Goal: Task Accomplishment & Management: Manage account settings

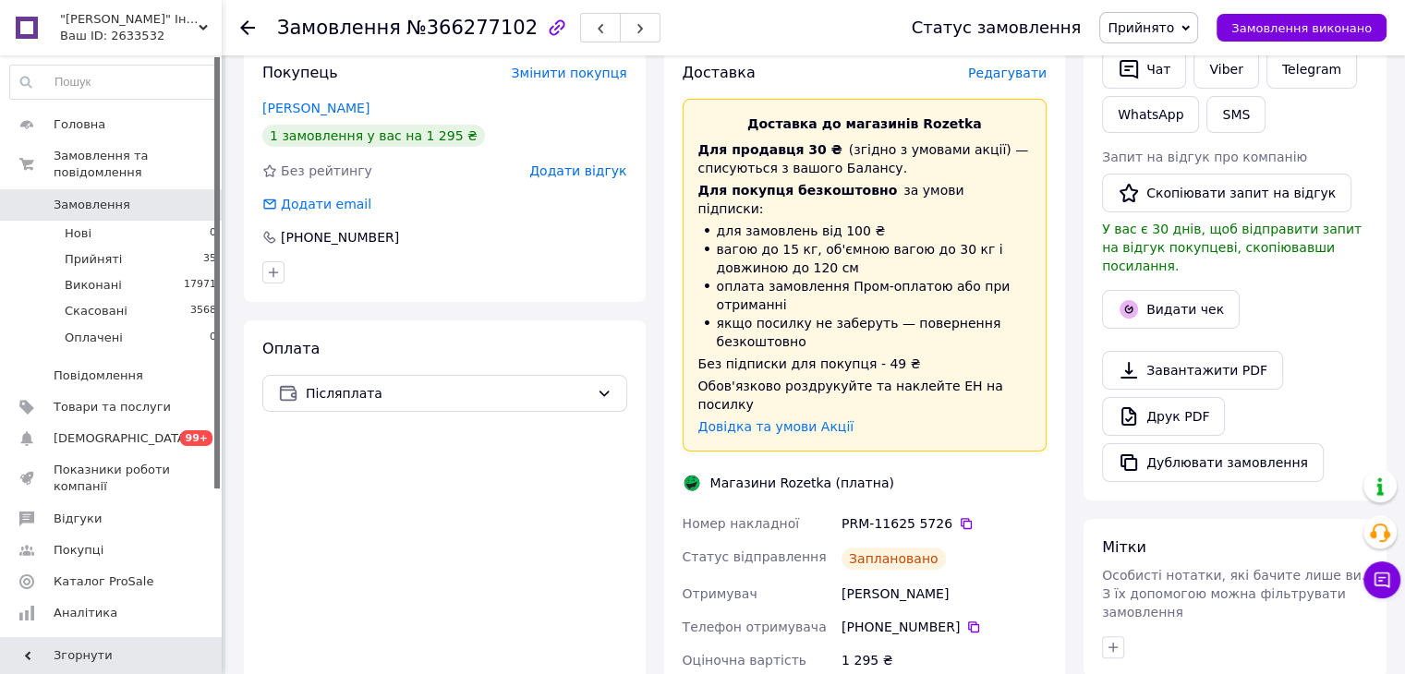
click at [248, 27] on use at bounding box center [247, 27] width 15 height 15
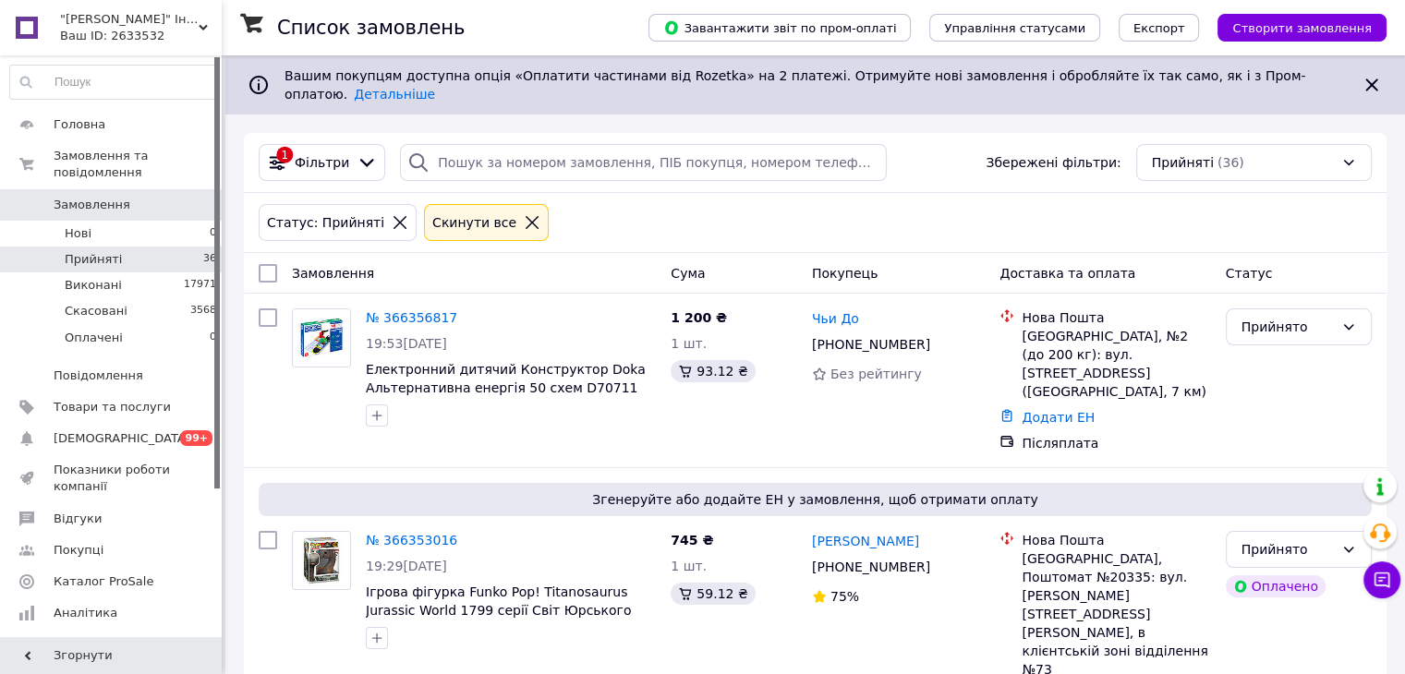
click at [524, 214] on icon at bounding box center [532, 222] width 17 height 17
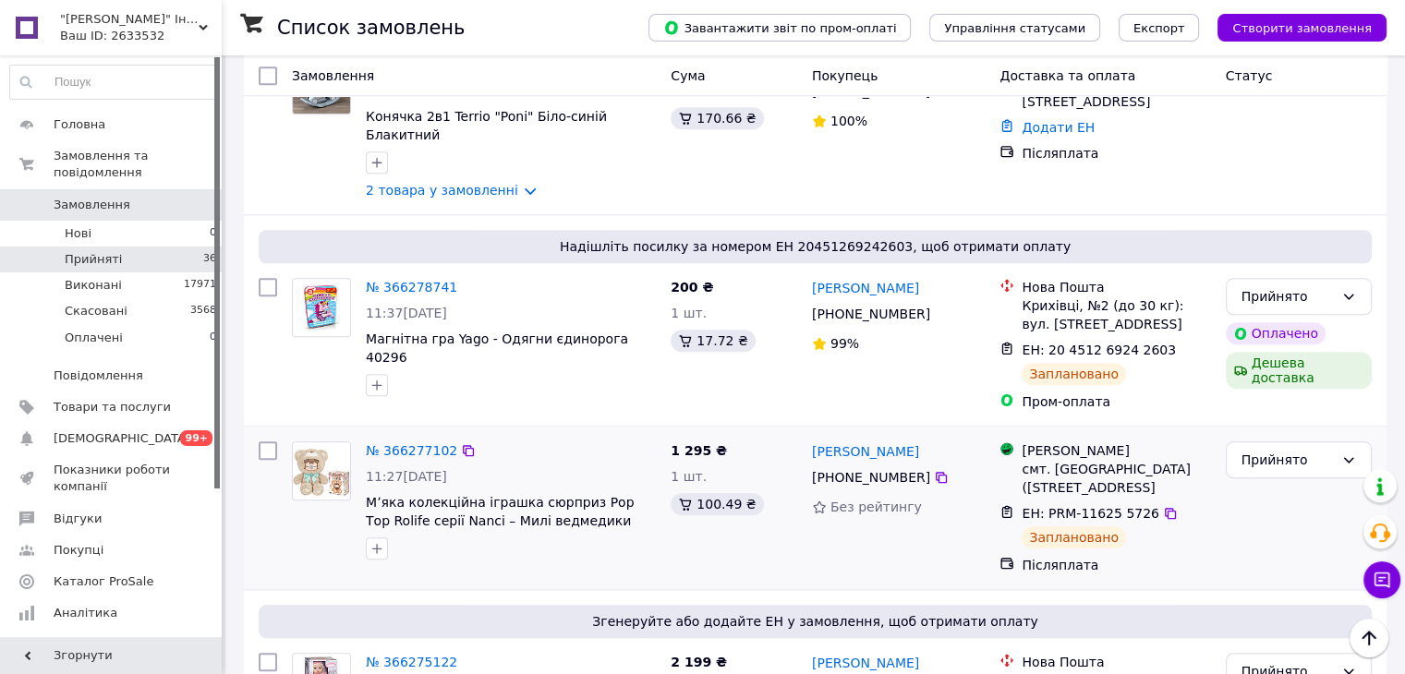
scroll to position [1847, 0]
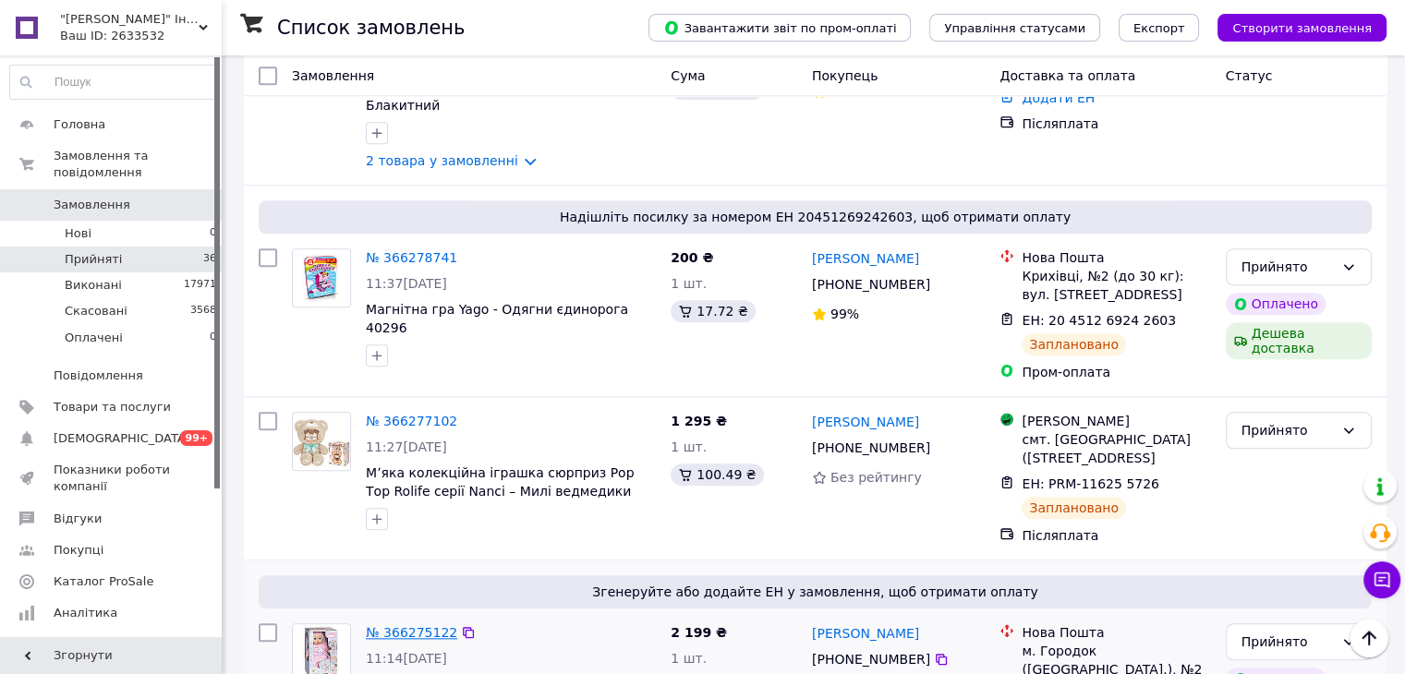
click at [398, 625] on link "№ 366275122" at bounding box center [411, 632] width 91 height 15
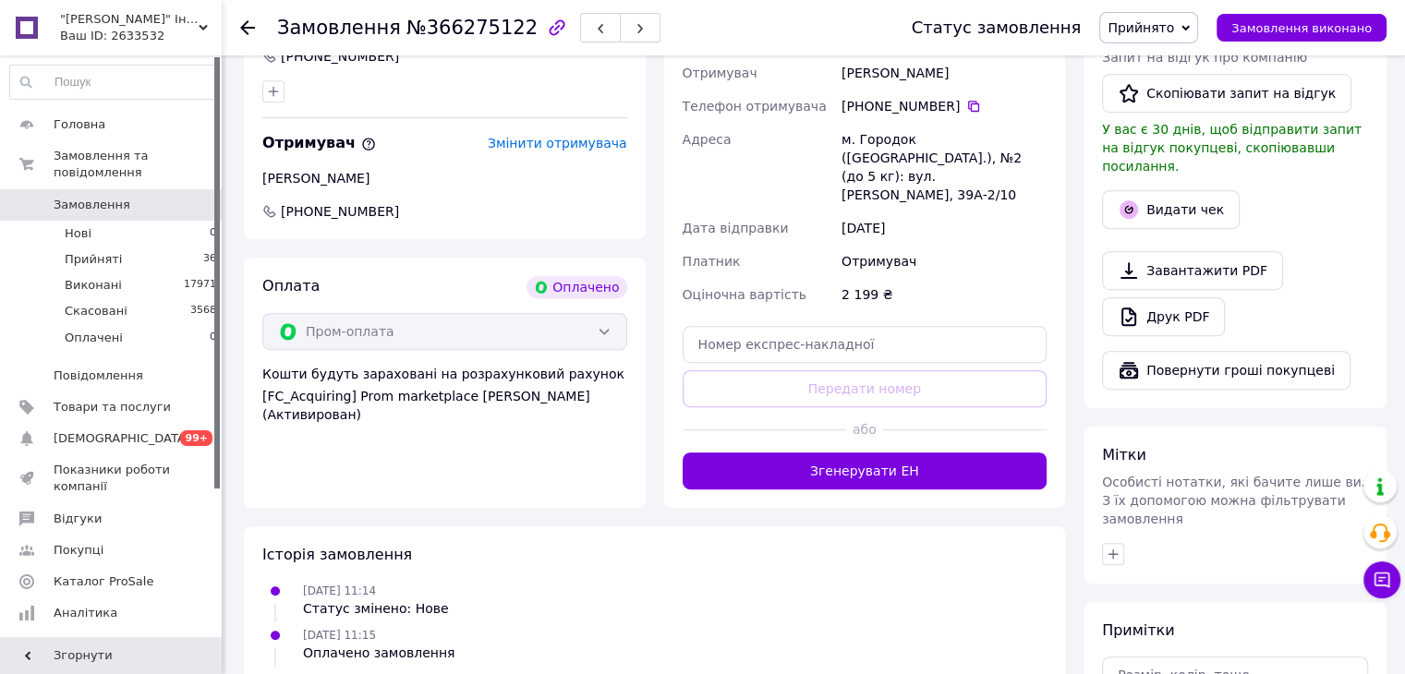
scroll to position [1059, 0]
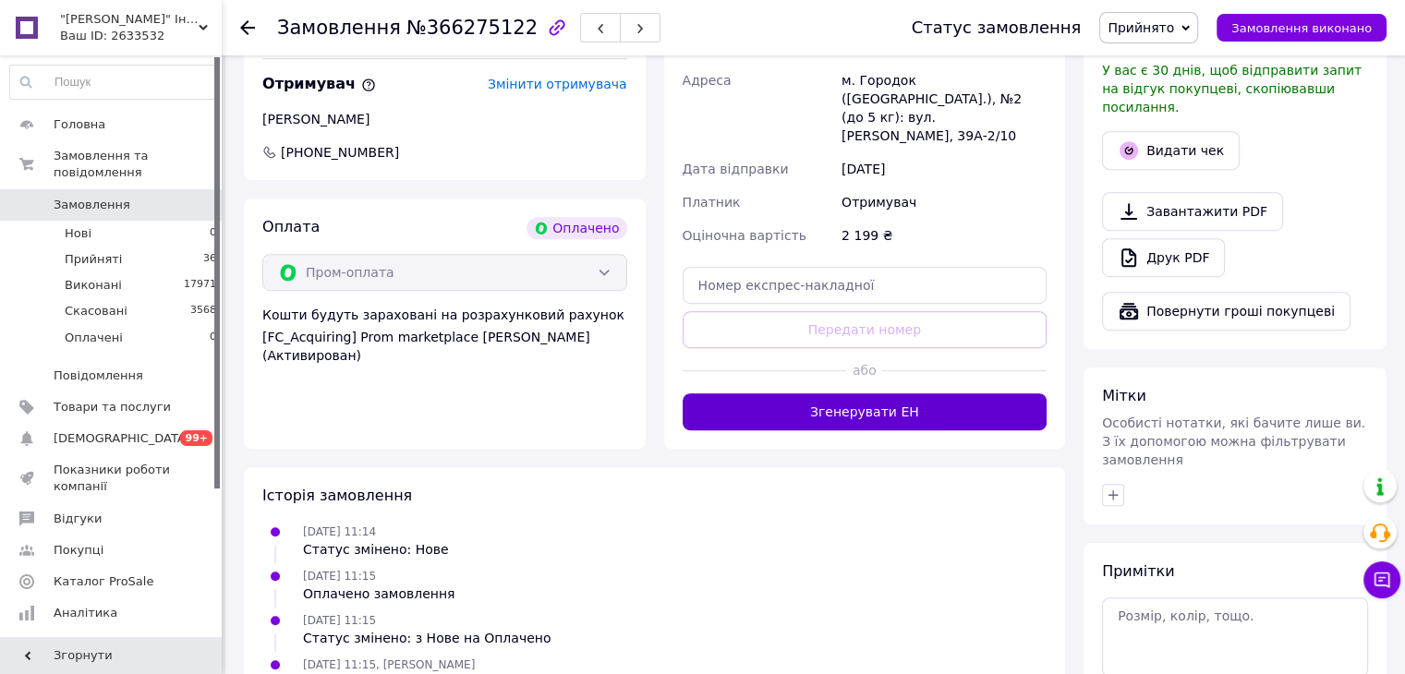
click at [887, 393] on button "Згенерувати ЕН" at bounding box center [864, 411] width 365 height 37
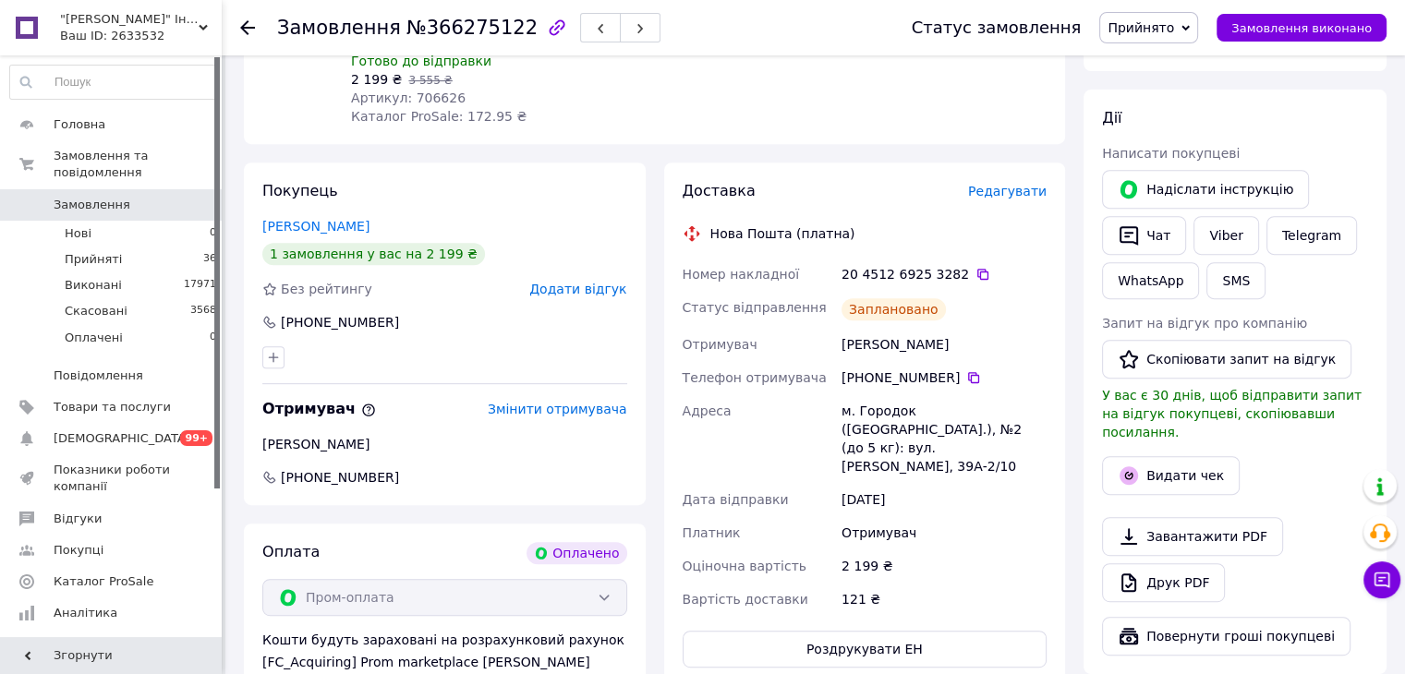
scroll to position [690, 0]
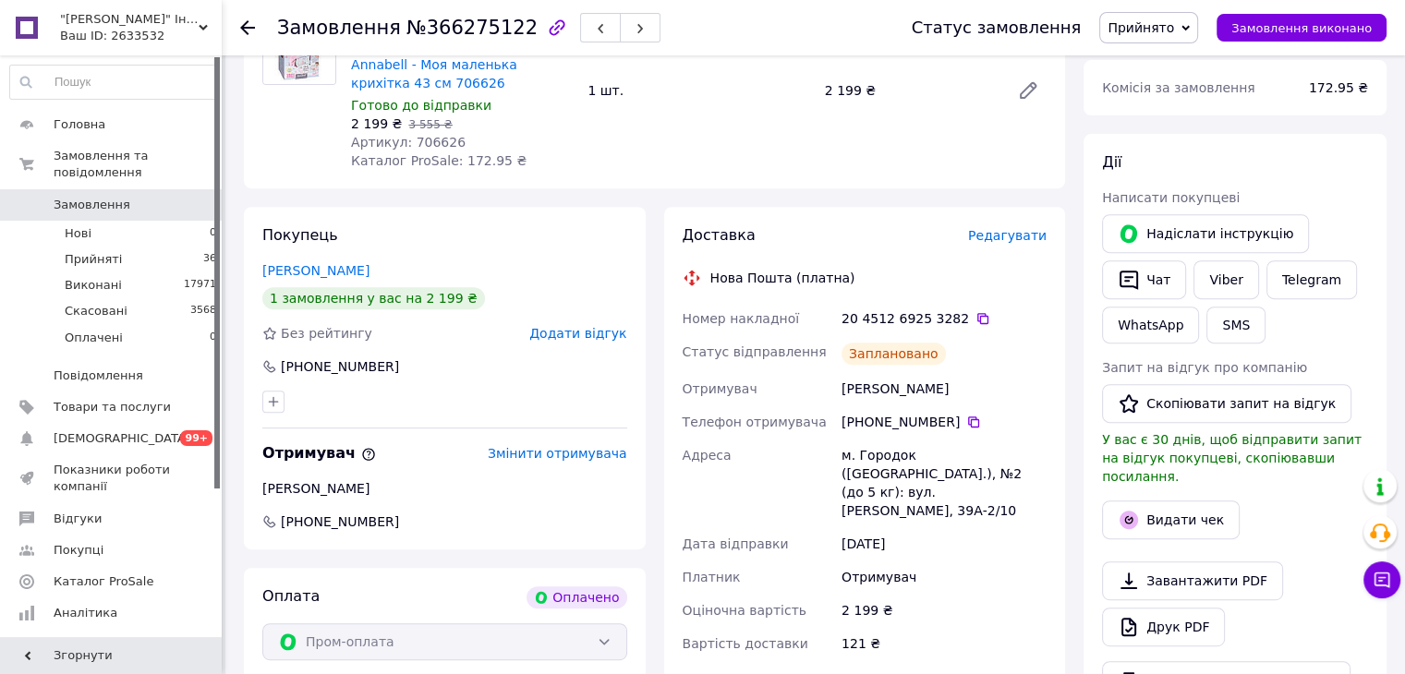
click at [970, 309] on div "20 4512 6925 3282" at bounding box center [943, 318] width 205 height 18
drag, startPoint x: 964, startPoint y: 296, endPoint x: 673, endPoint y: 476, distance: 341.7
click at [977, 313] on icon at bounding box center [982, 318] width 11 height 11
click at [255, 20] on div at bounding box center [258, 27] width 37 height 55
click at [247, 30] on icon at bounding box center [247, 27] width 15 height 15
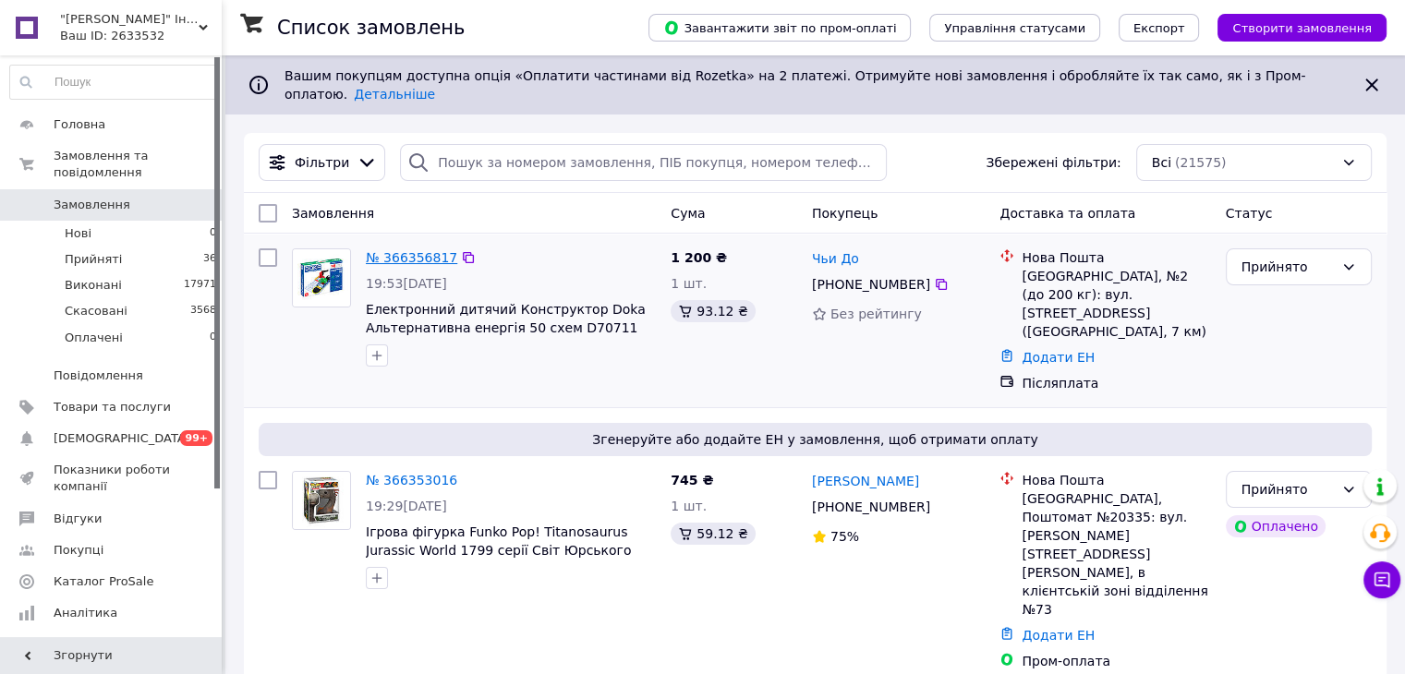
click at [380, 250] on link "№ 366356817" at bounding box center [411, 257] width 91 height 15
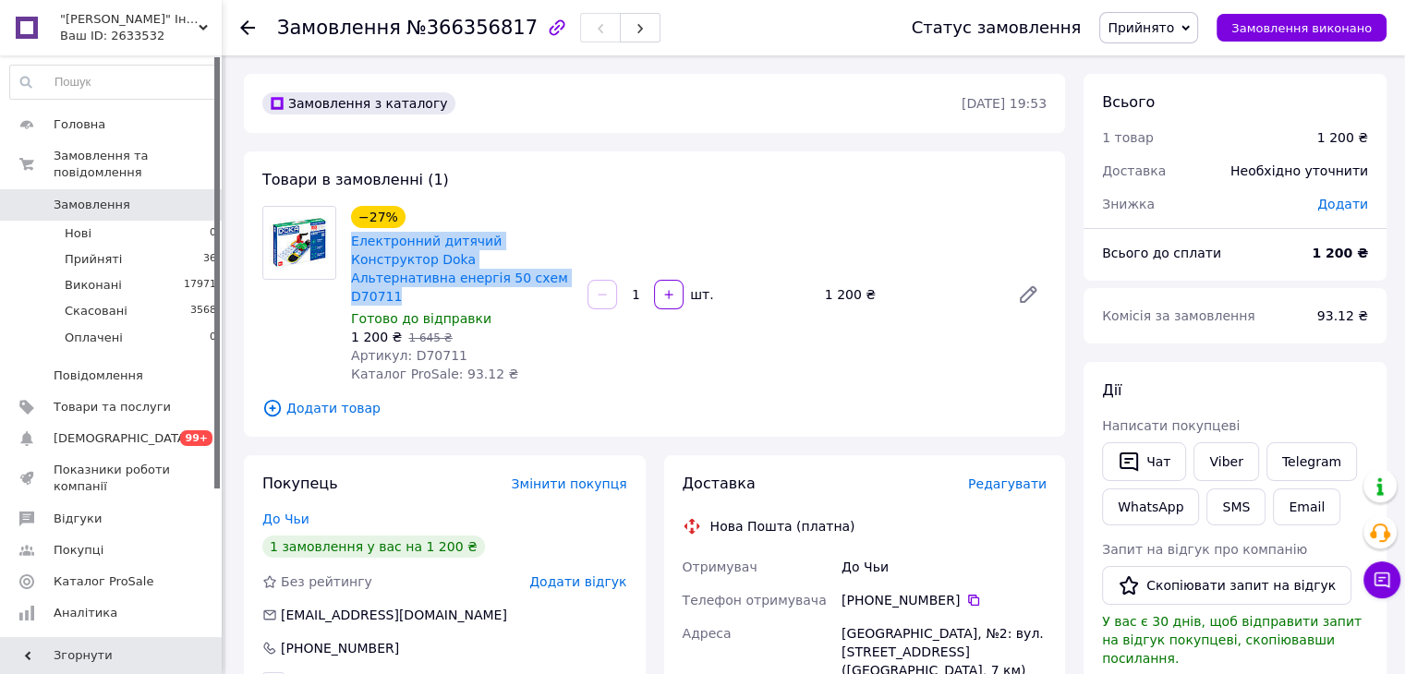
drag, startPoint x: 347, startPoint y: 241, endPoint x: 410, endPoint y: 272, distance: 70.2
click at [410, 272] on div "−27% Електронний дитячий Конструктор Doka Альтернативна енергія 50 схем D70711 …" at bounding box center [462, 294] width 236 height 185
copy link "Електронний дитячий Конструктор Doka Альтернативна енергія 50 схем D70711"
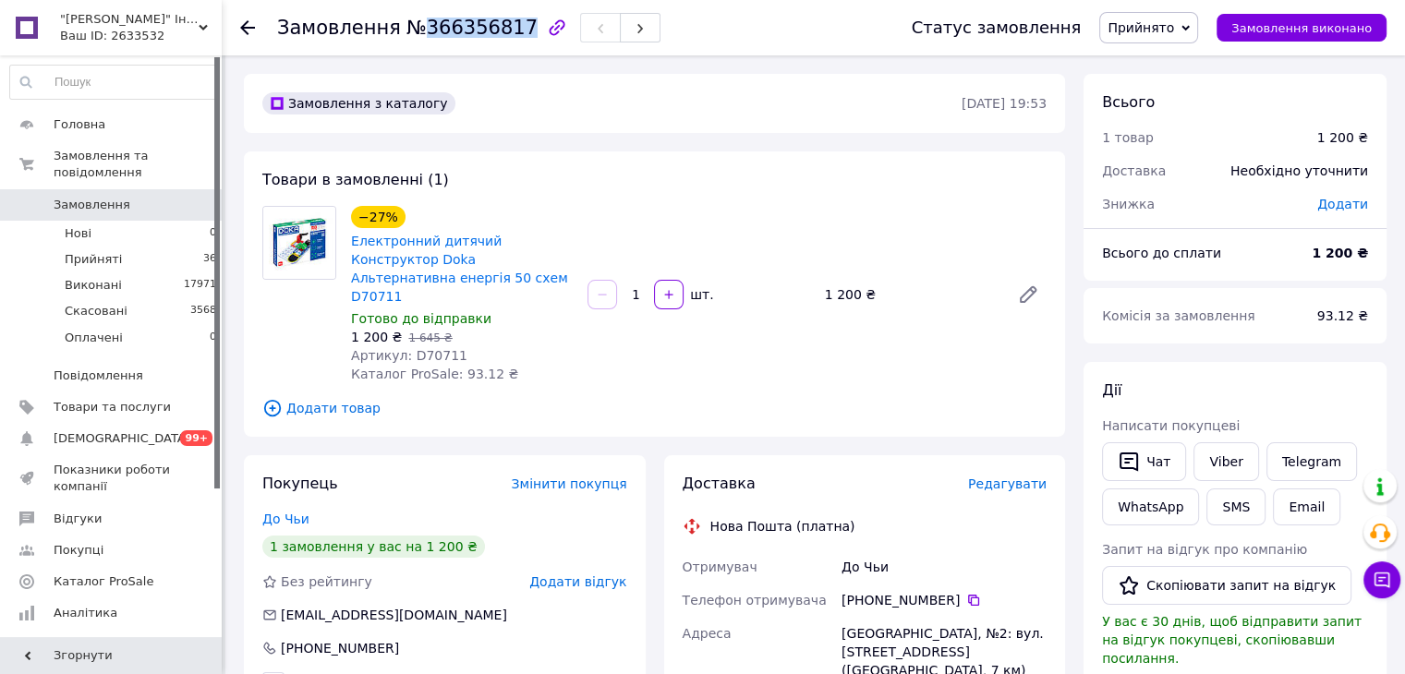
drag, startPoint x: 411, startPoint y: 23, endPoint x: 505, endPoint y: 27, distance: 94.3
click at [505, 27] on span "№366356817" at bounding box center [471, 28] width 131 height 22
copy span "366356817"
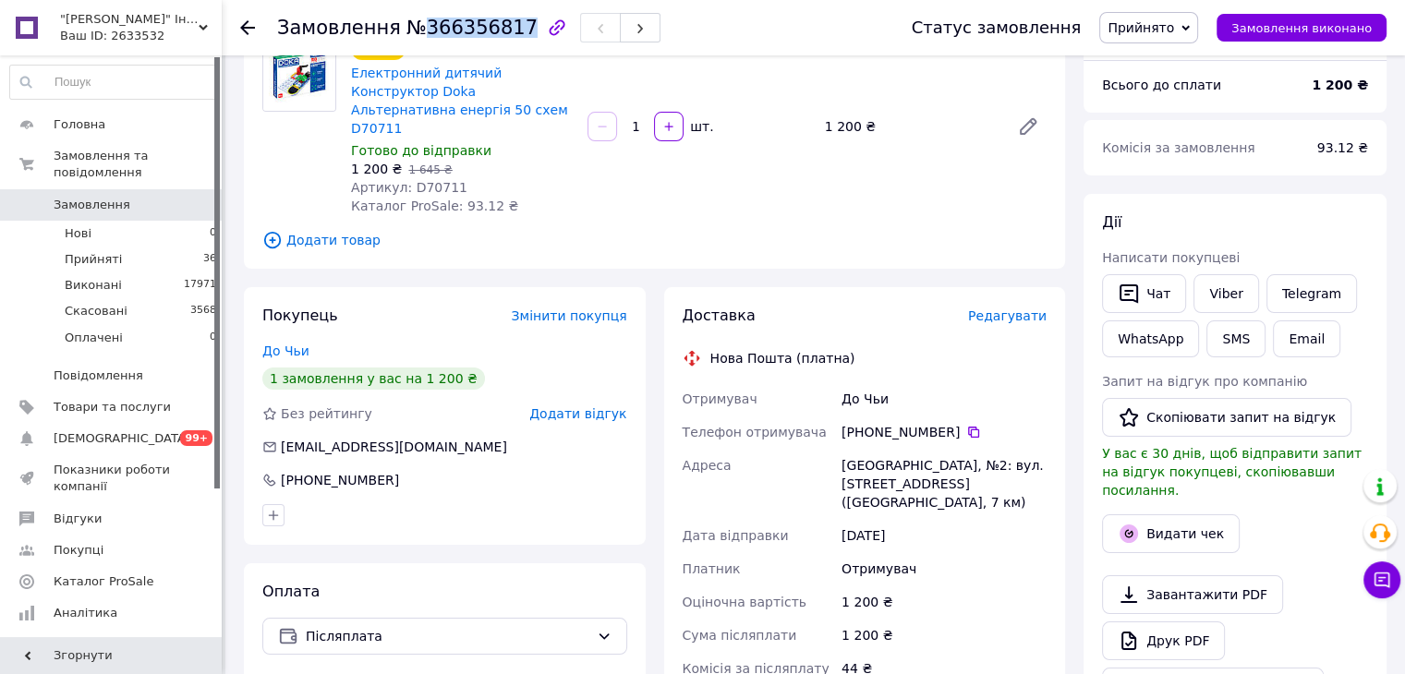
scroll to position [185, 0]
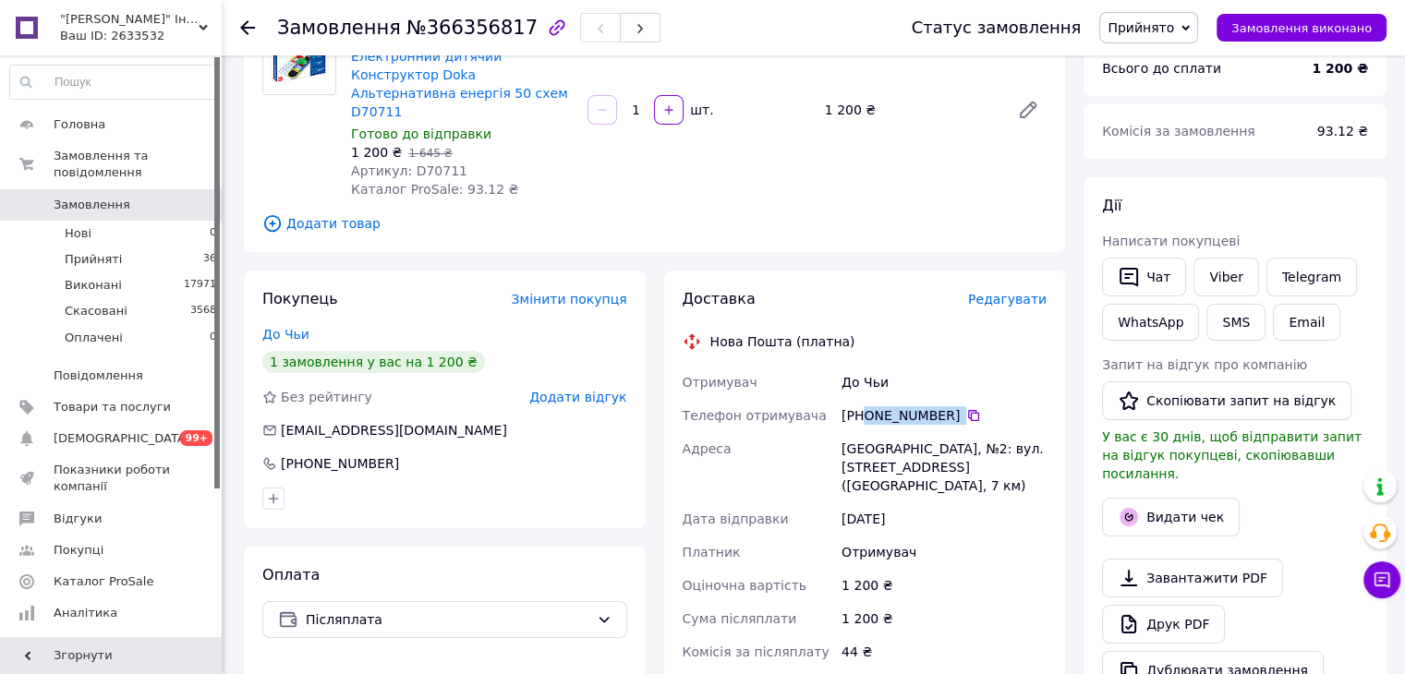
drag, startPoint x: 989, startPoint y: 393, endPoint x: 861, endPoint y: 405, distance: 129.0
click at [865, 406] on div "[PHONE_NUMBER]" at bounding box center [943, 415] width 205 height 18
copy div "0 63 116 44 55"
drag, startPoint x: 910, startPoint y: 361, endPoint x: 826, endPoint y: 368, distance: 84.4
click at [827, 369] on div "Отримувач До Чьи Телефон отримувача +380 63 116 [GEOGRAPHIC_DATA][PERSON_NAME],…" at bounding box center [865, 543] width 372 height 355
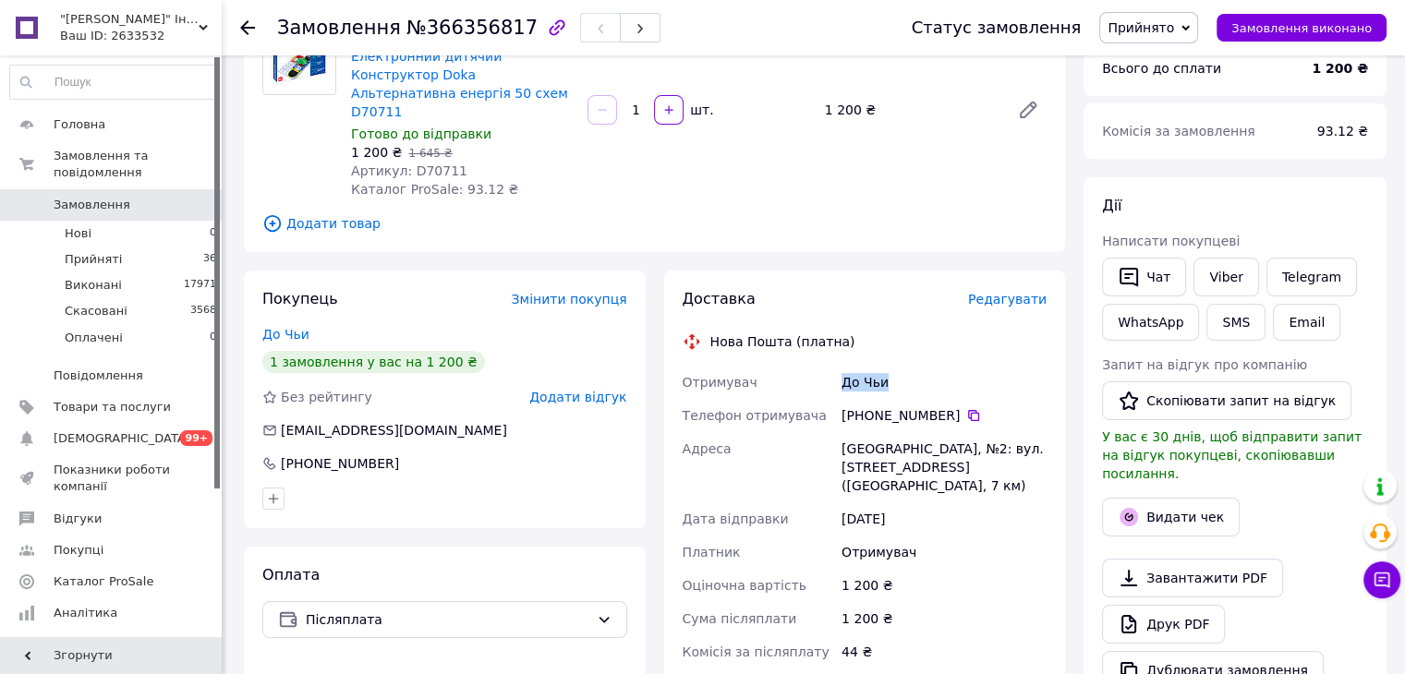
copy div "Отримувач До Чьи"
drag, startPoint x: 844, startPoint y: 432, endPoint x: 876, endPoint y: 435, distance: 32.4
click at [876, 435] on div "[GEOGRAPHIC_DATA], №2: вул. [STREET_ADDRESS] ([GEOGRAPHIC_DATA], 7 км)" at bounding box center [944, 467] width 212 height 70
copy div "[GEOGRAPHIC_DATA]"
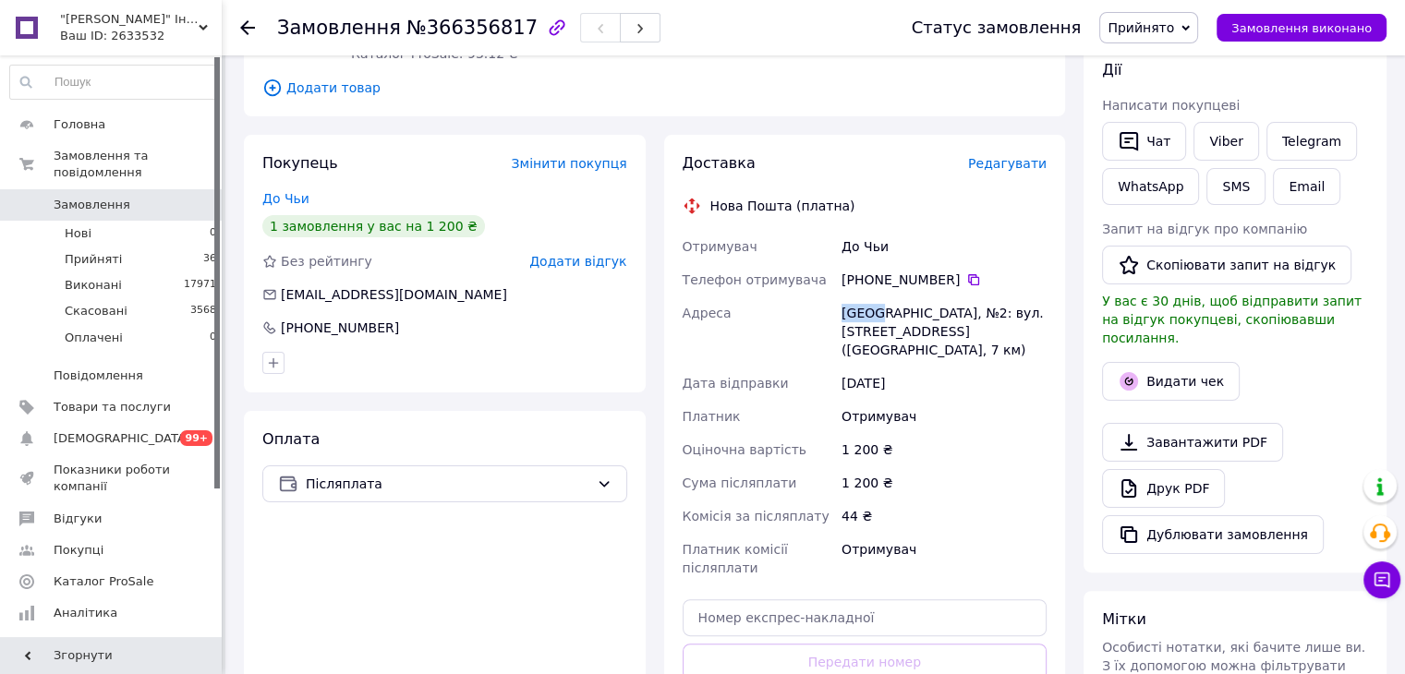
scroll to position [462, 0]
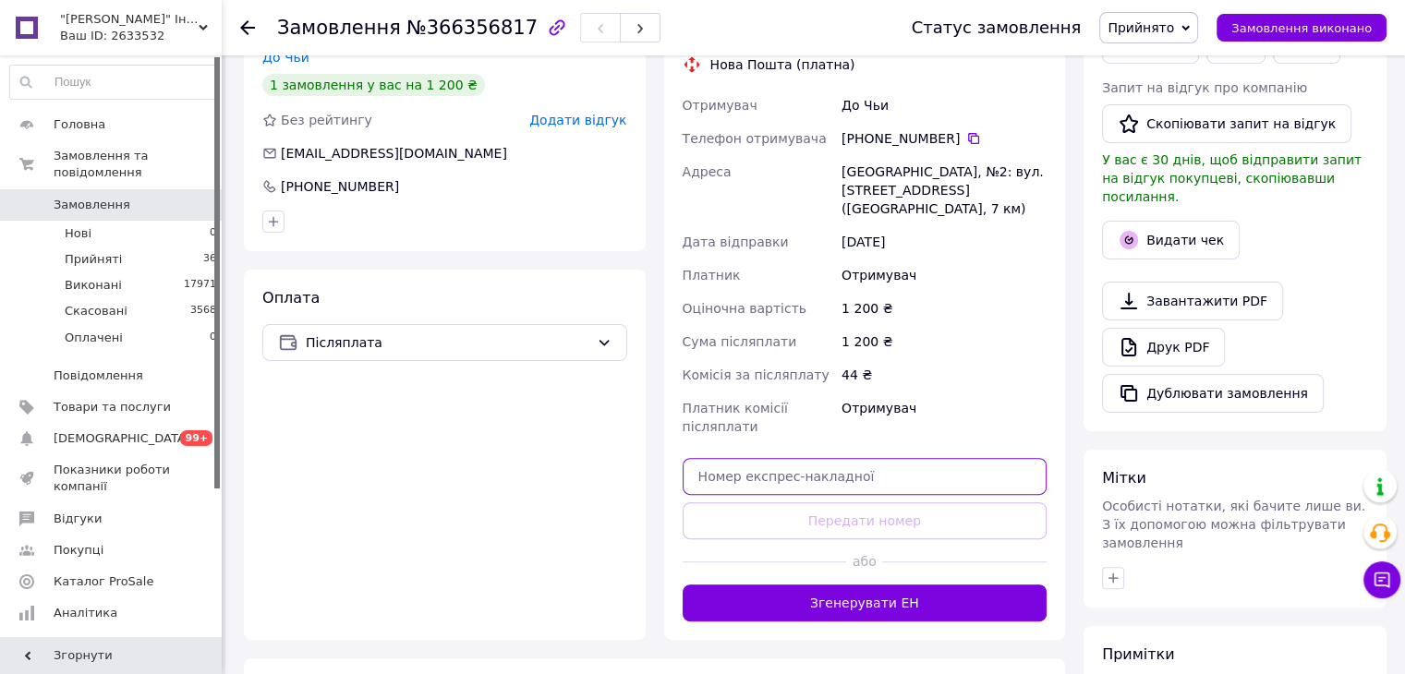
click at [802, 458] on input "text" at bounding box center [864, 476] width 365 height 37
paste input "20451269253713"
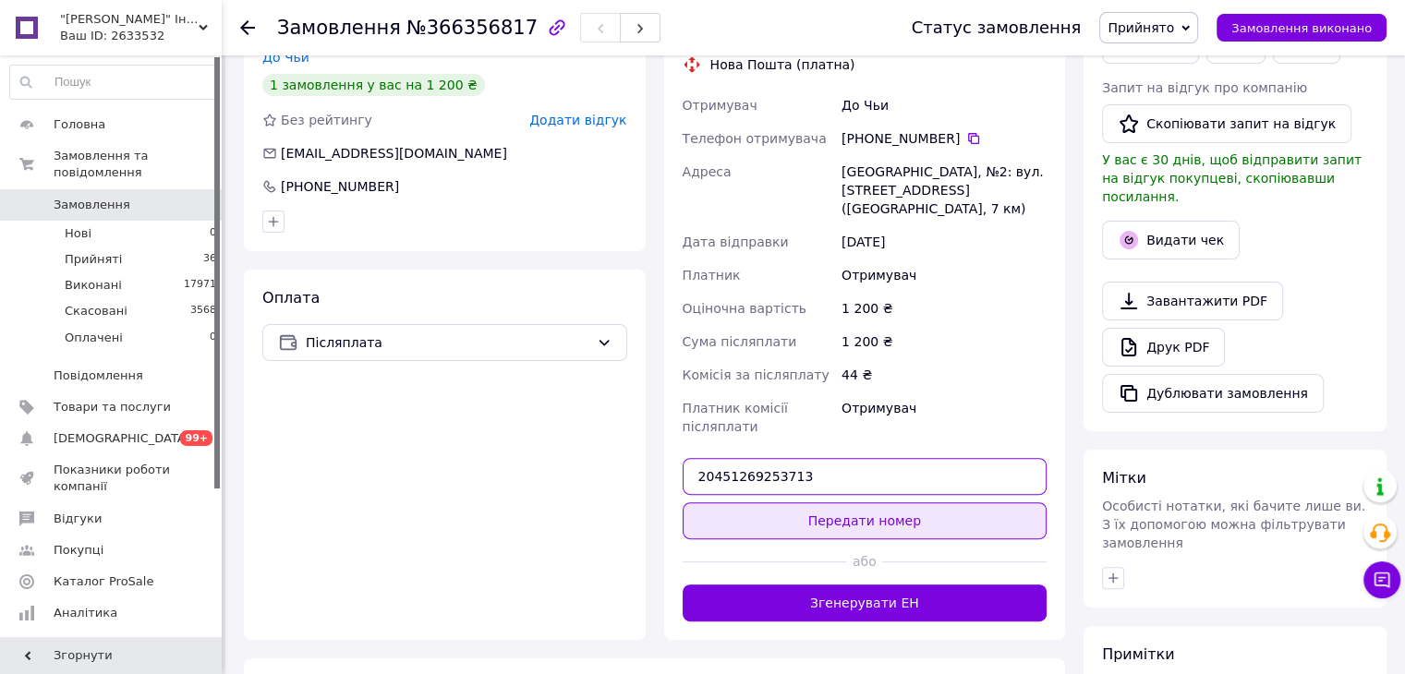
type input "20451269253713"
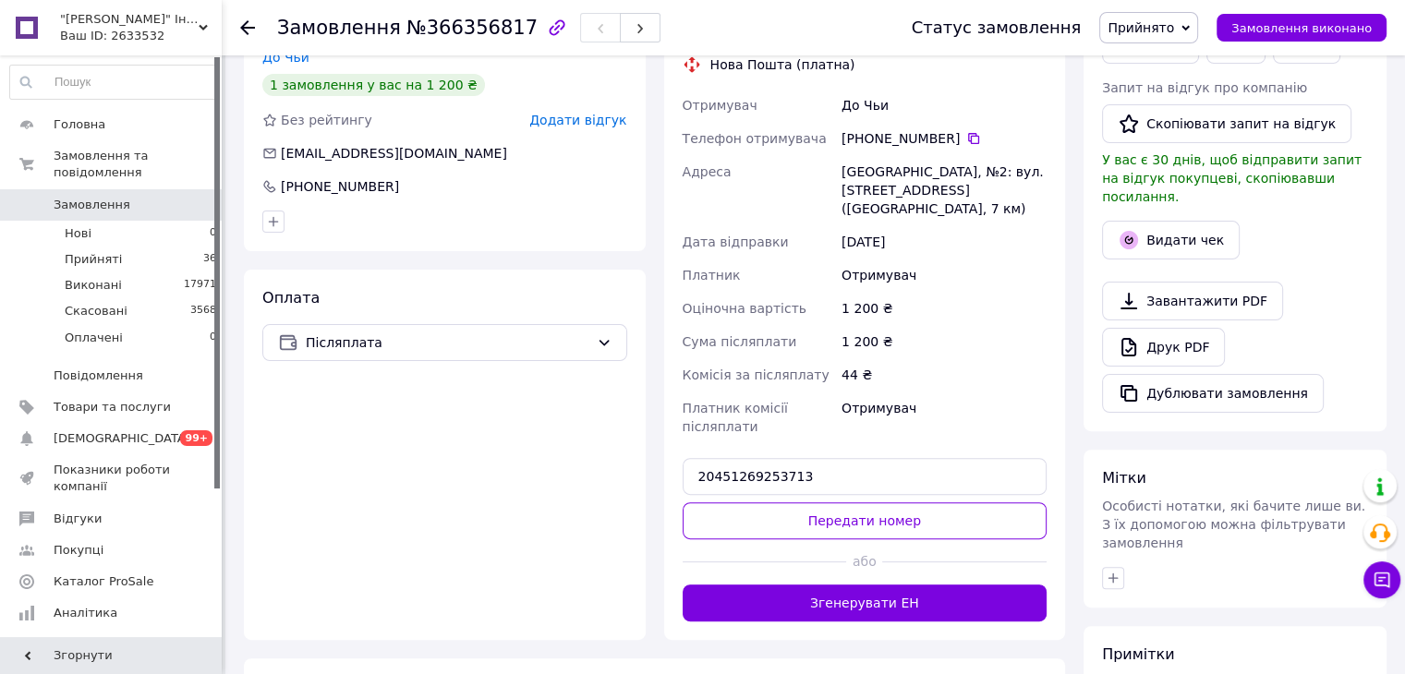
click at [796, 502] on button "Передати номер" at bounding box center [864, 520] width 365 height 37
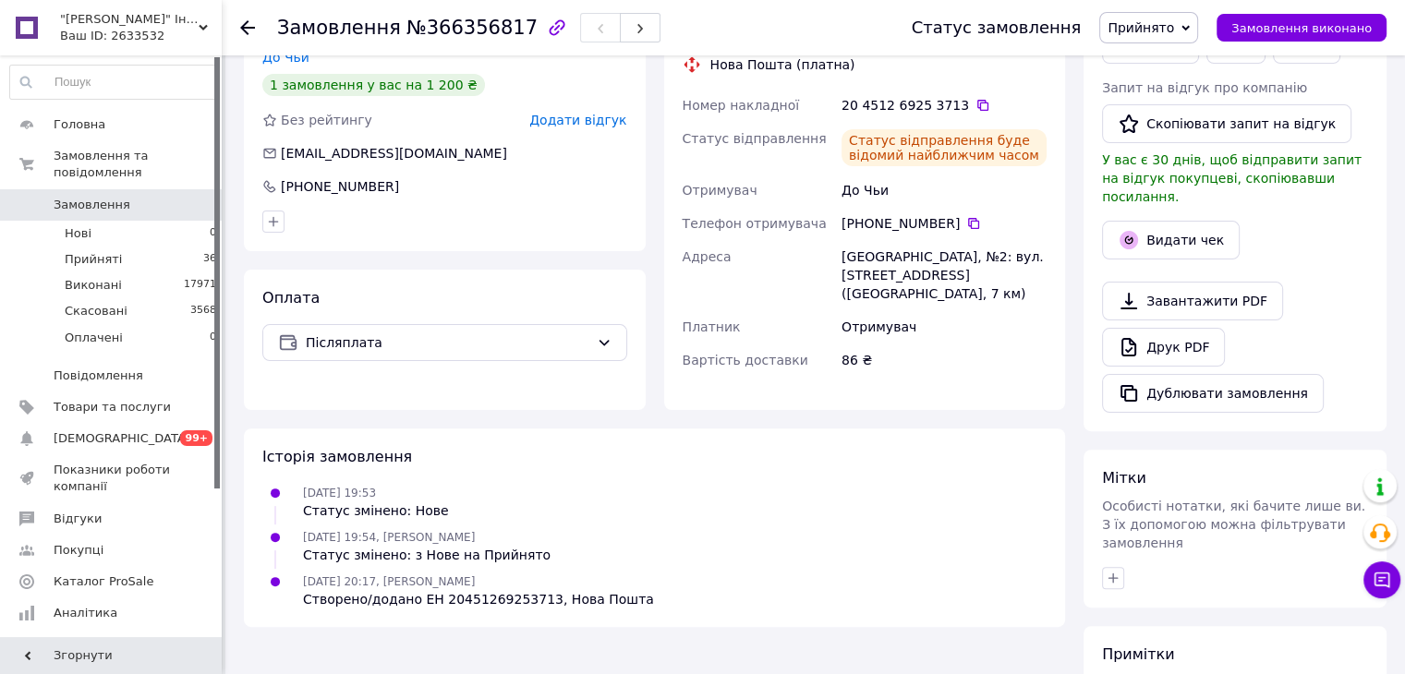
click at [255, 27] on div at bounding box center [258, 27] width 37 height 55
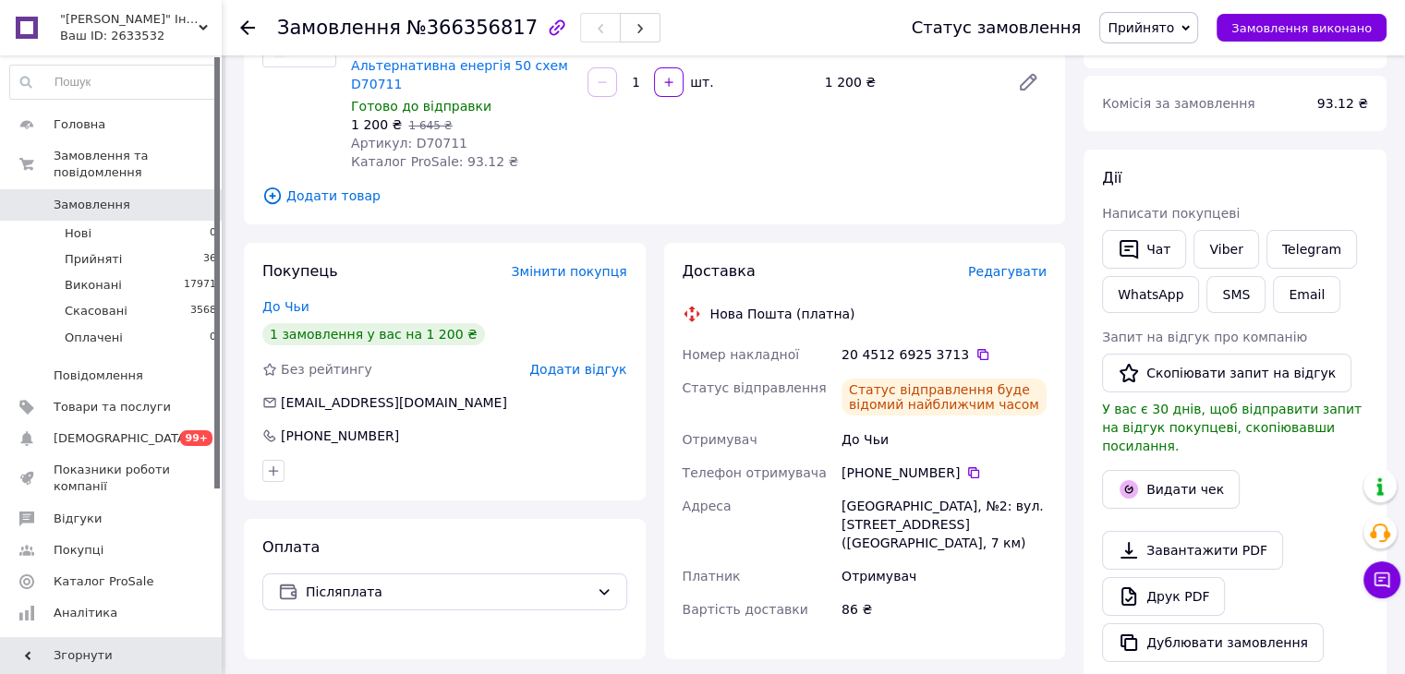
scroll to position [92, 0]
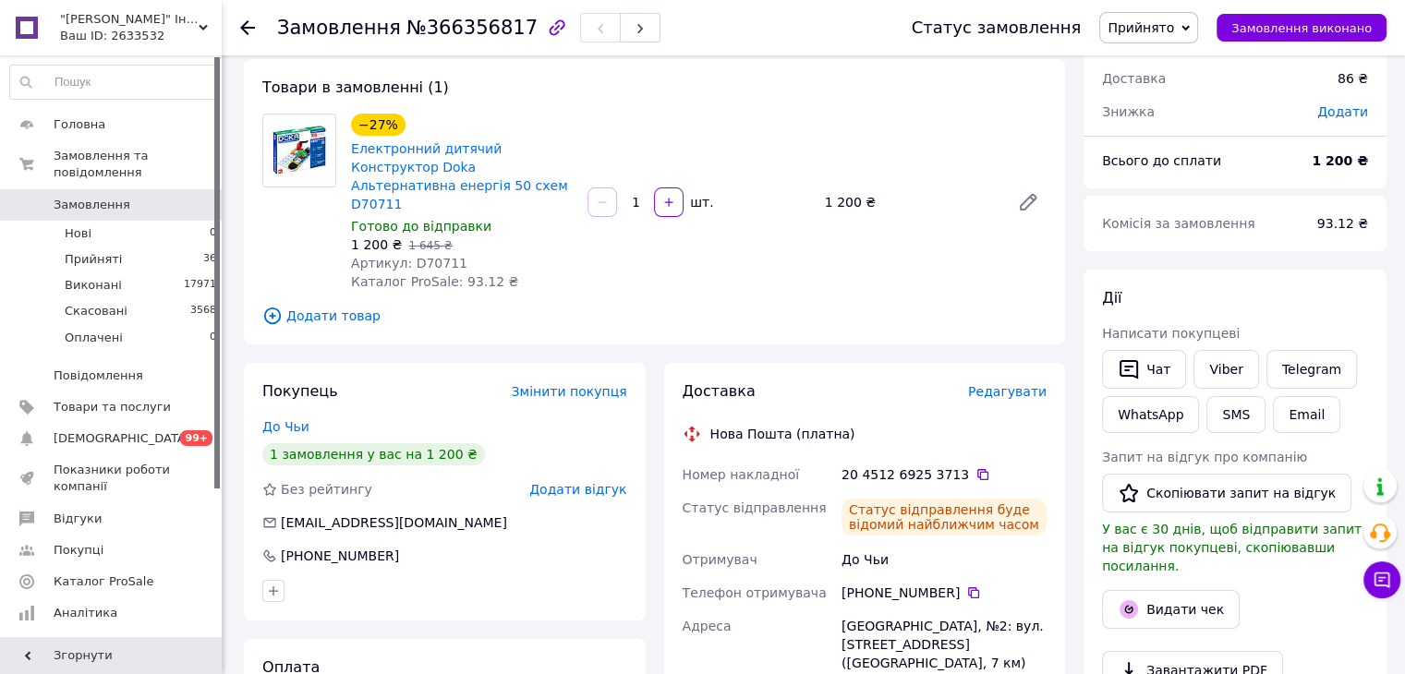
drag, startPoint x: 249, startPoint y: 23, endPoint x: 267, endPoint y: 90, distance: 68.8
click at [248, 24] on icon at bounding box center [247, 27] width 15 height 15
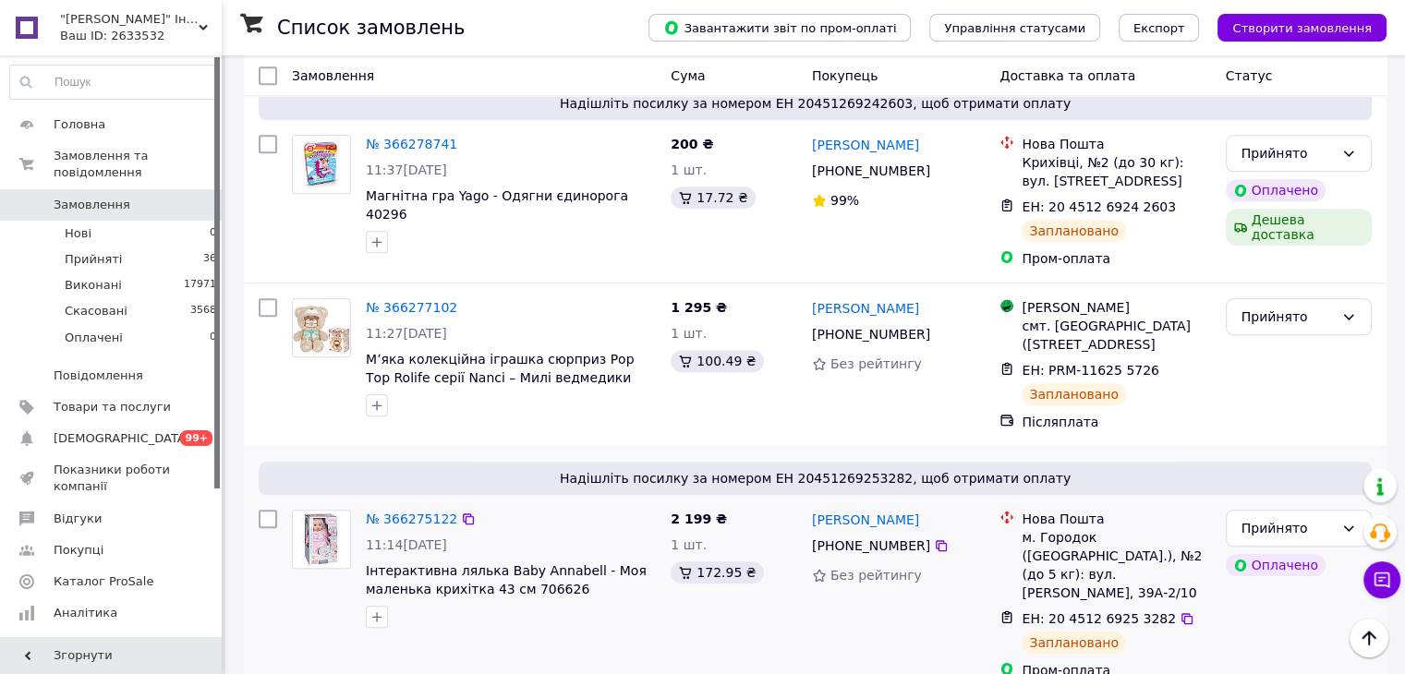
scroll to position [2124, 0]
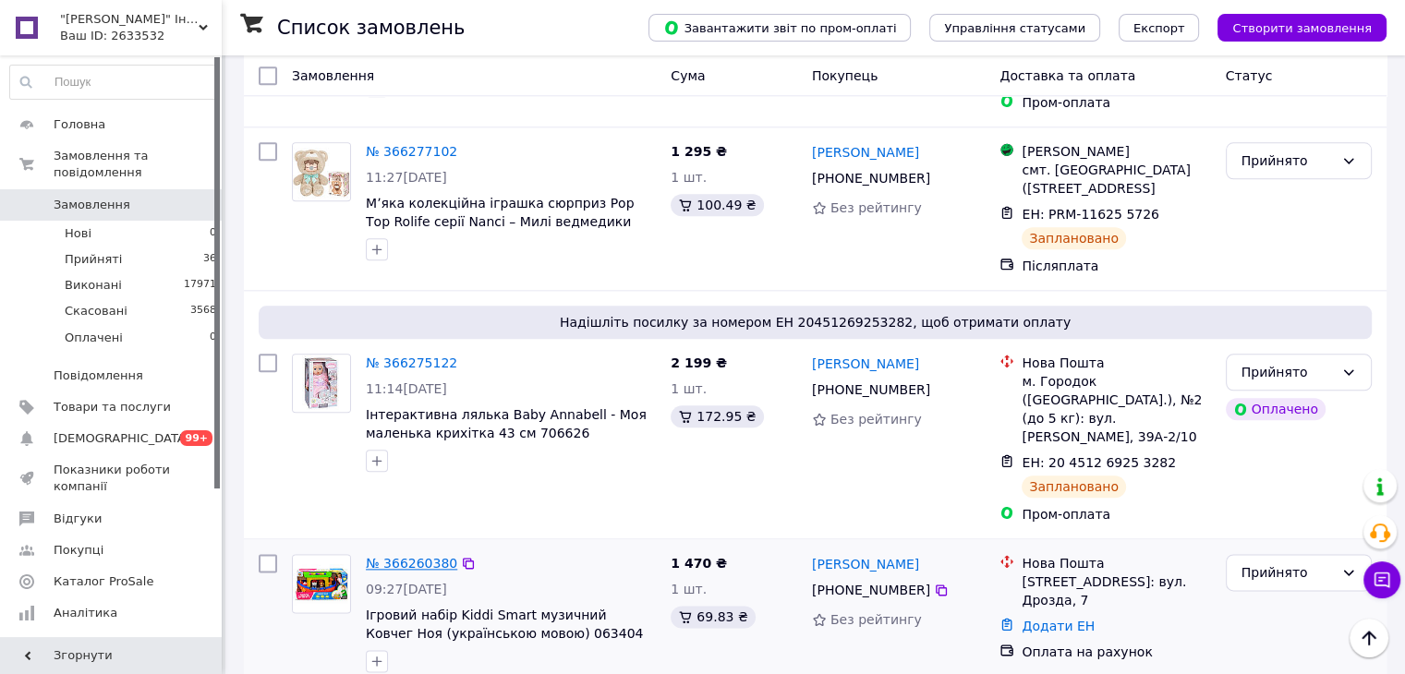
click at [404, 556] on link "№ 366260380" at bounding box center [411, 563] width 91 height 15
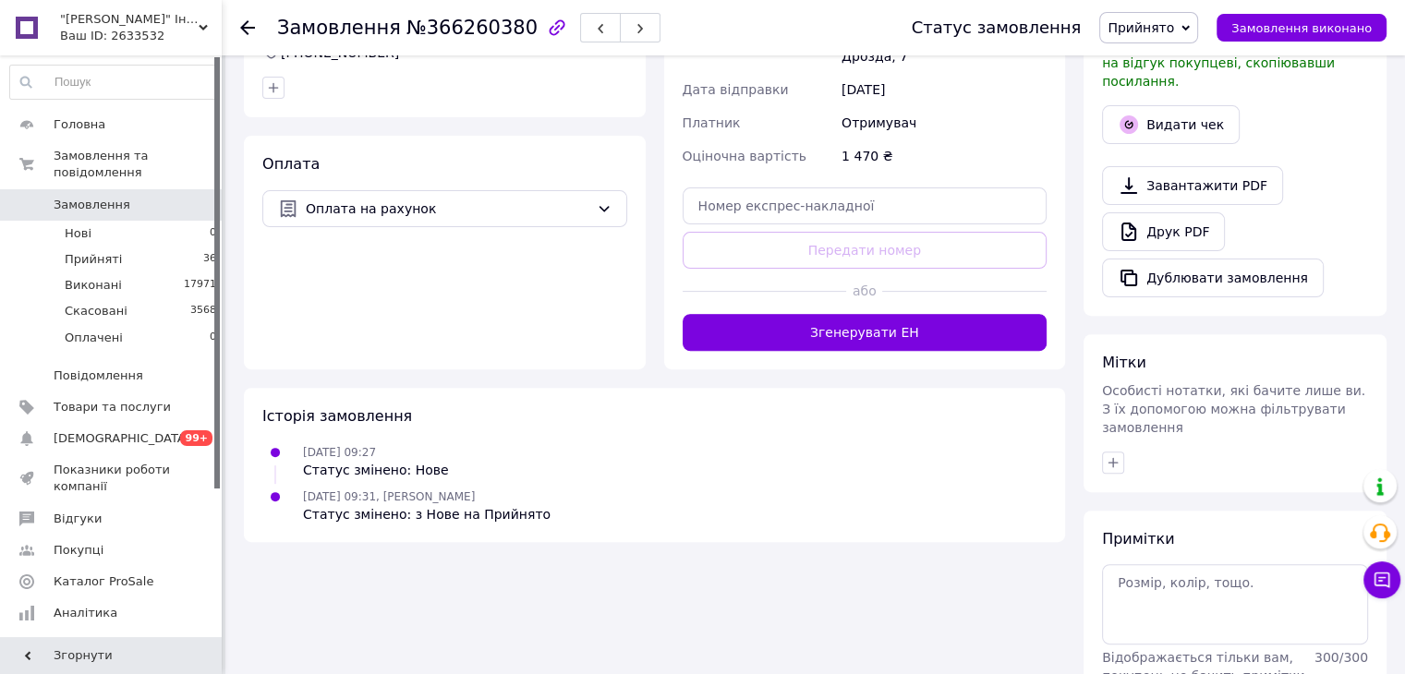
scroll to position [545, 0]
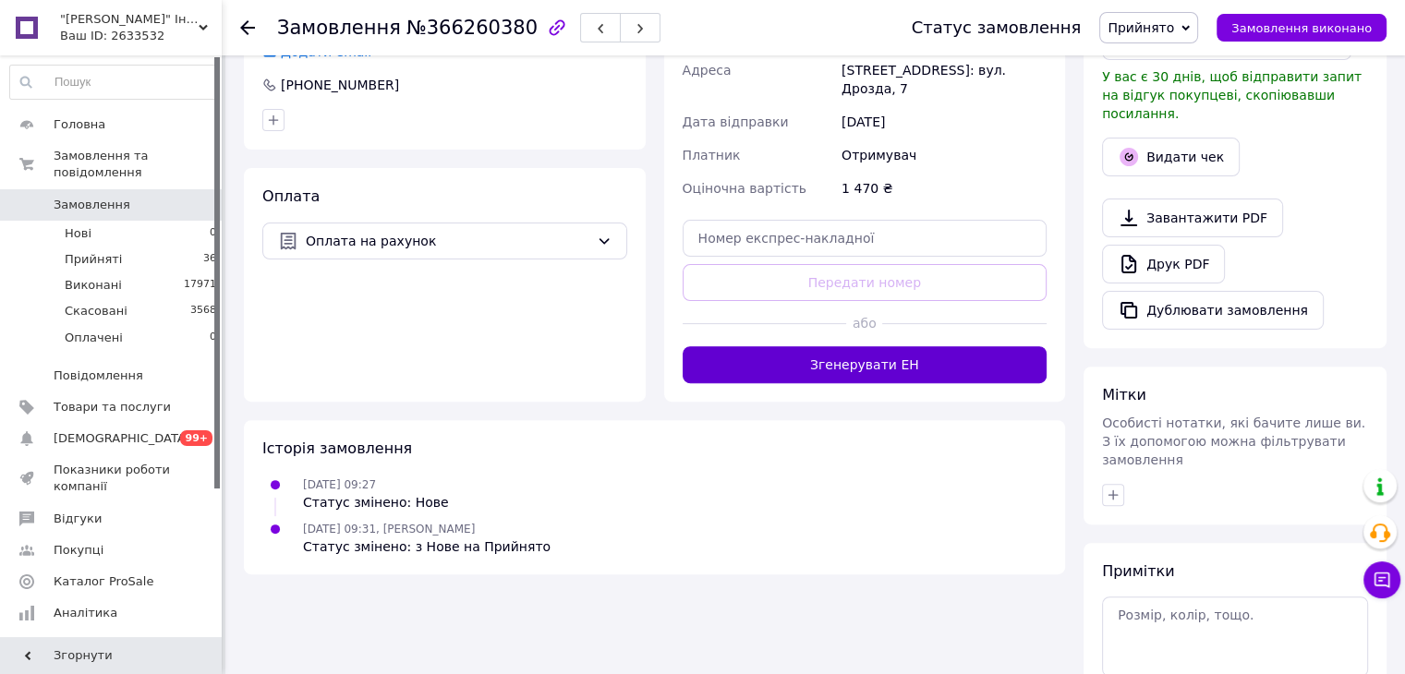
click at [862, 346] on button "Згенерувати ЕН" at bounding box center [864, 364] width 365 height 37
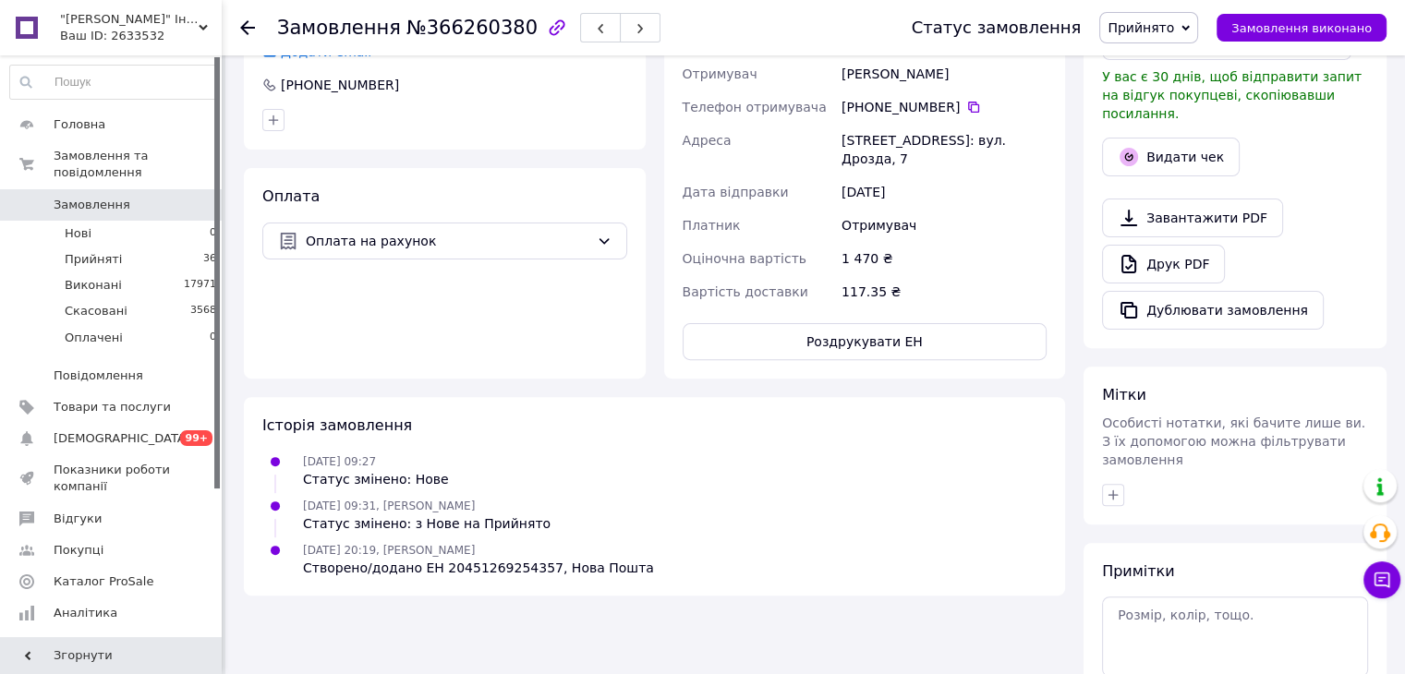
click at [175, 28] on div "Ваш ID: 2633532" at bounding box center [141, 36] width 162 height 17
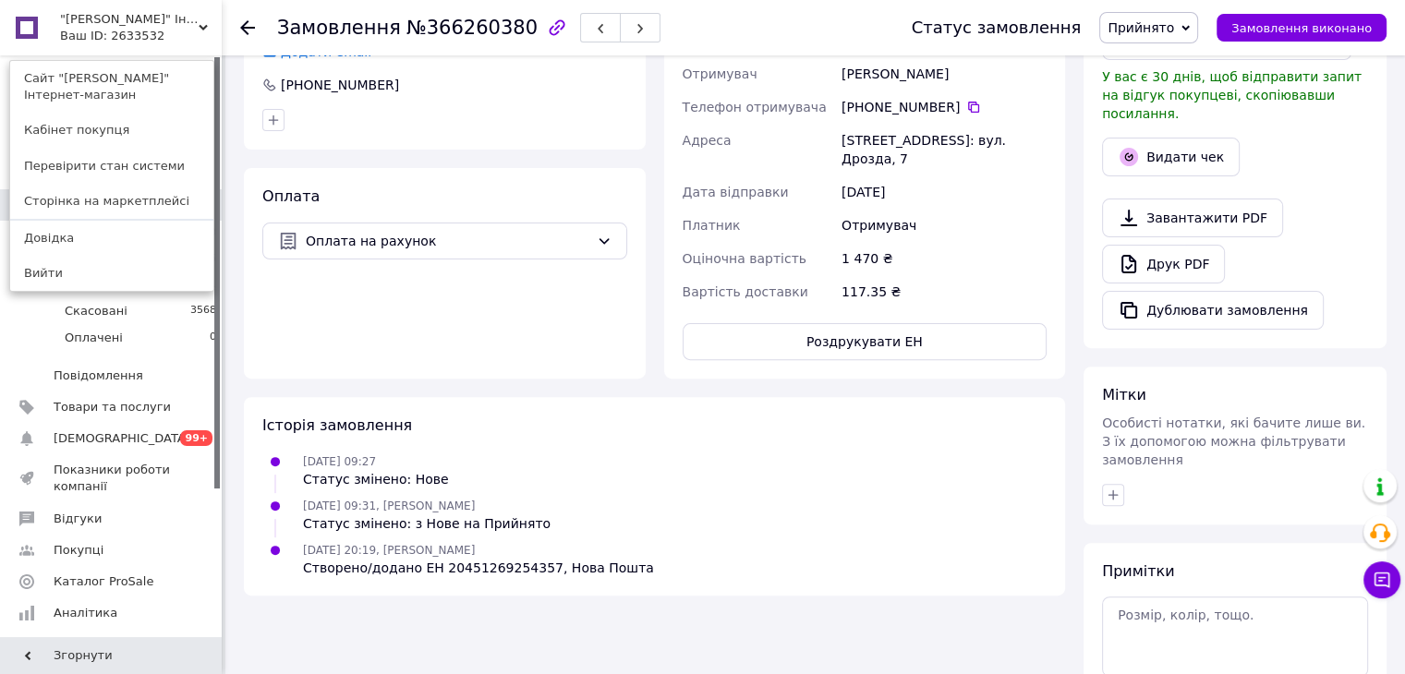
click at [138, 89] on link "Сайт "[PERSON_NAME]" Інтернет-магазин" at bounding box center [111, 87] width 203 height 52
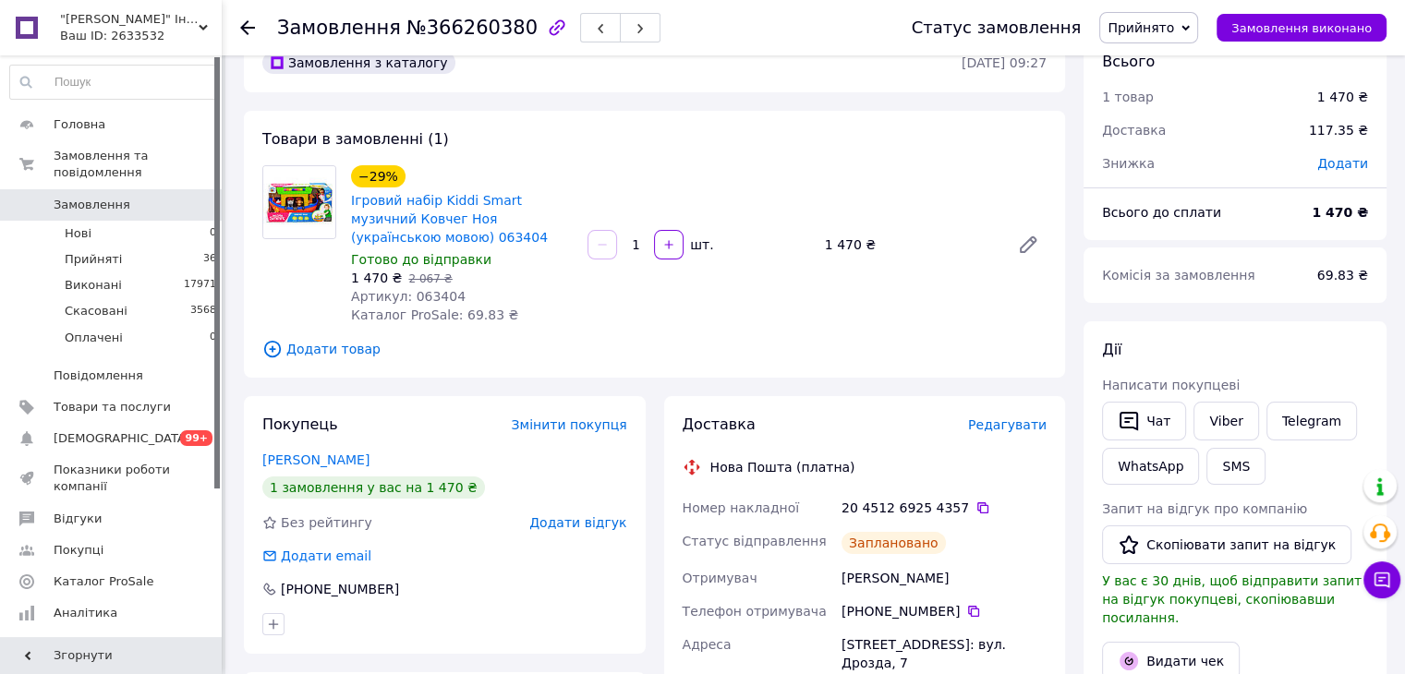
scroll to position [0, 0]
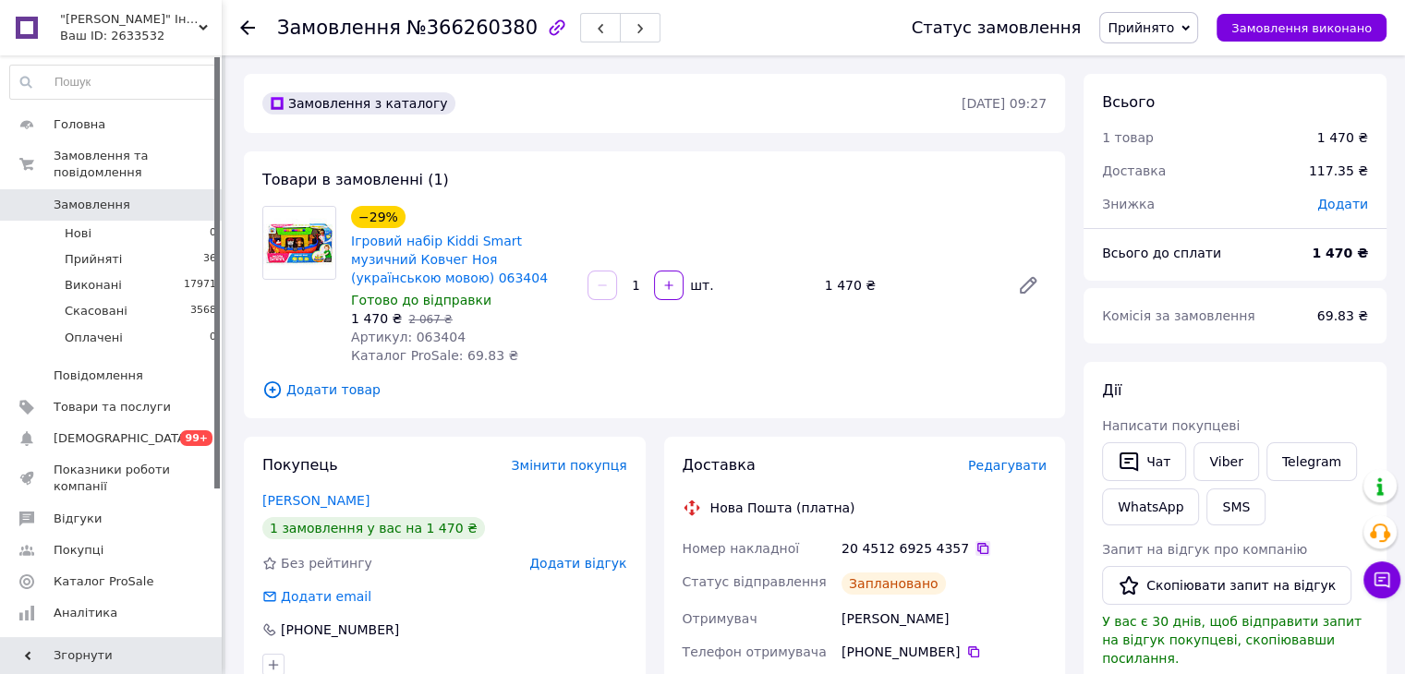
click at [975, 547] on icon at bounding box center [982, 548] width 15 height 15
click at [250, 20] on icon at bounding box center [247, 27] width 15 height 15
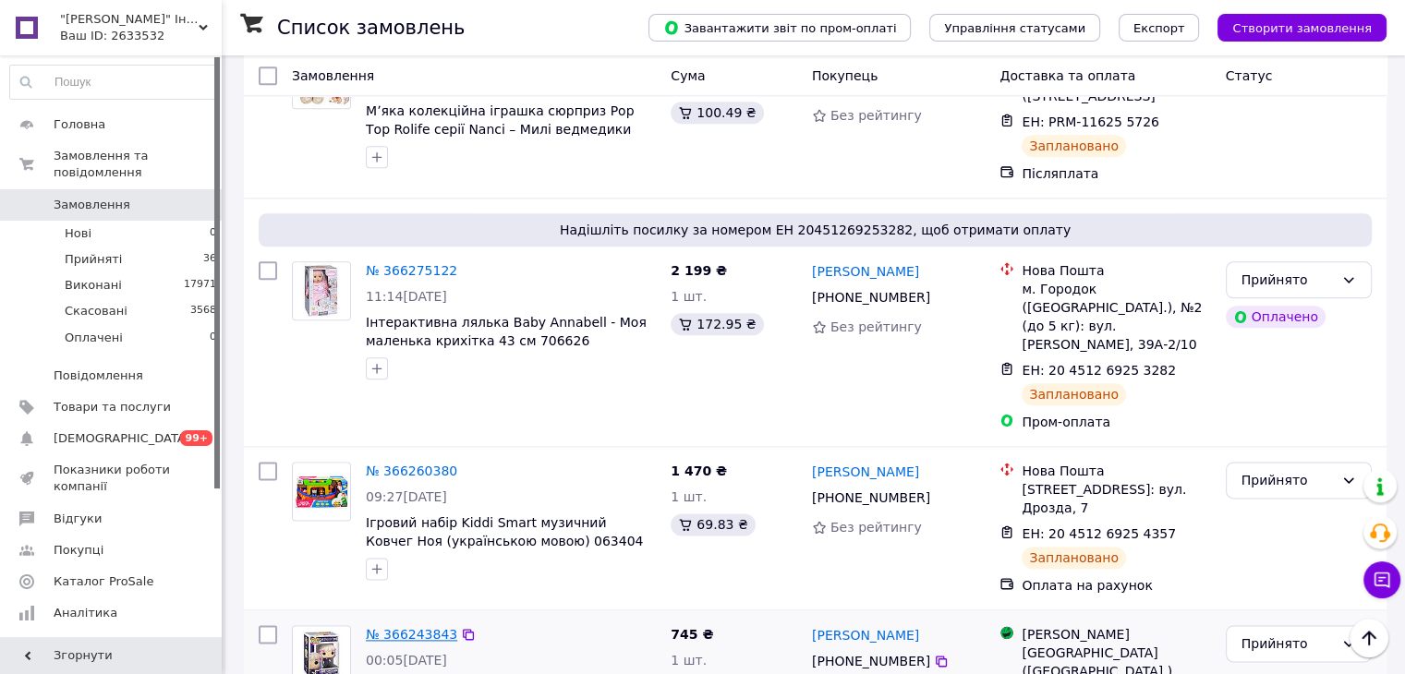
click at [420, 627] on link "№ 366243843" at bounding box center [411, 634] width 91 height 15
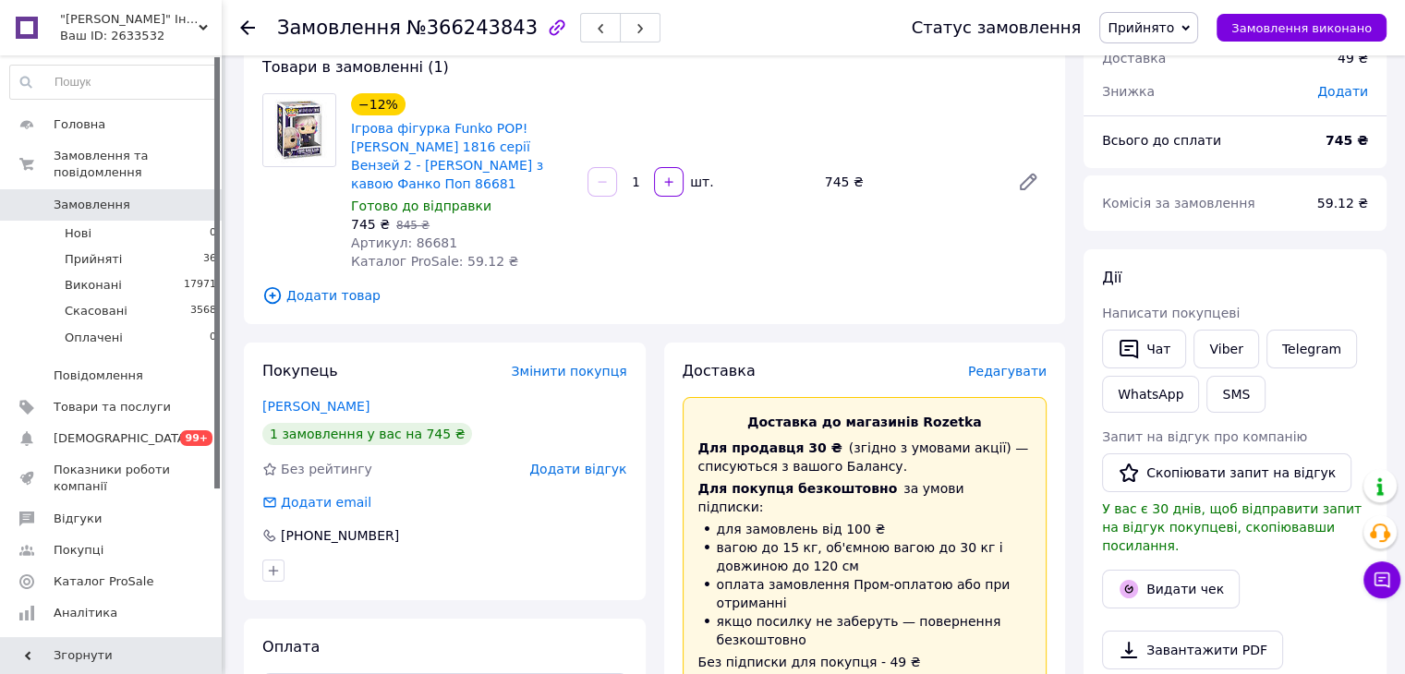
scroll to position [111, 0]
drag, startPoint x: 405, startPoint y: 228, endPoint x: 446, endPoint y: 231, distance: 40.7
click at [447, 236] on div "Артикул: 86681" at bounding box center [462, 245] width 222 height 18
copy span "86681"
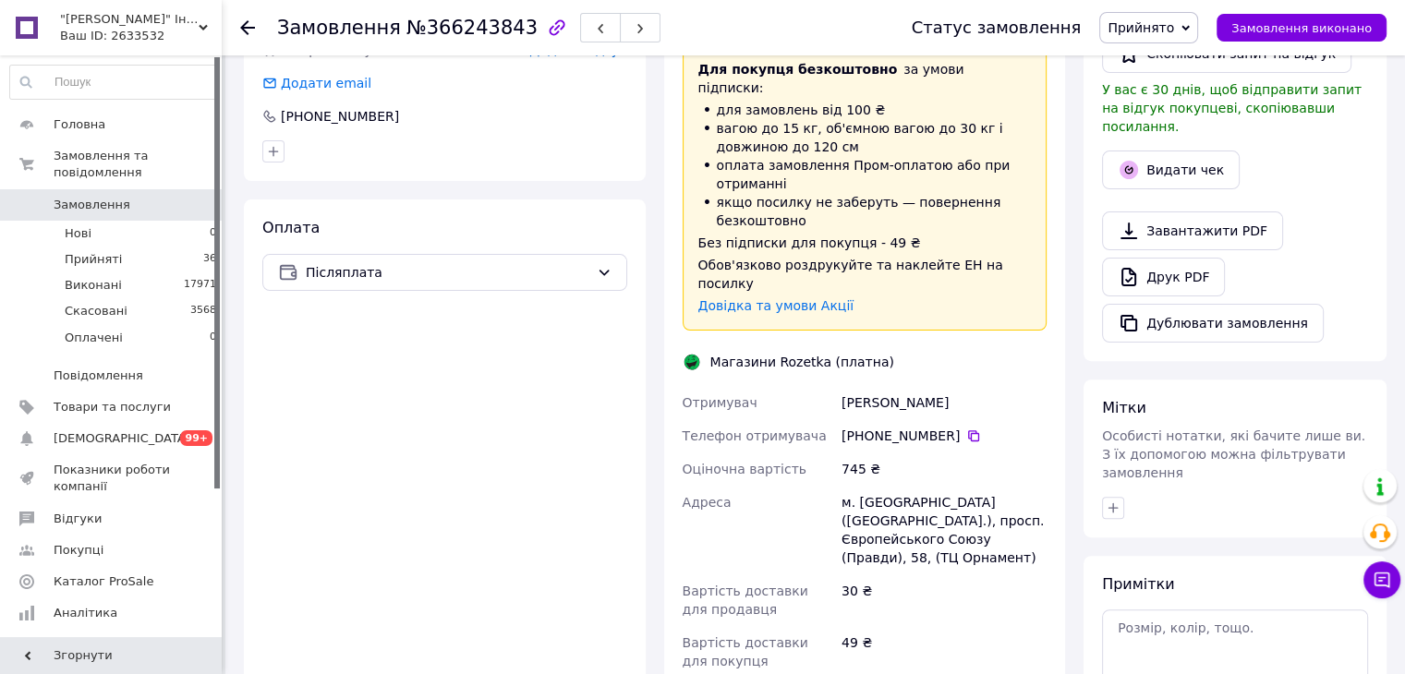
scroll to position [573, 0]
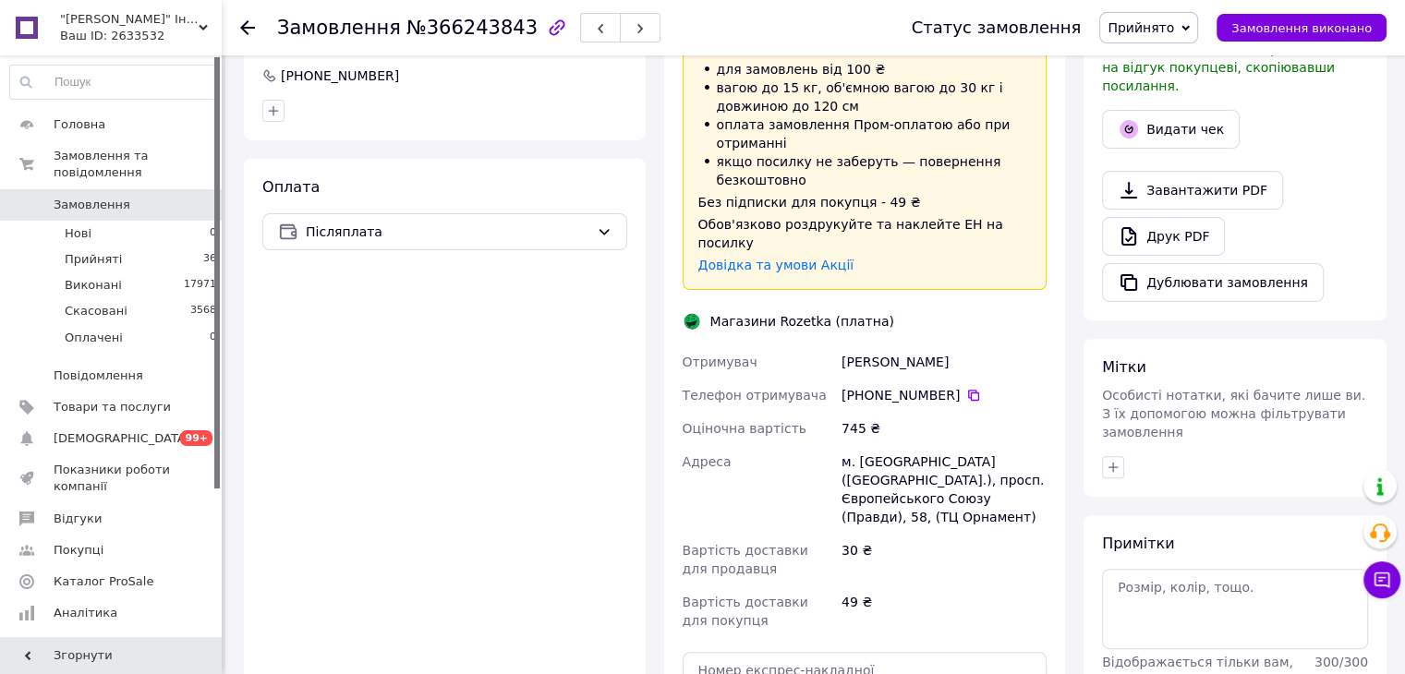
drag, startPoint x: 960, startPoint y: 311, endPoint x: 810, endPoint y: 316, distance: 150.6
click at [810, 345] on div "Отримувач [PERSON_NAME][GEOGRAPHIC_DATA] Телефон отримувача [PHONE_NUMBER]   Оц…" at bounding box center [865, 491] width 372 height 292
copy div "Отримувач [PERSON_NAME]"
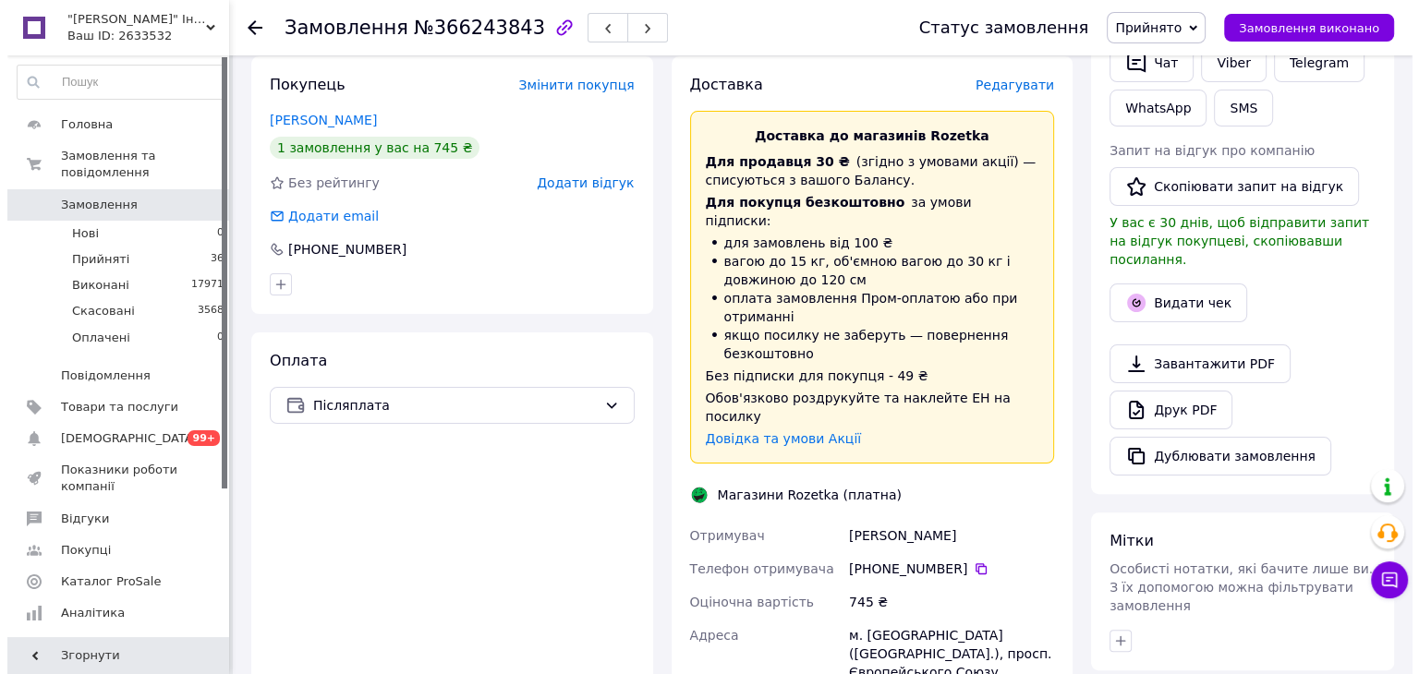
scroll to position [388, 0]
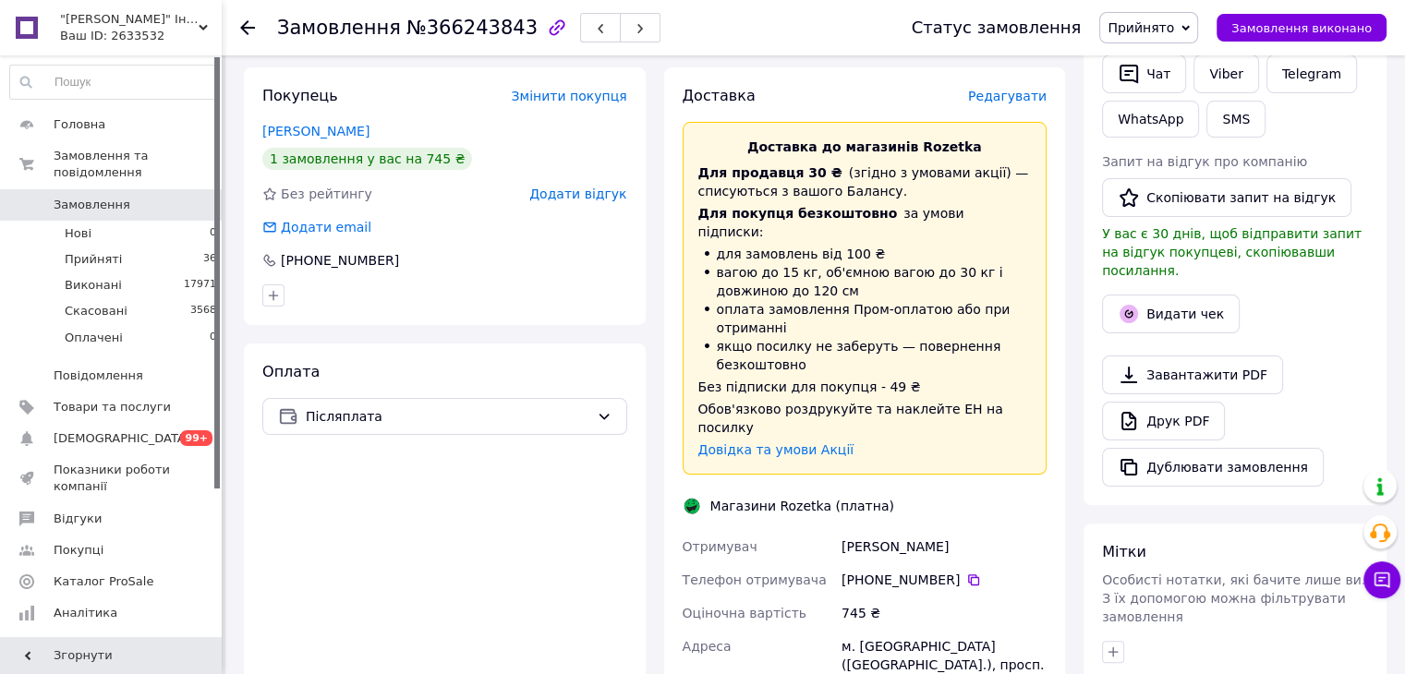
click at [1025, 89] on span "Редагувати" at bounding box center [1007, 96] width 79 height 15
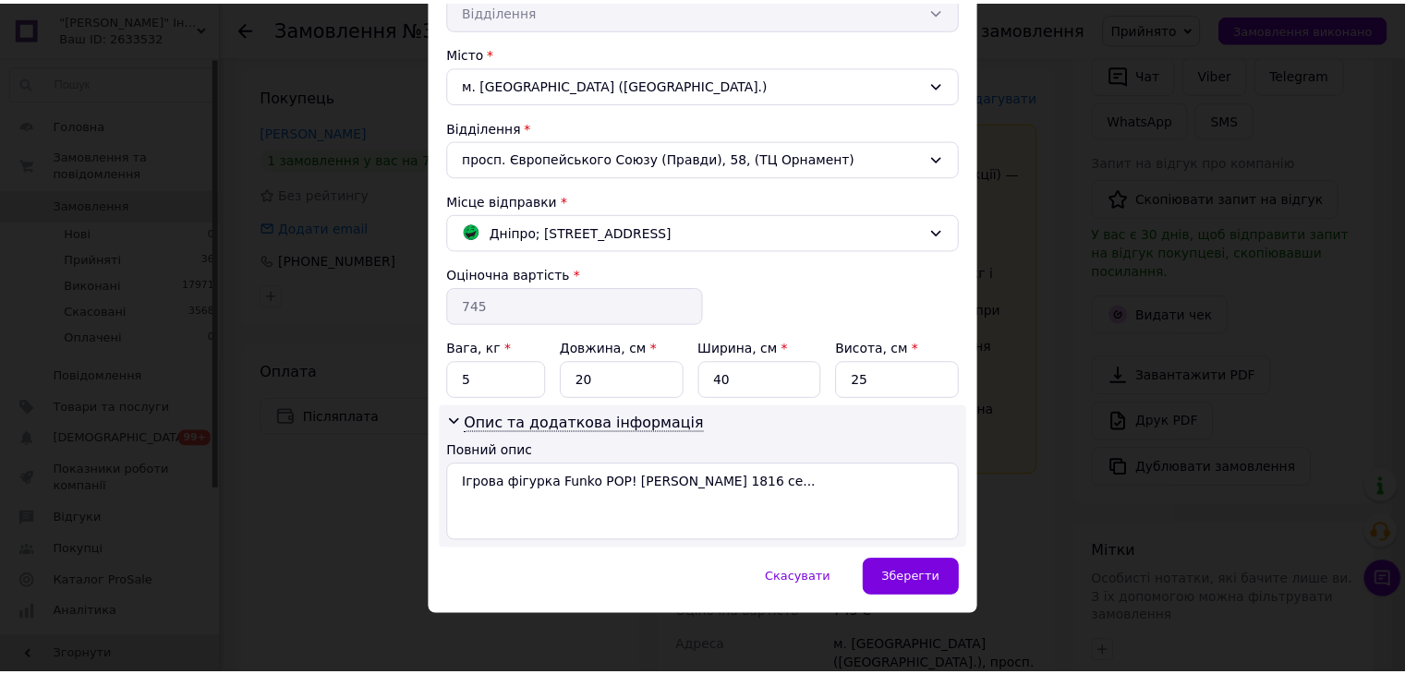
scroll to position [466, 0]
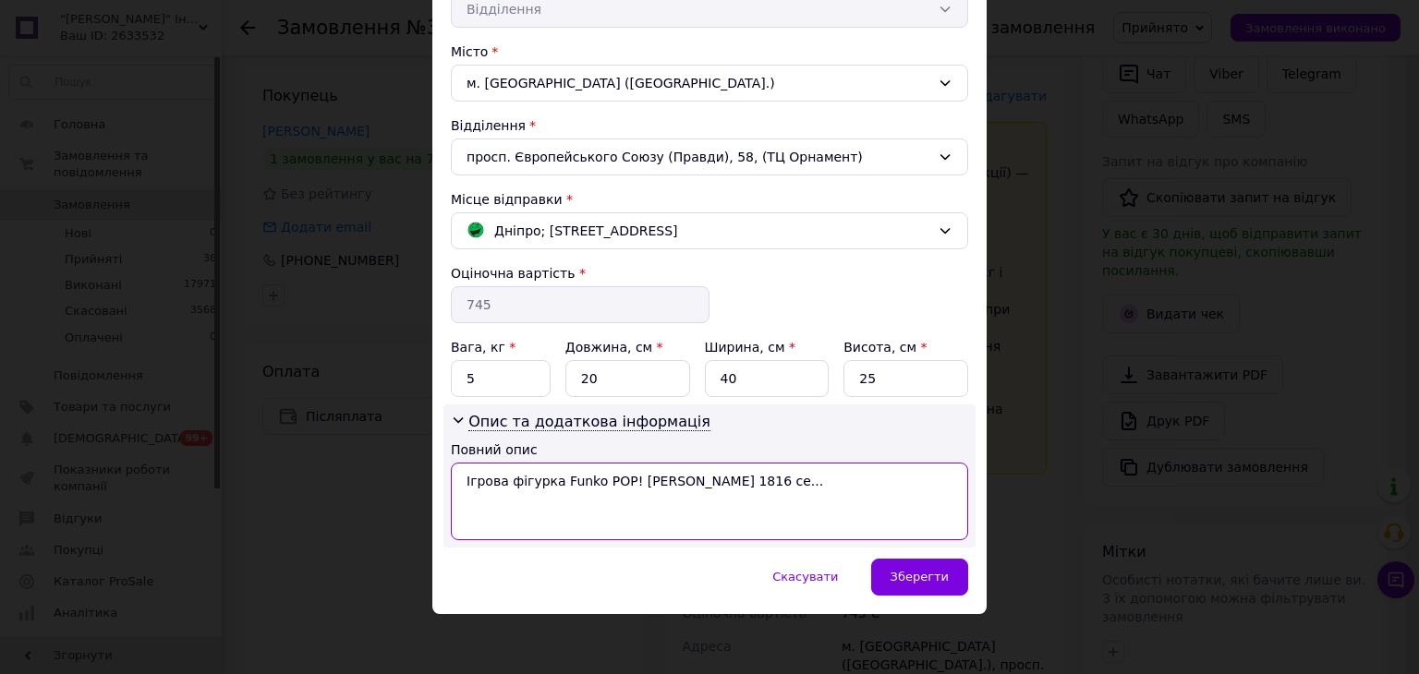
drag, startPoint x: 487, startPoint y: 491, endPoint x: 772, endPoint y: 529, distance: 287.9
click at [772, 529] on textarea "Ігрова фігурка Funko POP! [PERSON_NAME] 1816 се..." at bounding box center [709, 502] width 517 height 78
paste textarea "№КЗ-1041729"
type textarea "№КЗ-1041729"
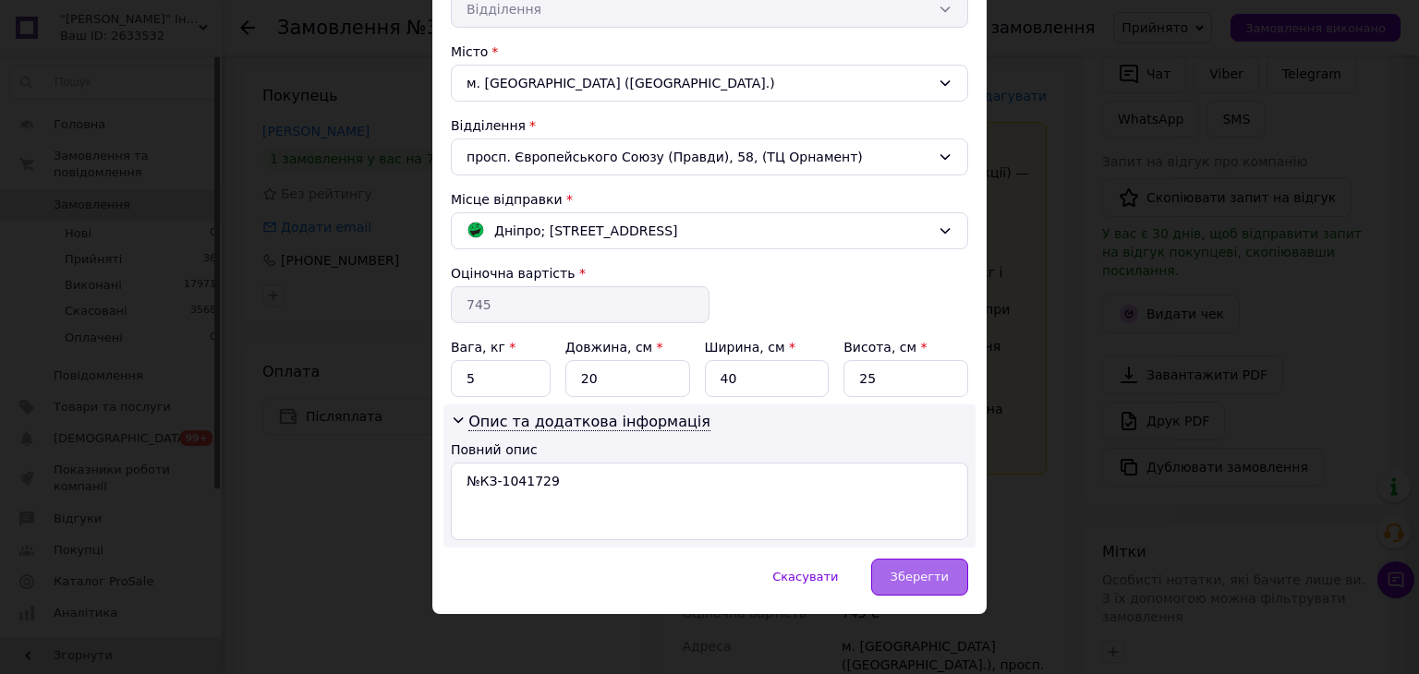
click at [911, 574] on span "Зберегти" at bounding box center [919, 577] width 58 height 14
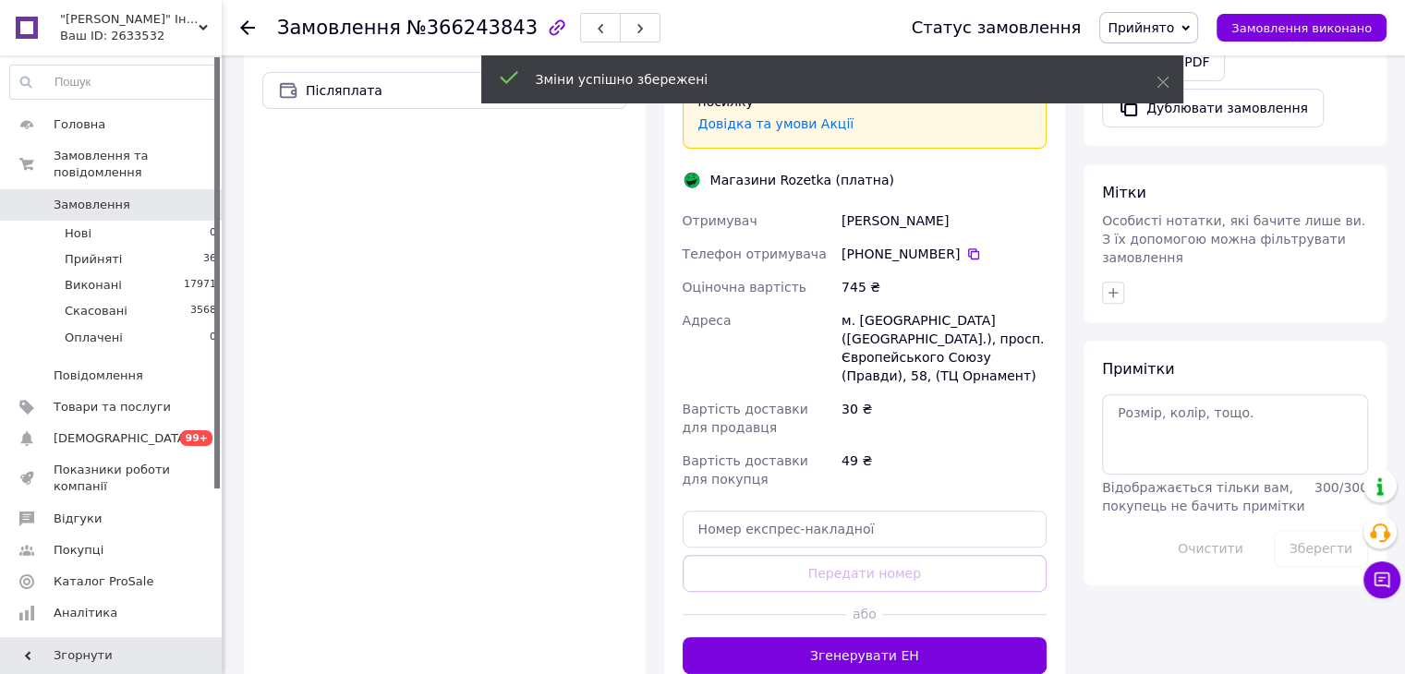
scroll to position [665, 0]
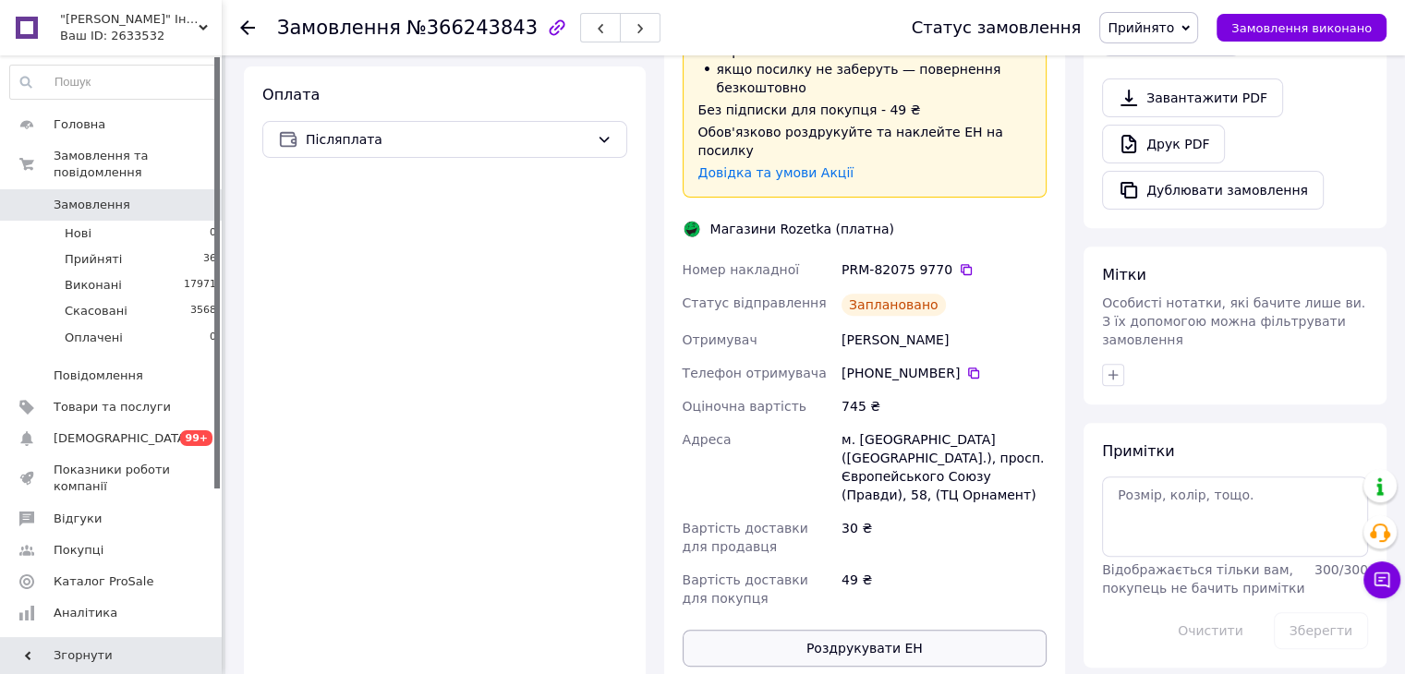
click at [883, 630] on button "Роздрукувати ЕН" at bounding box center [864, 648] width 365 height 37
drag, startPoint x: 248, startPoint y: 26, endPoint x: 255, endPoint y: 177, distance: 151.6
click at [247, 26] on icon at bounding box center [247, 27] width 15 height 15
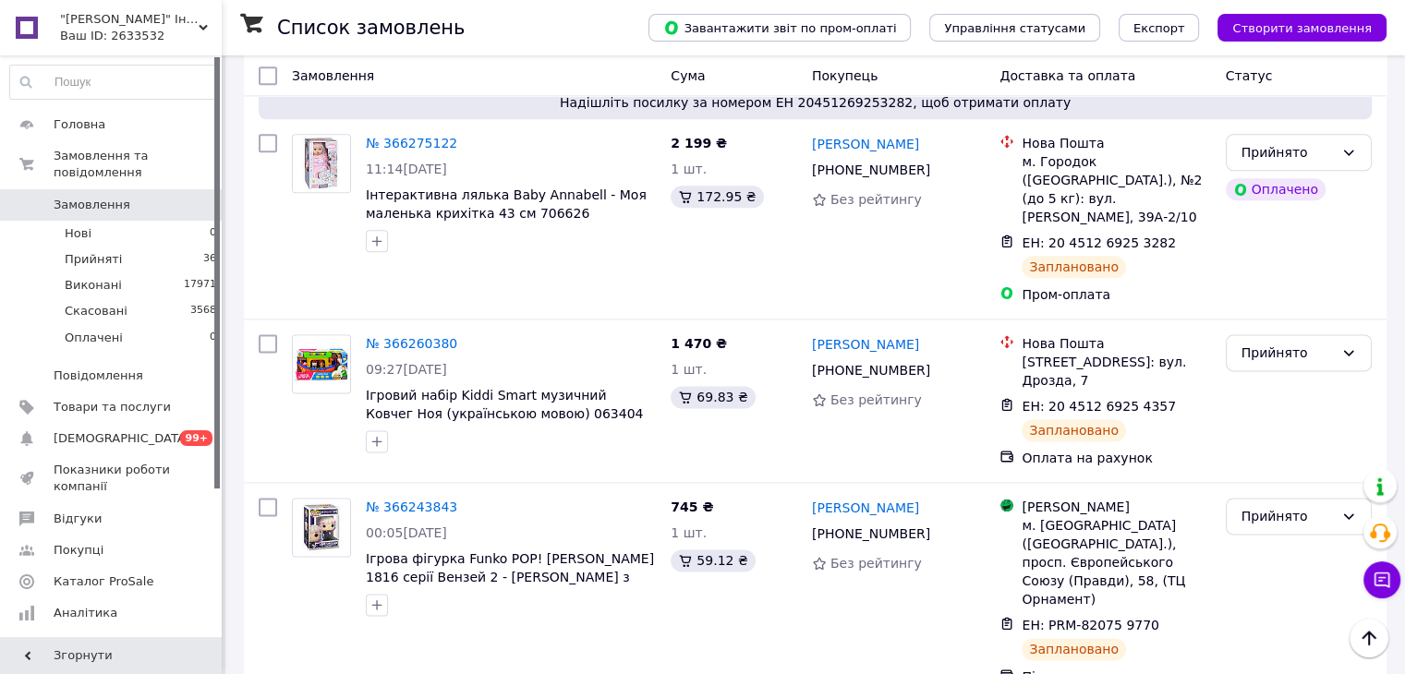
scroll to position [2586, 0]
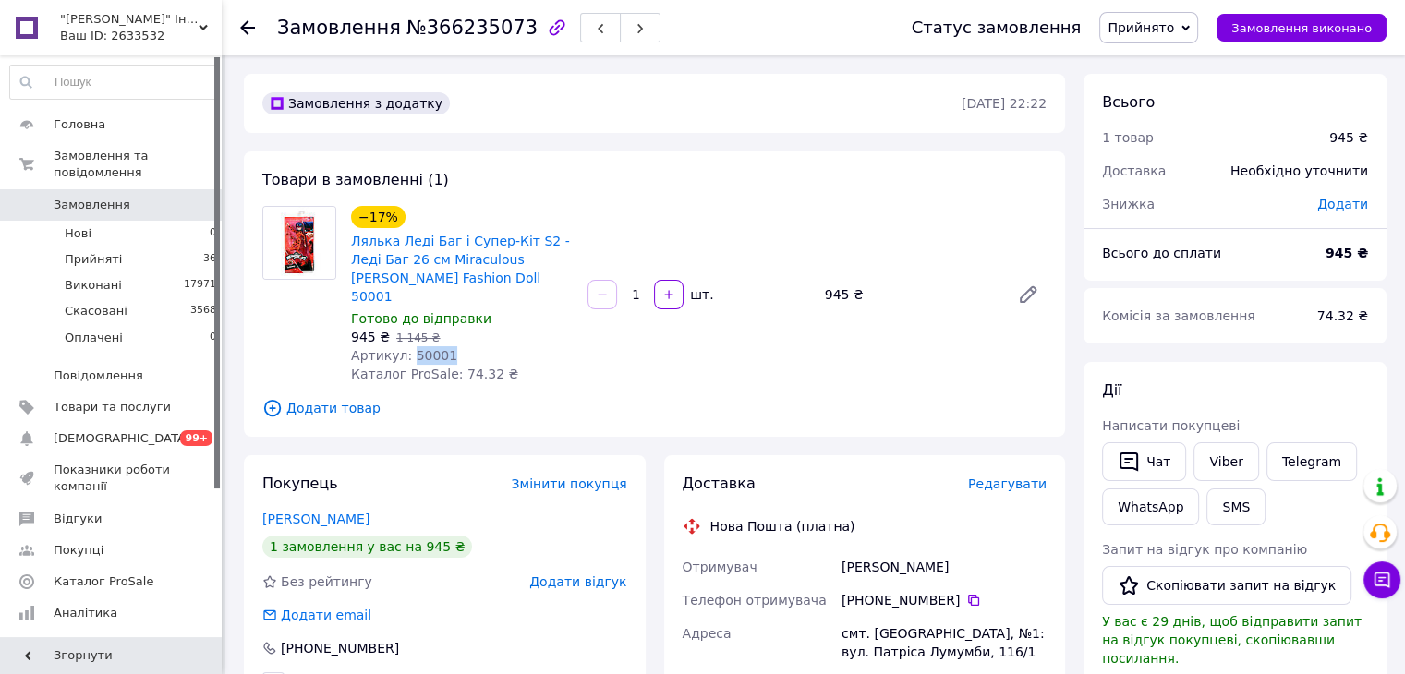
drag, startPoint x: 405, startPoint y: 337, endPoint x: 476, endPoint y: 337, distance: 70.2
click at [476, 346] on div "Артикул: 50001" at bounding box center [462, 355] width 222 height 18
copy span "50001"
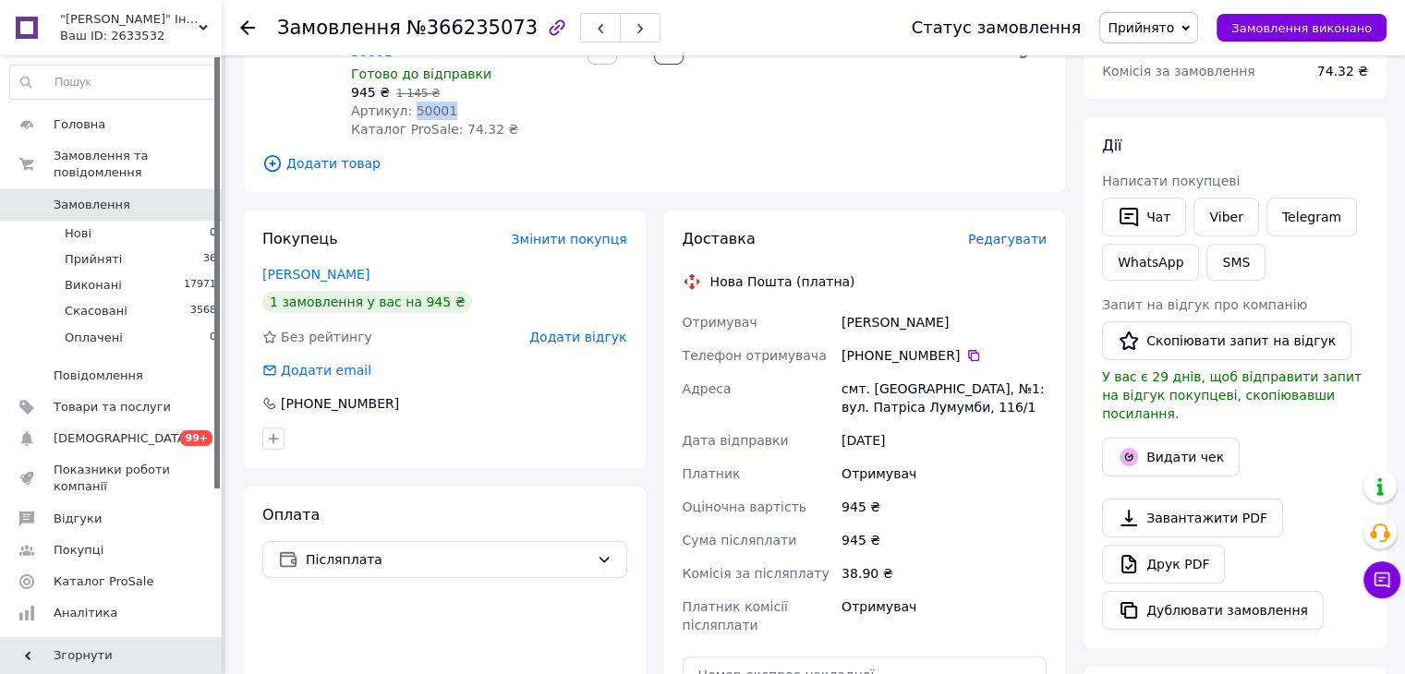
scroll to position [277, 0]
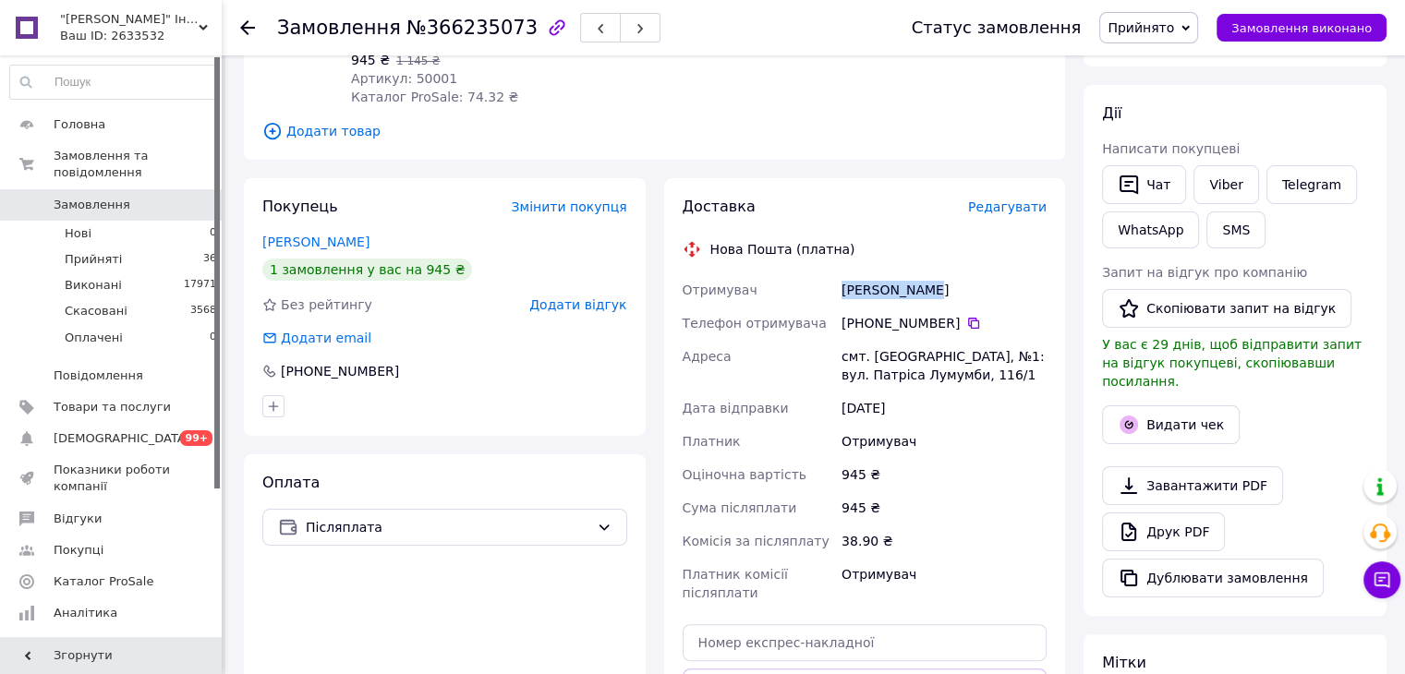
drag, startPoint x: 938, startPoint y: 275, endPoint x: 840, endPoint y: 272, distance: 97.9
click at [841, 273] on div "[PERSON_NAME]" at bounding box center [944, 289] width 212 height 33
copy div "[PERSON_NAME]"
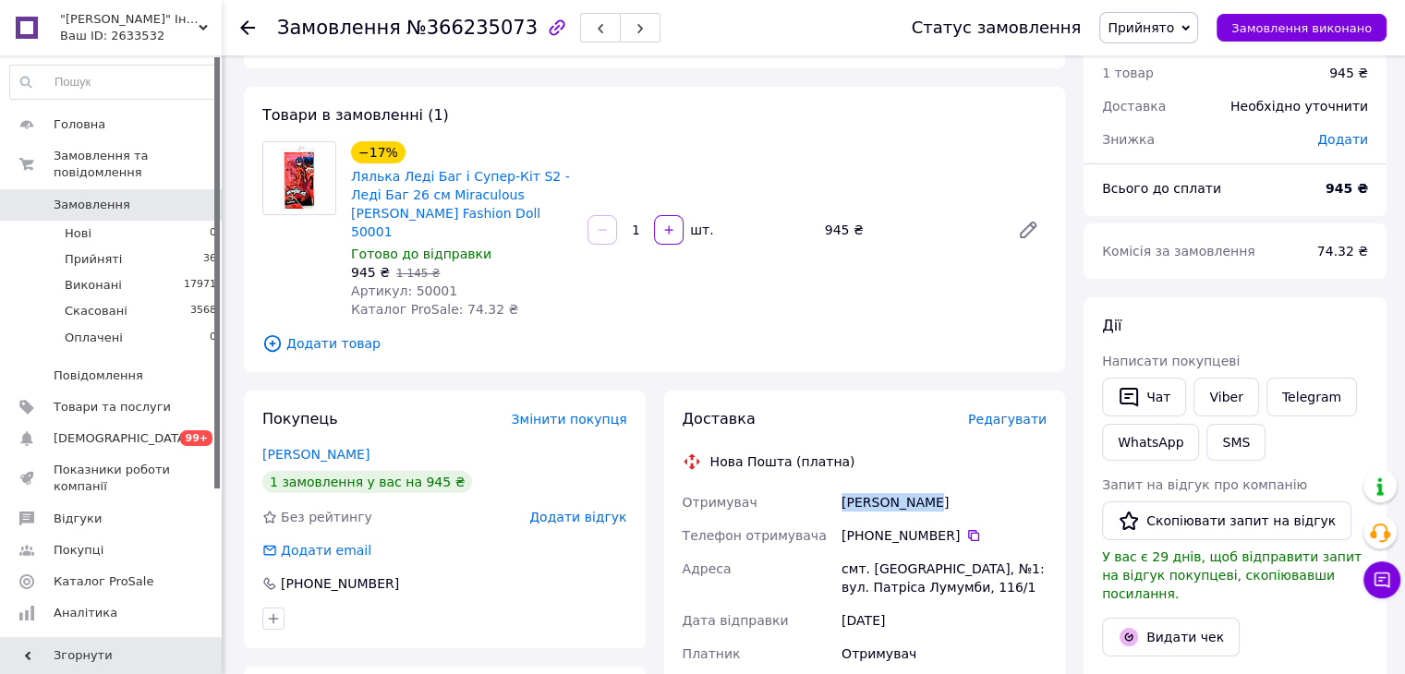
scroll to position [0, 0]
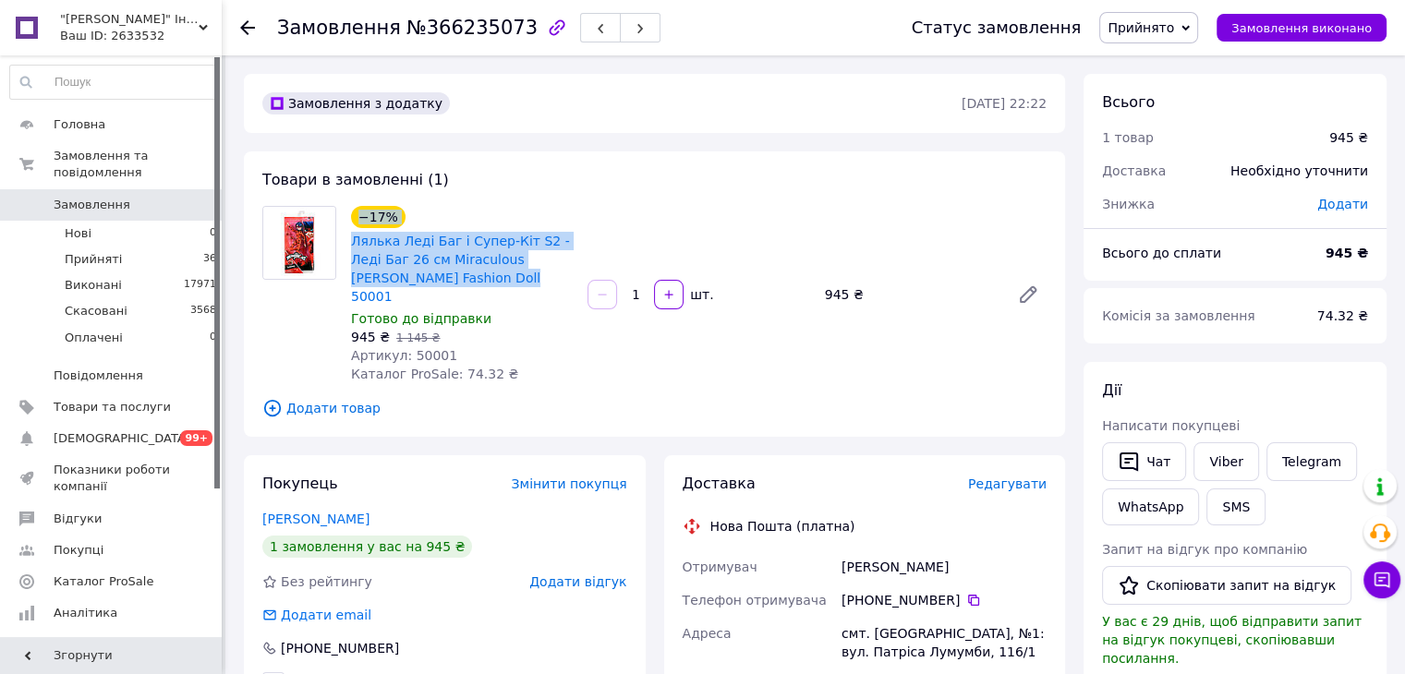
drag, startPoint x: 342, startPoint y: 243, endPoint x: 418, endPoint y: 273, distance: 82.5
click at [418, 273] on div "−17% Лялька Леді Баг і Супер-Кіт S2 - Леді Баг 26 см Miraculous [PERSON_NAME] F…" at bounding box center [654, 294] width 799 height 177
click at [342, 245] on div at bounding box center [299, 294] width 89 height 177
click at [344, 247] on div "−17% Лялька Леді Баг і Супер-Кіт S2 - Леді Баг 26 см Miraculous [PERSON_NAME] F…" at bounding box center [462, 294] width 236 height 185
drag, startPoint x: 346, startPoint y: 240, endPoint x: 459, endPoint y: 261, distance: 114.7
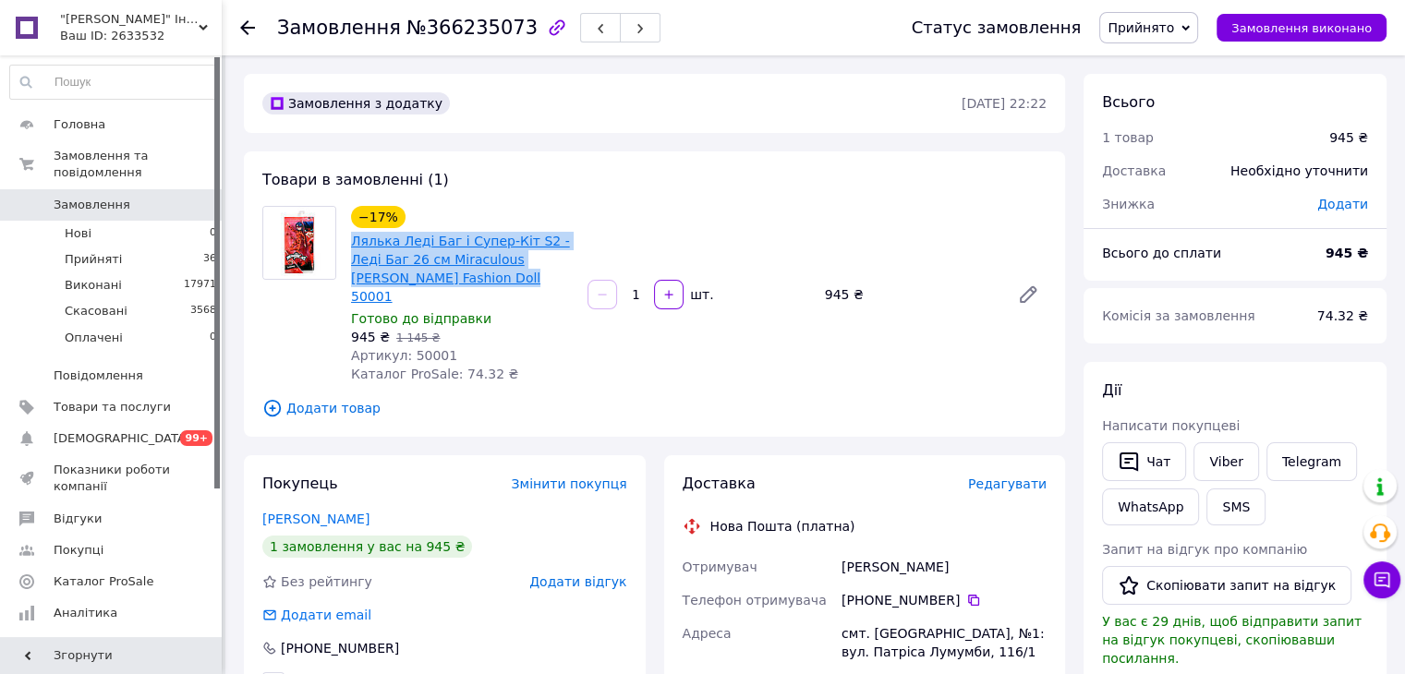
click at [421, 278] on div "−17% Лялька Леді Баг і Супер-Кіт S2 - Леді Баг 26 см Miraculous [PERSON_NAME] F…" at bounding box center [462, 294] width 236 height 185
copy link "Лялька Леді Баг і Супер-Кіт S2 - Леді Баг 26 см Miraculous [PERSON_NAME] Fashio…"
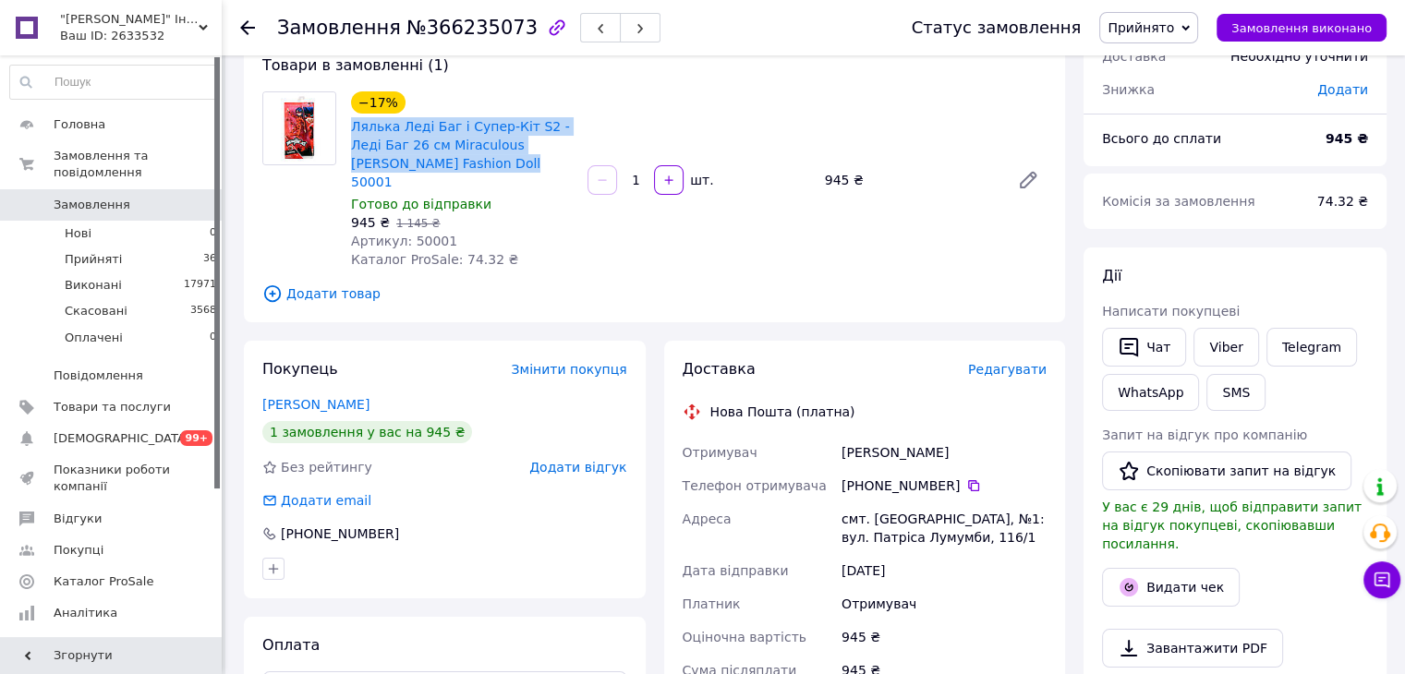
scroll to position [277, 0]
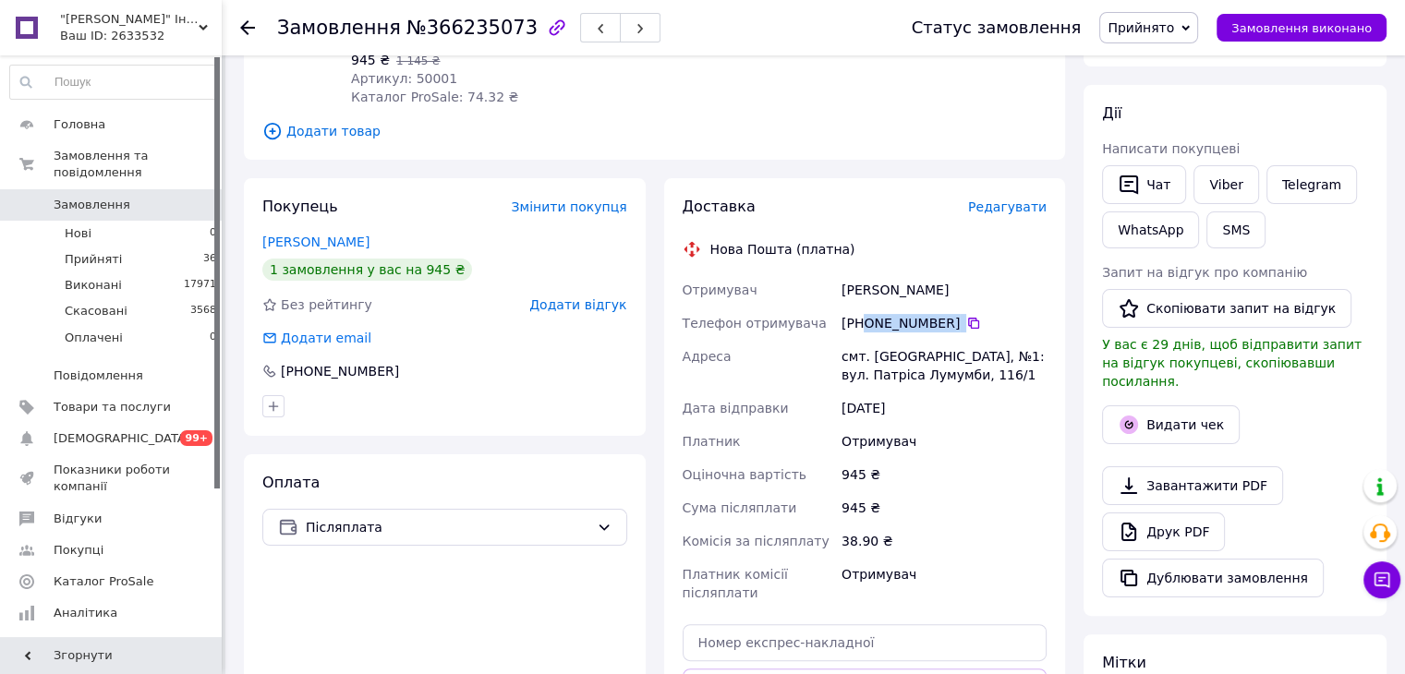
drag, startPoint x: 961, startPoint y: 300, endPoint x: 863, endPoint y: 307, distance: 99.0
click at [863, 314] on div "[PHONE_NUMBER]" at bounding box center [943, 323] width 205 height 18
drag, startPoint x: 943, startPoint y: 274, endPoint x: 820, endPoint y: 268, distance: 123.0
click at [820, 273] on div "Отримувач [PERSON_NAME] отримувача [PHONE_NUMBER]   Адреса смт. [GEOGRAPHIC_DAT…" at bounding box center [865, 441] width 372 height 336
click at [909, 340] on div "смт. [GEOGRAPHIC_DATA], №1: вул. Патріса Лумумби, 116/1" at bounding box center [944, 366] width 212 height 52
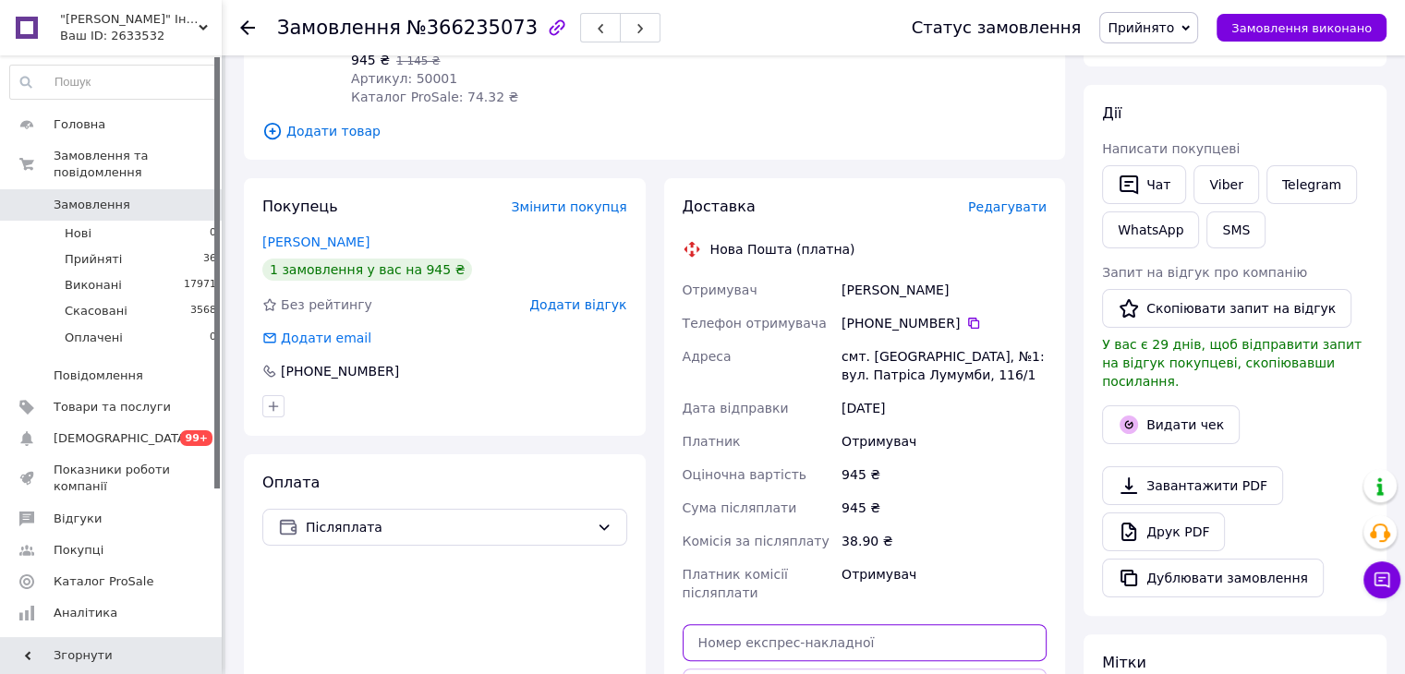
click at [833, 625] on input "text" at bounding box center [864, 642] width 365 height 37
paste input "20451269256986"
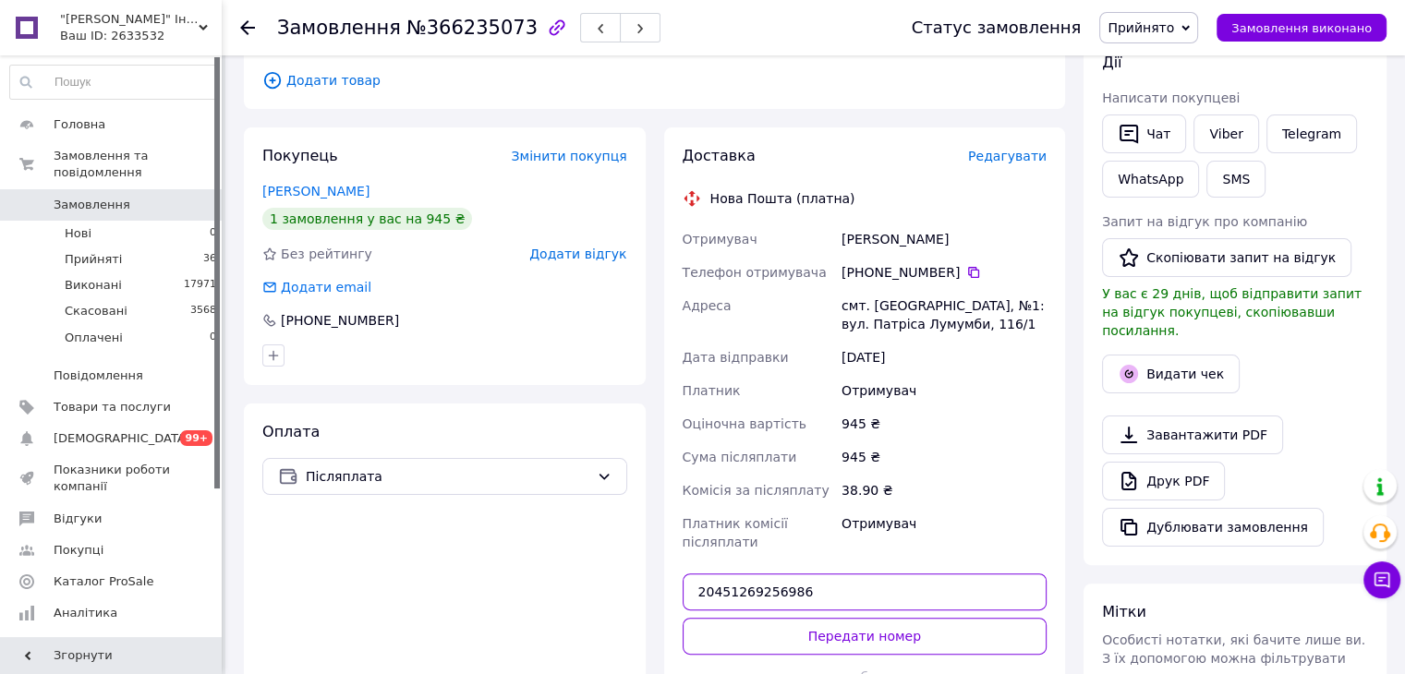
scroll to position [369, 0]
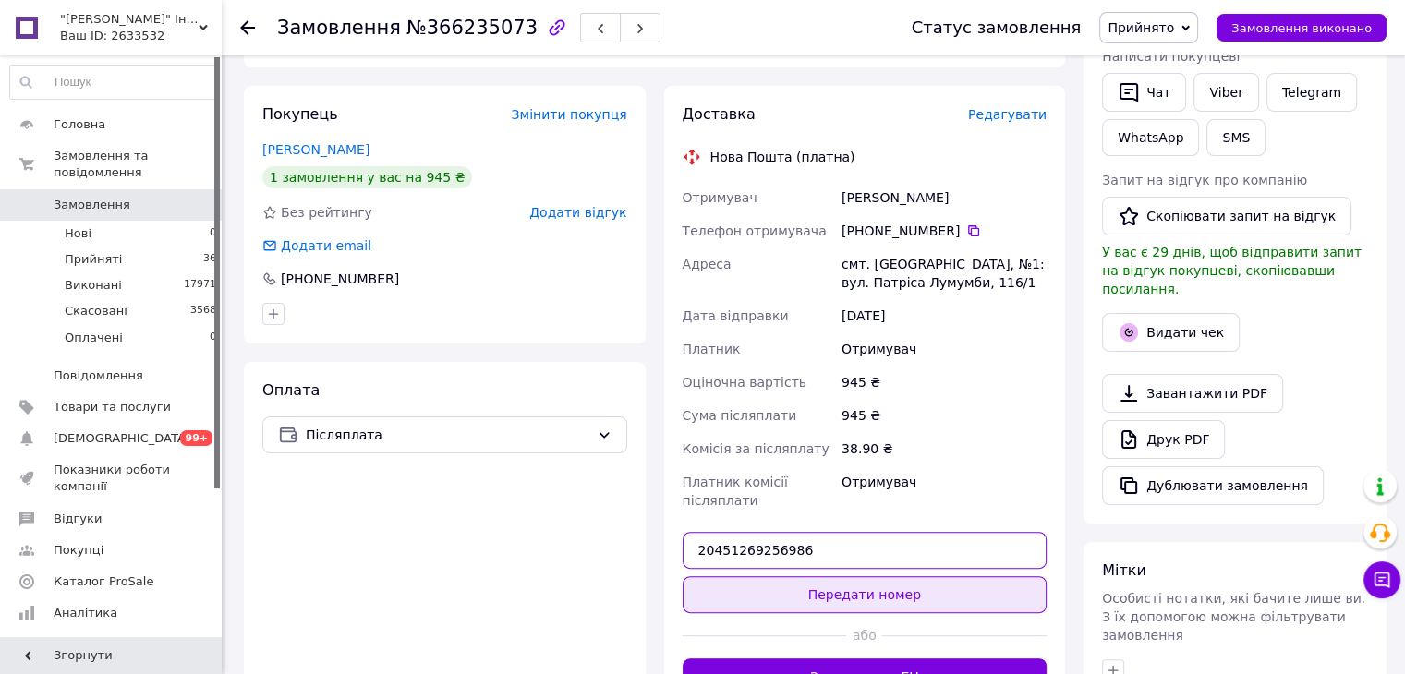
type input "20451269256986"
click at [839, 586] on button "Передати номер" at bounding box center [864, 594] width 365 height 37
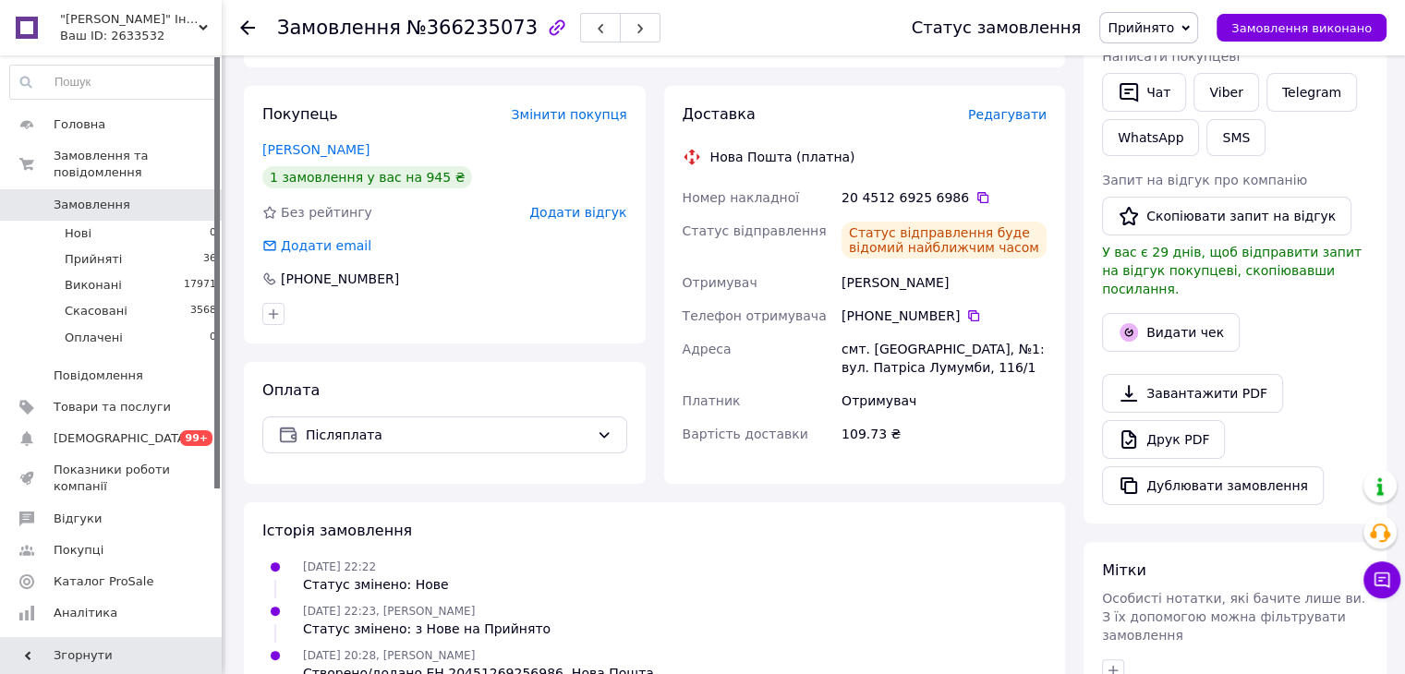
click at [246, 26] on icon at bounding box center [247, 27] width 15 height 15
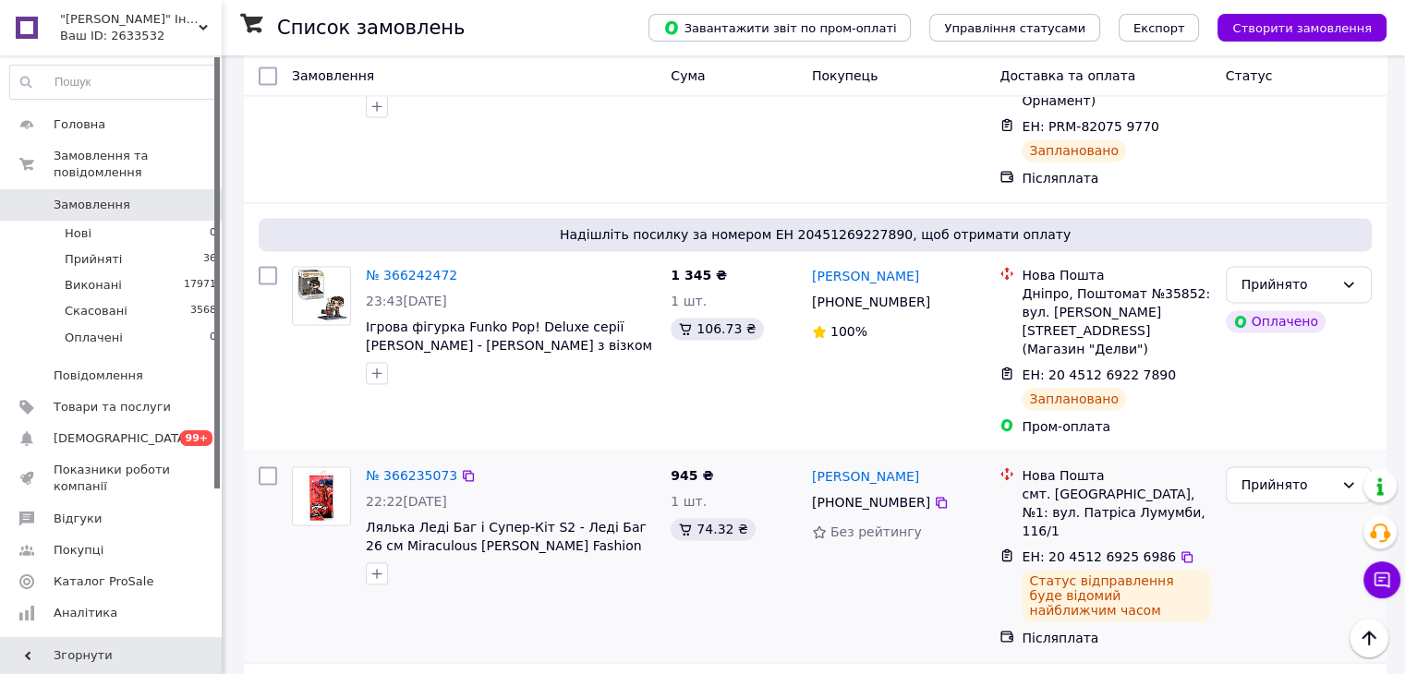
scroll to position [2951, 0]
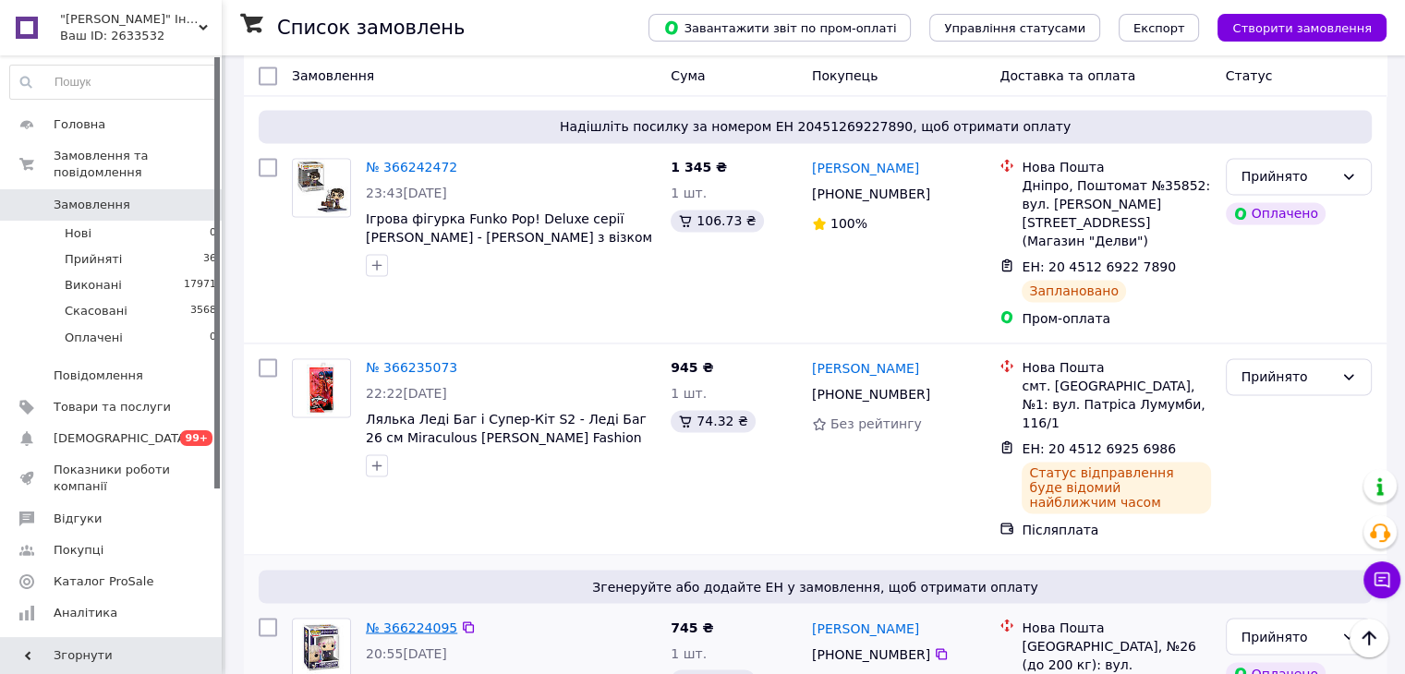
click at [388, 620] on link "№ 366224095" at bounding box center [411, 627] width 91 height 15
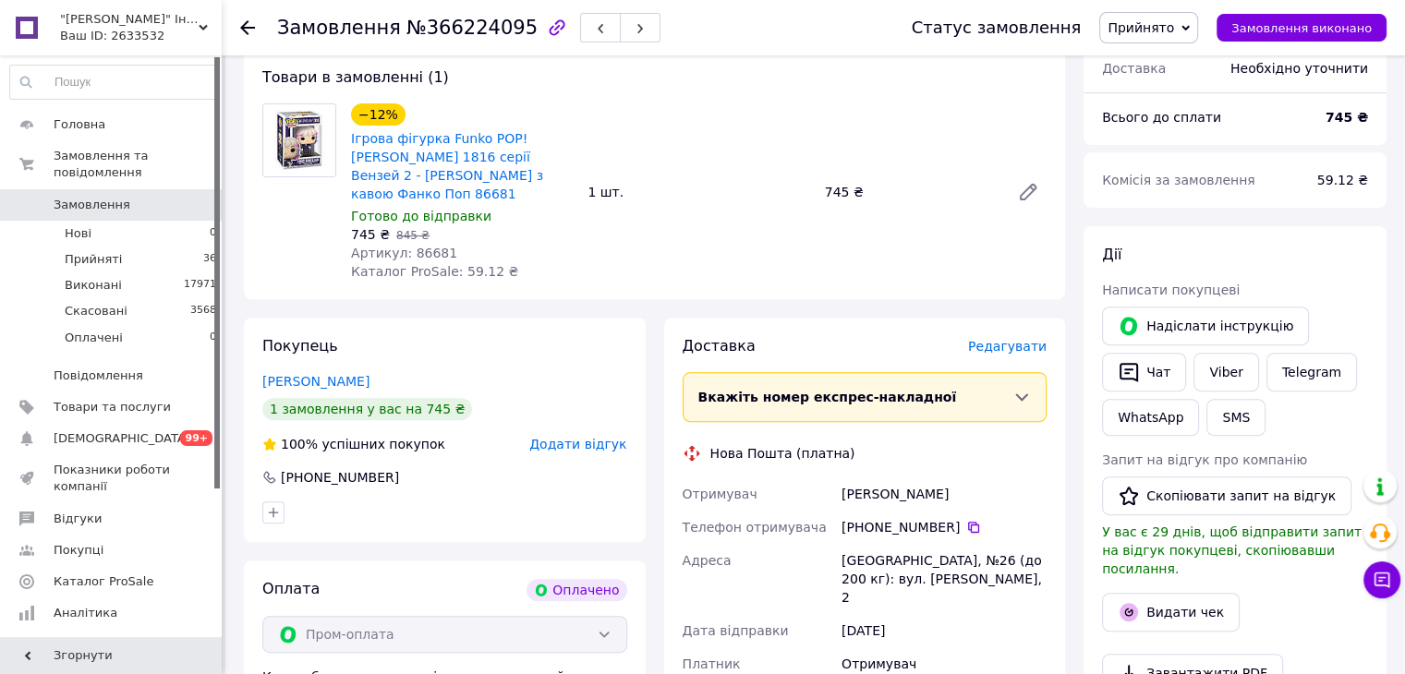
scroll to position [505, 0]
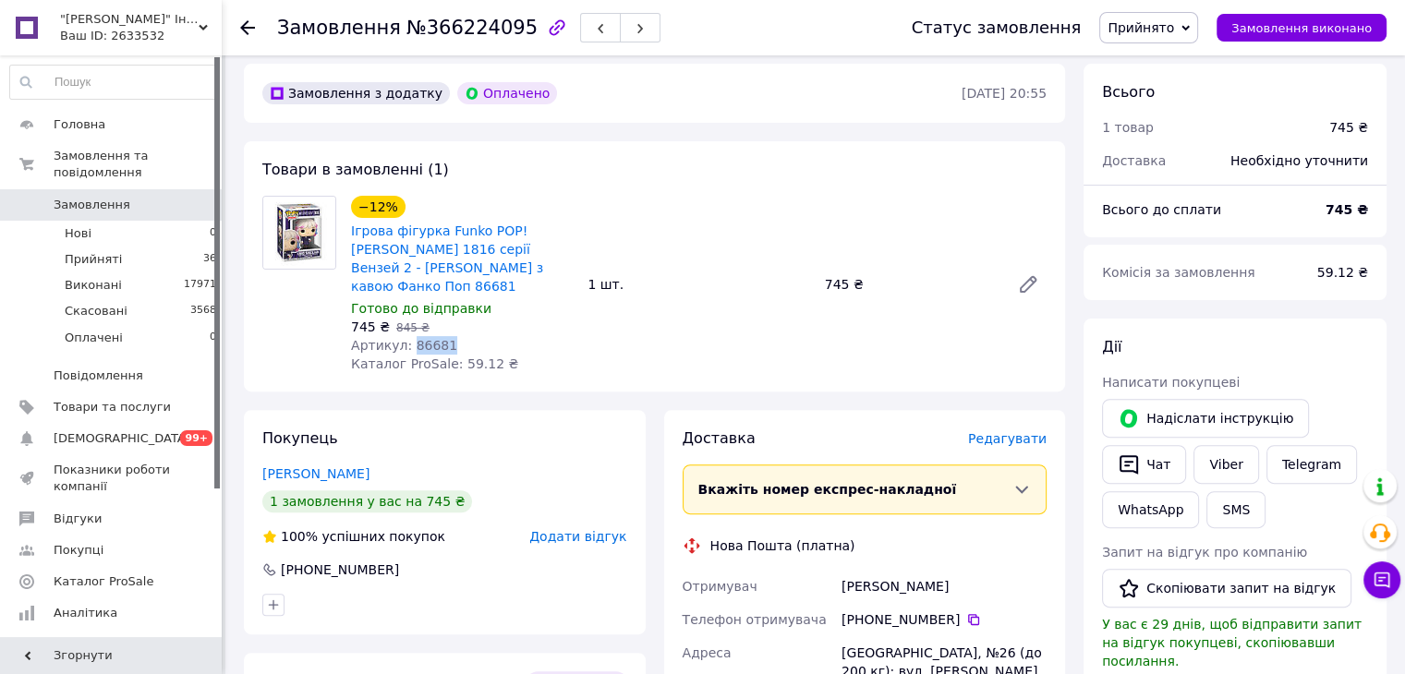
drag, startPoint x: 405, startPoint y: 326, endPoint x: 449, endPoint y: 331, distance: 43.7
click at [449, 336] on div "Артикул: 86681" at bounding box center [462, 345] width 222 height 18
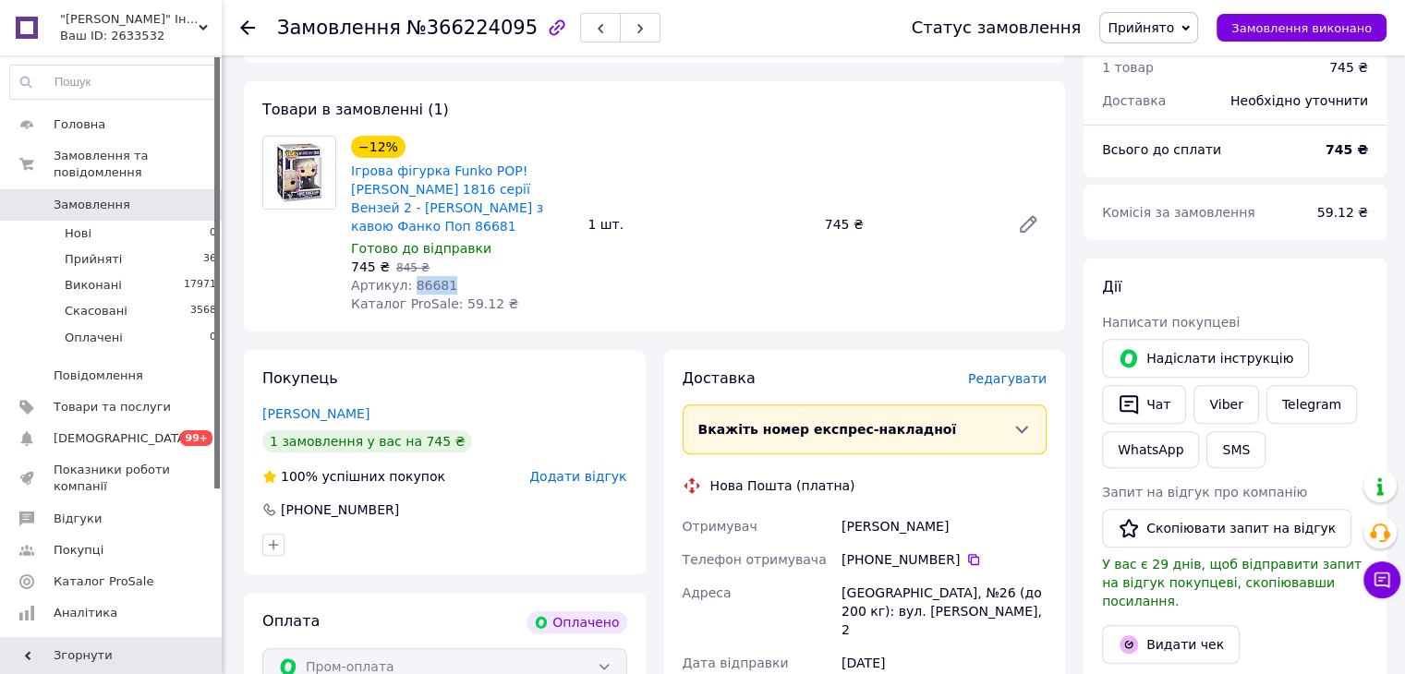
scroll to position [598, 0]
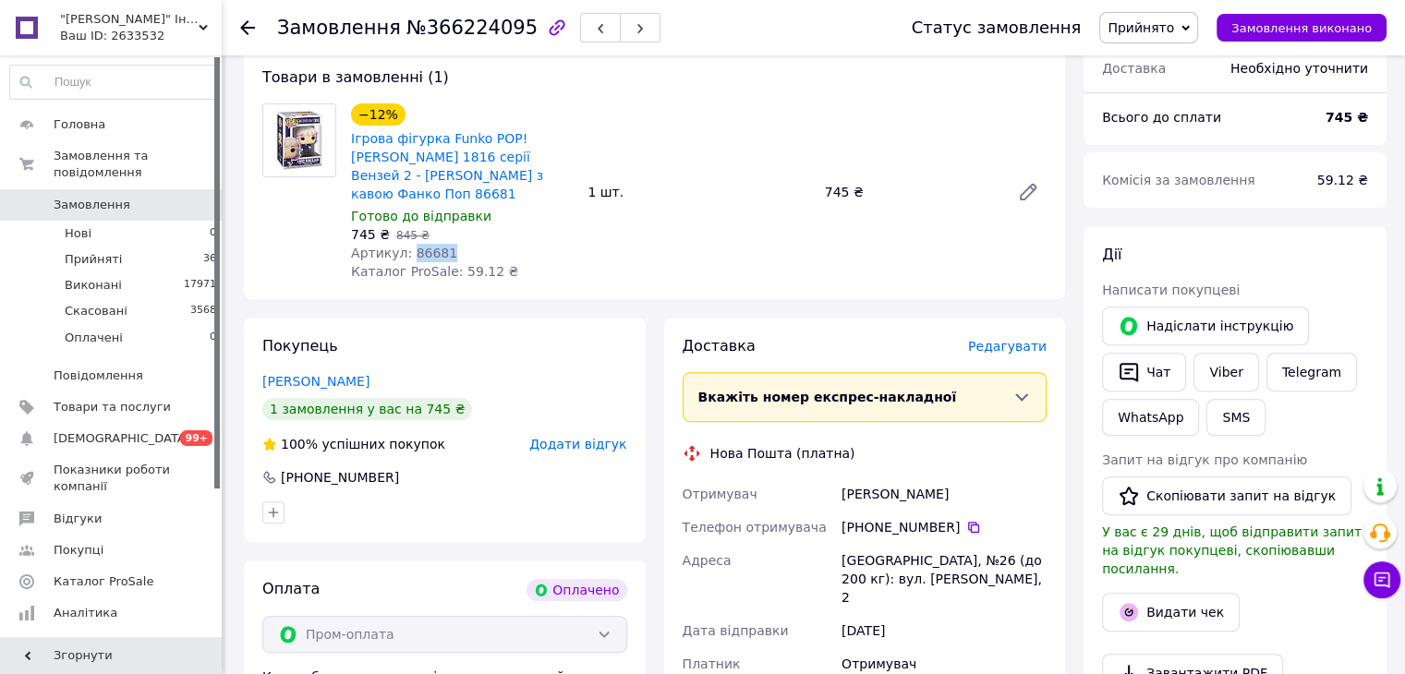
drag, startPoint x: 840, startPoint y: 478, endPoint x: 985, endPoint y: 467, distance: 145.4
click at [985, 477] on div "[PERSON_NAME]" at bounding box center [944, 493] width 212 height 33
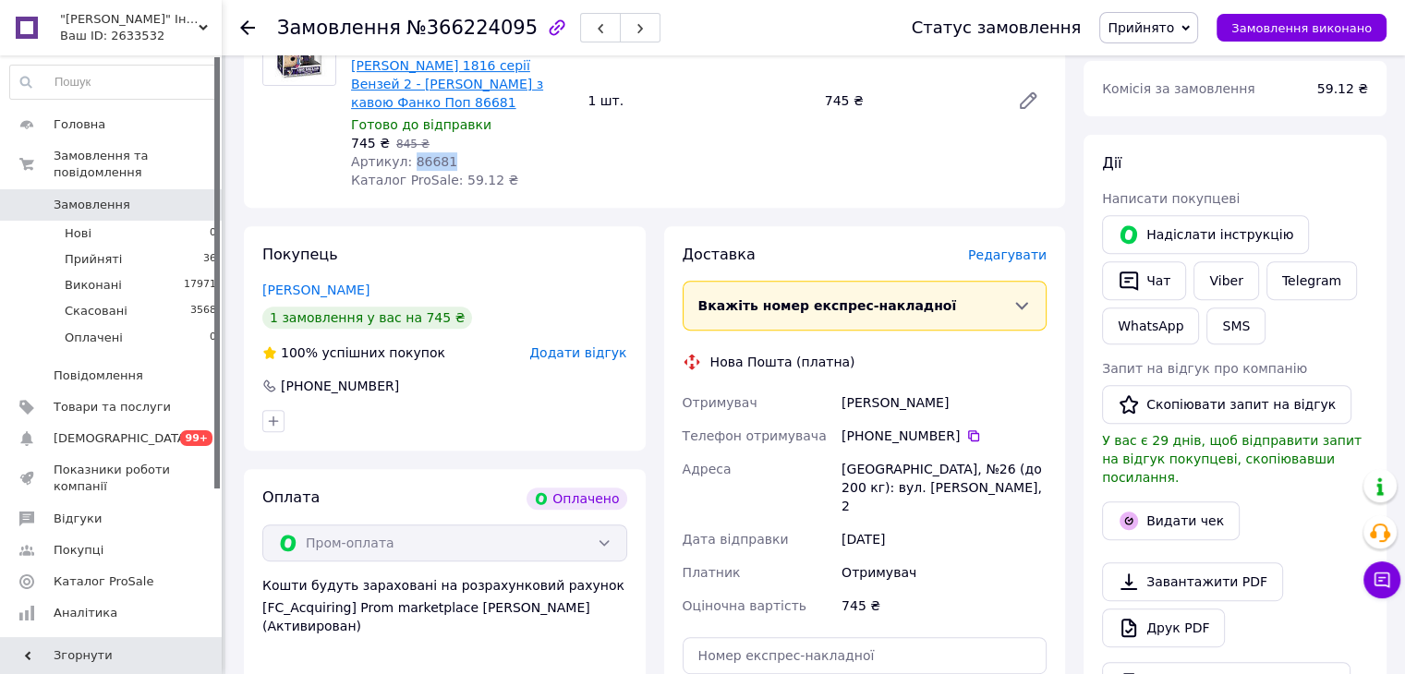
scroll to position [505, 0]
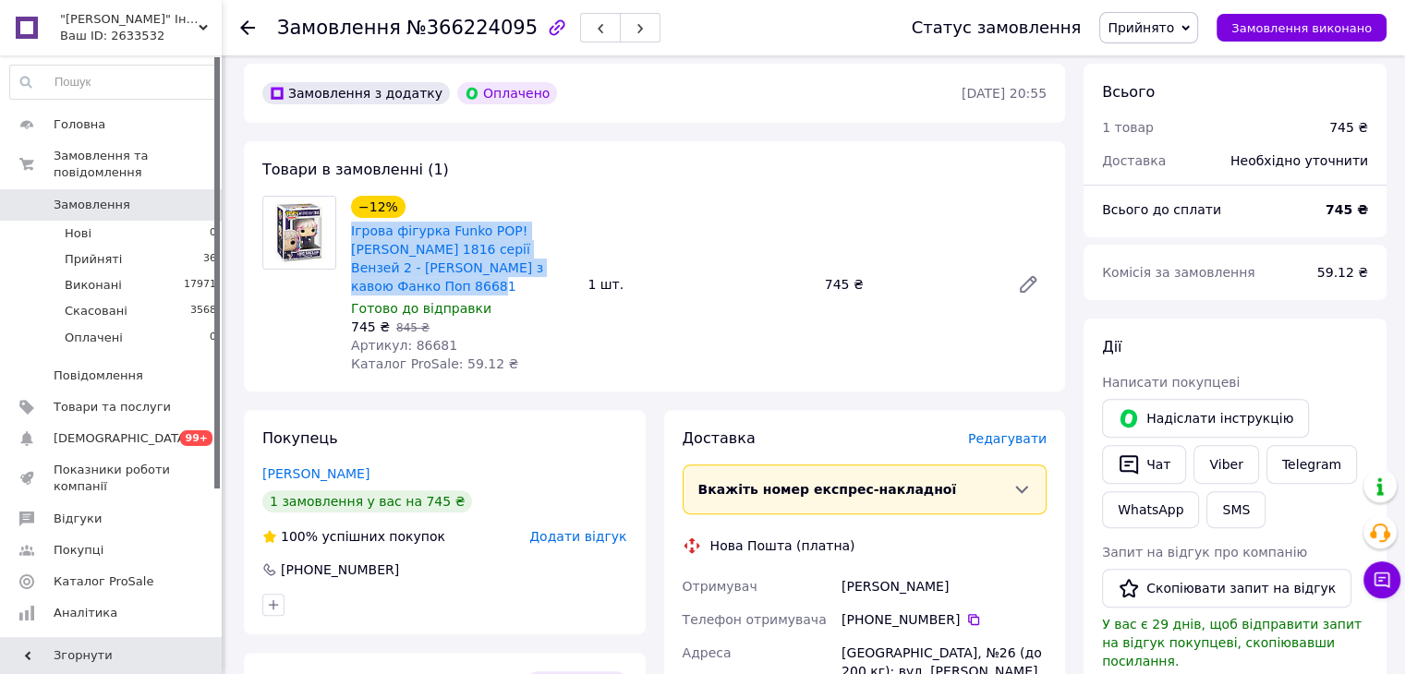
drag, startPoint x: 361, startPoint y: 236, endPoint x: 568, endPoint y: 271, distance: 209.8
click at [568, 271] on div "−12% Ігрова фігурка Funko POP! [PERSON_NAME] 1816 серії Вензей 2 - [PERSON_NAME…" at bounding box center [462, 284] width 236 height 185
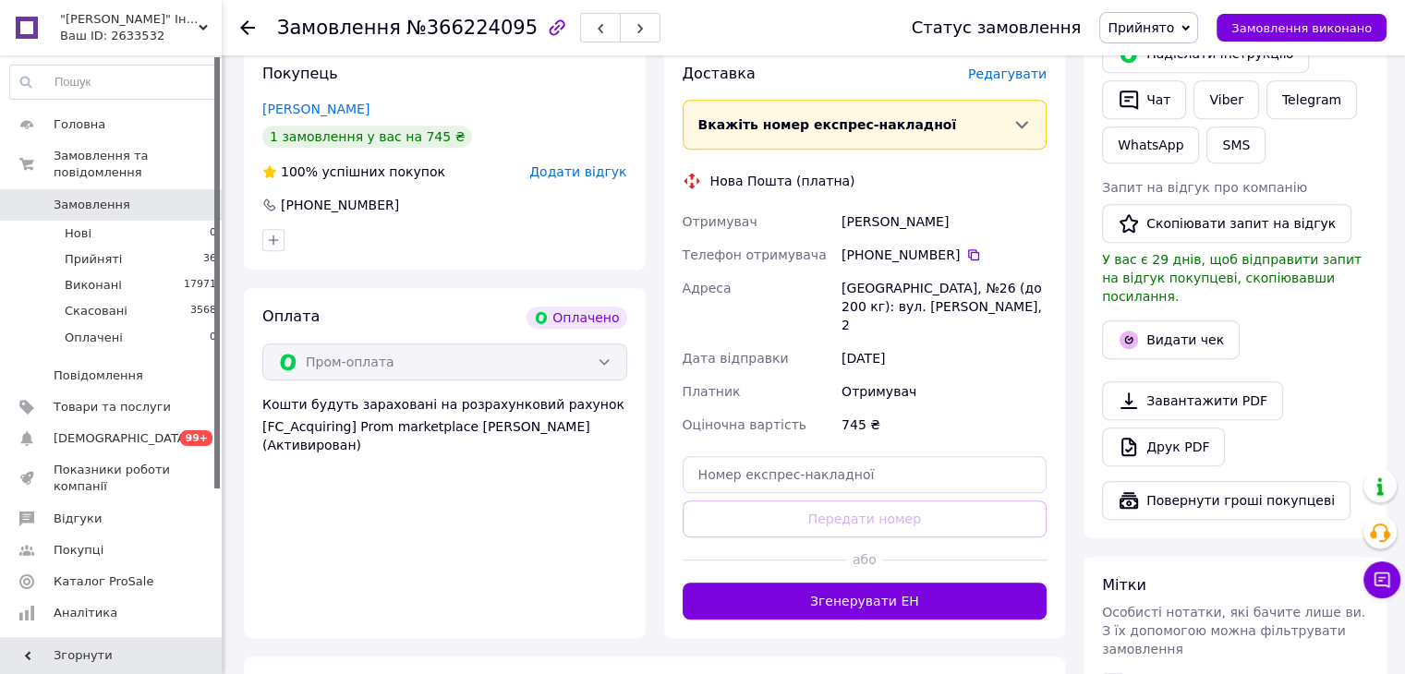
scroll to position [875, 0]
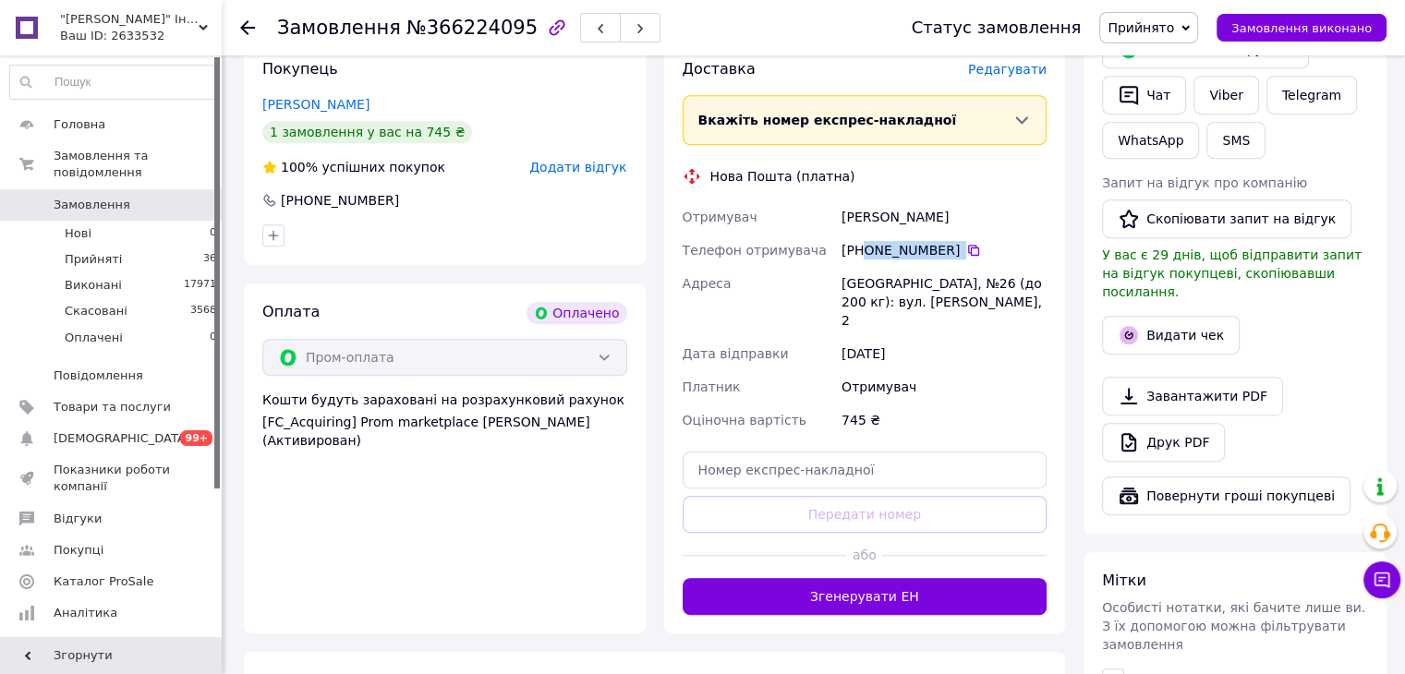
drag, startPoint x: 984, startPoint y: 236, endPoint x: 856, endPoint y: 241, distance: 127.5
click at [857, 241] on div "[PHONE_NUMBER]" at bounding box center [943, 250] width 205 height 18
drag, startPoint x: 972, startPoint y: 199, endPoint x: 831, endPoint y: 188, distance: 140.8
click at [834, 200] on div "Отримувач [PERSON_NAME] Телефон отримувача +380 73 405 38 [GEOGRAPHIC_DATA], №2…" at bounding box center [865, 318] width 372 height 236
drag, startPoint x: 838, startPoint y: 264, endPoint x: 872, endPoint y: 268, distance: 34.4
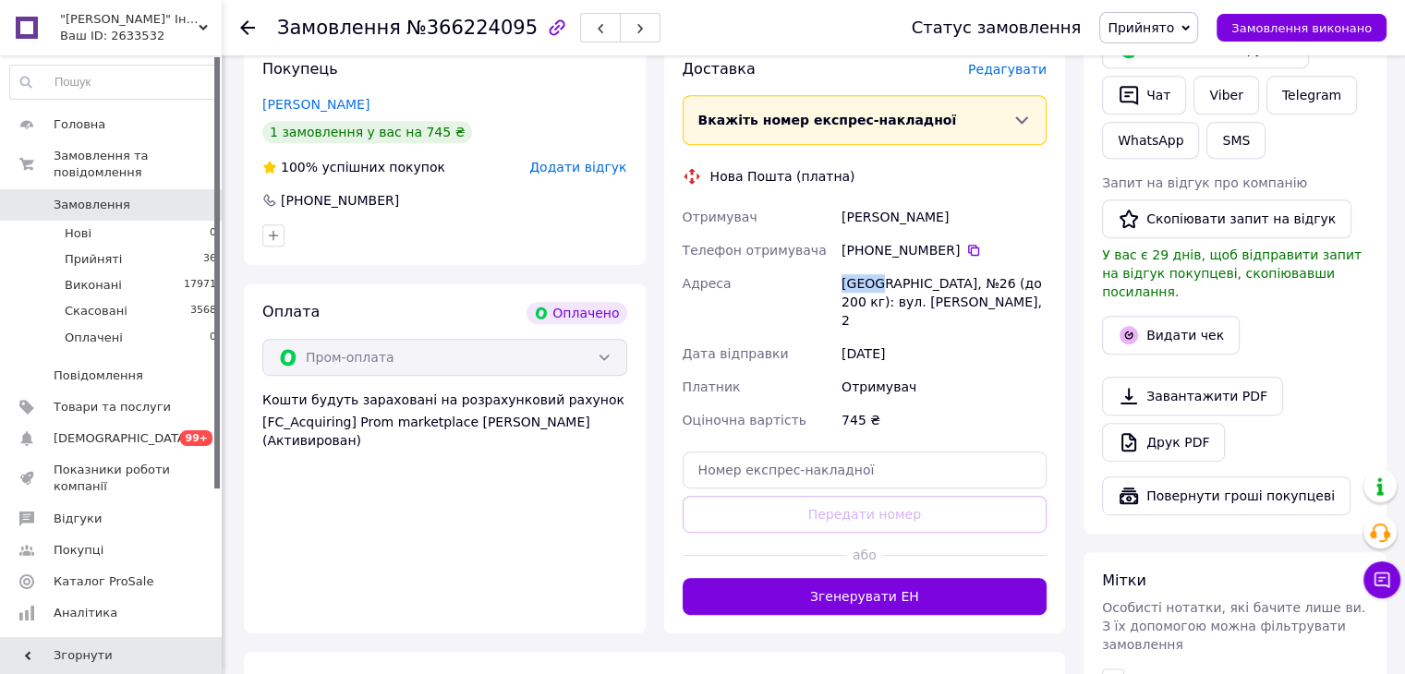
click at [874, 268] on div "[GEOGRAPHIC_DATA], №26 (до 200 кг): вул. [PERSON_NAME], 2" at bounding box center [944, 302] width 212 height 70
click at [775, 452] on input "text" at bounding box center [864, 470] width 365 height 37
paste input "20451269257697"
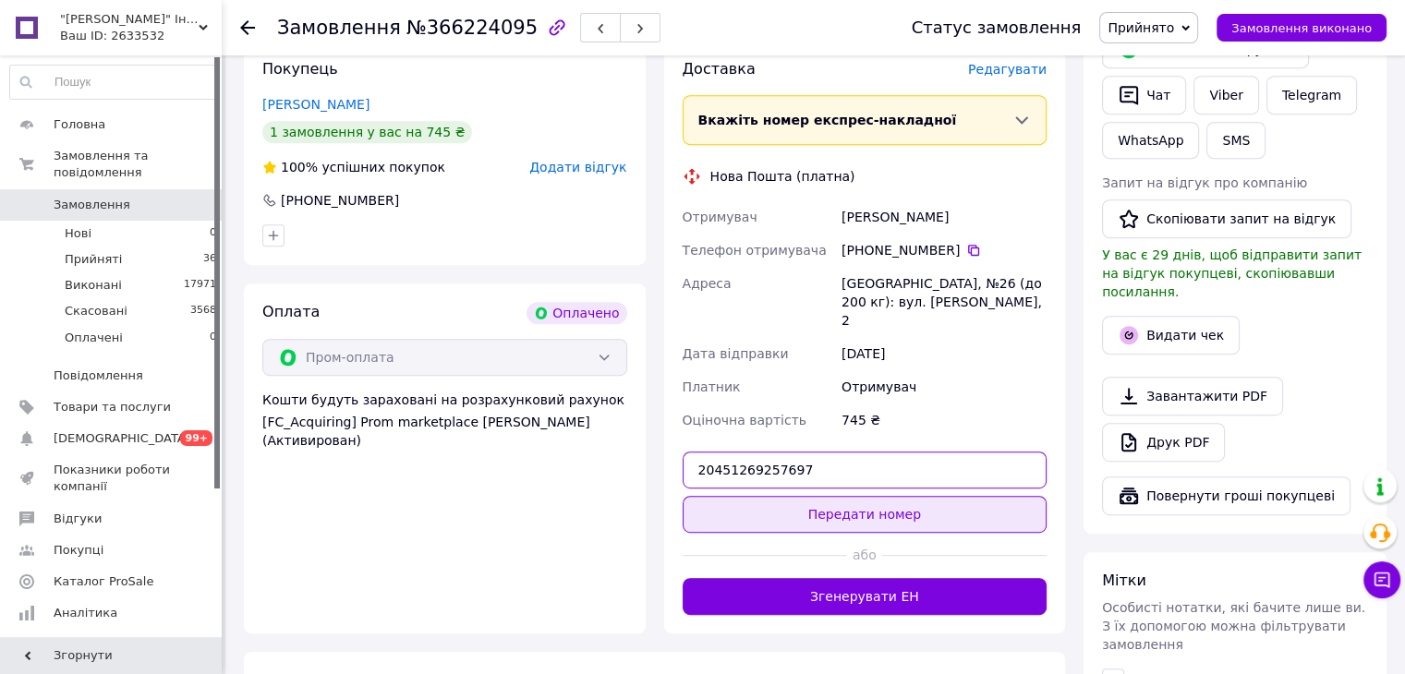
type input "20451269257697"
click at [796, 496] on button "Передати номер" at bounding box center [864, 514] width 365 height 37
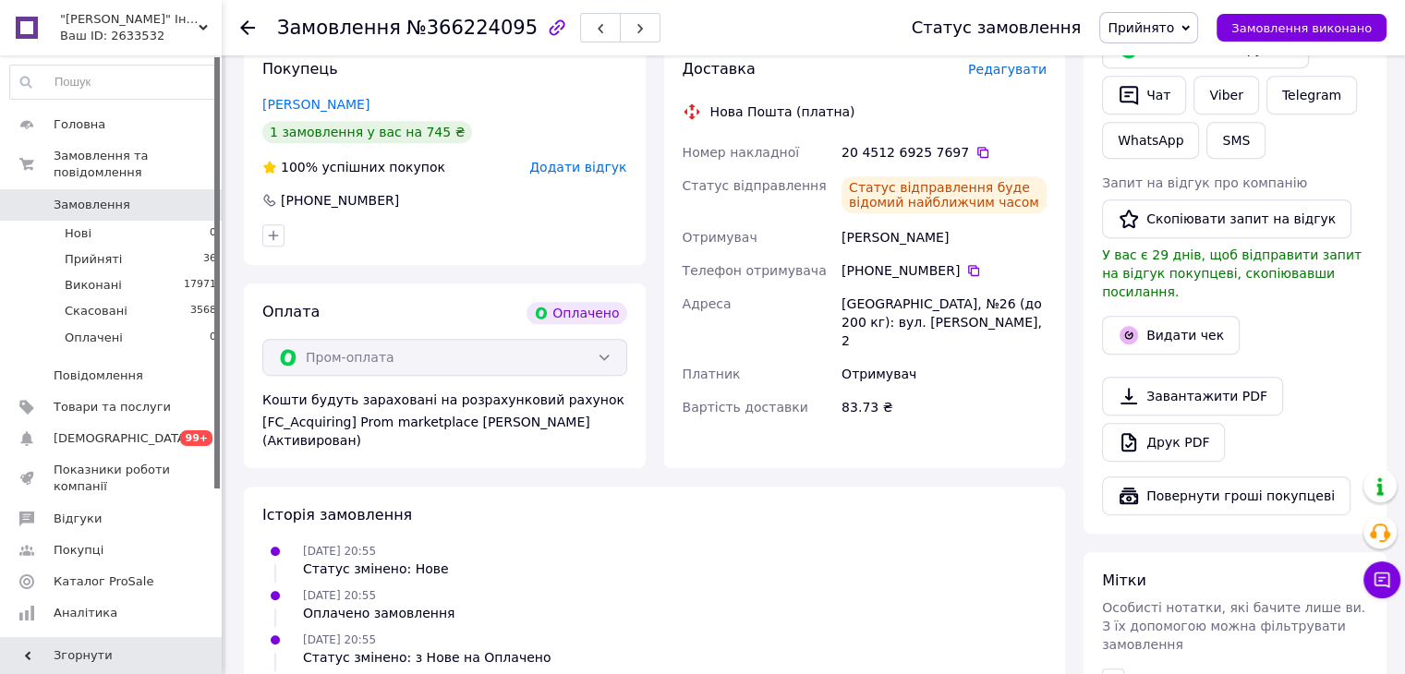
click at [242, 30] on icon at bounding box center [247, 27] width 15 height 15
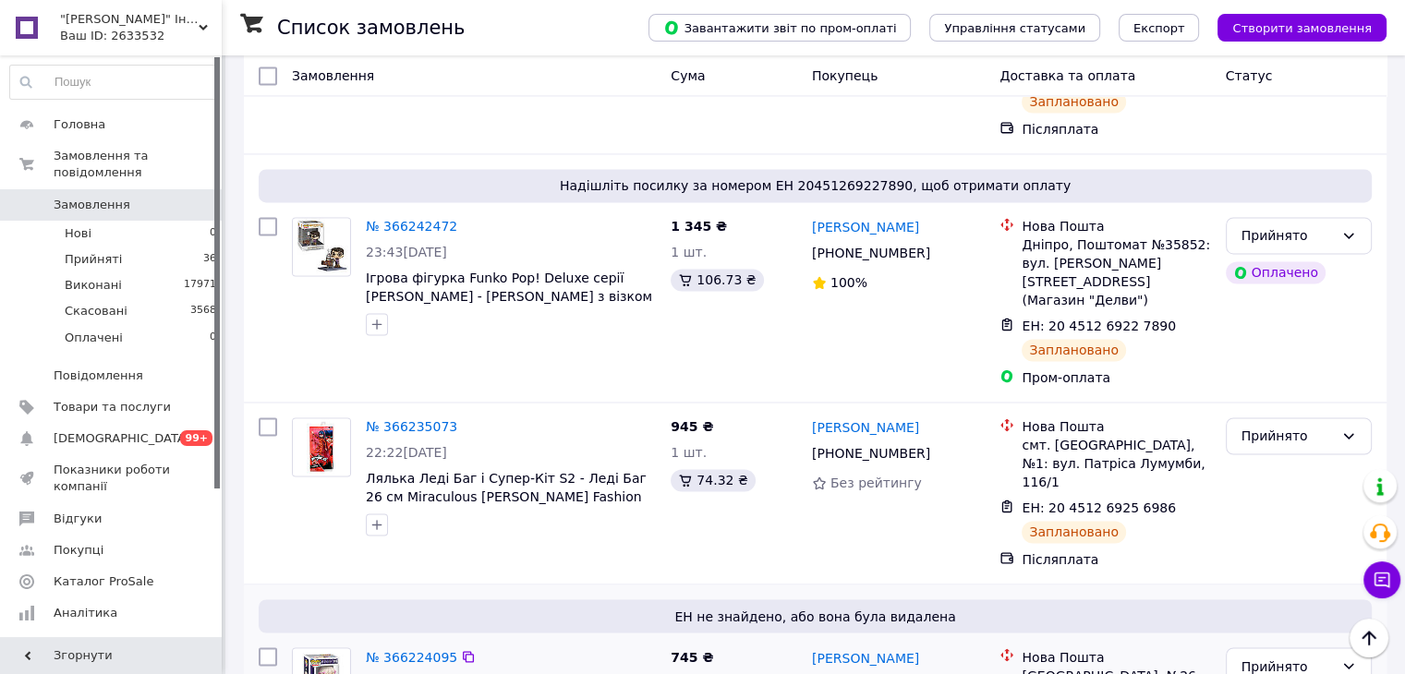
scroll to position [2955, 0]
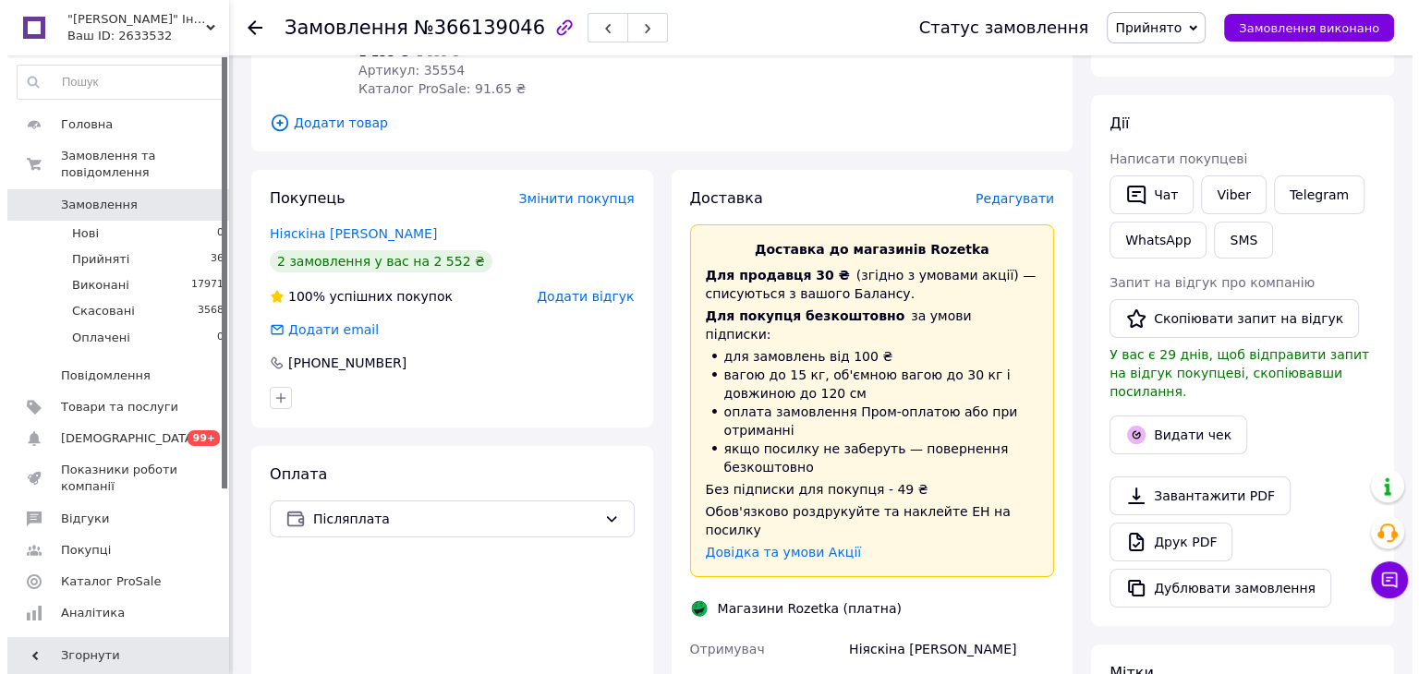
scroll to position [240, 0]
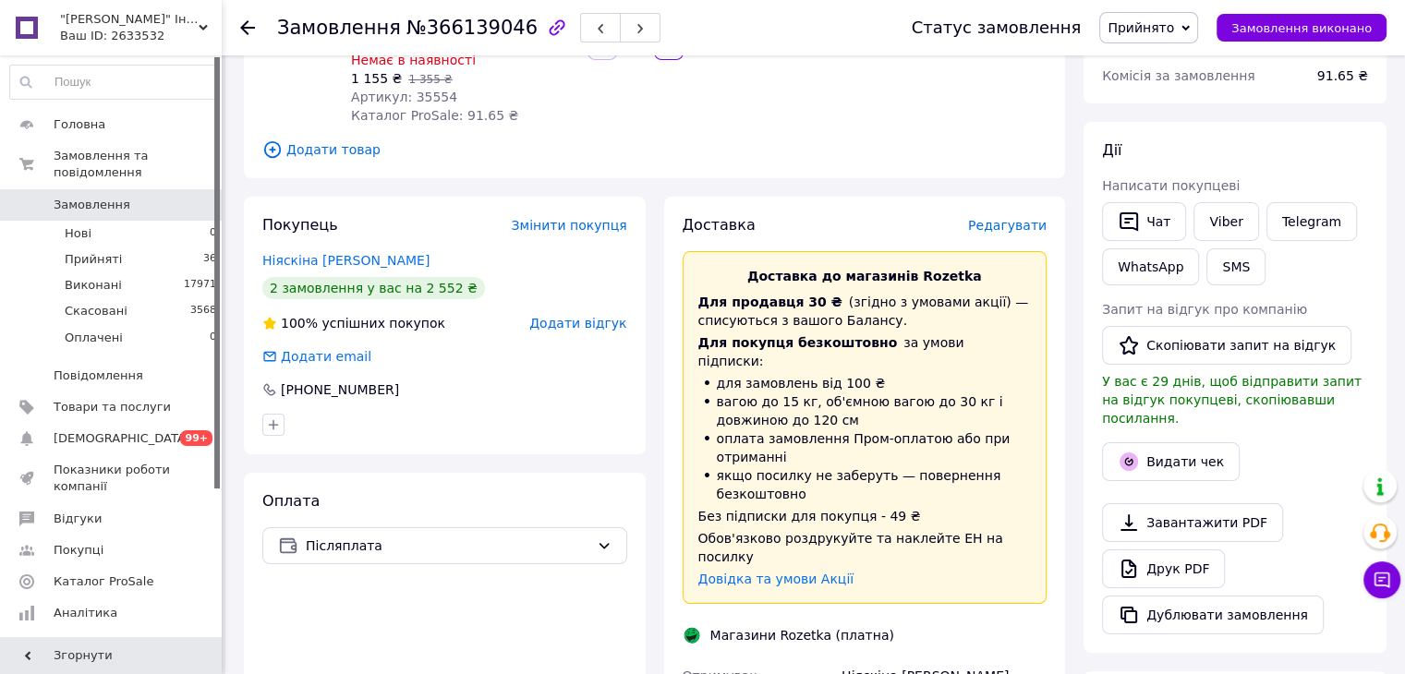
click at [1015, 218] on span "Редагувати" at bounding box center [1007, 225] width 79 height 15
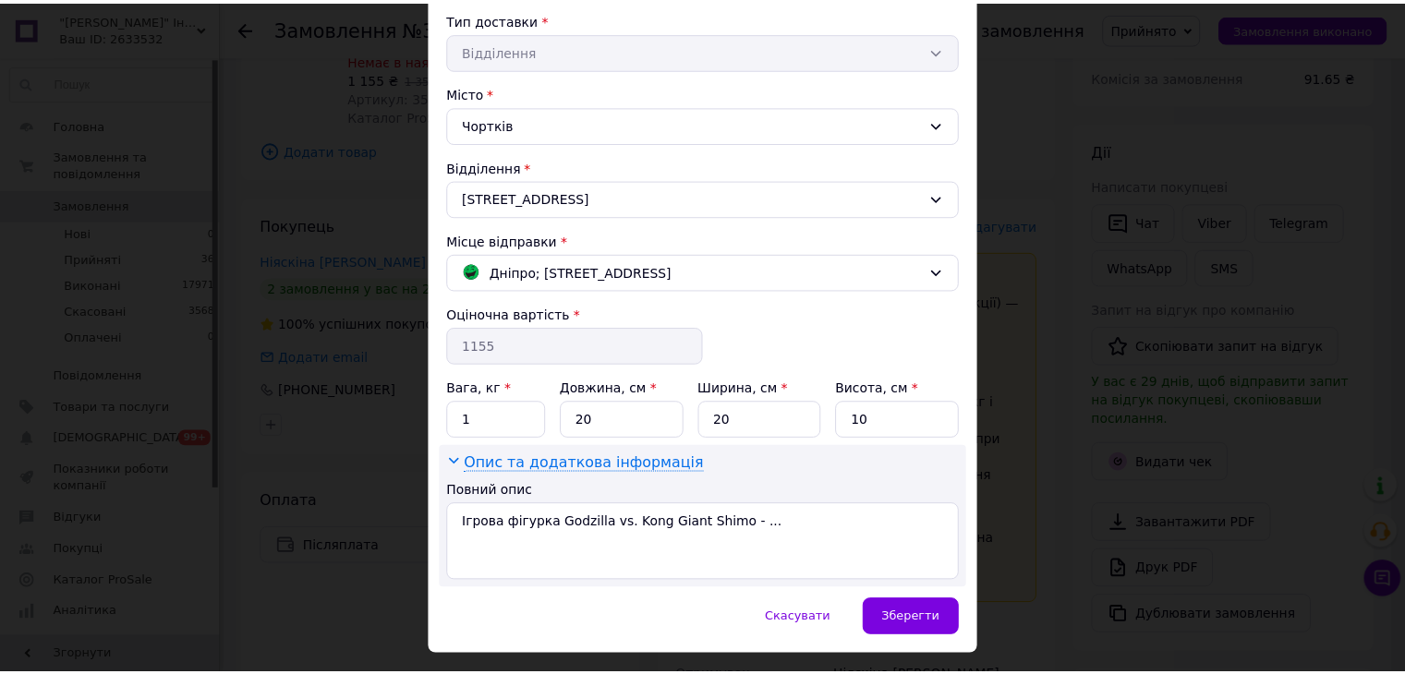
scroll to position [462, 0]
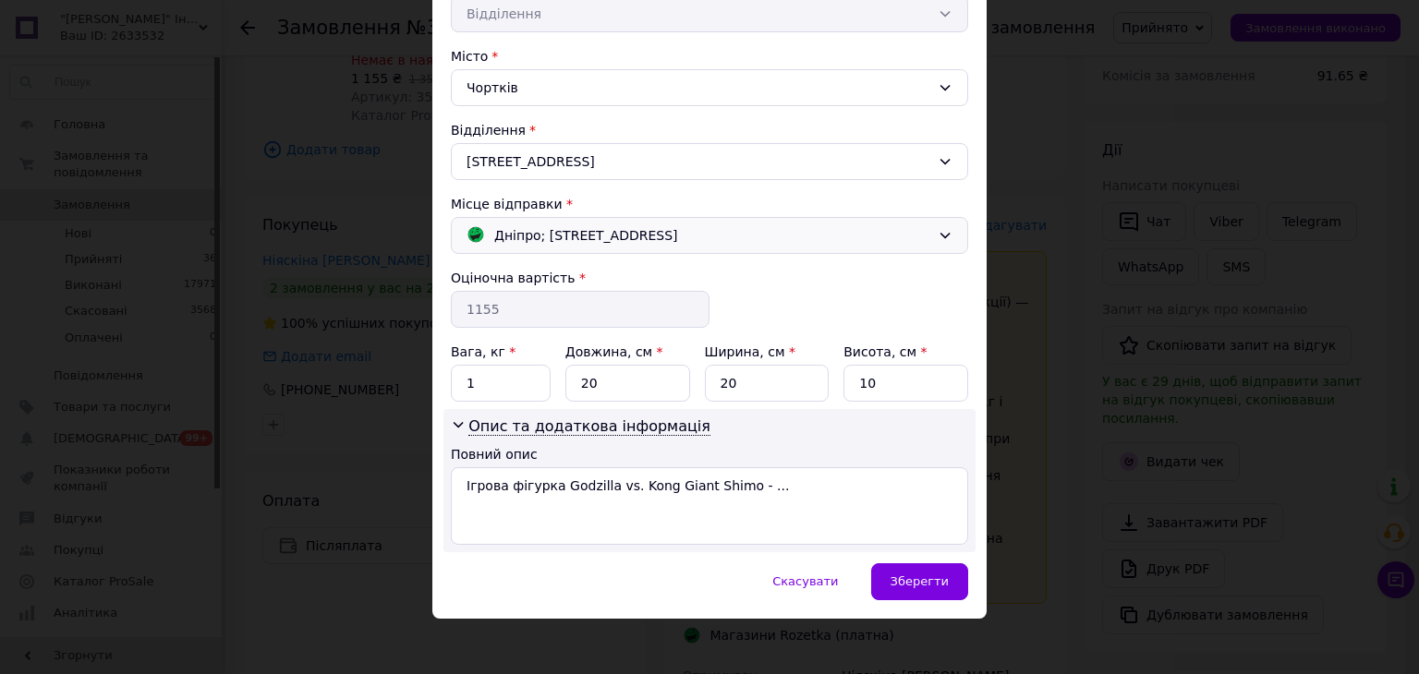
click at [590, 244] on div "Дніпро; [STREET_ADDRESS]" at bounding box center [709, 235] width 517 height 37
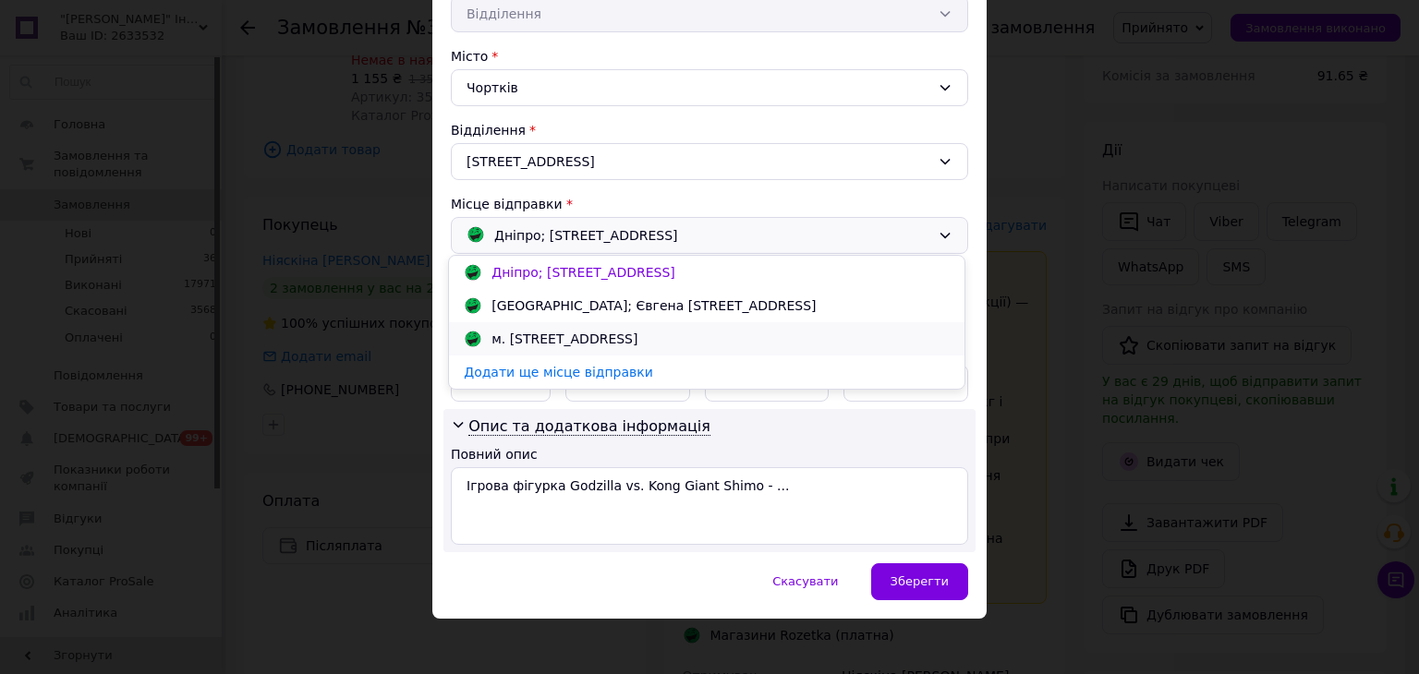
click at [539, 333] on div "м. [STREET_ADDRESS]" at bounding box center [564, 339] width 155 height 18
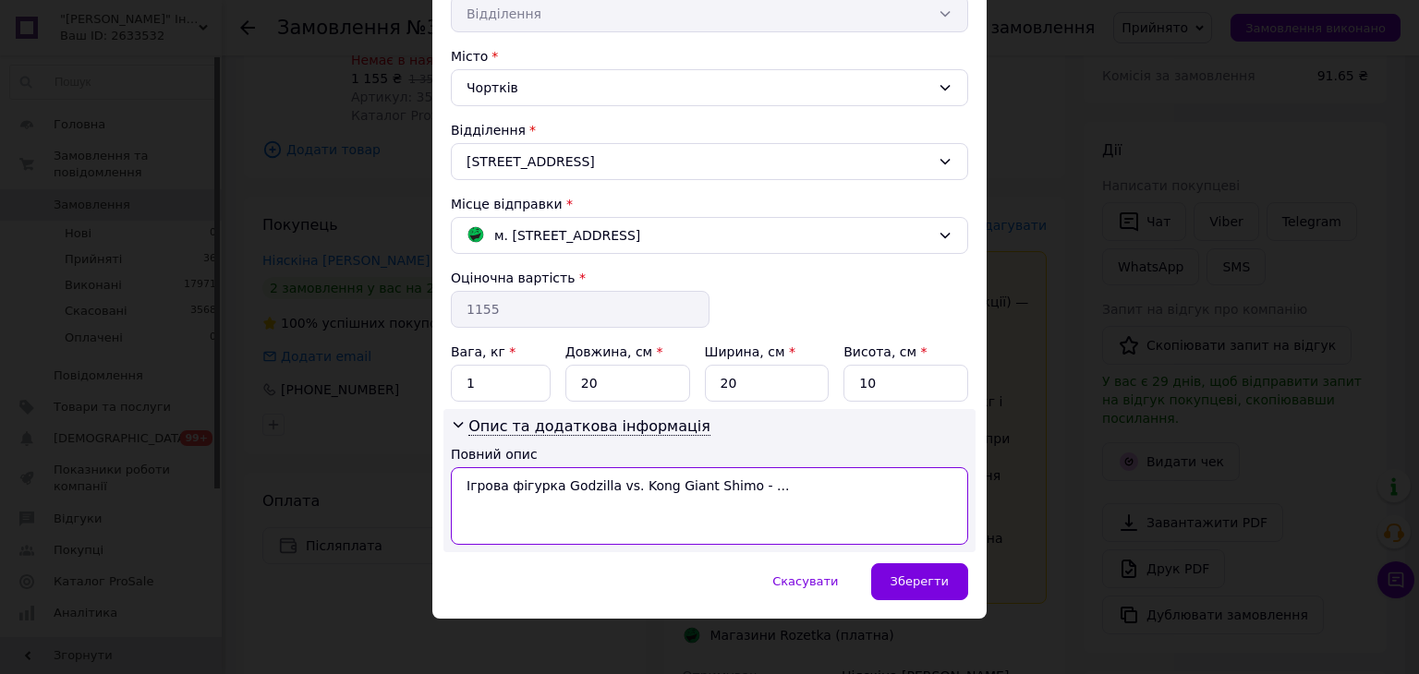
drag, startPoint x: 458, startPoint y: 486, endPoint x: 785, endPoint y: 448, distance: 329.1
click at [786, 446] on div "Повний опис Ігрова фігурка Godzilla vs. Kong Giant Shimo - ..." at bounding box center [709, 495] width 517 height 100
paste textarea "З-1035073"
type textarea "КЗ-1035073"
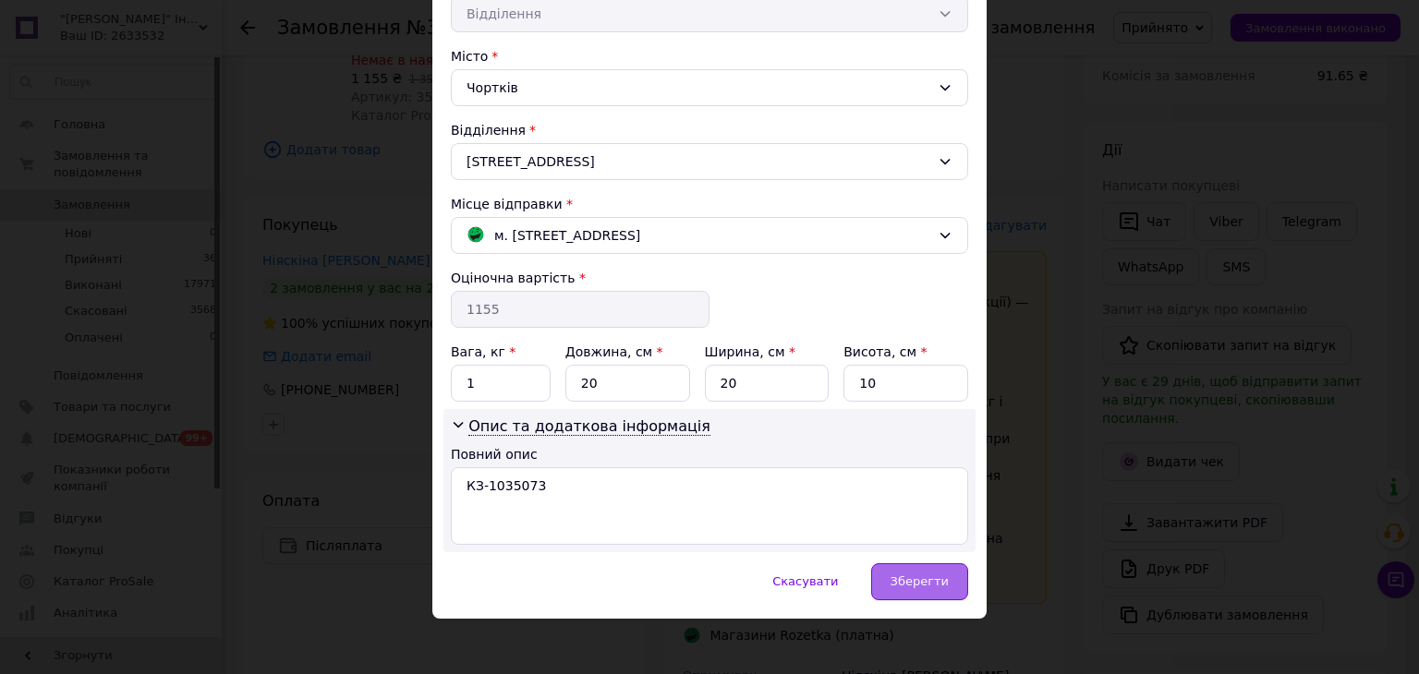
click at [900, 574] on span "Зберегти" at bounding box center [919, 581] width 58 height 14
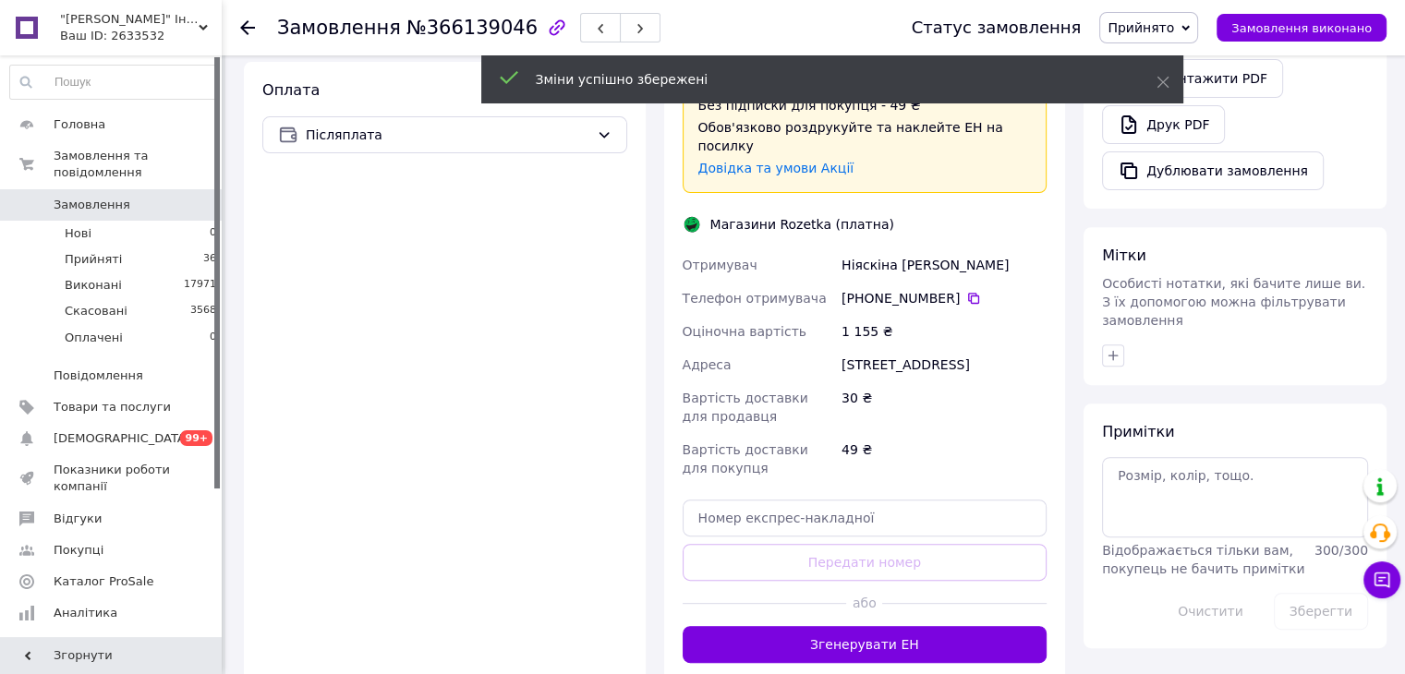
scroll to position [794, 0]
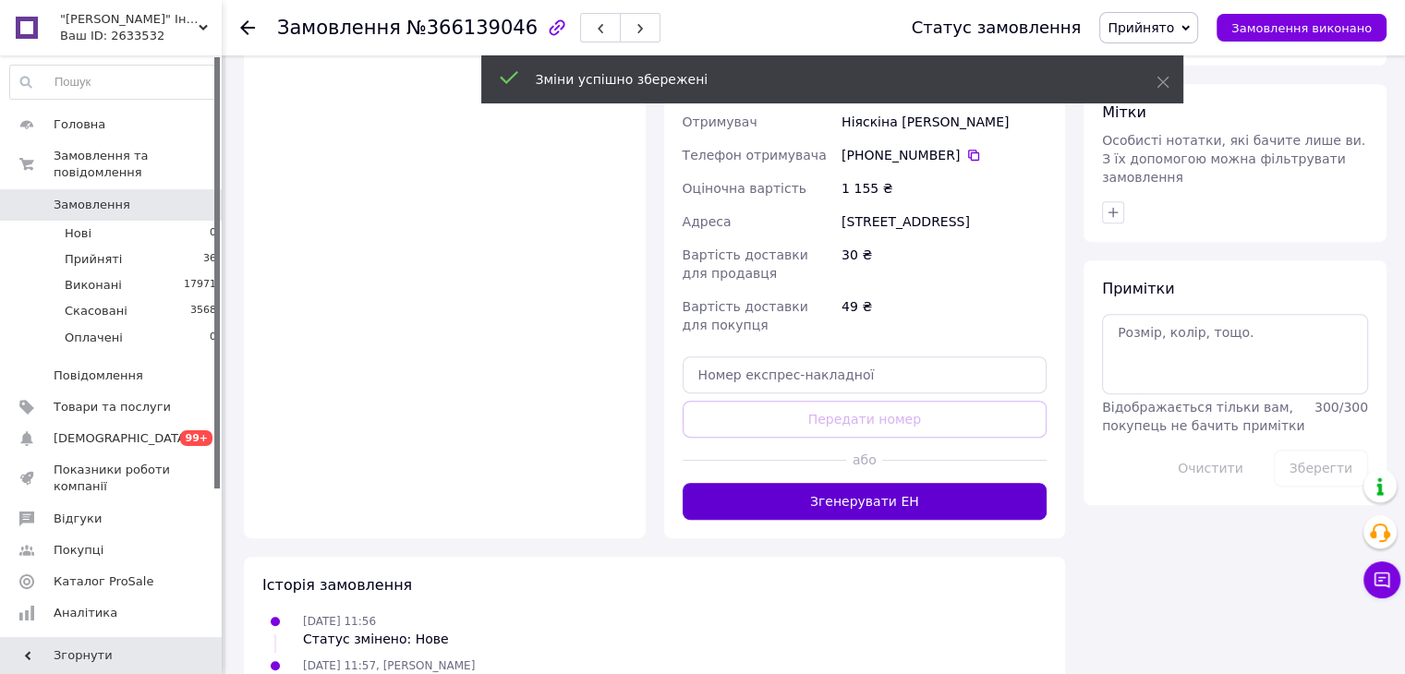
click at [836, 483] on button "Згенерувати ЕН" at bounding box center [864, 501] width 365 height 37
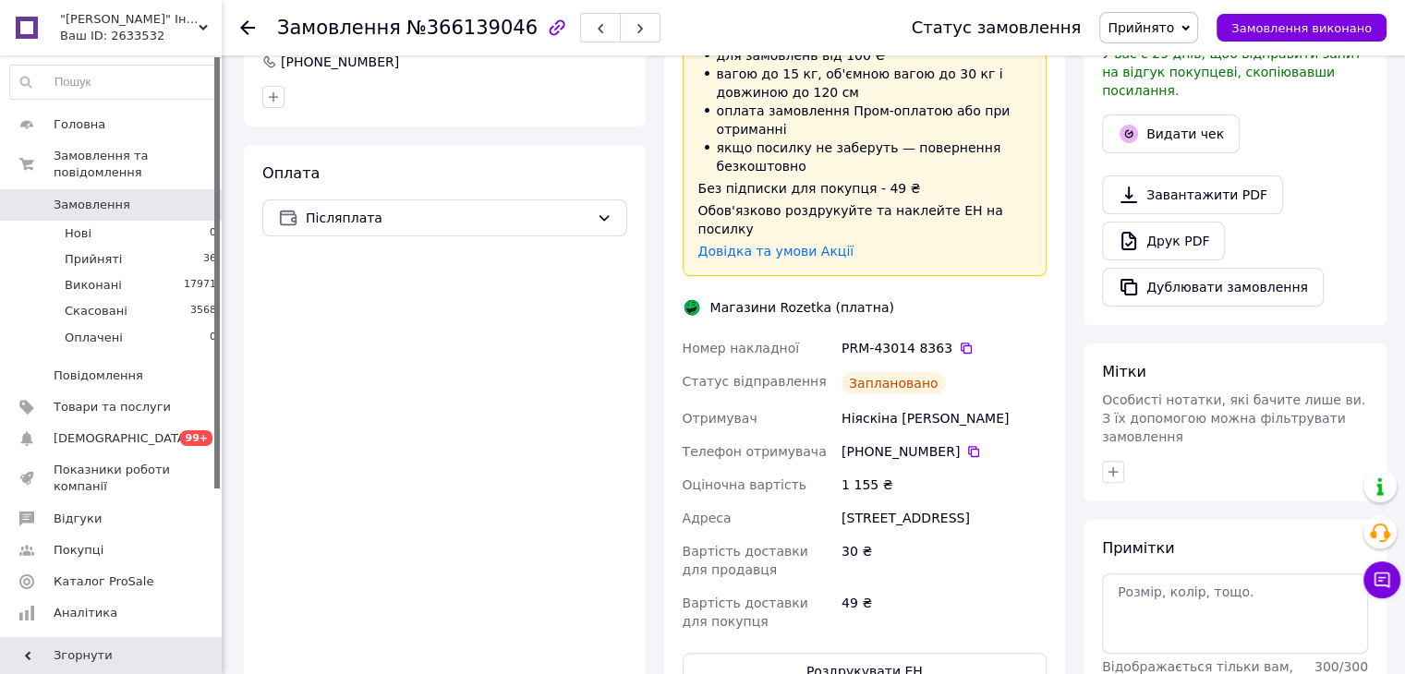
scroll to position [610, 0]
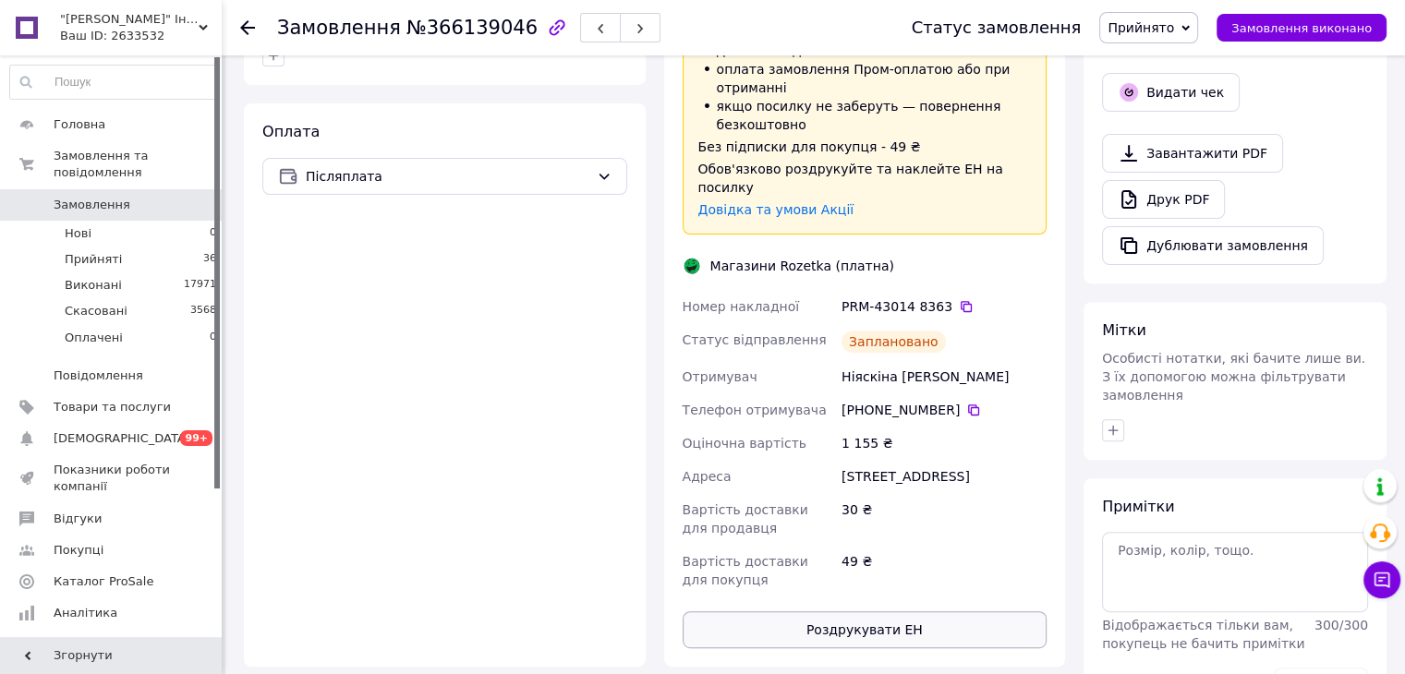
click at [846, 611] on button "Роздрукувати ЕН" at bounding box center [864, 629] width 365 height 37
drag, startPoint x: 874, startPoint y: 326, endPoint x: 936, endPoint y: 326, distance: 61.9
click at [937, 360] on div "Ніяскіна [PERSON_NAME]" at bounding box center [944, 376] width 212 height 33
click at [244, 30] on icon at bounding box center [247, 27] width 15 height 15
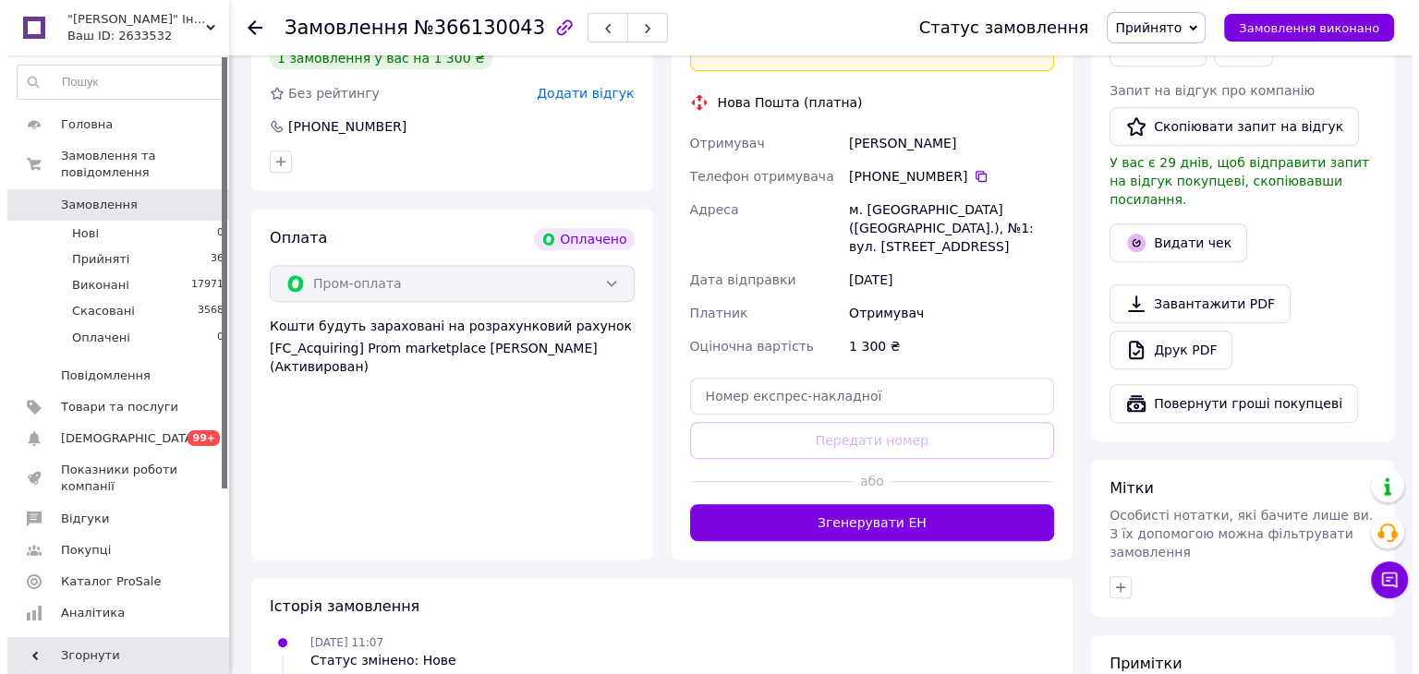
scroll to position [782, 0]
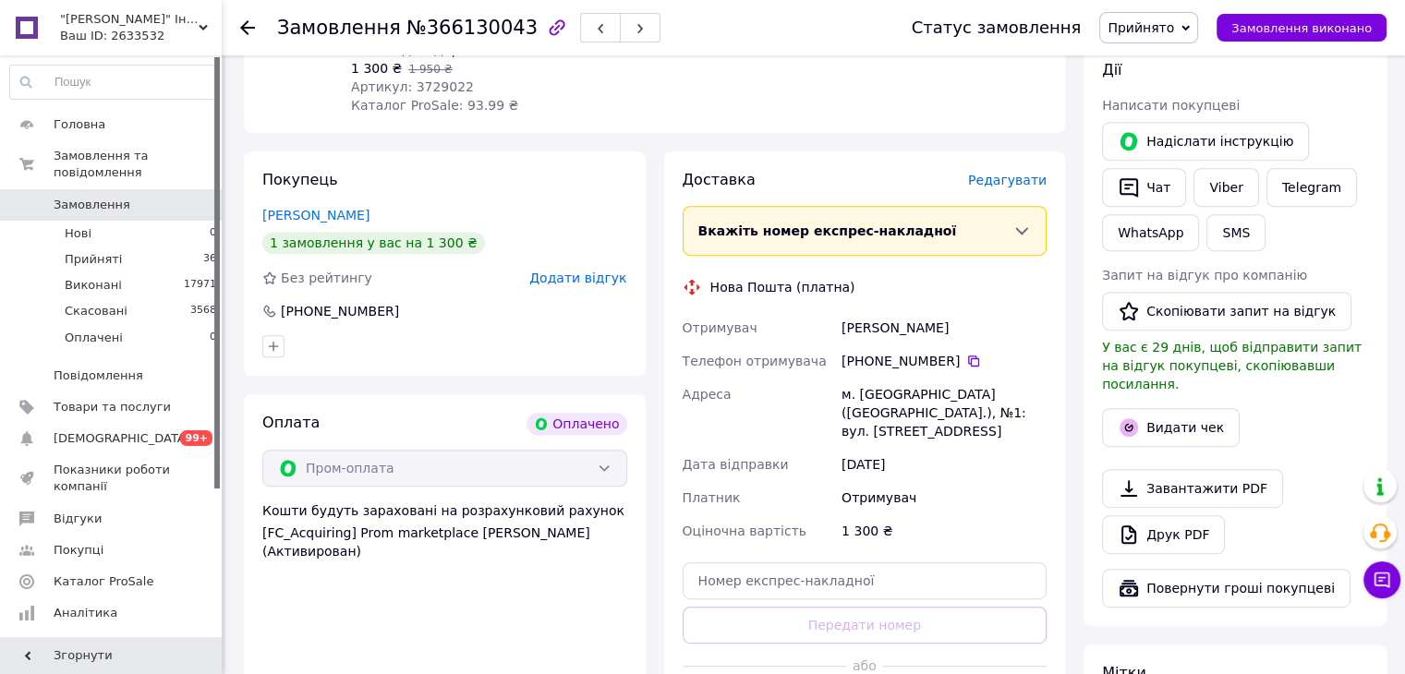
click at [1037, 173] on span "Редагувати" at bounding box center [1007, 180] width 79 height 15
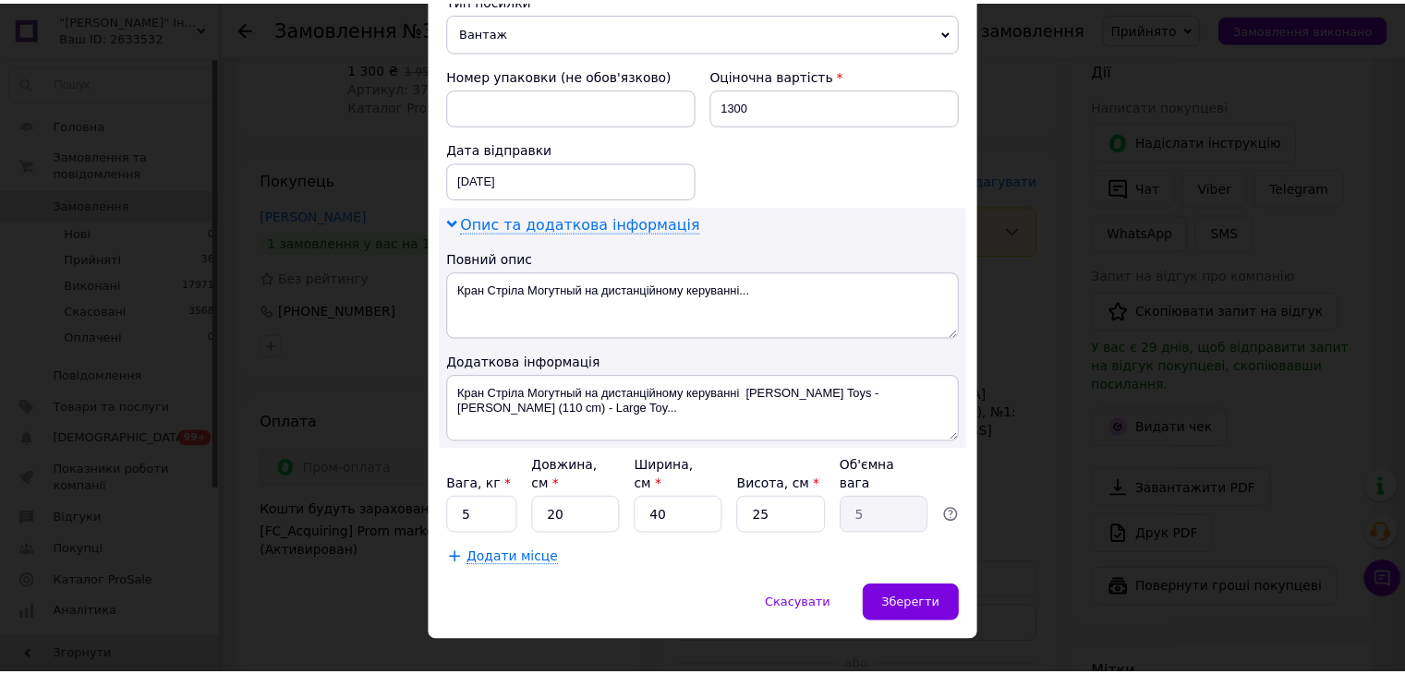
scroll to position [754, 0]
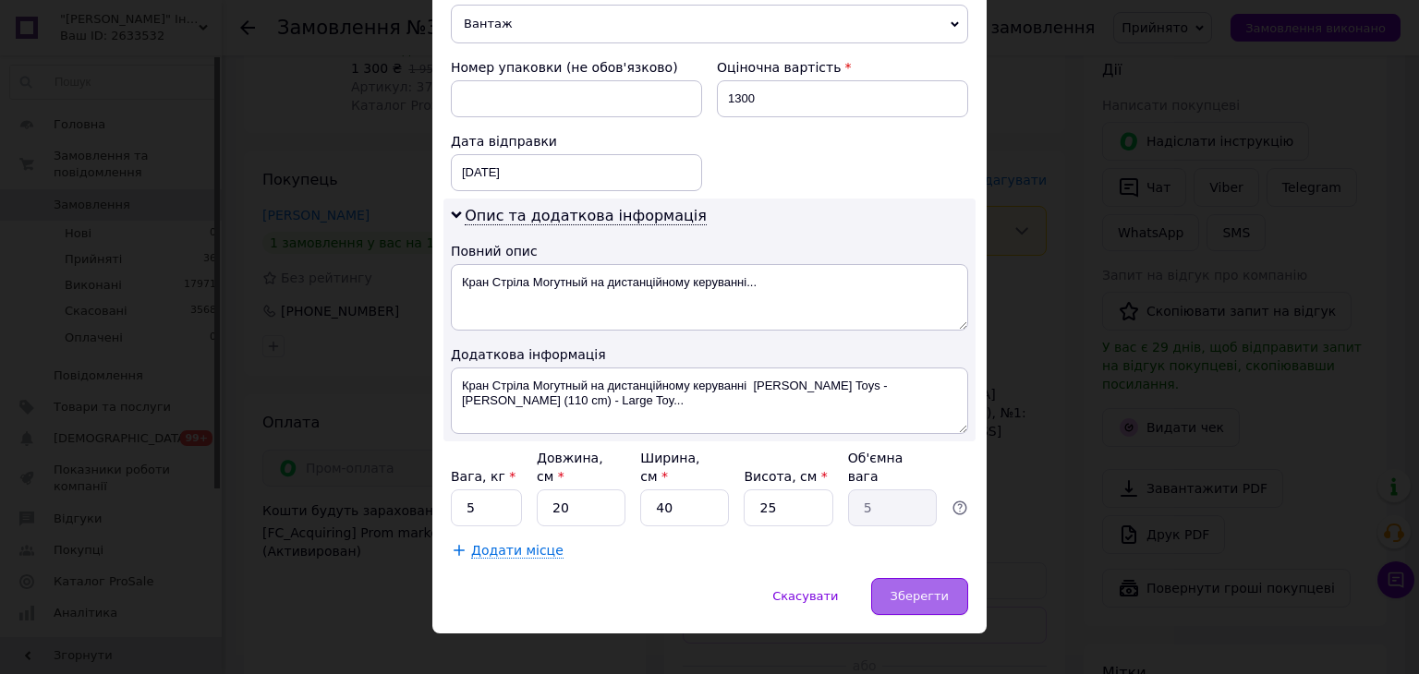
click at [928, 578] on div "Зберегти" at bounding box center [919, 596] width 97 height 37
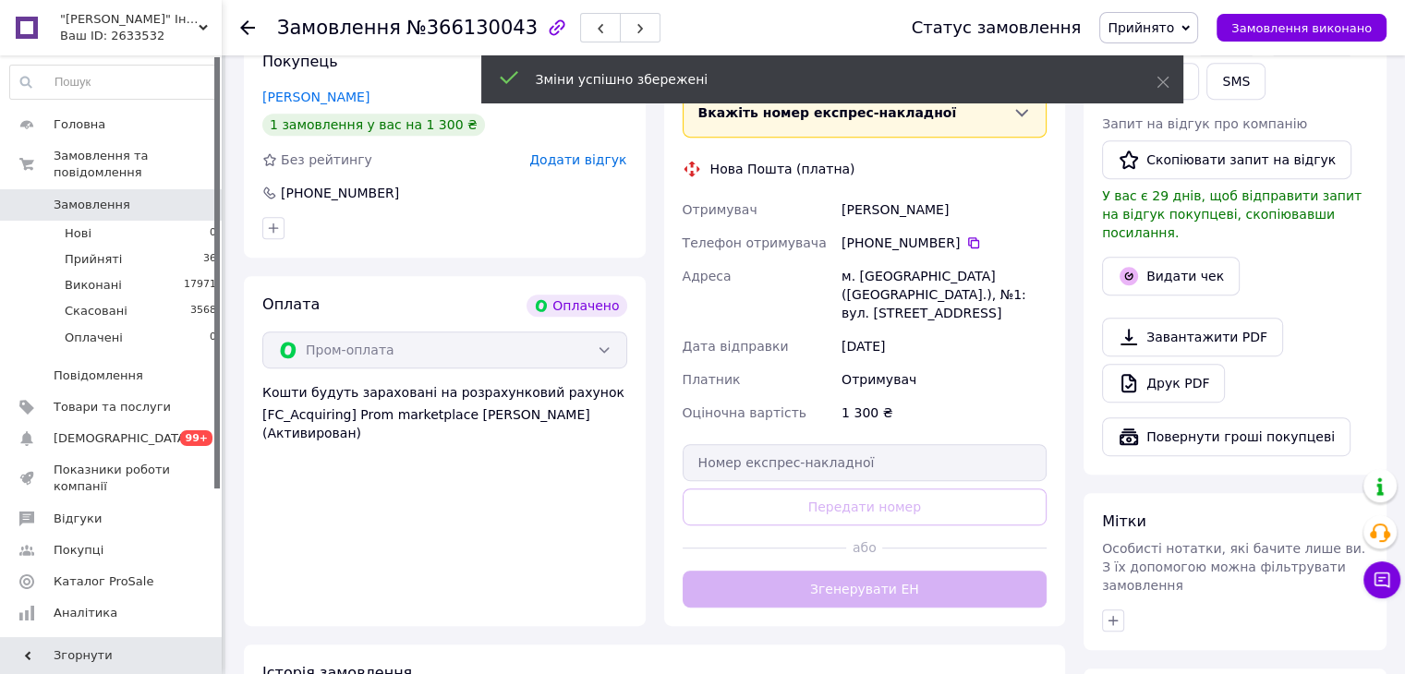
scroll to position [967, 0]
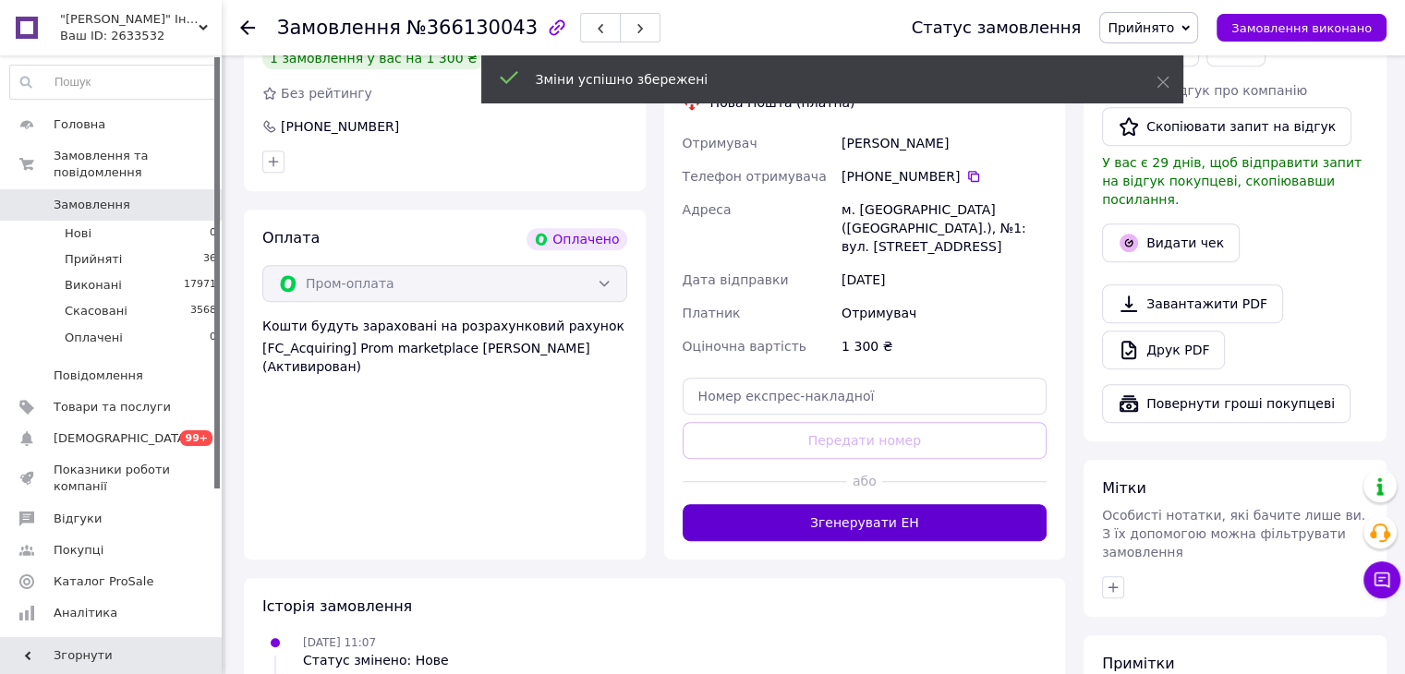
click at [822, 504] on button "Згенерувати ЕН" at bounding box center [864, 522] width 365 height 37
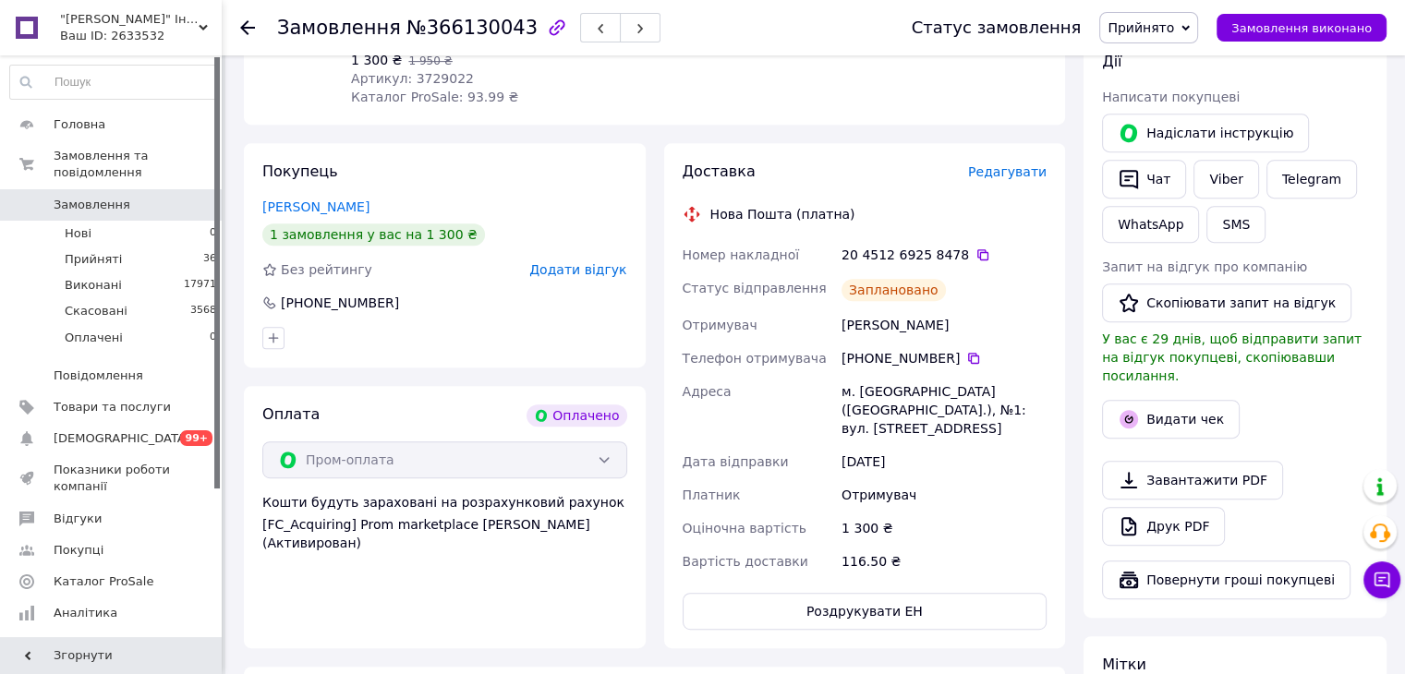
scroll to position [782, 0]
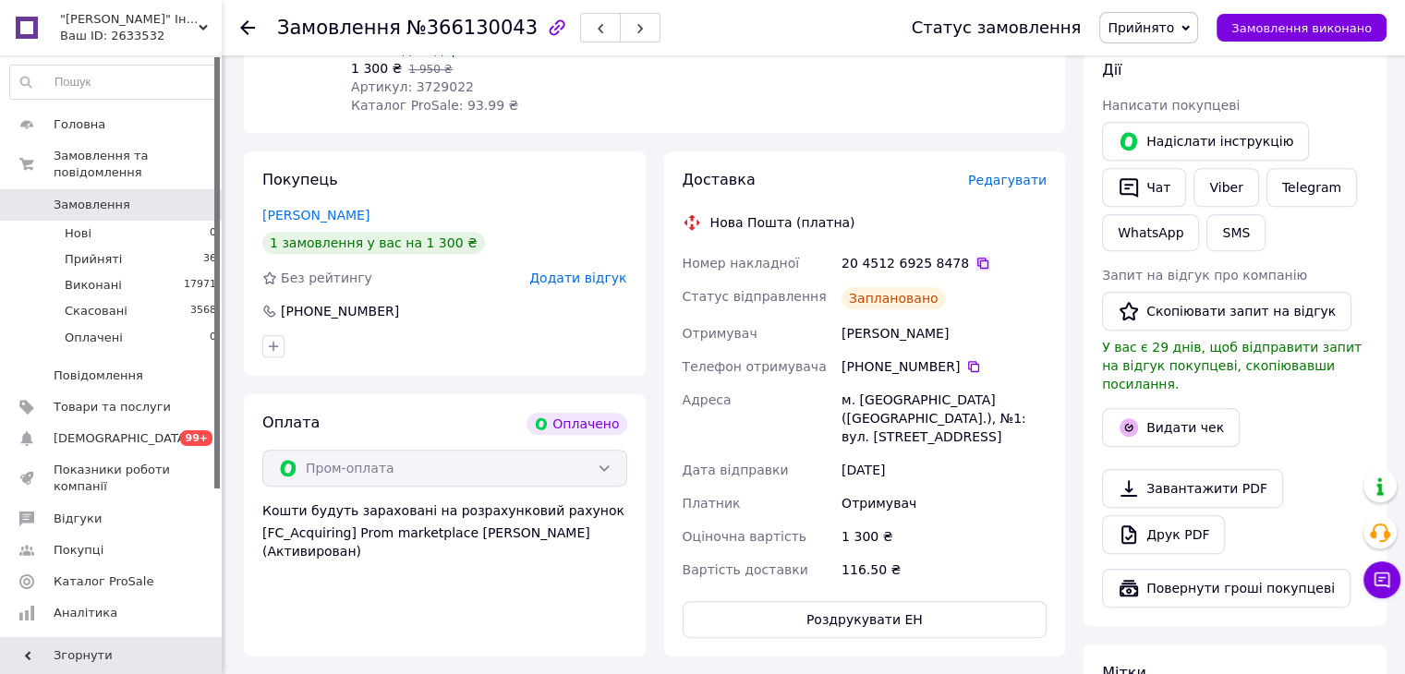
click at [977, 258] on icon at bounding box center [982, 263] width 11 height 11
click at [248, 23] on icon at bounding box center [247, 27] width 15 height 15
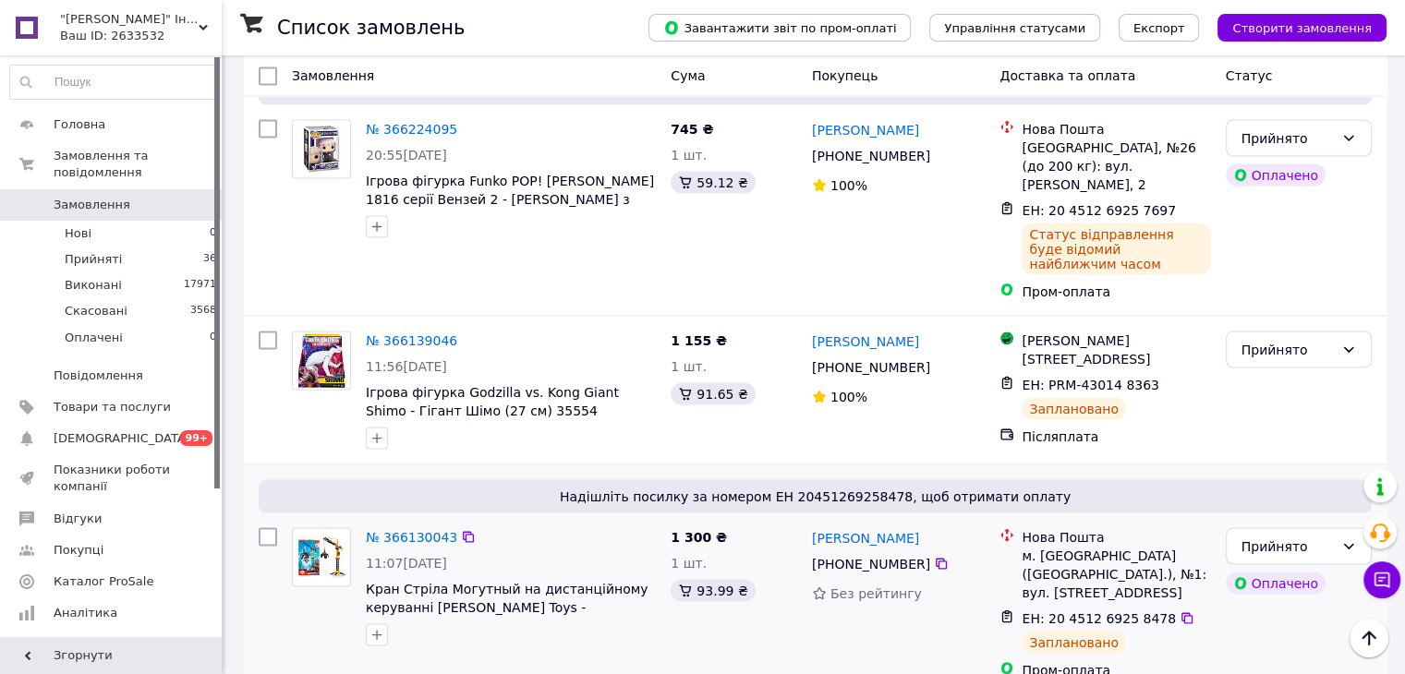
scroll to position [3417, 0]
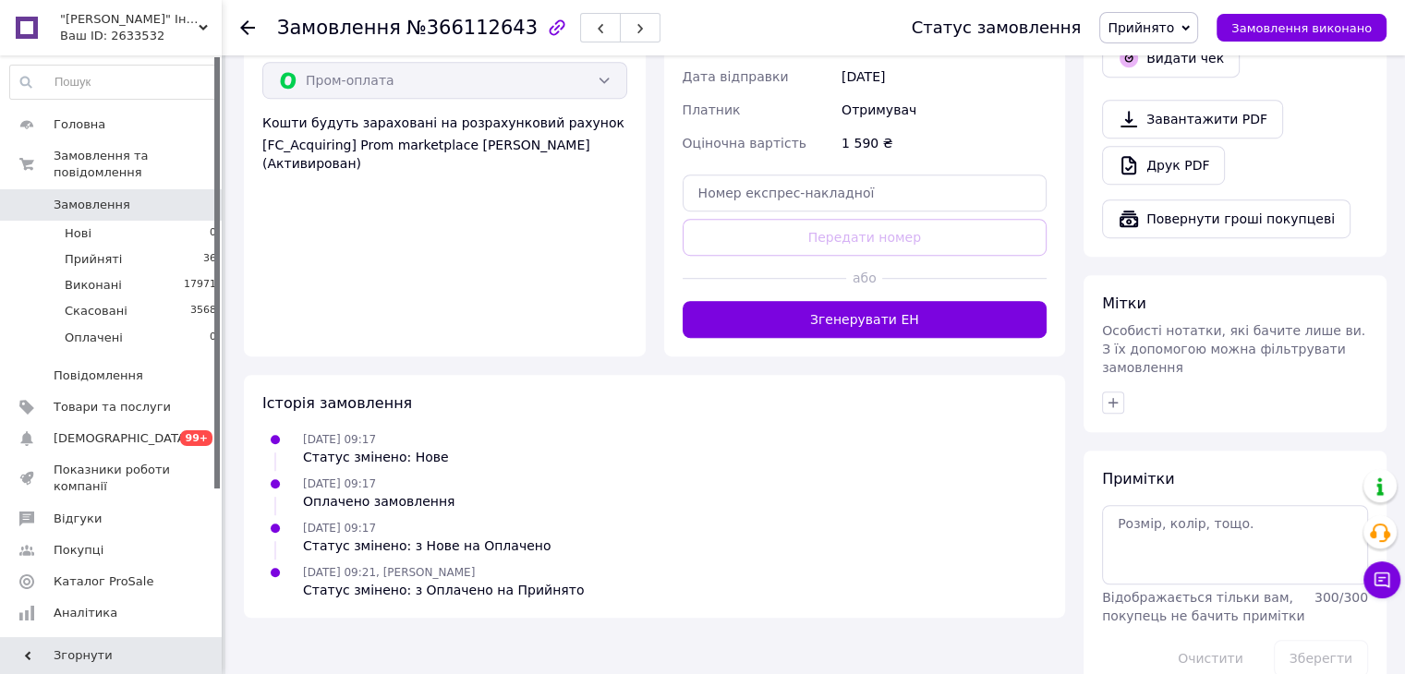
scroll to position [782, 0]
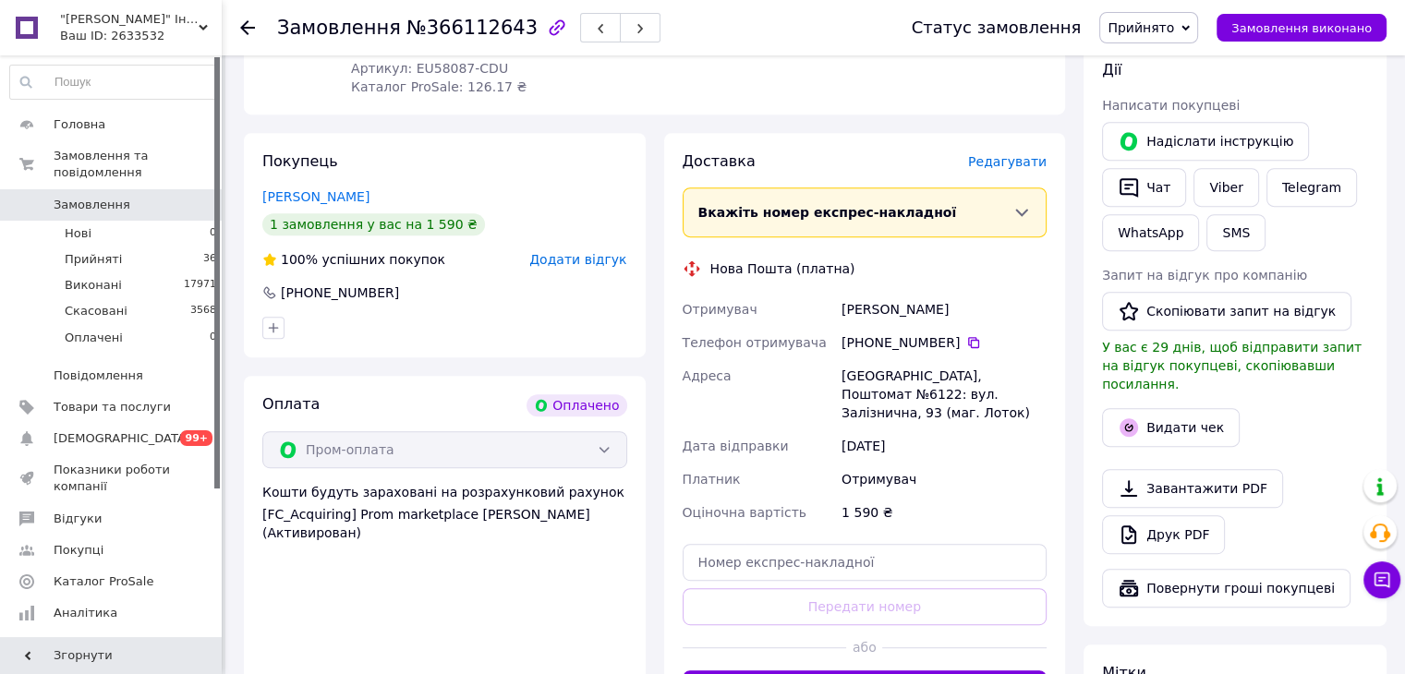
drag, startPoint x: 945, startPoint y: 294, endPoint x: 831, endPoint y: 303, distance: 114.0
click at [831, 303] on div "Отримувач [PERSON_NAME] Телефон отримувача +380 68 969 39 [GEOGRAPHIC_DATA] №61…" at bounding box center [865, 411] width 372 height 236
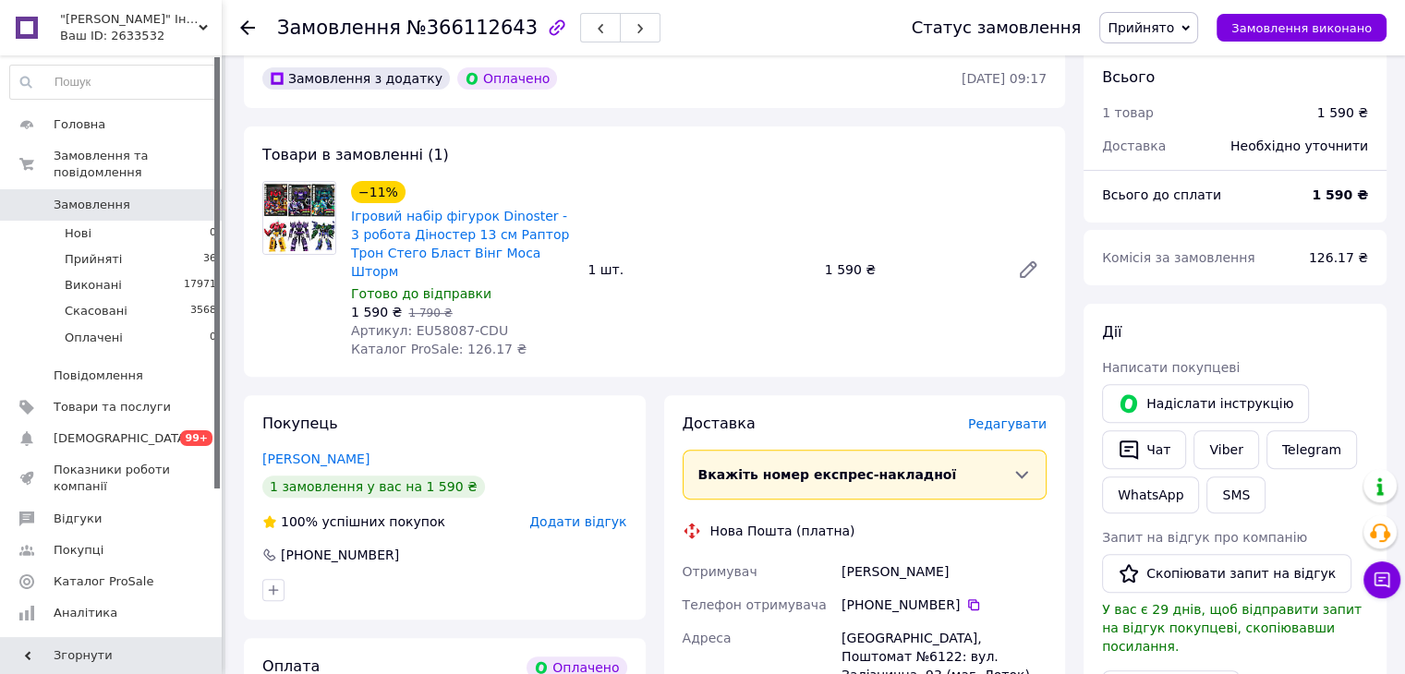
scroll to position [413, 0]
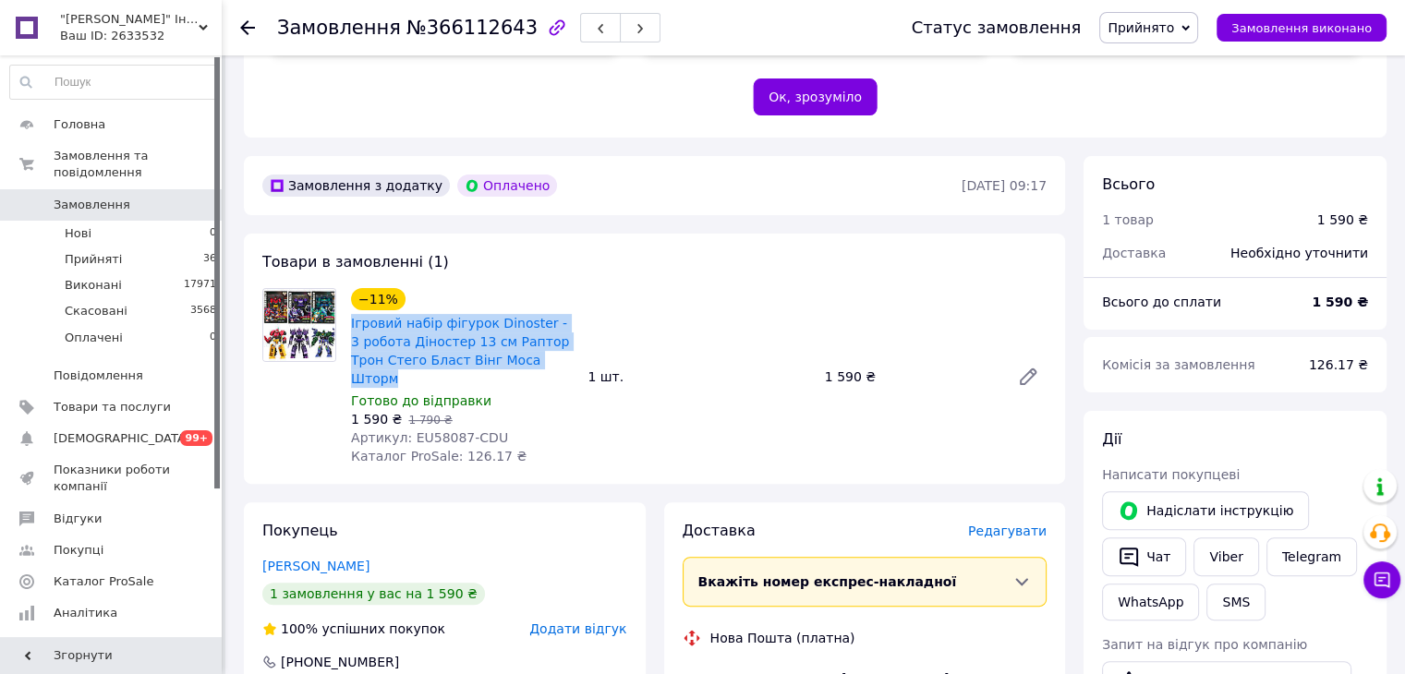
drag, startPoint x: 347, startPoint y: 321, endPoint x: 524, endPoint y: 369, distance: 182.8
click at [524, 369] on div "−11% Ігровий набір фігурок Dinoster - 3 робота Діностер 13 см Раптор Трон Стего…" at bounding box center [462, 376] width 236 height 185
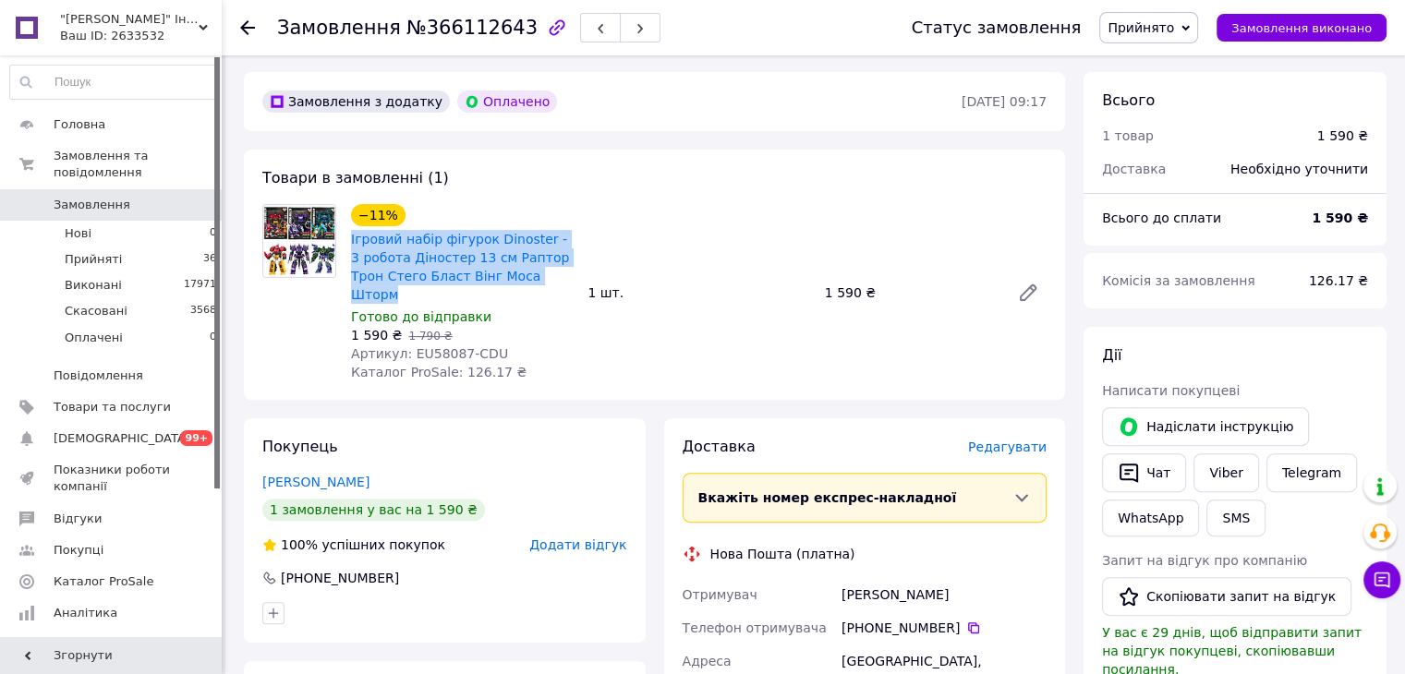
scroll to position [690, 0]
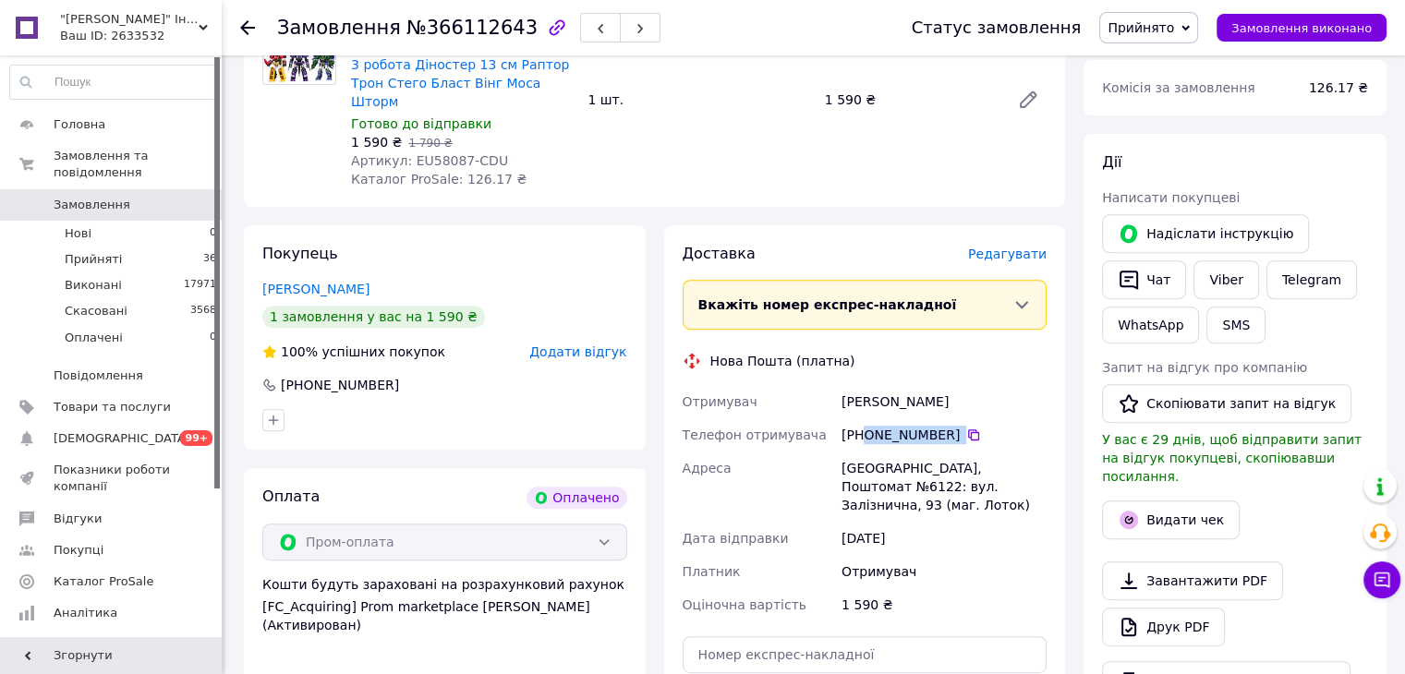
drag, startPoint x: 975, startPoint y: 419, endPoint x: 867, endPoint y: 421, distance: 108.1
click at [867, 426] on div "[PHONE_NUMBER]" at bounding box center [943, 435] width 205 height 18
drag, startPoint x: 946, startPoint y: 389, endPoint x: 821, endPoint y: 388, distance: 124.7
click at [827, 385] on div "Отримувач [PERSON_NAME] Телефон отримувача +380 68 969 39 [GEOGRAPHIC_DATA] №61…" at bounding box center [865, 503] width 372 height 236
drag, startPoint x: 841, startPoint y: 448, endPoint x: 902, endPoint y: 452, distance: 61.1
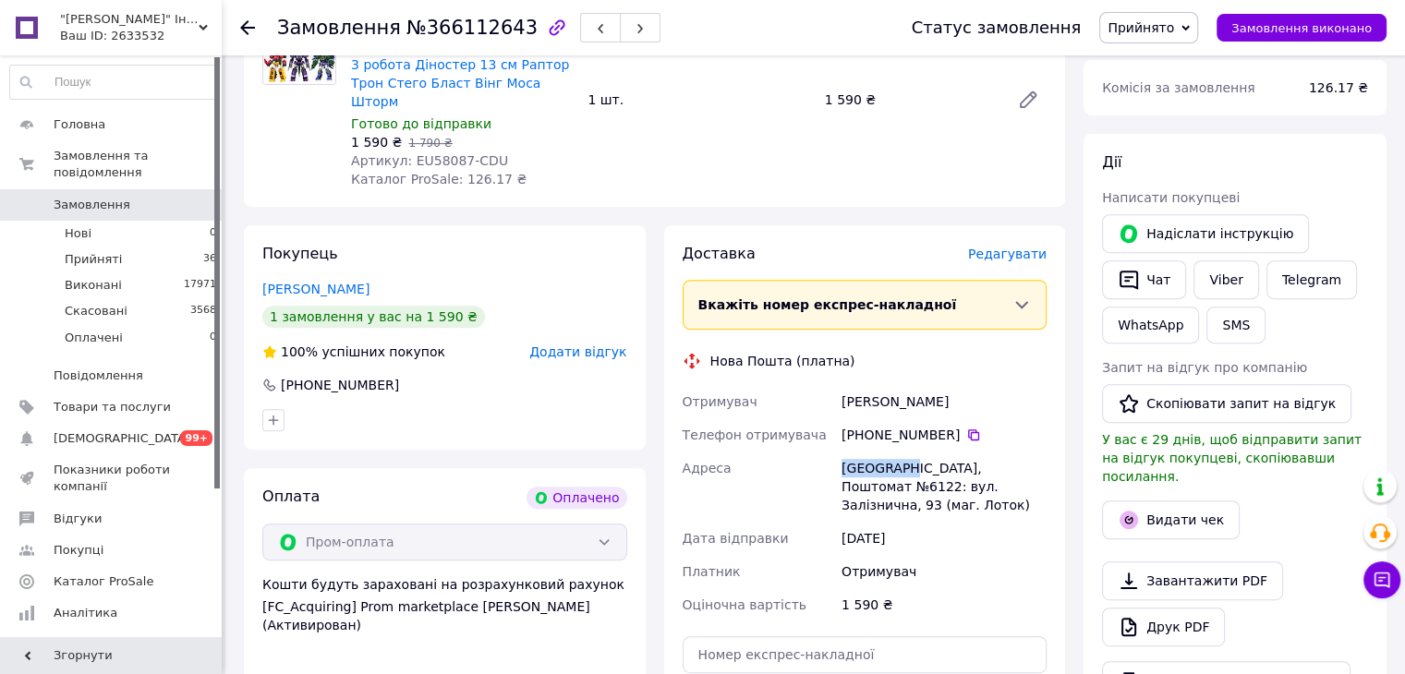
click at [902, 452] on div "[GEOGRAPHIC_DATA], Поштомат №6122: вул. Залізнична, 93 (маг. Лоток)" at bounding box center [944, 487] width 212 height 70
drag, startPoint x: 991, startPoint y: 448, endPoint x: 1016, endPoint y: 449, distance: 25.0
click at [1016, 452] on div "[GEOGRAPHIC_DATA], Поштомат №6122: вул. Залізнична, 93 (маг. Лоток)" at bounding box center [944, 487] width 212 height 70
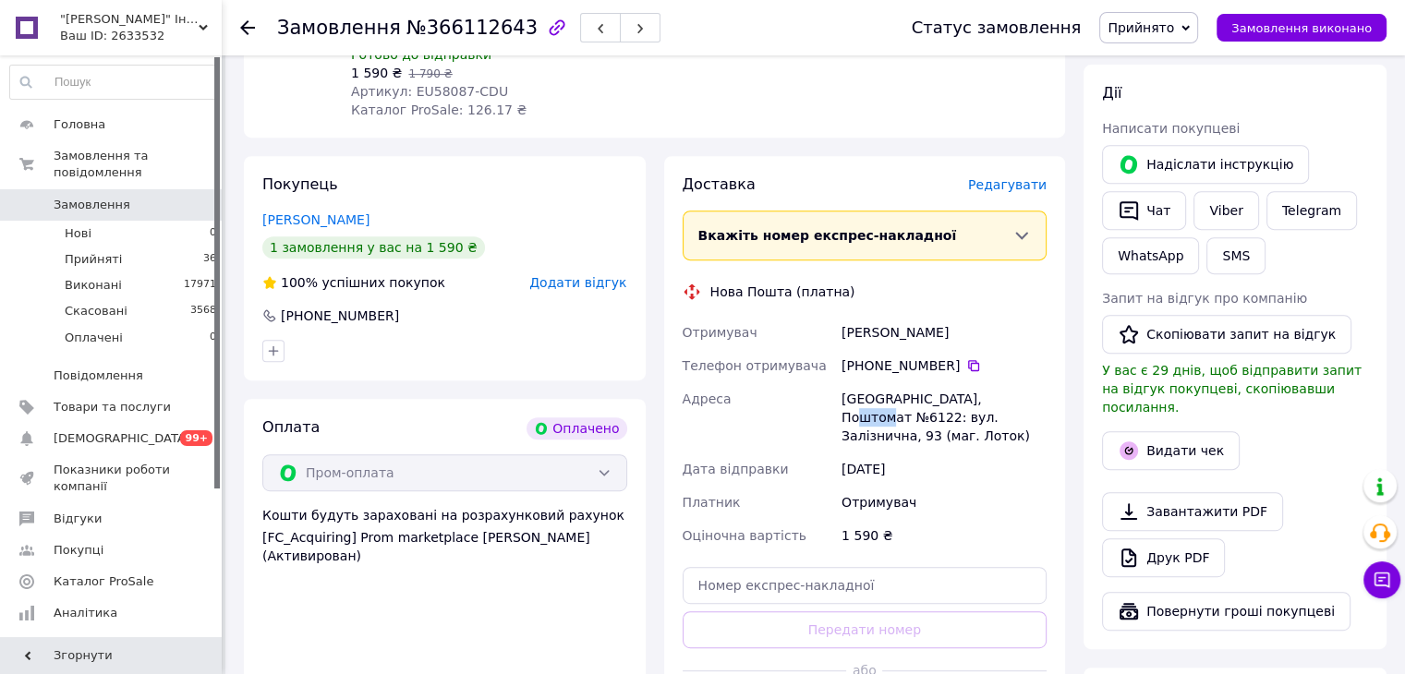
scroll to position [967, 0]
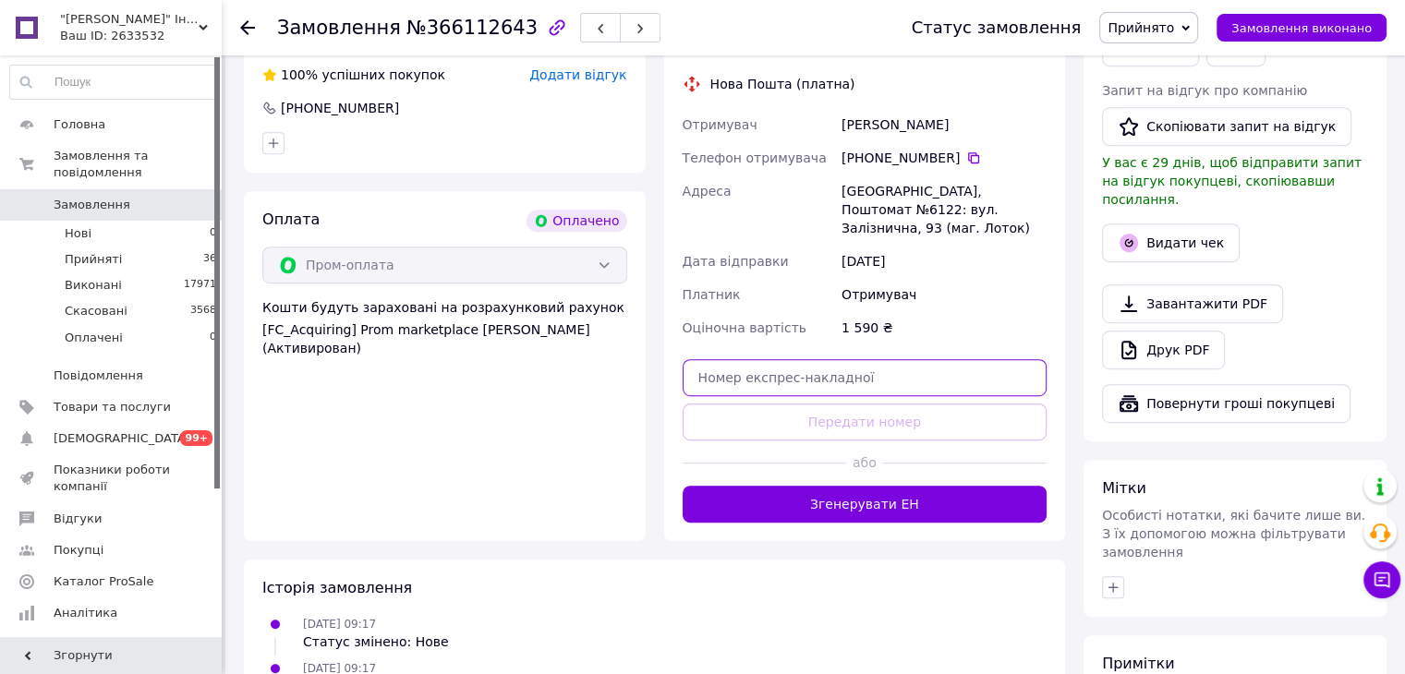
drag, startPoint x: 791, startPoint y: 328, endPoint x: 787, endPoint y: 355, distance: 27.0
click at [791, 359] on input "text" at bounding box center [864, 377] width 365 height 37
paste input "20451269259185"
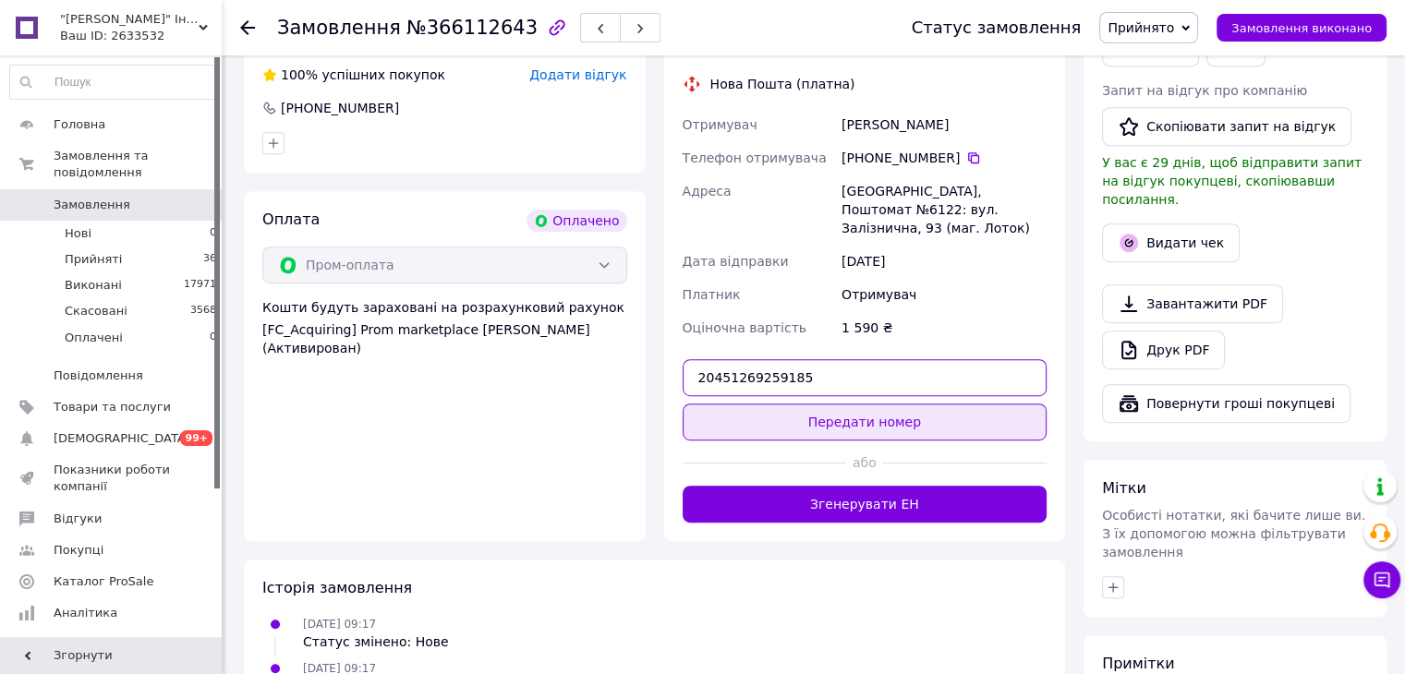
type input "20451269259185"
drag, startPoint x: 794, startPoint y: 380, endPoint x: 644, endPoint y: 129, distance: 292.1
click at [793, 404] on button "Передати номер" at bounding box center [864, 422] width 365 height 37
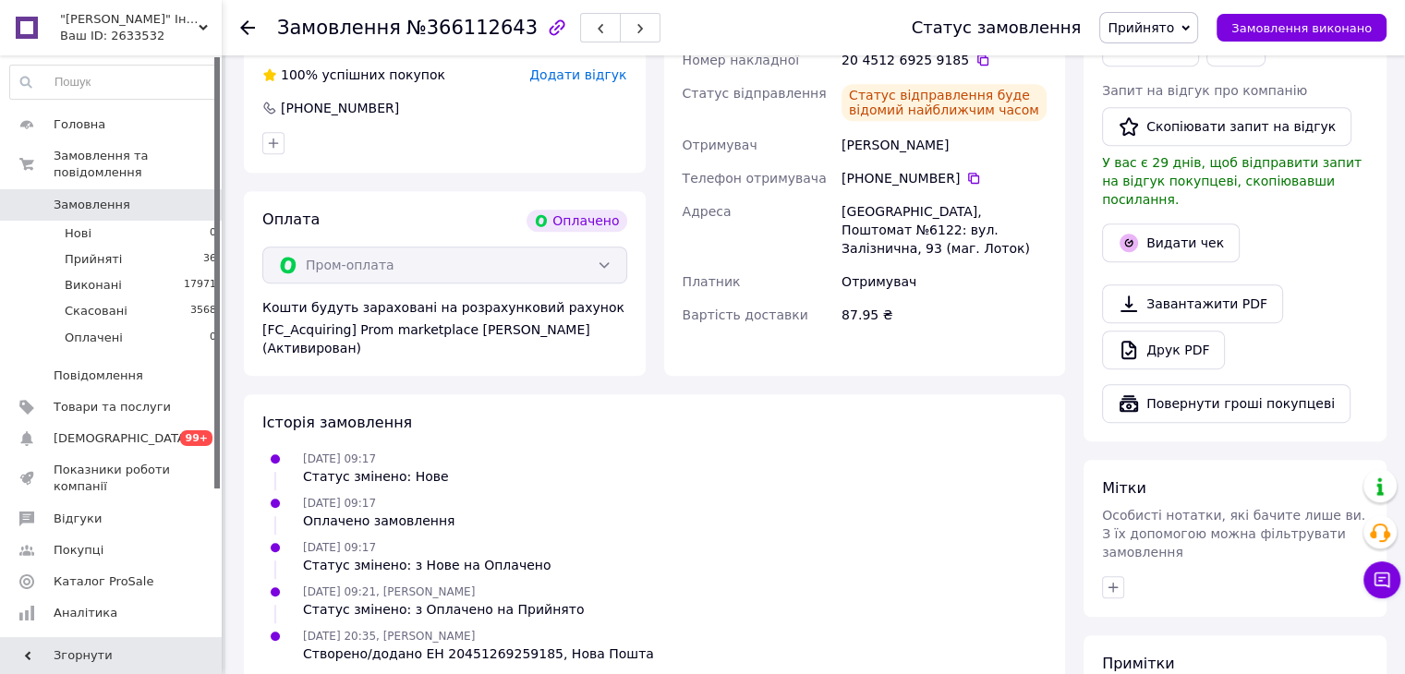
drag, startPoint x: 247, startPoint y: 24, endPoint x: 243, endPoint y: 65, distance: 40.8
click at [245, 24] on icon at bounding box center [247, 27] width 15 height 15
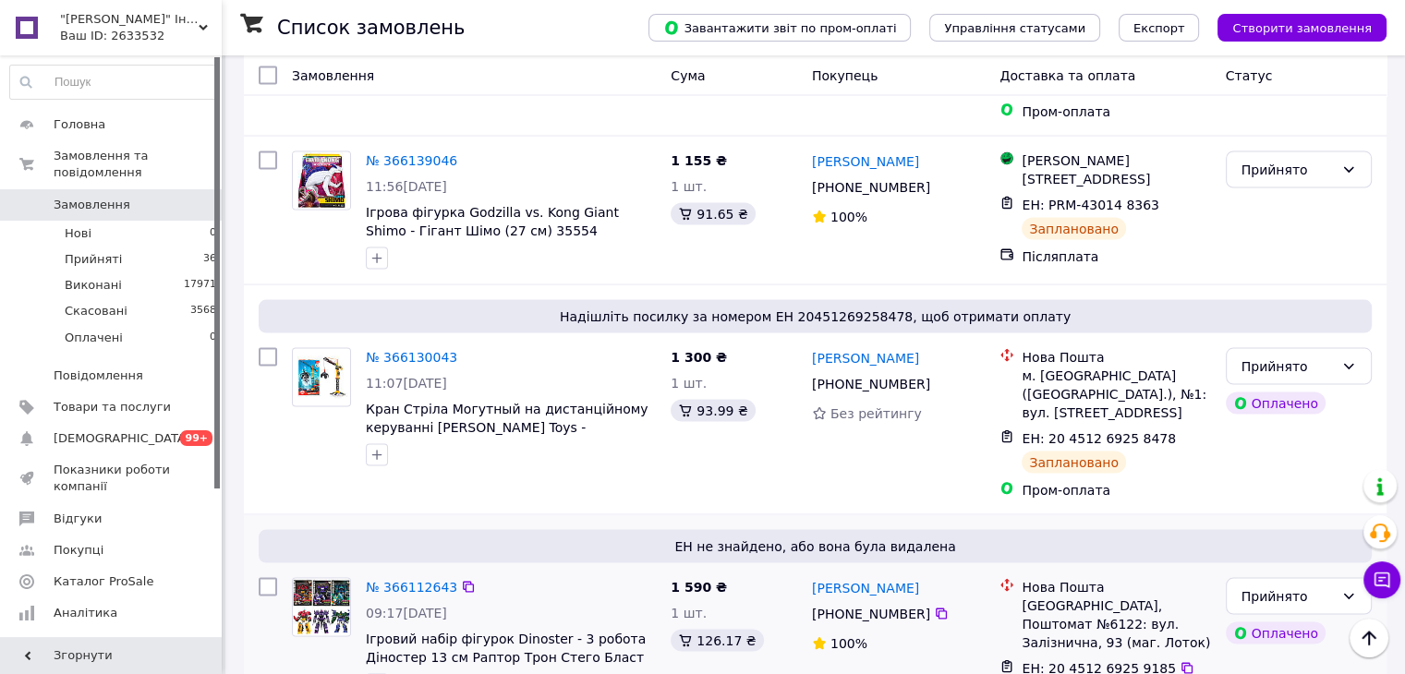
scroll to position [3602, 0]
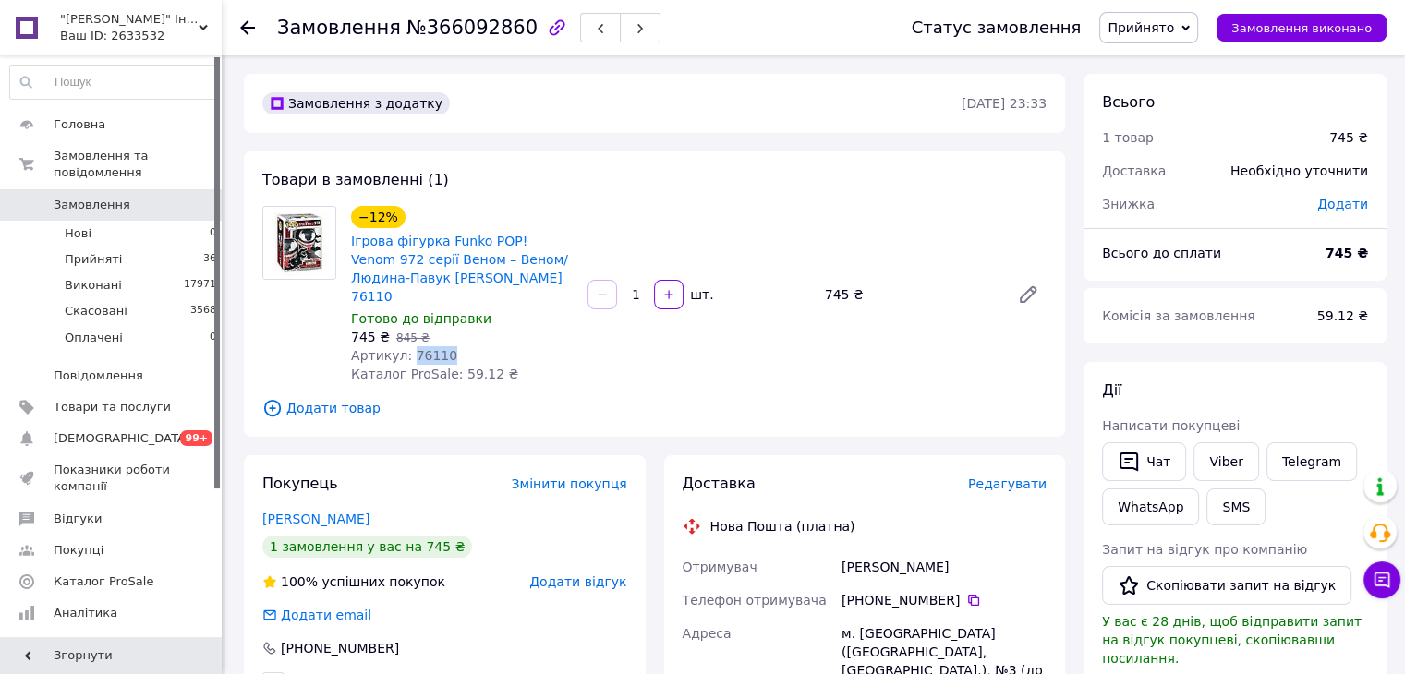
drag, startPoint x: 408, startPoint y: 332, endPoint x: 447, endPoint y: 336, distance: 39.0
click at [447, 346] on div "Артикул: 76110" at bounding box center [462, 355] width 222 height 18
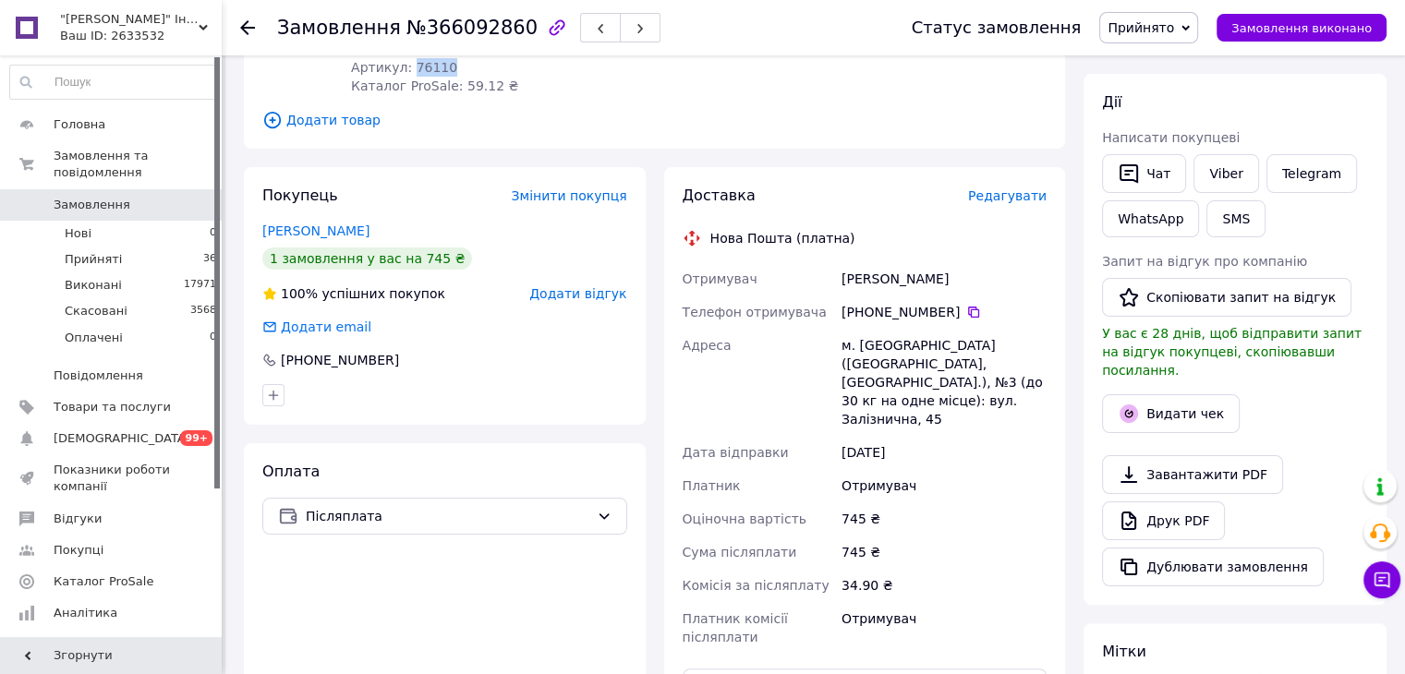
scroll to position [369, 0]
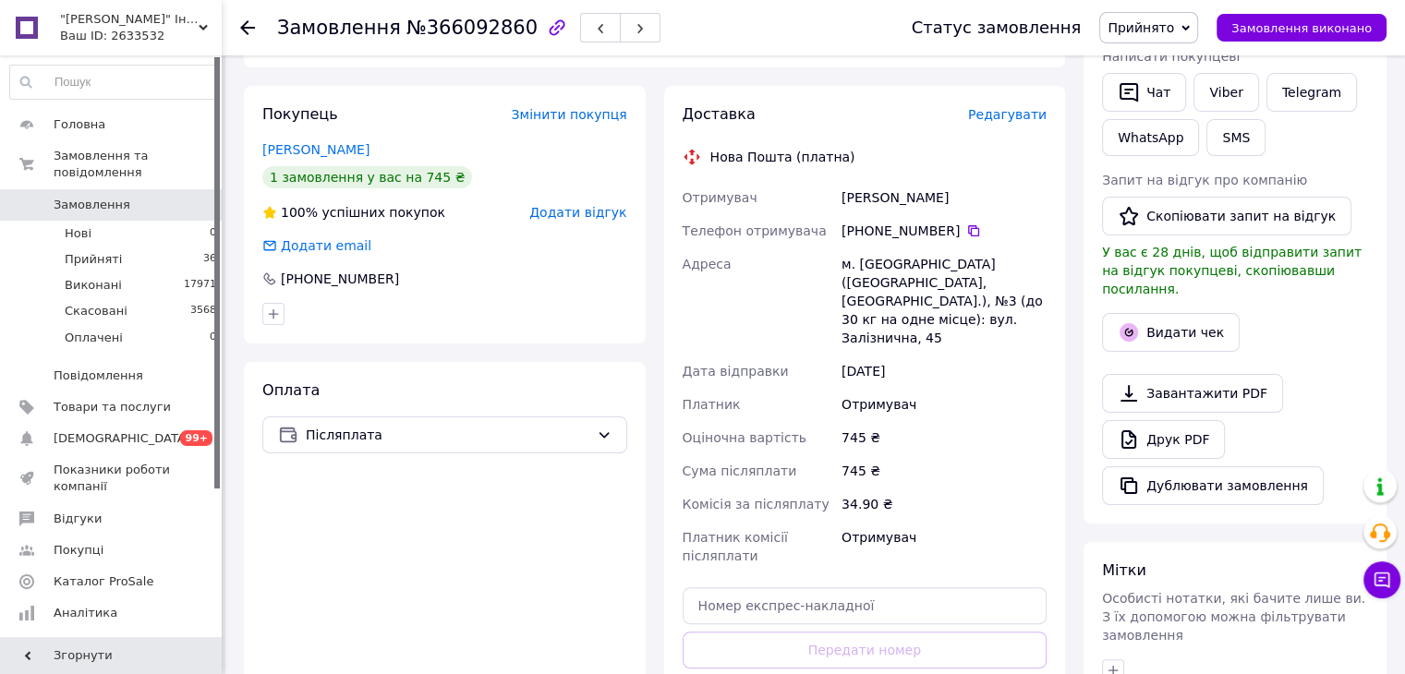
drag, startPoint x: 835, startPoint y: 180, endPoint x: 975, endPoint y: 174, distance: 140.5
click at [976, 181] on div "Отримувач [PERSON_NAME] Телефон отримувача [PHONE_NUMBER]   [GEOGRAPHIC_DATA] м…" at bounding box center [865, 377] width 372 height 392
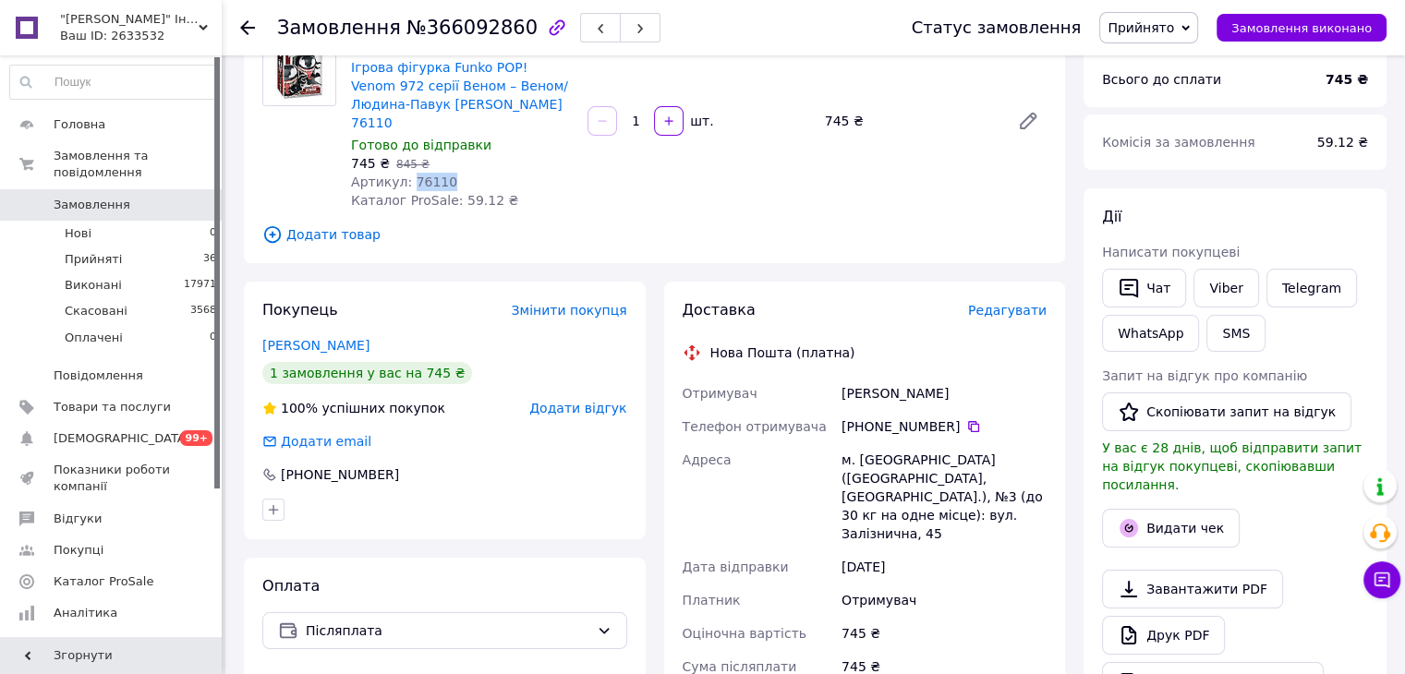
scroll to position [0, 0]
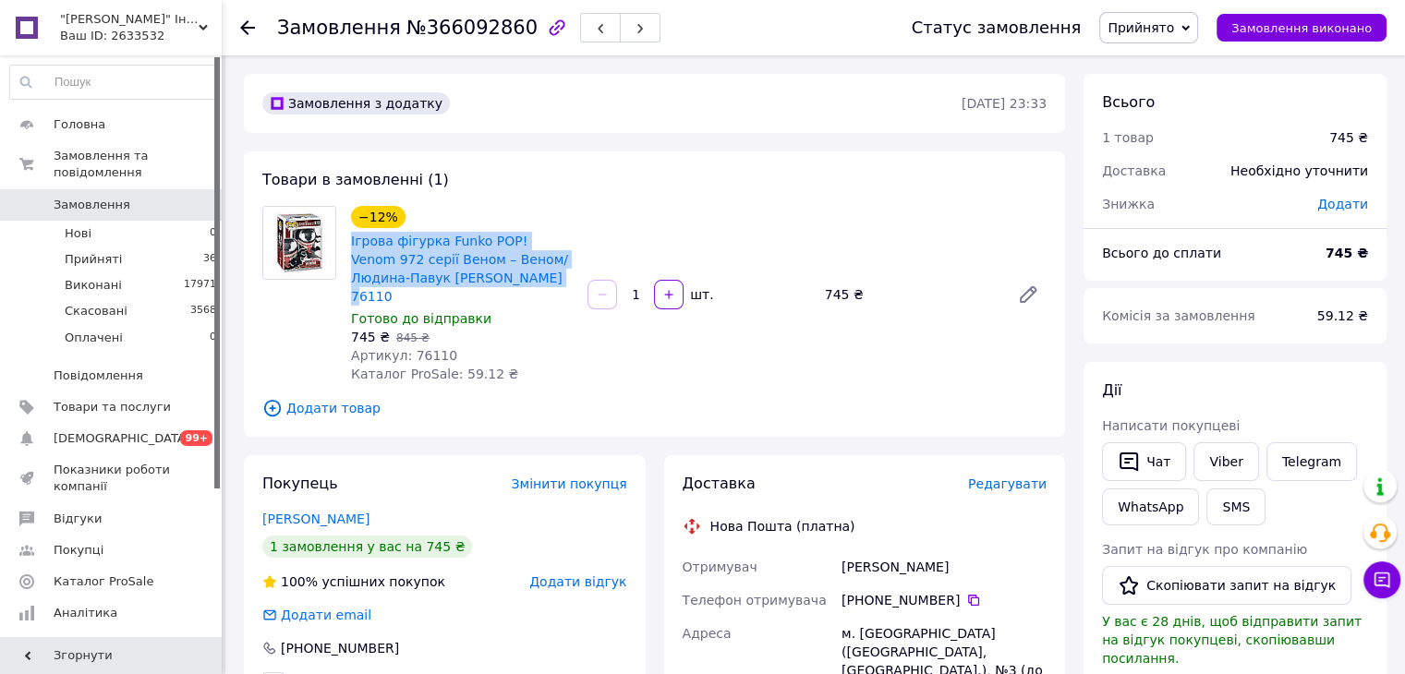
drag, startPoint x: 350, startPoint y: 245, endPoint x: 502, endPoint y: 281, distance: 156.6
click at [502, 281] on div "−12% Ігрова фігурка Funko POP! Venom 972 серії Веном – Веном/Людина-Павук Фанко…" at bounding box center [462, 294] width 236 height 185
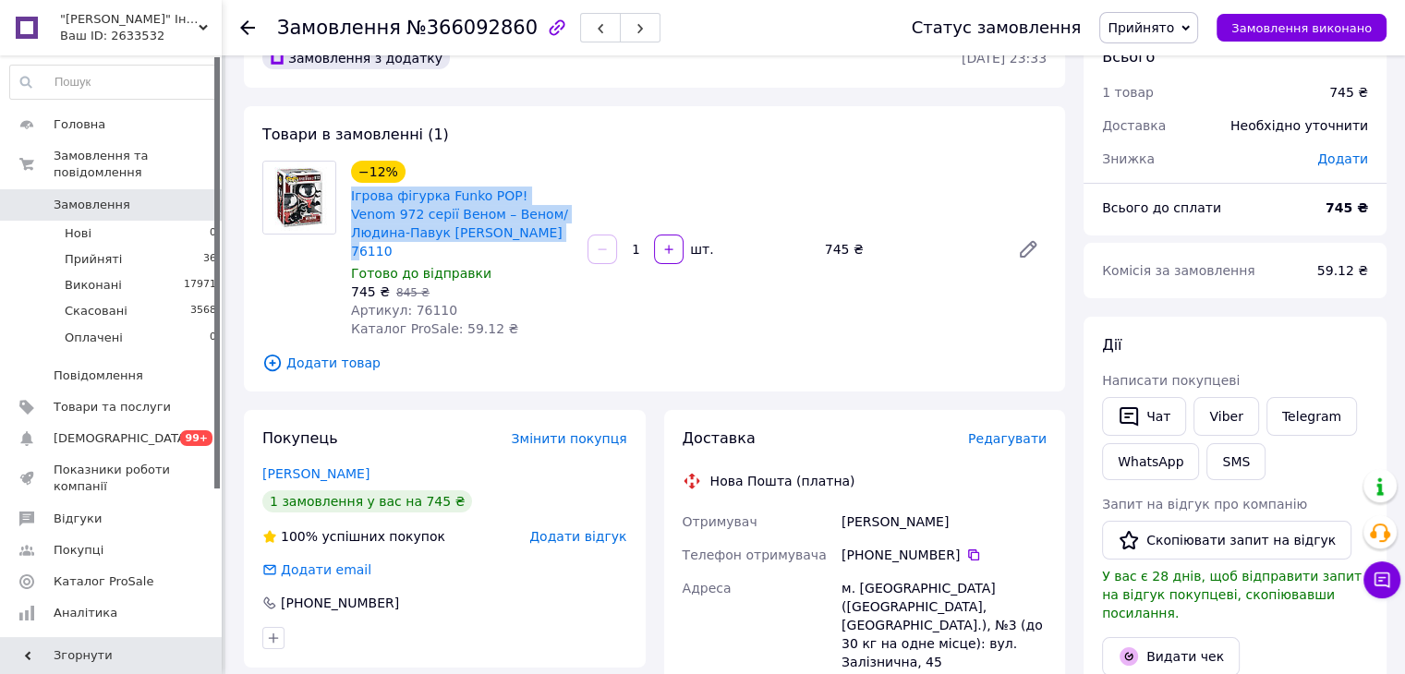
scroll to position [277, 0]
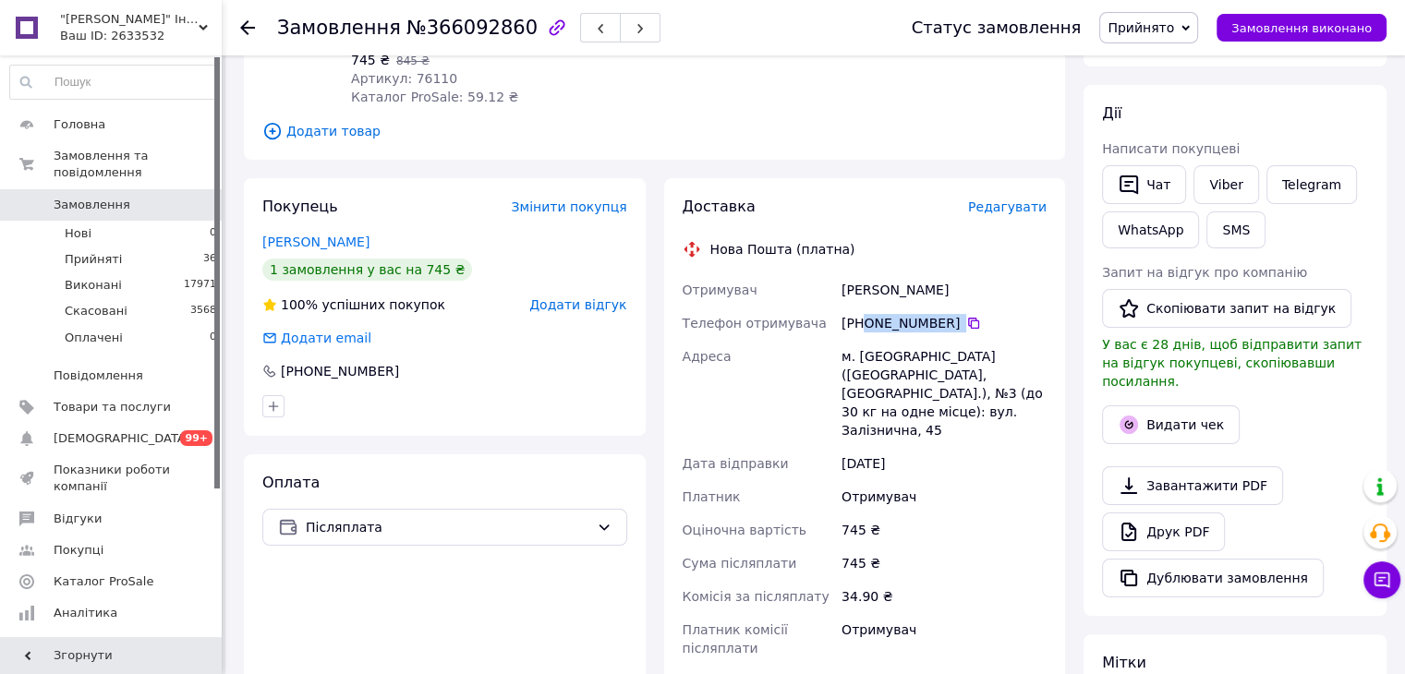
drag, startPoint x: 948, startPoint y: 306, endPoint x: 861, endPoint y: 314, distance: 87.2
click at [864, 314] on div "[PHONE_NUMBER]" at bounding box center [943, 323] width 205 height 18
drag, startPoint x: 953, startPoint y: 269, endPoint x: 680, endPoint y: 137, distance: 303.6
click at [840, 274] on div "[PERSON_NAME]" at bounding box center [944, 289] width 212 height 33
drag, startPoint x: 856, startPoint y: 332, endPoint x: 894, endPoint y: 336, distance: 38.0
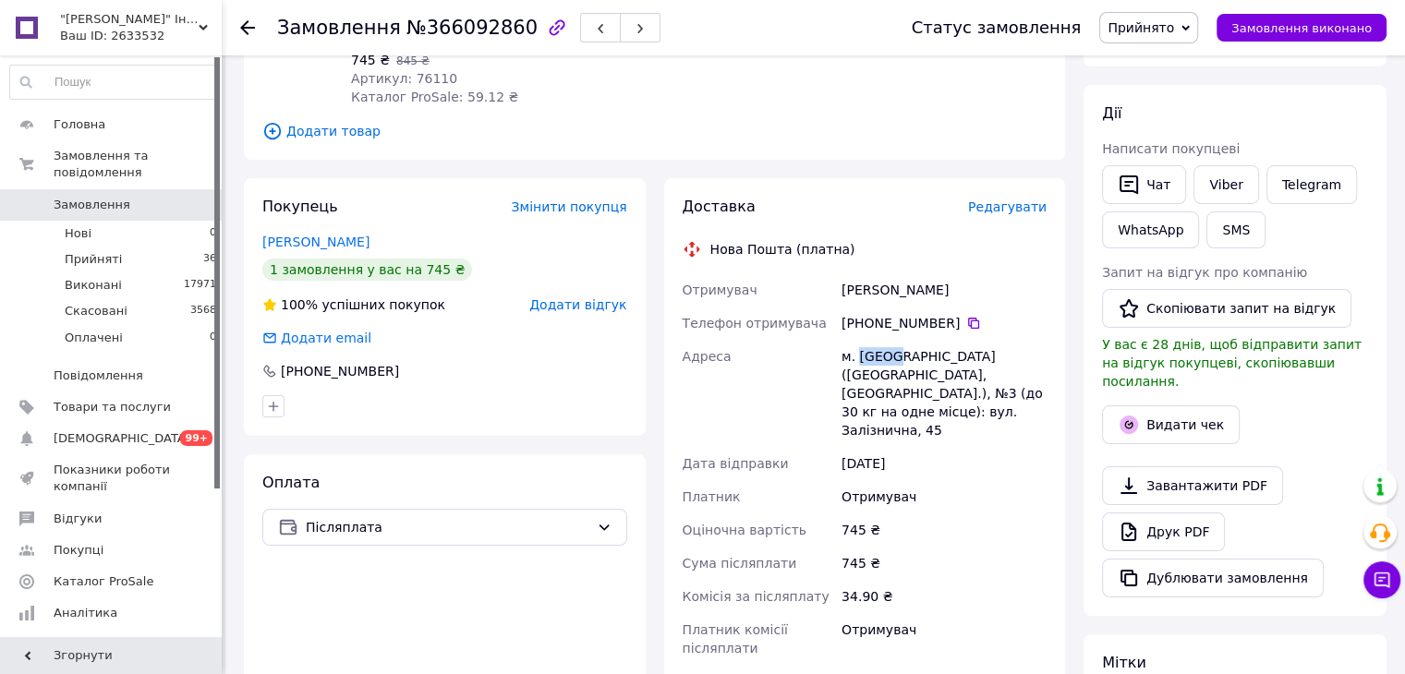
click at [894, 340] on div "м. [GEOGRAPHIC_DATA] ([GEOGRAPHIC_DATA], [GEOGRAPHIC_DATA].), №3 (до 30 кг на о…" at bounding box center [944, 393] width 212 height 107
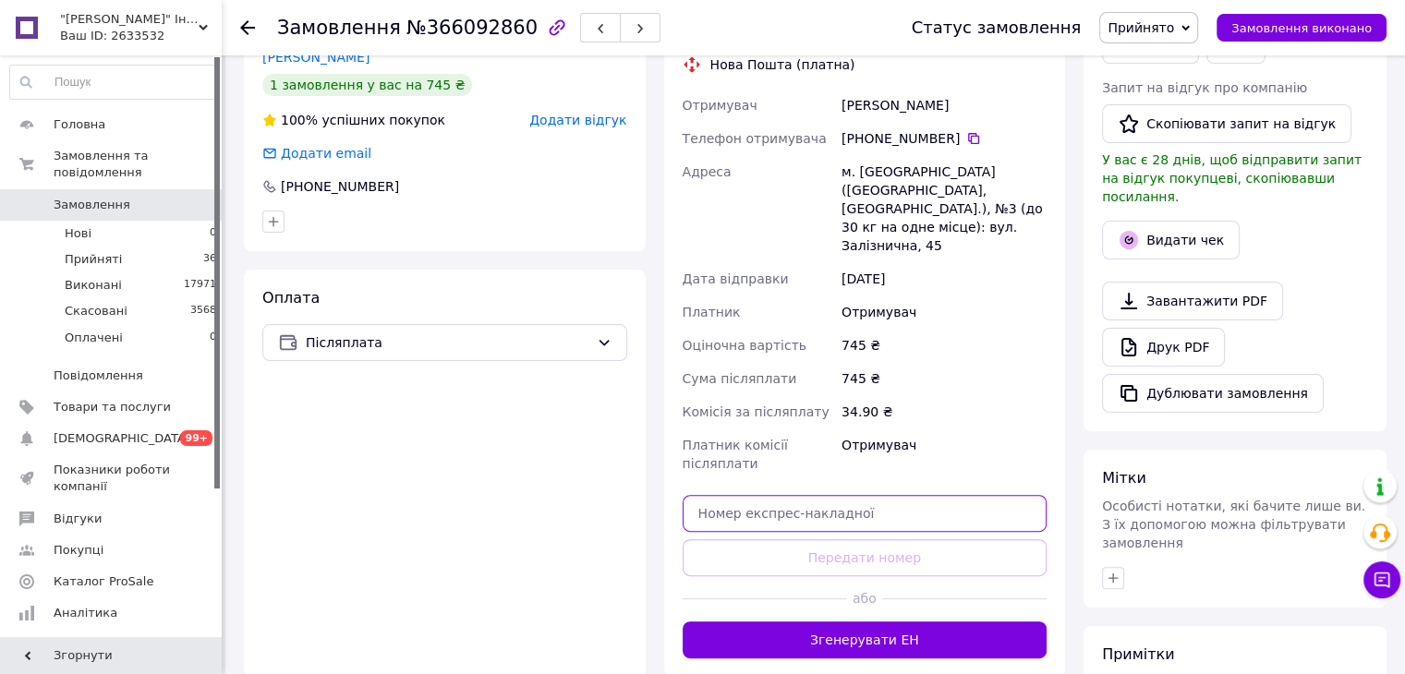
click at [772, 495] on input "text" at bounding box center [864, 513] width 365 height 37
paste input "20451269259943"
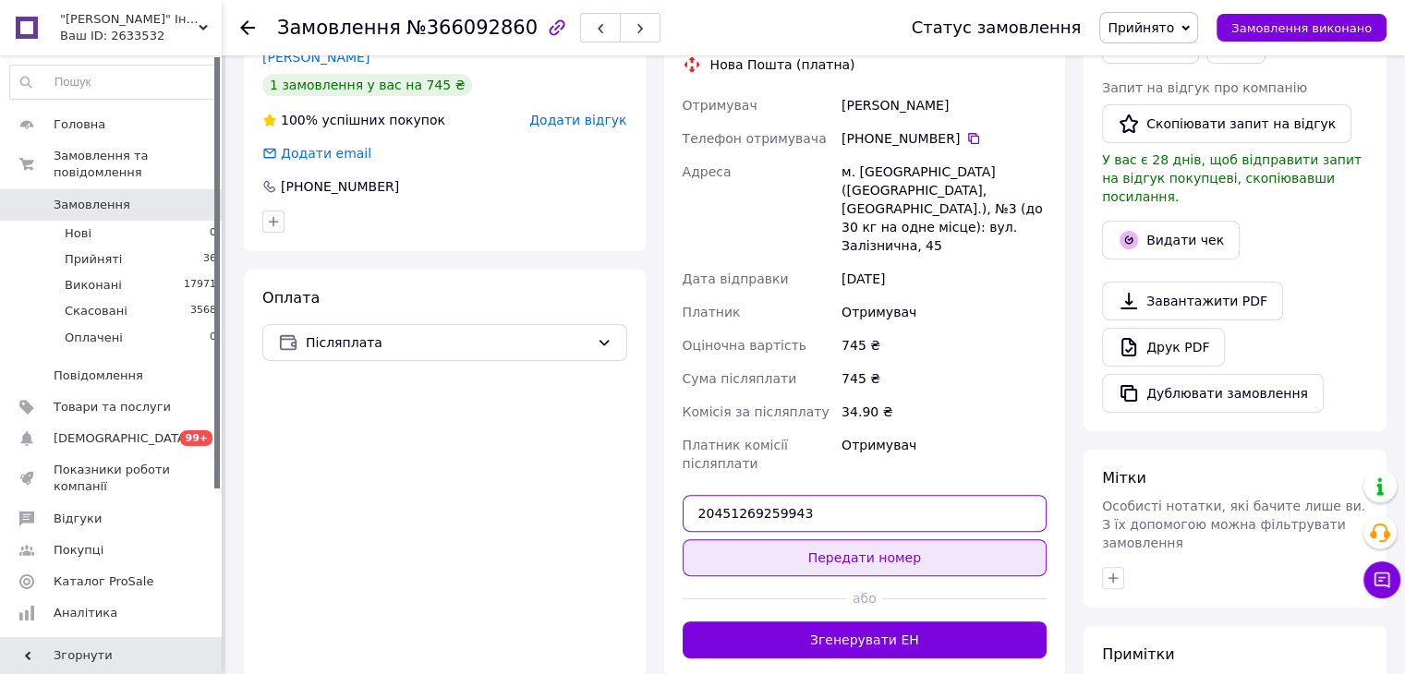
type input "20451269259943"
click at [783, 539] on button "Передати номер" at bounding box center [864, 557] width 365 height 37
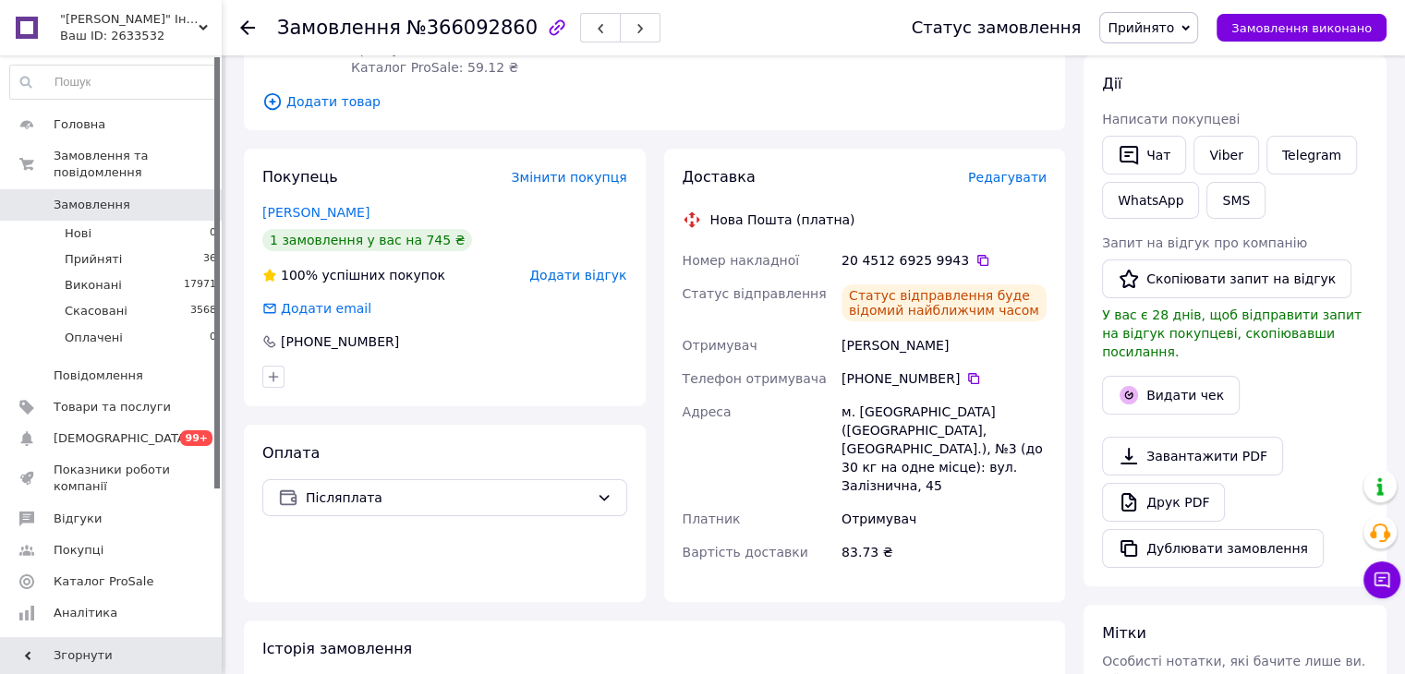
scroll to position [277, 0]
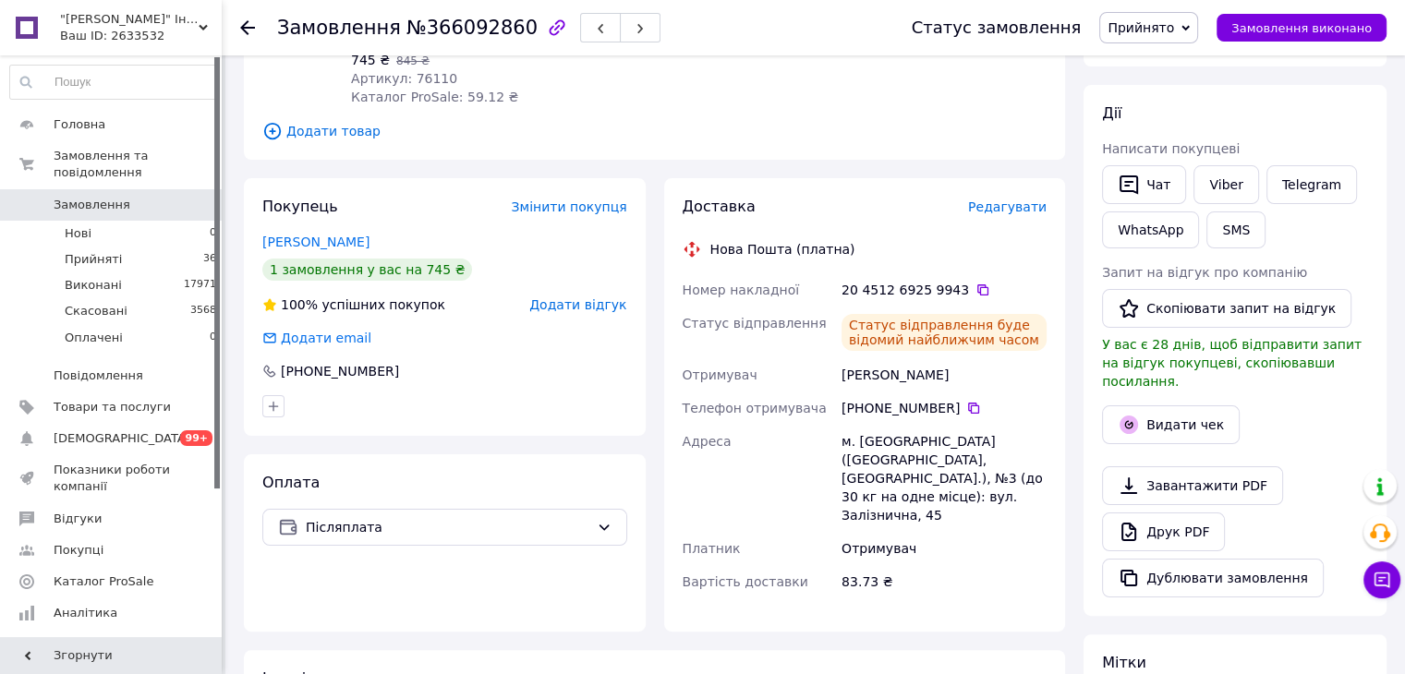
click at [245, 27] on use at bounding box center [247, 27] width 15 height 15
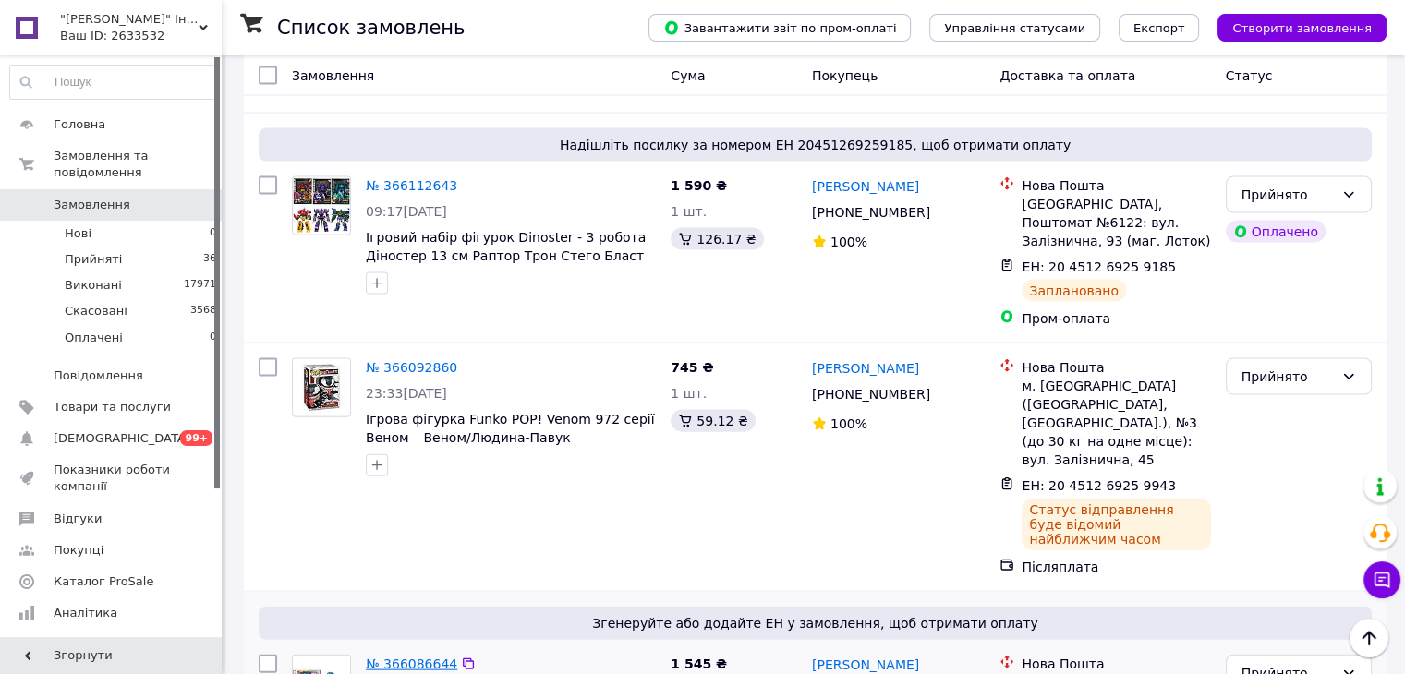
click at [410, 657] on link "№ 366086644" at bounding box center [411, 664] width 91 height 15
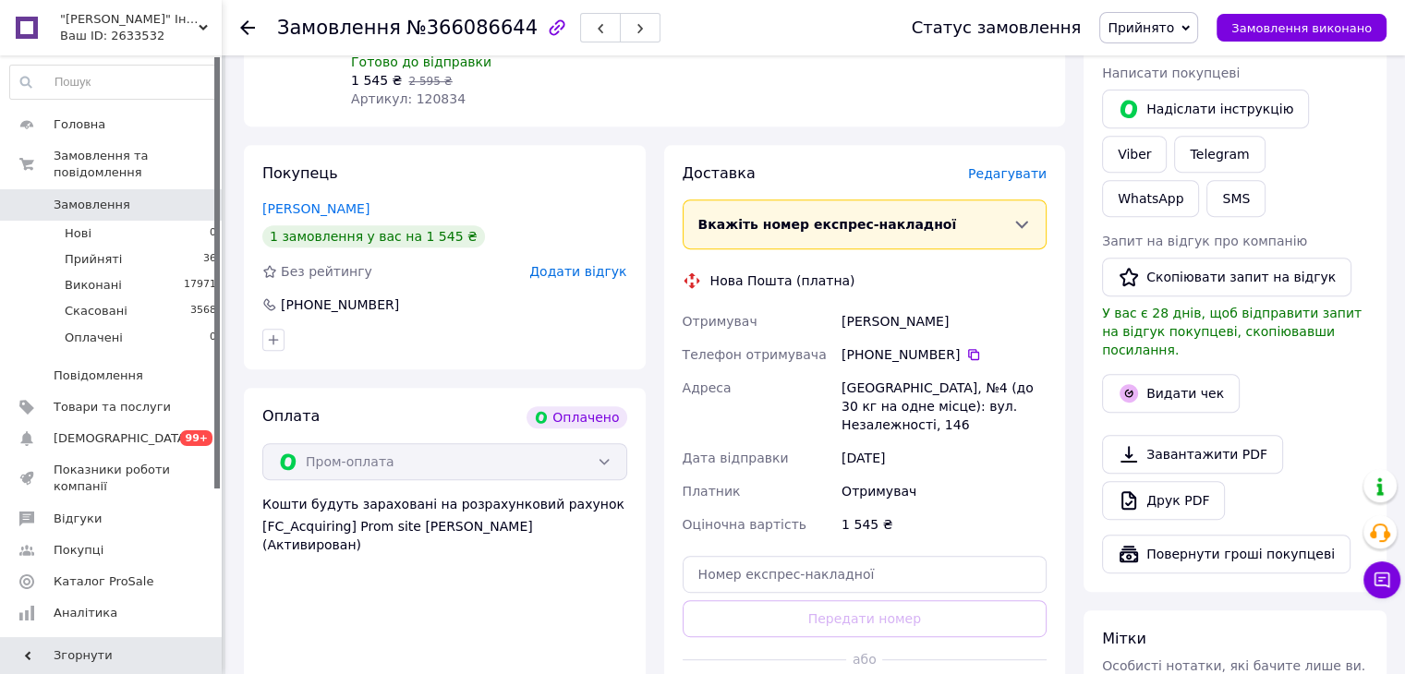
scroll to position [659, 0]
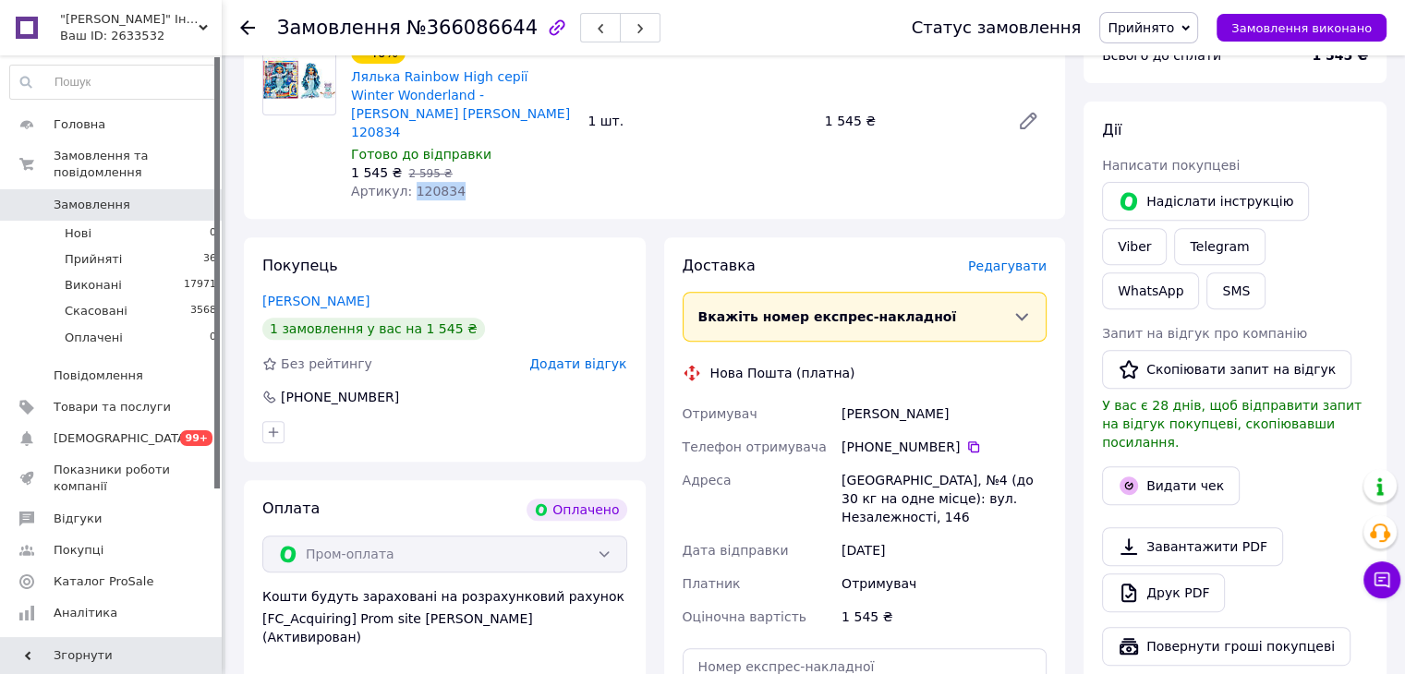
drag, startPoint x: 405, startPoint y: 171, endPoint x: 463, endPoint y: 187, distance: 60.5
click at [462, 182] on div "Артикул: 120834" at bounding box center [462, 191] width 222 height 18
drag, startPoint x: 832, startPoint y: 400, endPoint x: 936, endPoint y: 349, distance: 115.2
click at [975, 397] on div "Отримувач [PERSON_NAME] Телефон отримувача [PHONE_NUMBER]   Адреса [GEOGRAPHIC_…" at bounding box center [865, 515] width 372 height 236
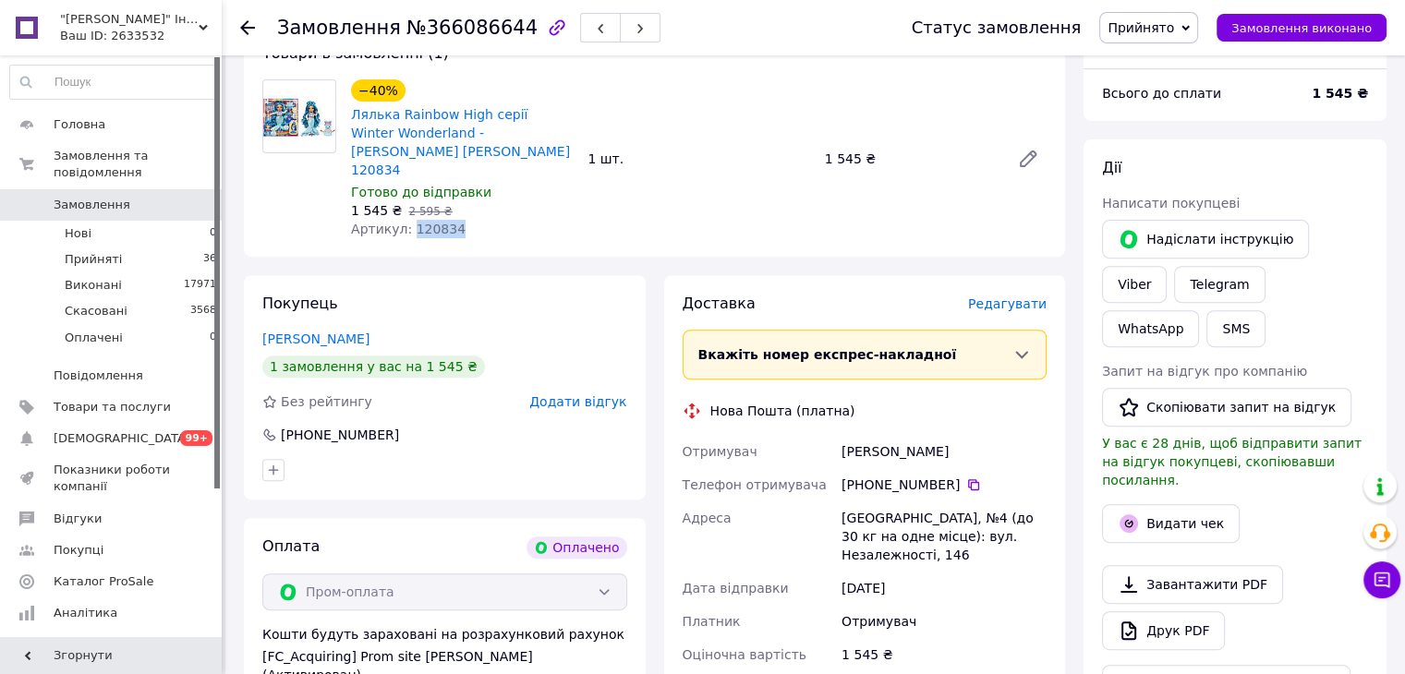
scroll to position [475, 0]
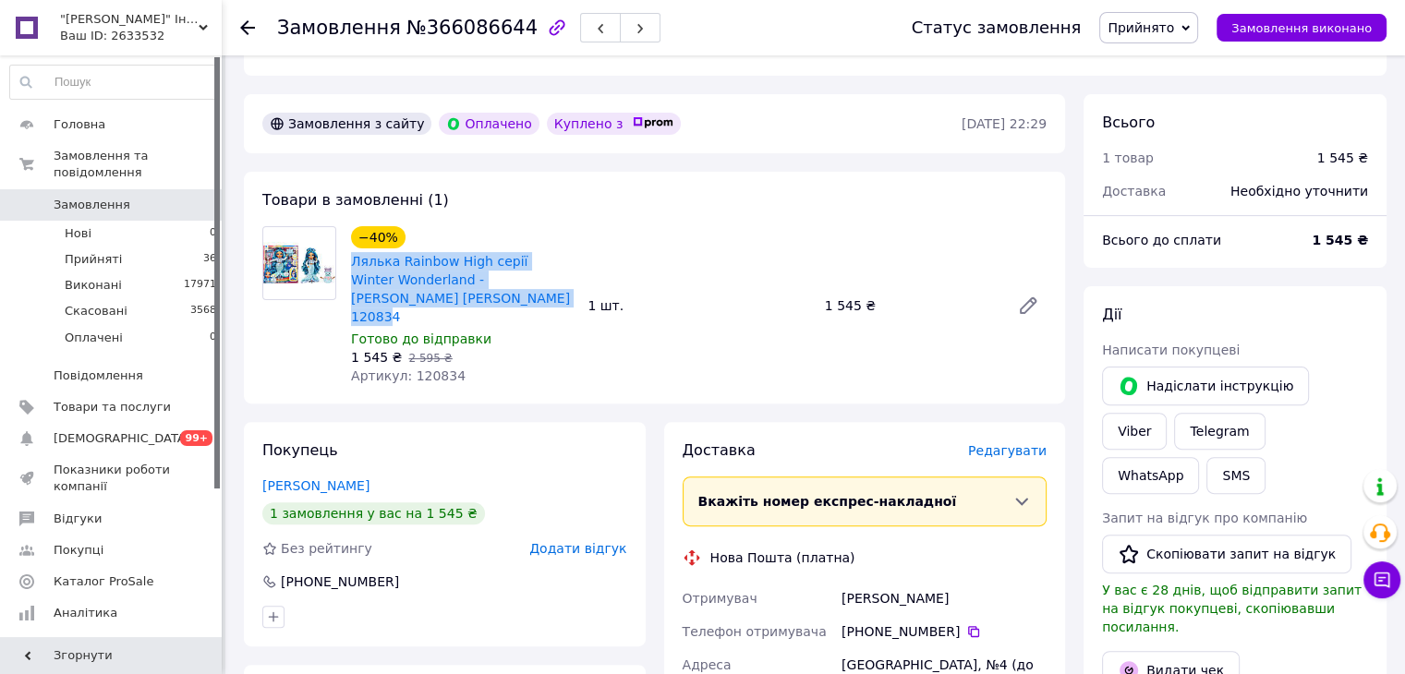
drag, startPoint x: 347, startPoint y: 262, endPoint x: 477, endPoint y: 296, distance: 134.4
click at [477, 296] on div "−40% Лялька Rainbow High серії Winter Wonderland - Скайлер Зимова Рейнбоу Хай 1…" at bounding box center [462, 306] width 236 height 166
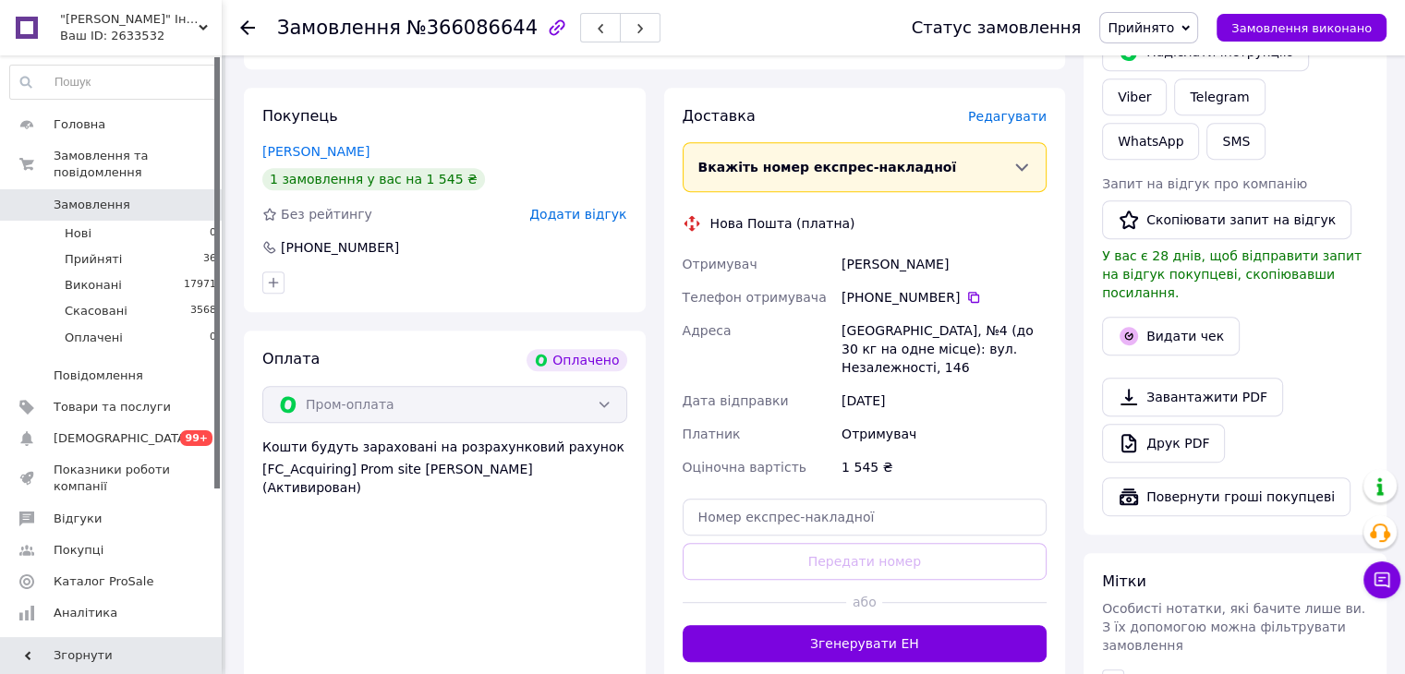
scroll to position [844, 0]
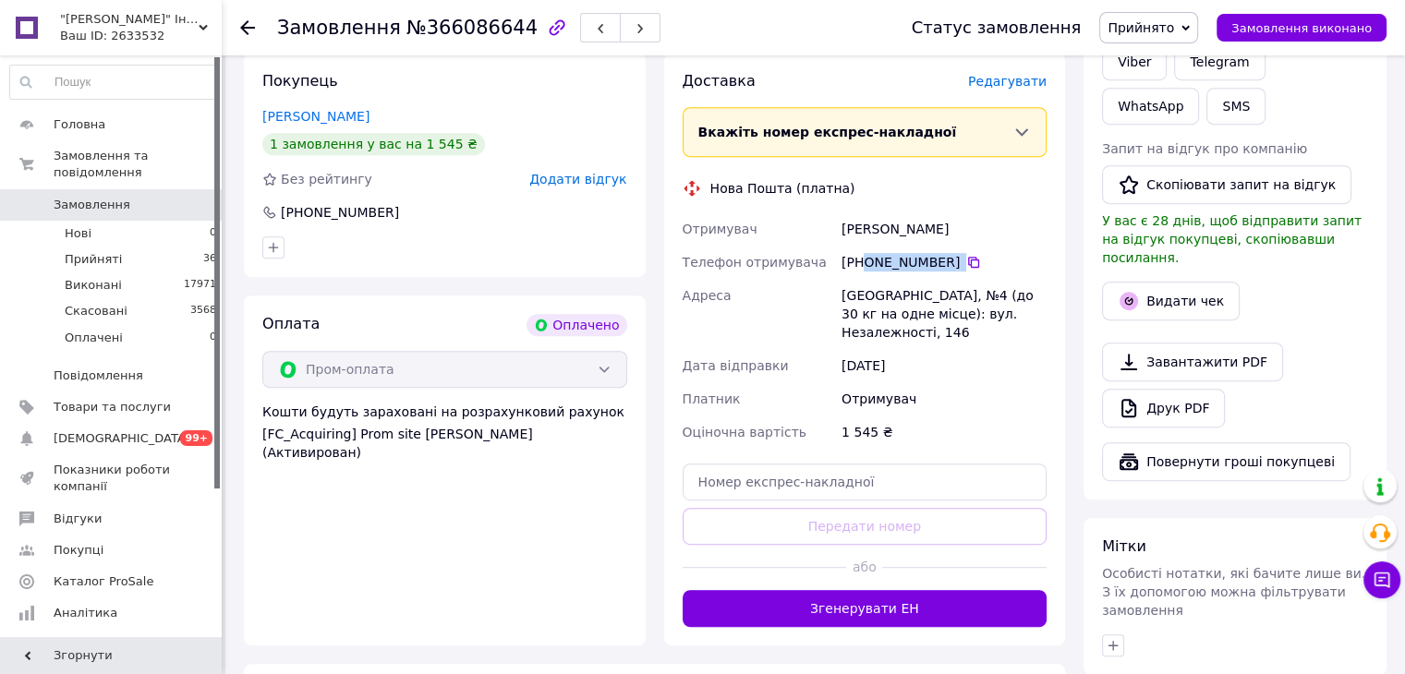
drag, startPoint x: 979, startPoint y: 237, endPoint x: 864, endPoint y: 251, distance: 116.3
click at [864, 253] on div "[PHONE_NUMBER]" at bounding box center [943, 262] width 205 height 18
drag, startPoint x: 915, startPoint y: 204, endPoint x: 838, endPoint y: 210, distance: 77.8
click at [839, 212] on div "[PERSON_NAME]" at bounding box center [944, 228] width 212 height 33
drag, startPoint x: 836, startPoint y: 273, endPoint x: 936, endPoint y: 286, distance: 101.5
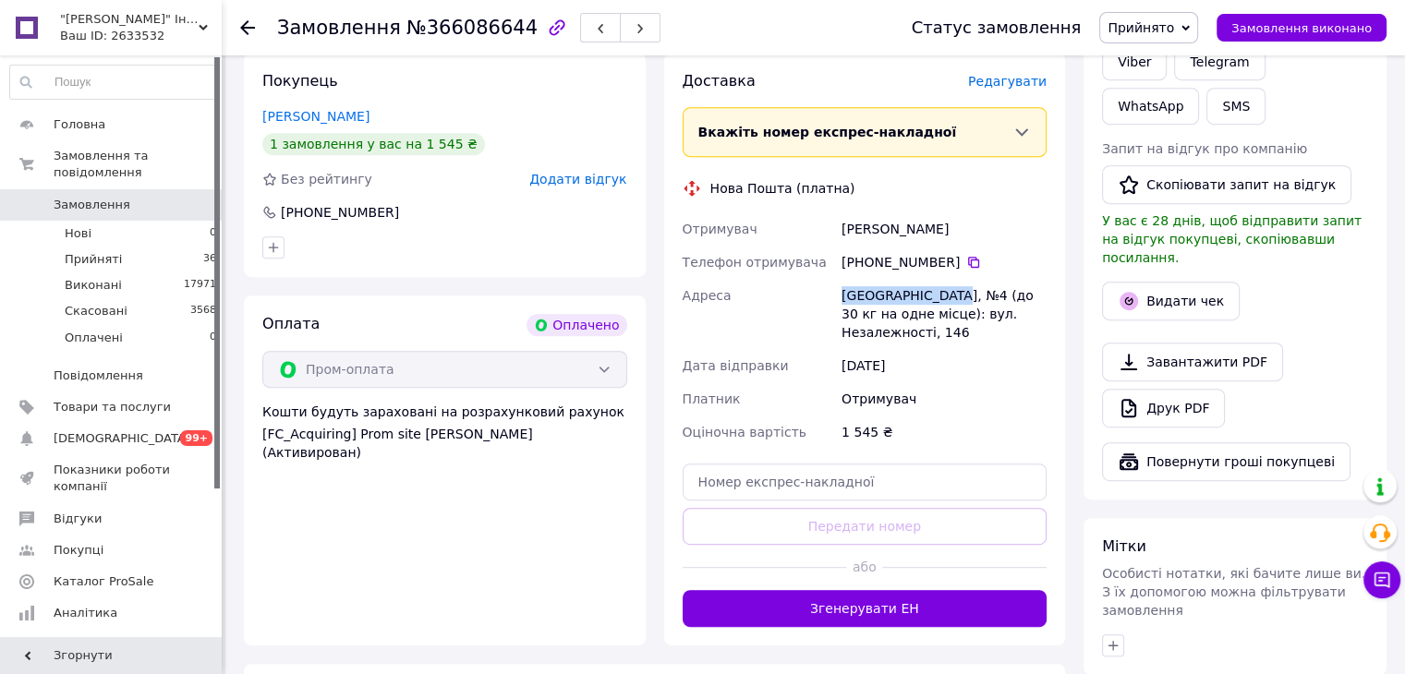
click at [944, 282] on div "Отримувач [PERSON_NAME] Телефон отримувача [PHONE_NUMBER]   Адреса [GEOGRAPHIC_…" at bounding box center [865, 330] width 372 height 236
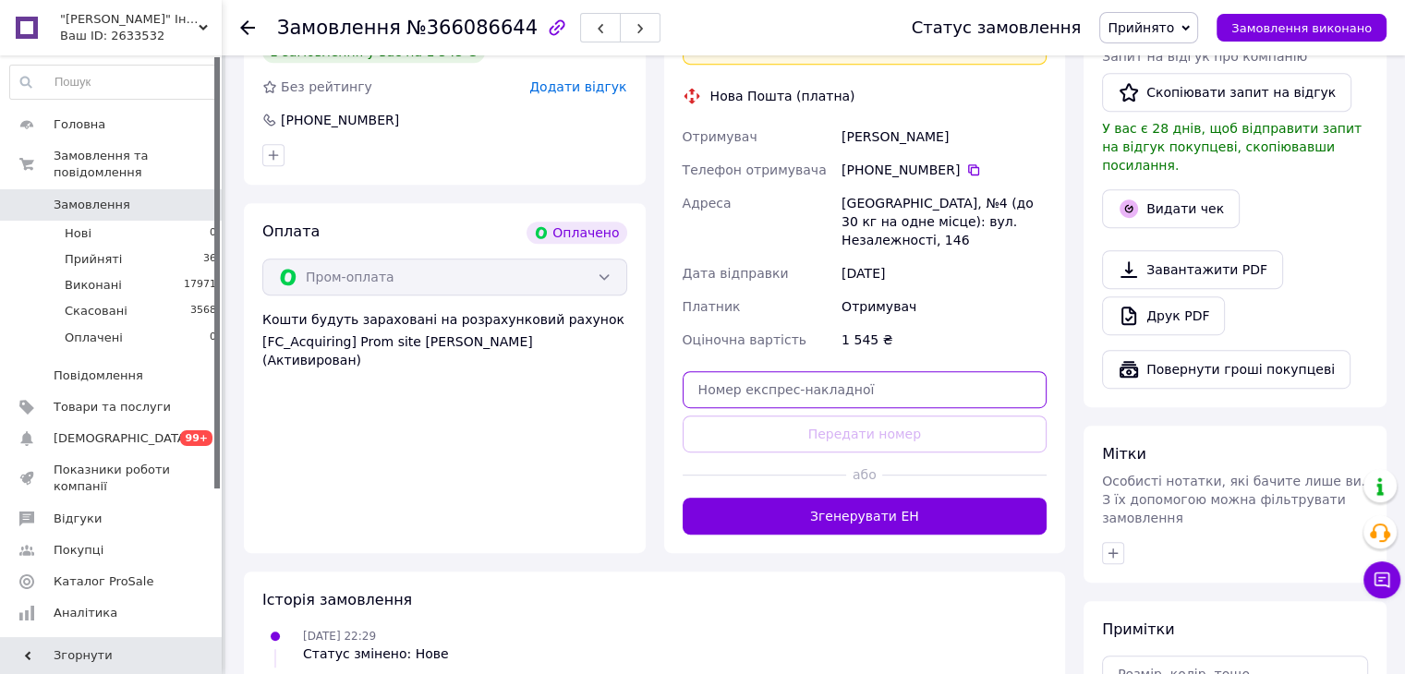
click at [787, 371] on input "text" at bounding box center [864, 389] width 365 height 37
paste input "20451269260776"
type input "20451269260776"
click at [789, 420] on button "Передати номер" at bounding box center [864, 434] width 365 height 37
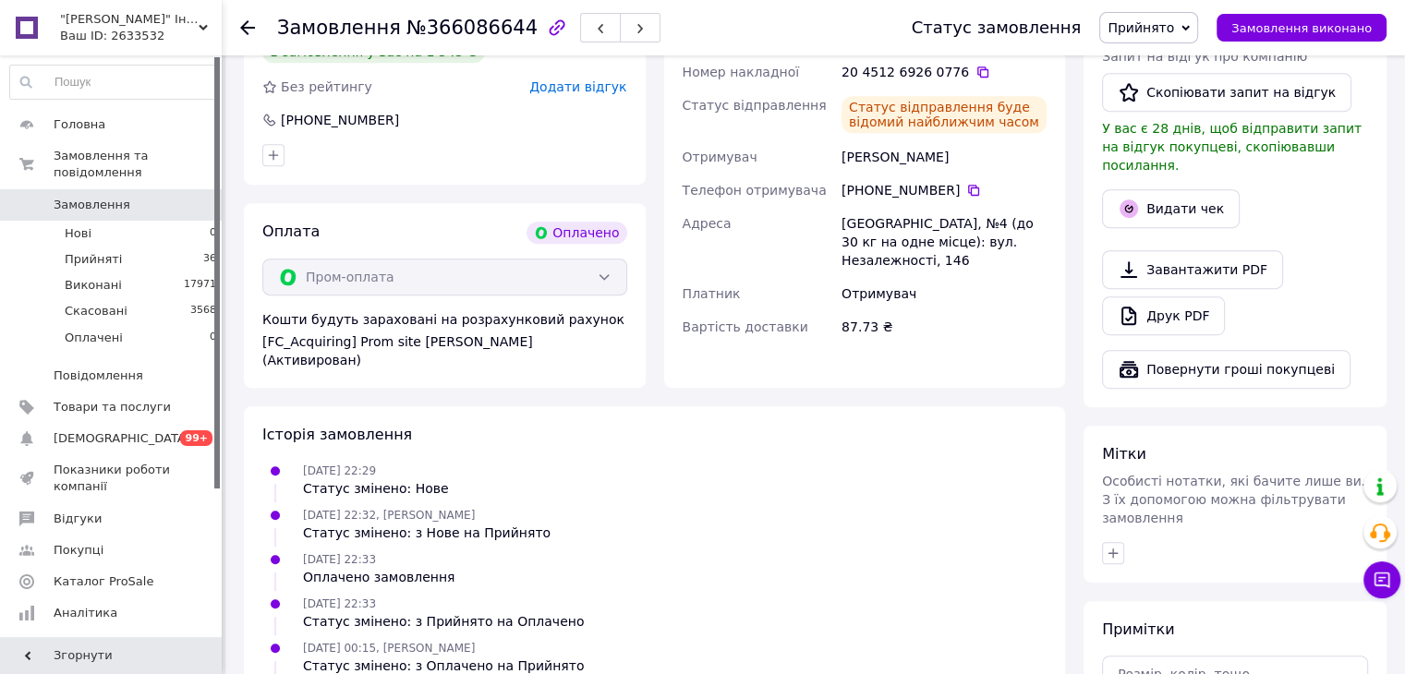
click at [248, 20] on icon at bounding box center [247, 27] width 15 height 15
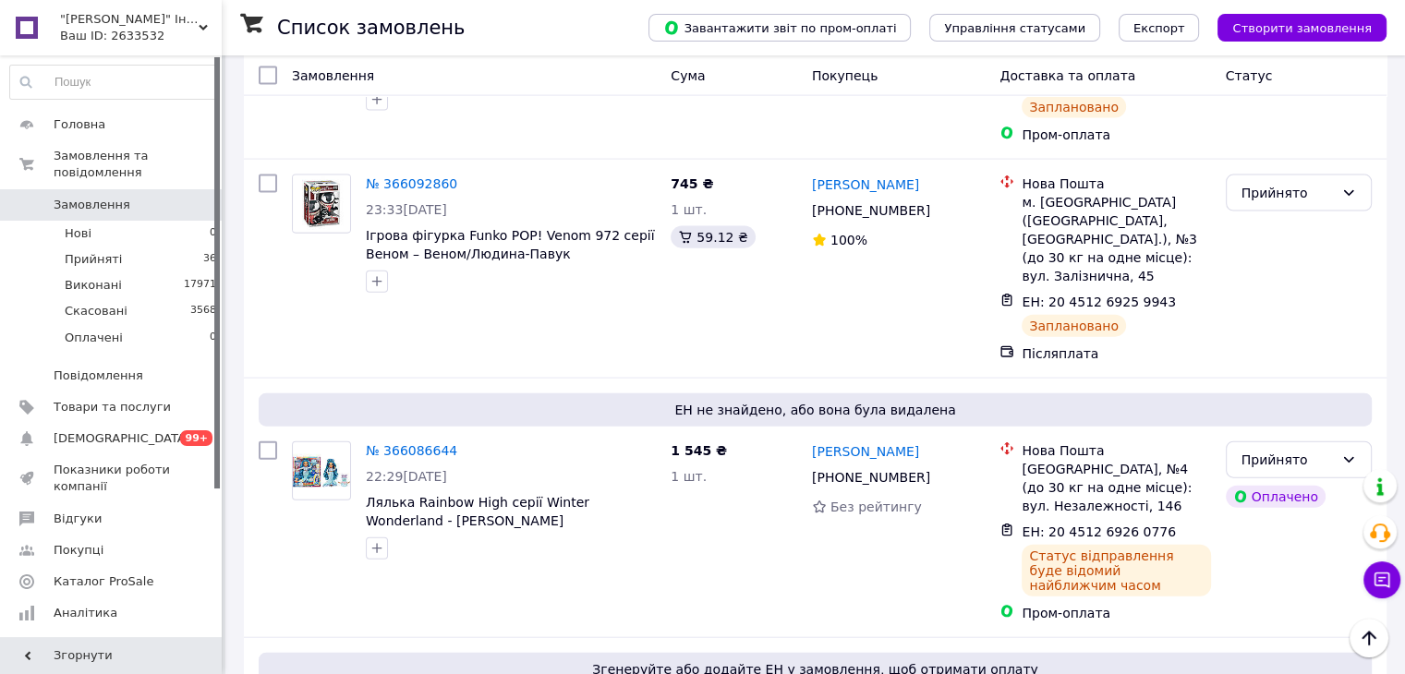
scroll to position [4156, 0]
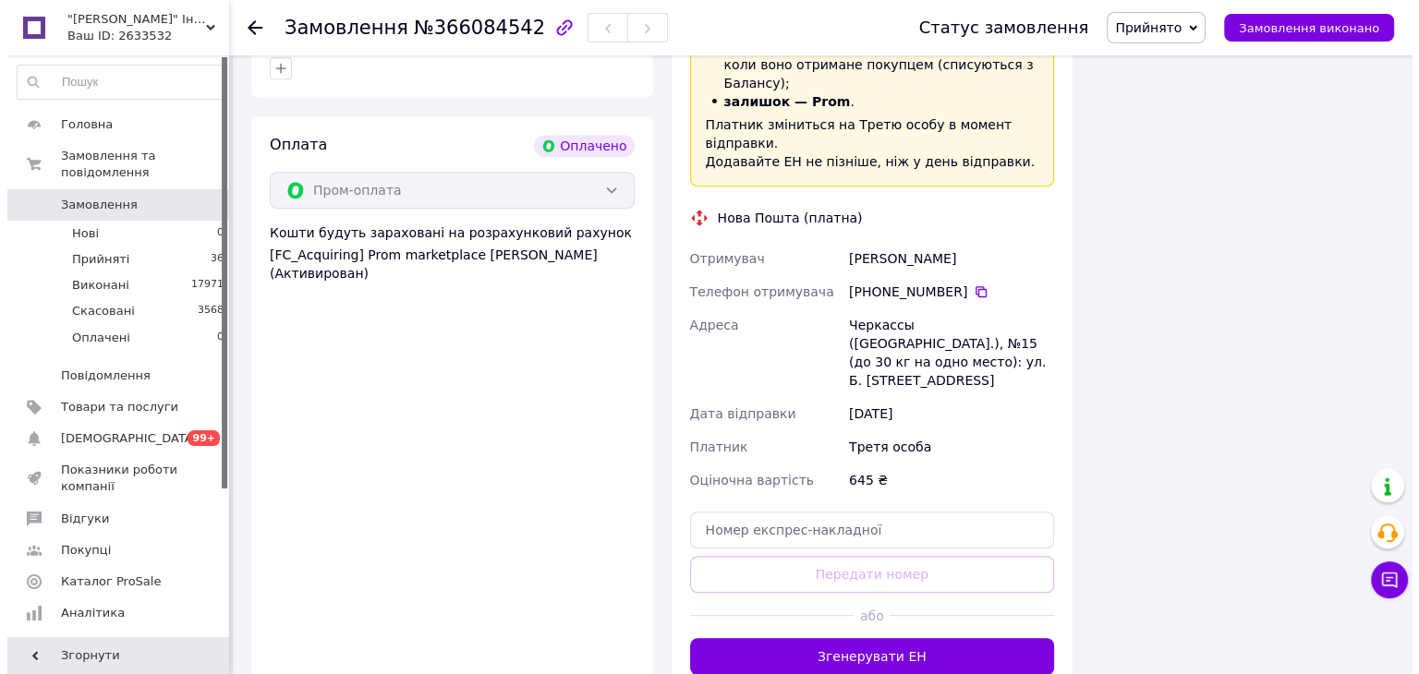
scroll to position [1197, 0]
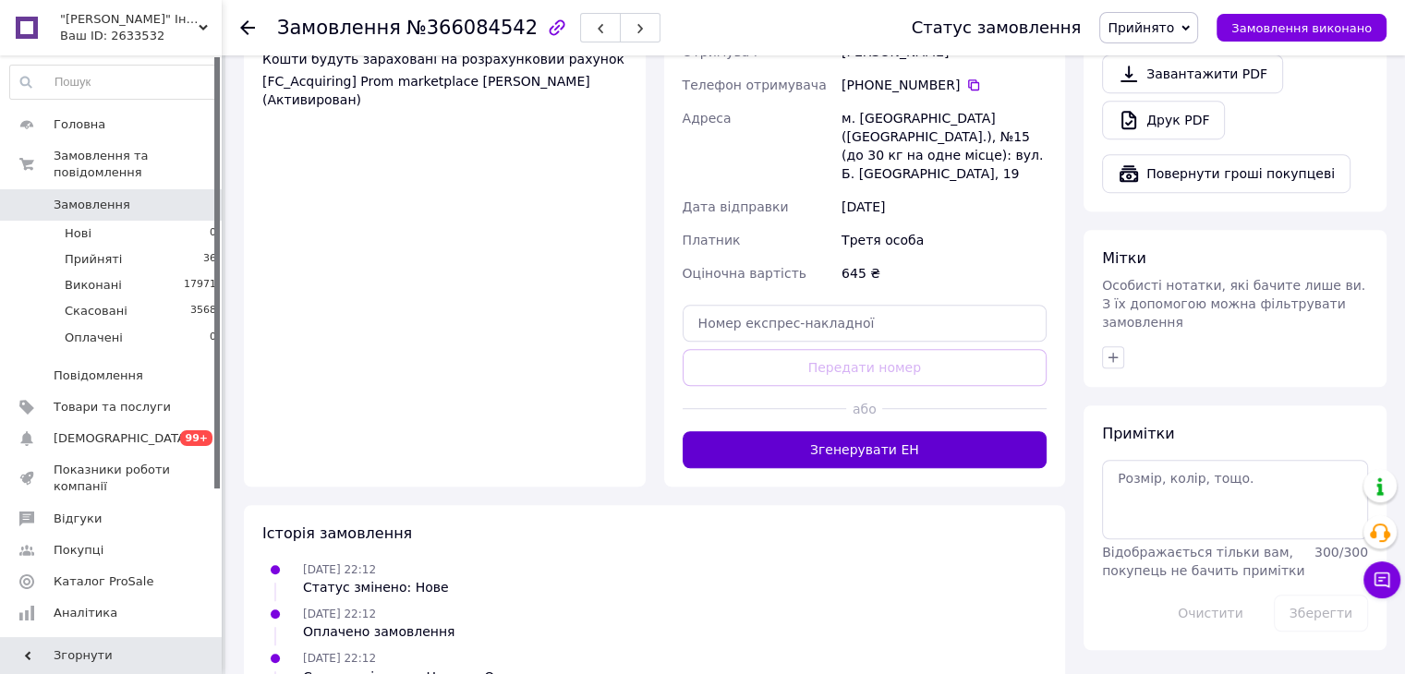
click at [935, 431] on button "Згенерувати ЕН" at bounding box center [864, 449] width 365 height 37
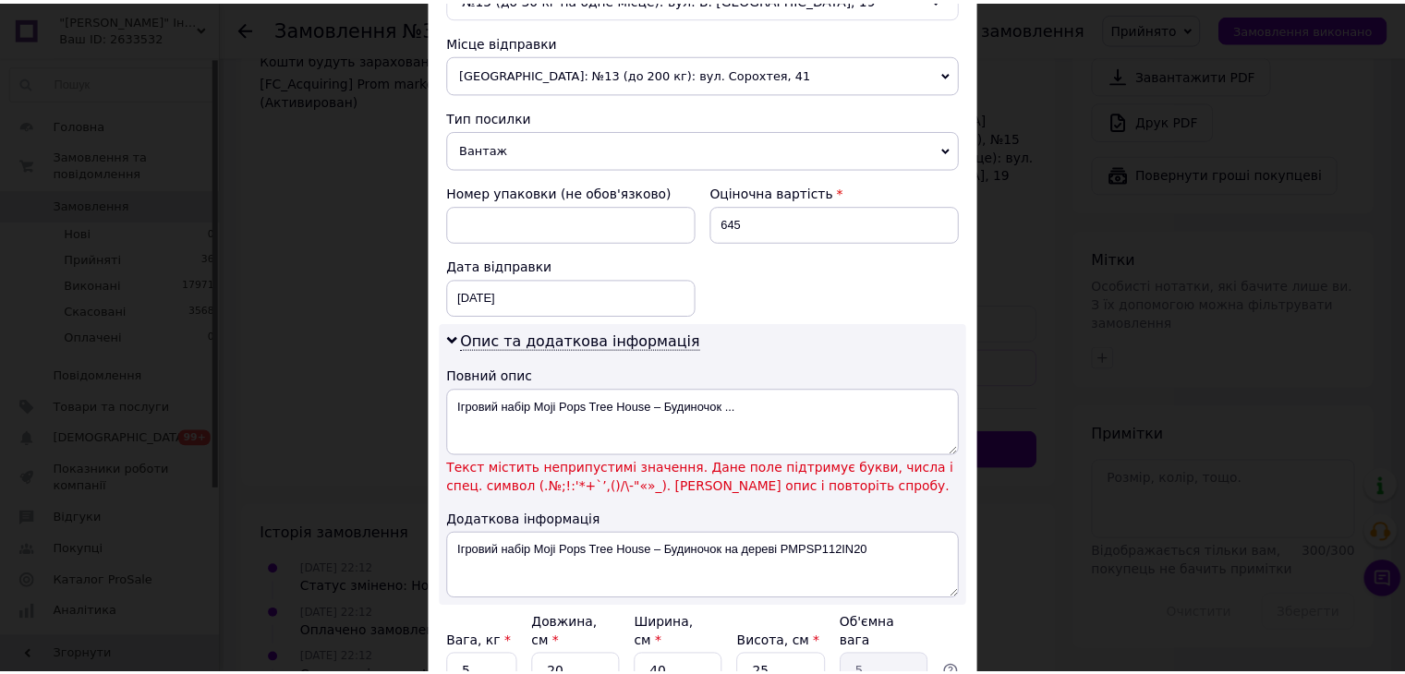
scroll to position [739, 0]
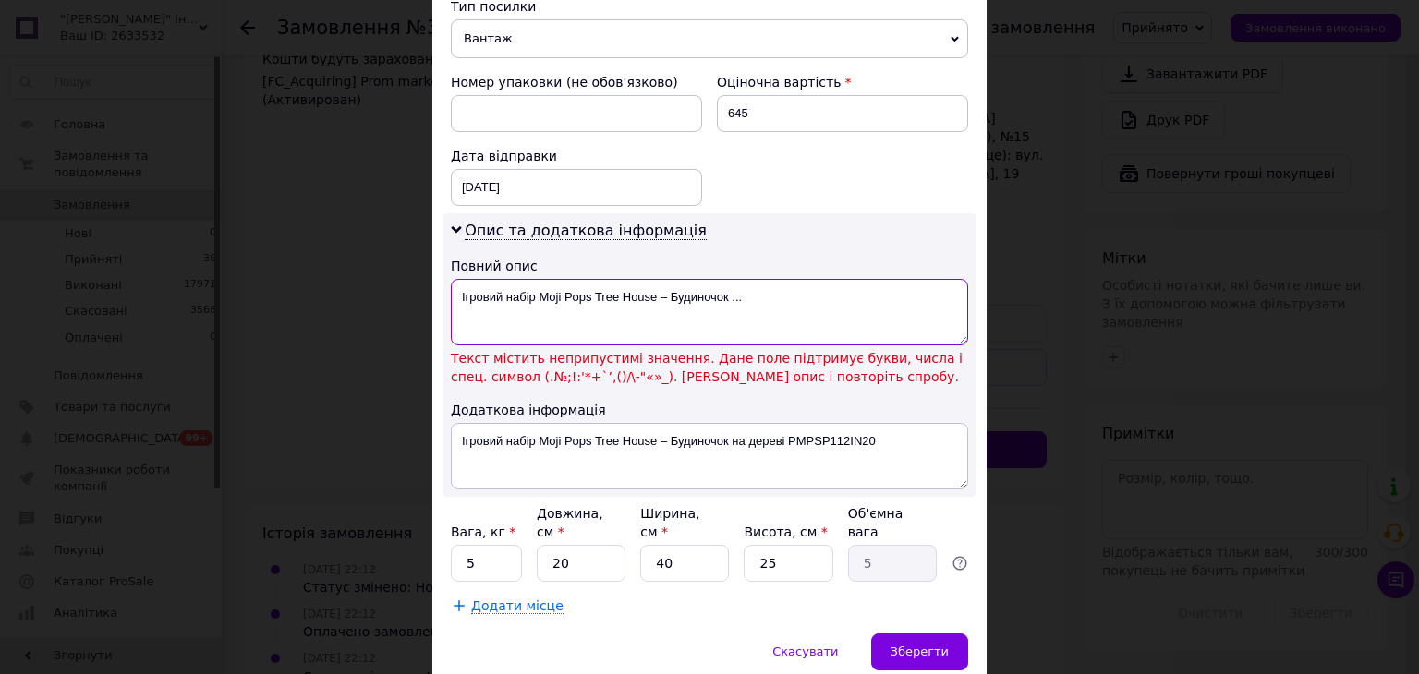
click at [656, 289] on textarea "Ігровий набір Moji Pops Tree House – Будиночок ..." at bounding box center [709, 312] width 517 height 66
click at [663, 286] on textarea "Ігровий набір Moji Pops Tree House – Будиночок ..." at bounding box center [709, 312] width 517 height 66
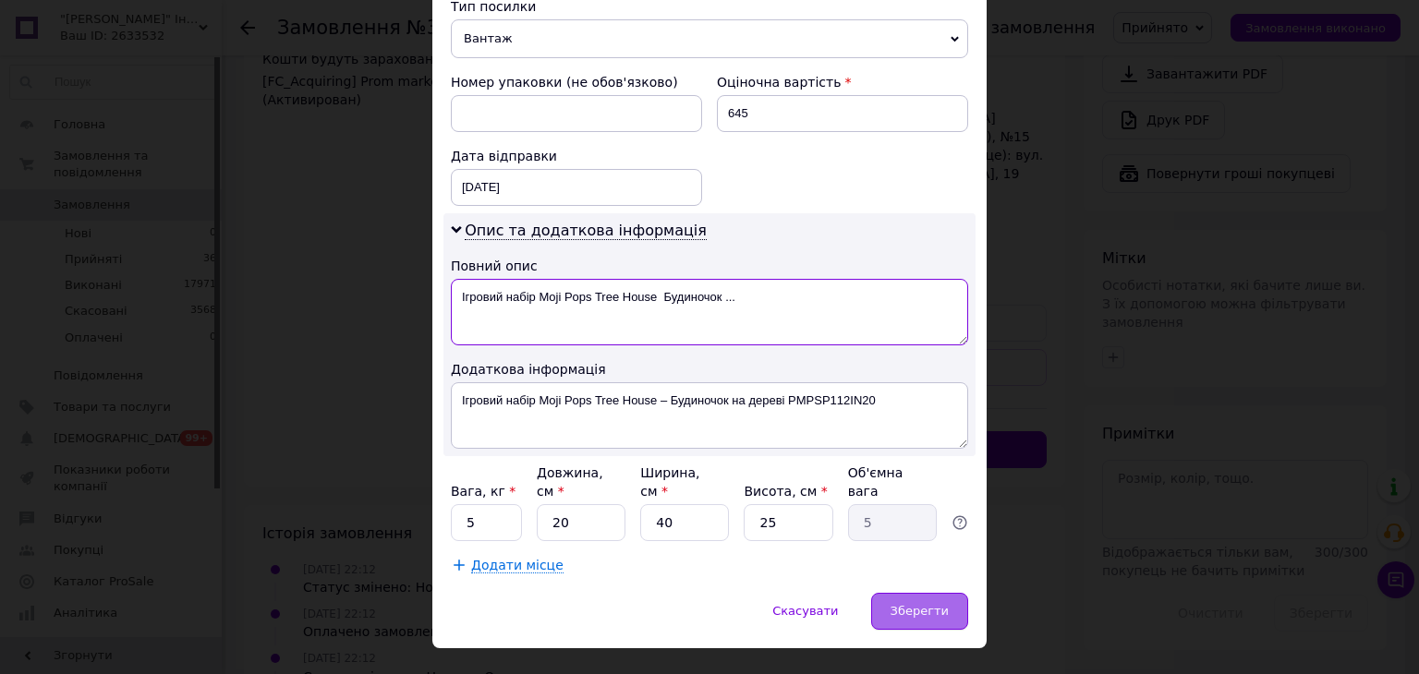
type textarea "Ігровий набір Moji Pops Tree House Будиночок ..."
click at [931, 604] on span "Зберегти" at bounding box center [919, 611] width 58 height 14
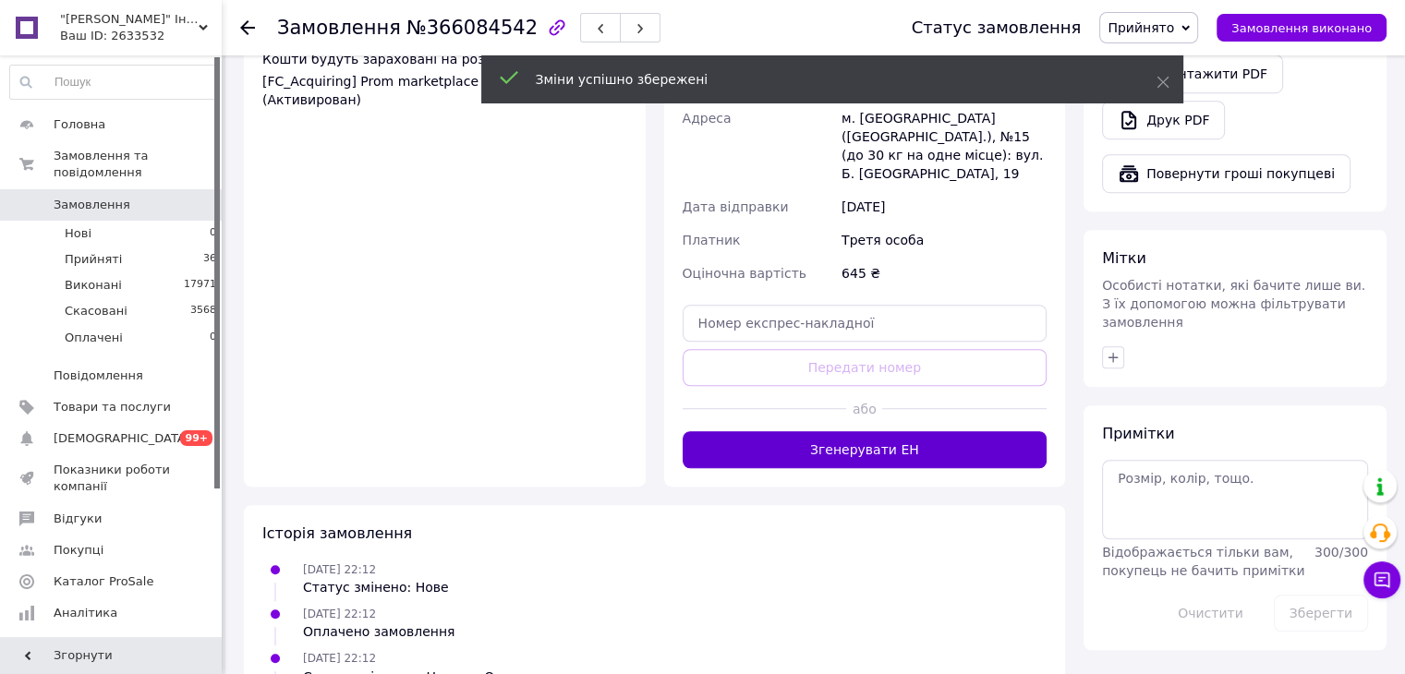
click at [890, 431] on button "Згенерувати ЕН" at bounding box center [864, 449] width 365 height 37
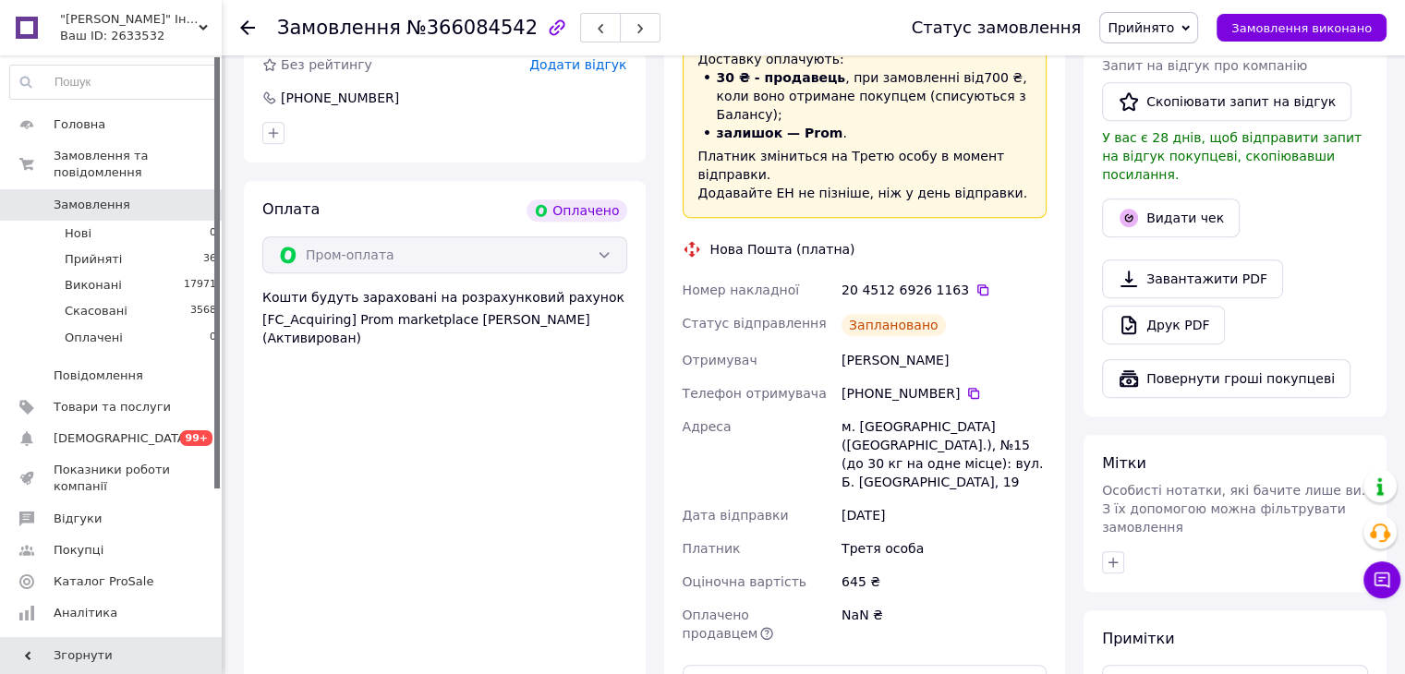
scroll to position [827, 0]
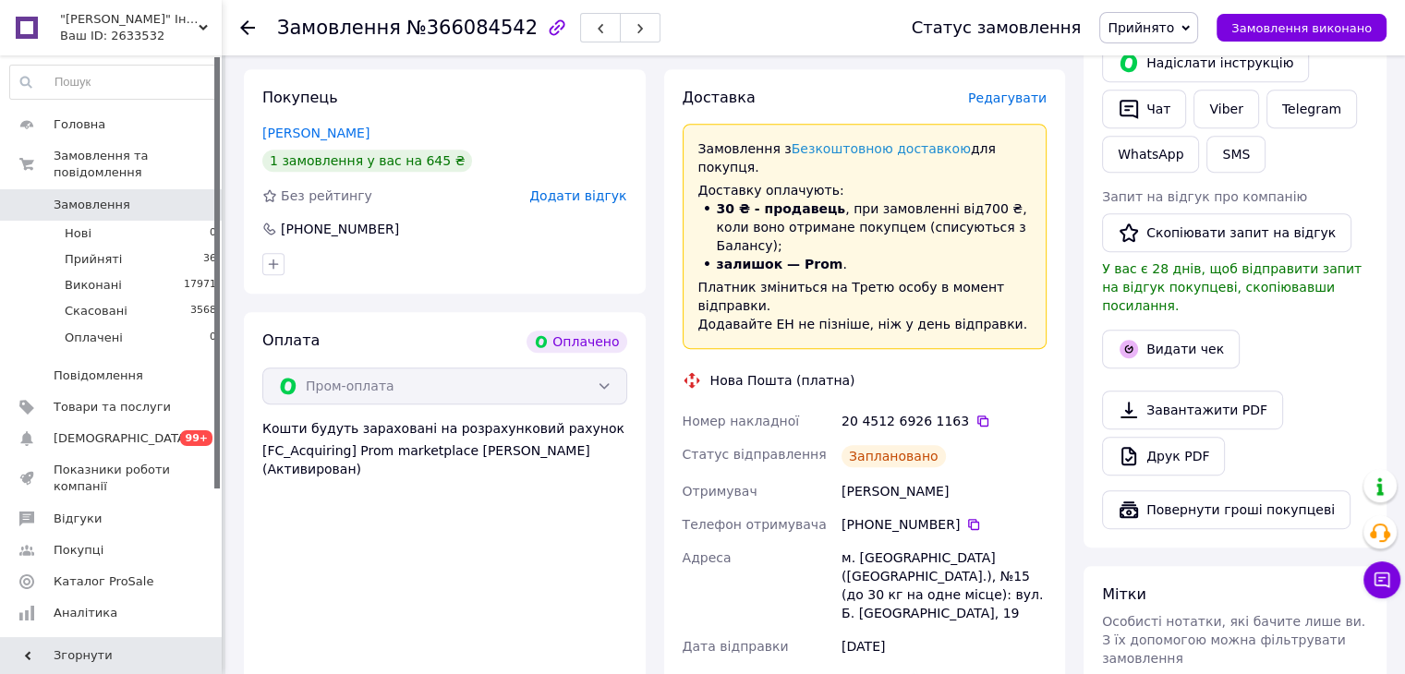
drag, startPoint x: 963, startPoint y: 344, endPoint x: 608, endPoint y: 566, distance: 419.0
click at [975, 414] on icon at bounding box center [982, 421] width 15 height 15
click at [249, 22] on icon at bounding box center [247, 27] width 15 height 15
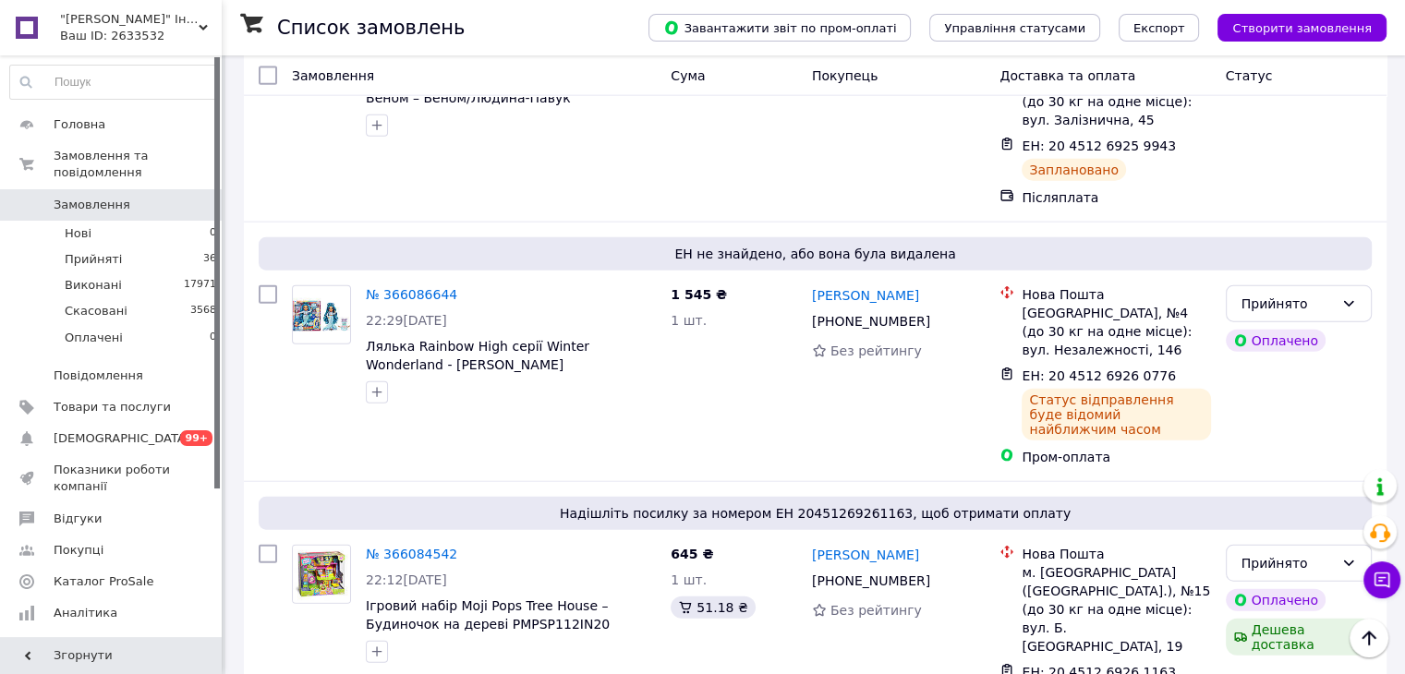
scroll to position [4433, 0]
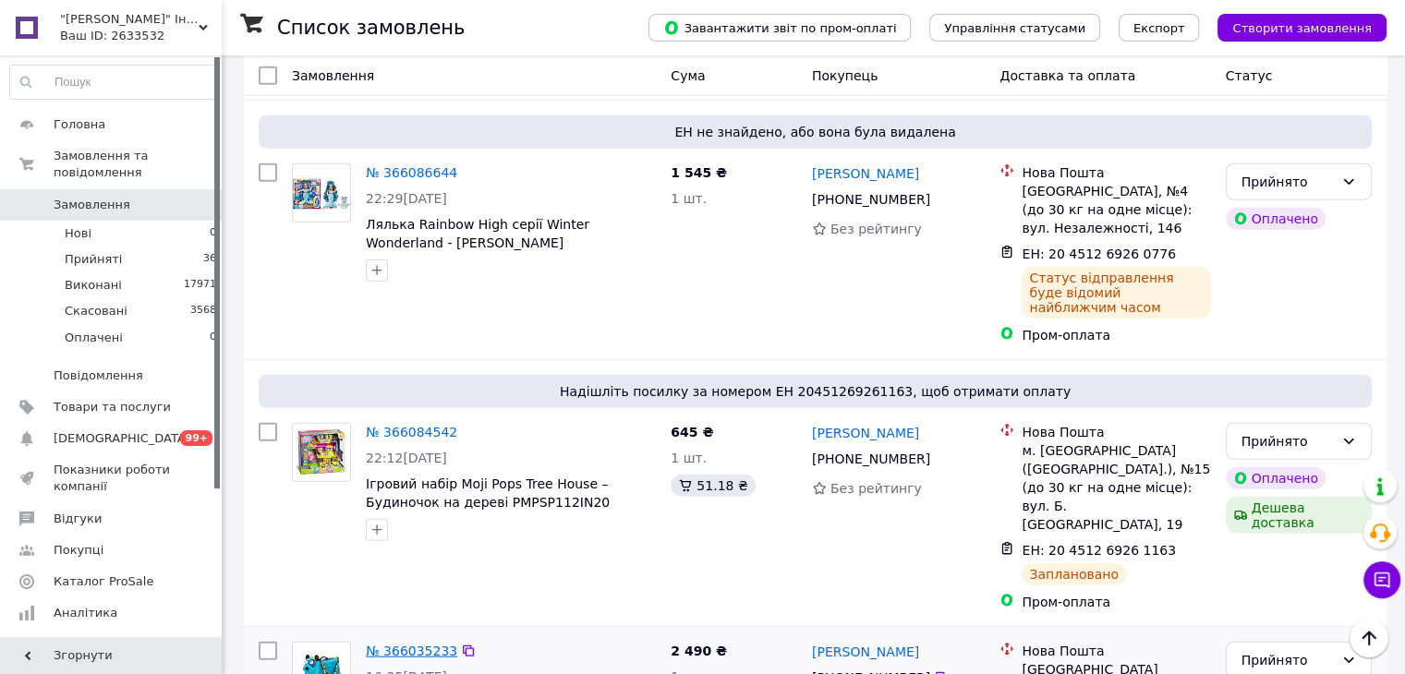
click at [413, 644] on link "№ 366035233" at bounding box center [411, 651] width 91 height 15
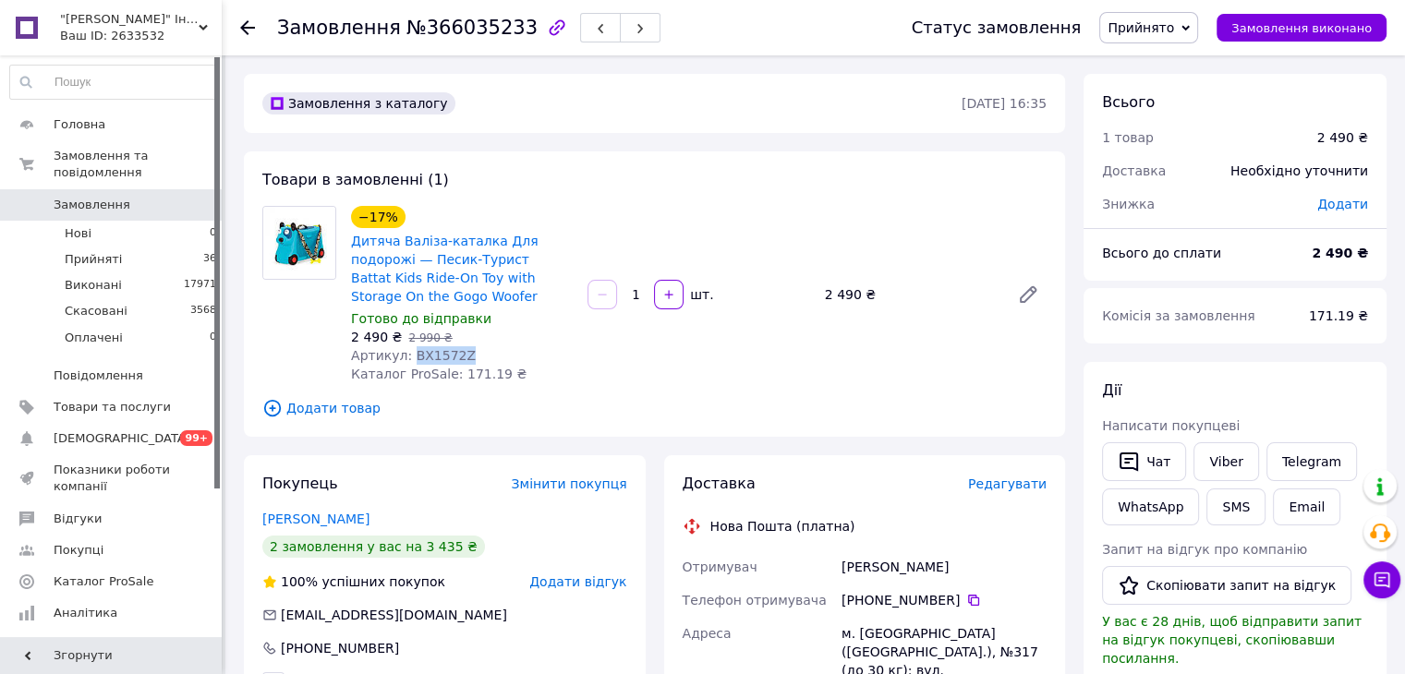
drag, startPoint x: 404, startPoint y: 335, endPoint x: 469, endPoint y: 330, distance: 65.8
click at [469, 346] on div "Артикул: BX1572Z" at bounding box center [462, 355] width 222 height 18
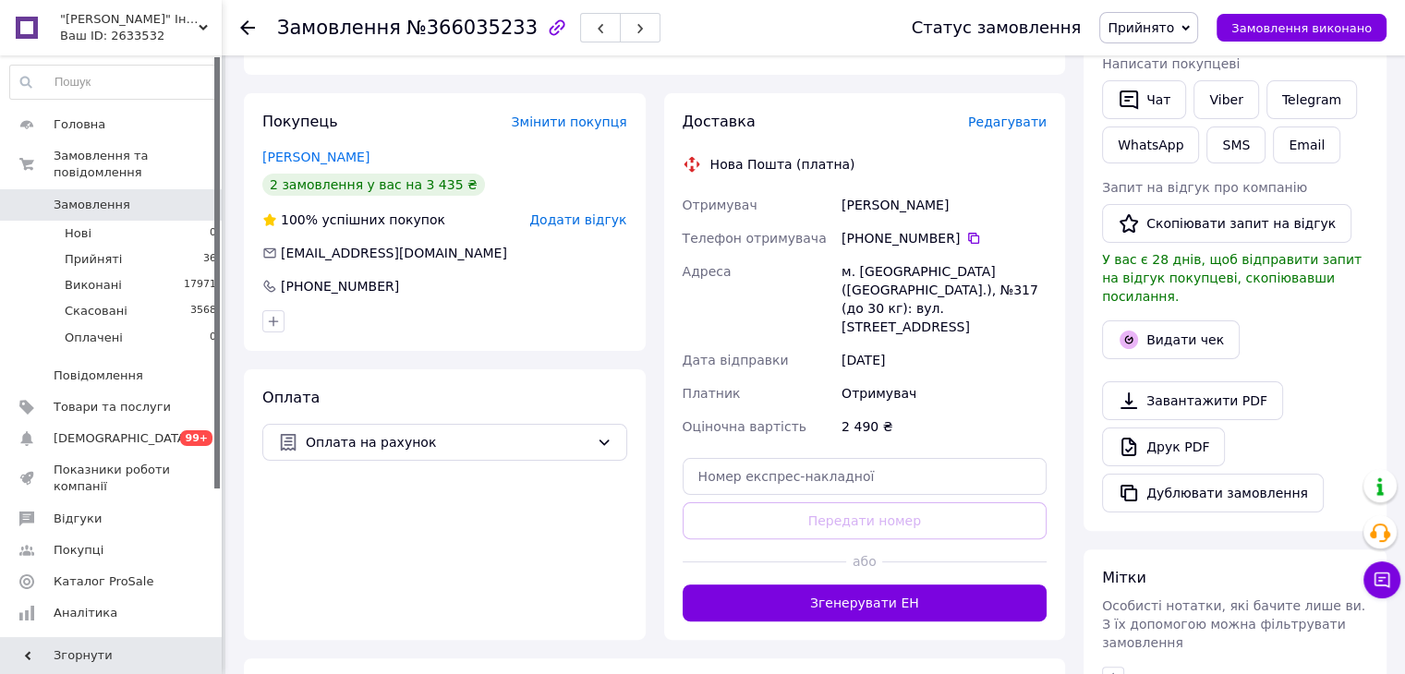
scroll to position [369, 0]
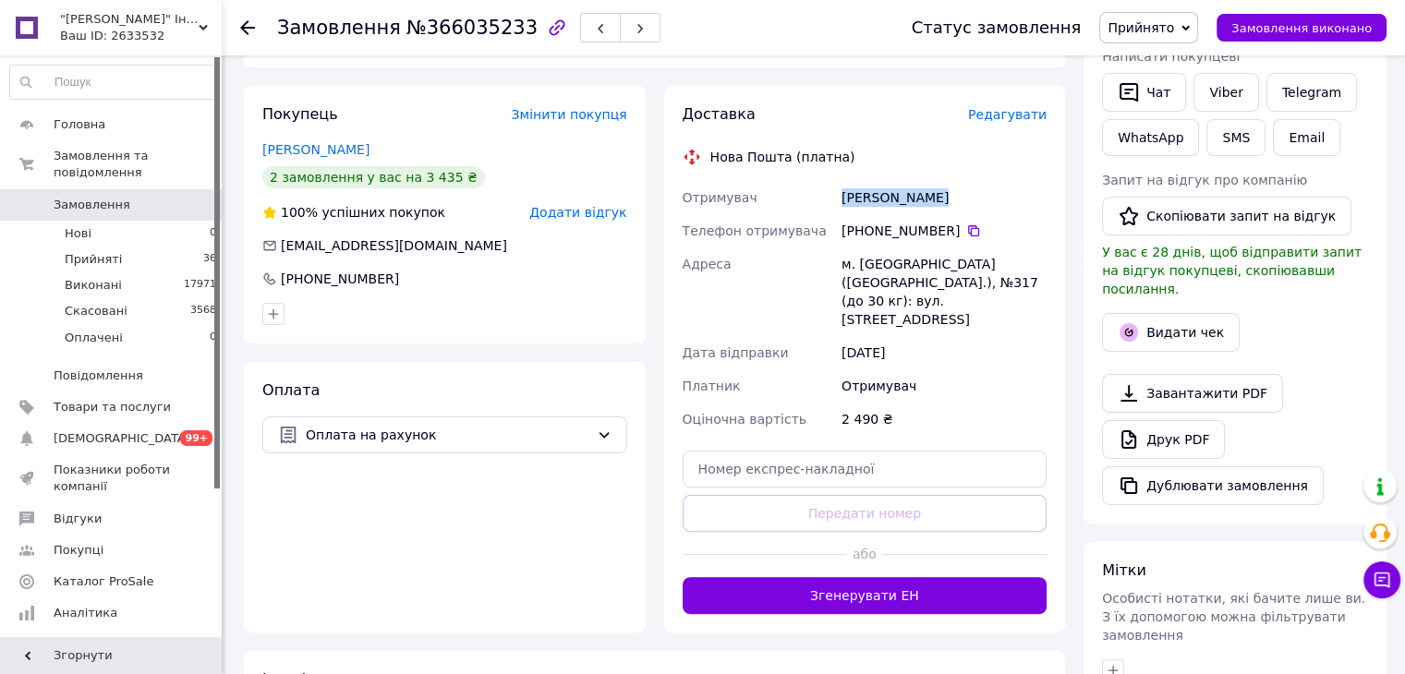
drag, startPoint x: 846, startPoint y: 175, endPoint x: 948, endPoint y: 164, distance: 102.2
click at [948, 181] on div "[PERSON_NAME]" at bounding box center [944, 197] width 212 height 33
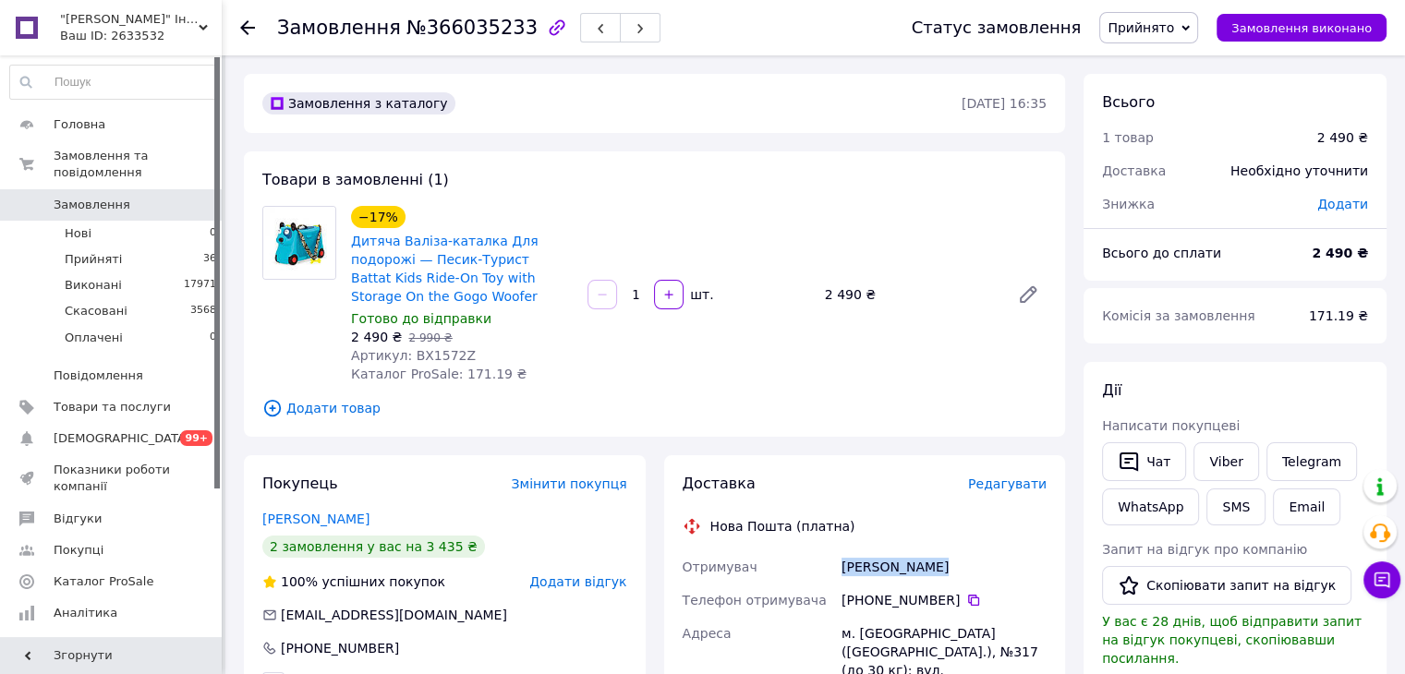
scroll to position [92, 0]
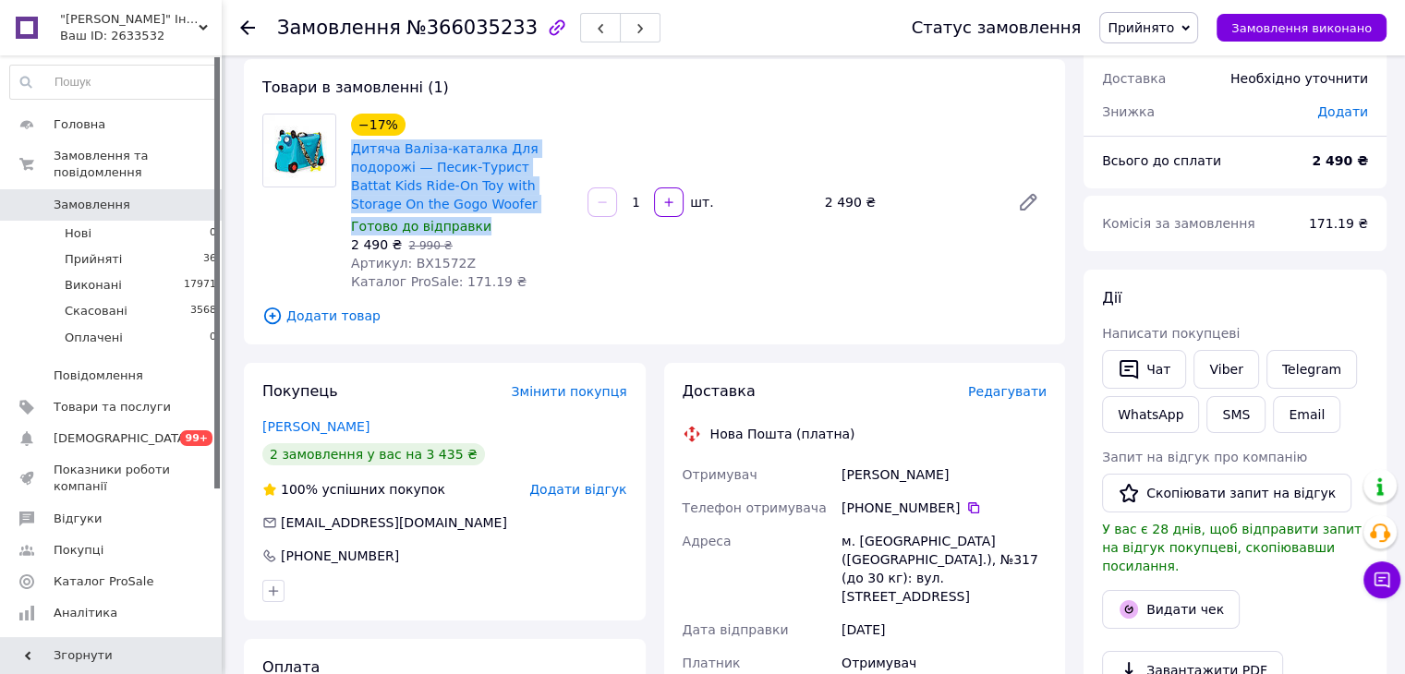
drag, startPoint x: 345, startPoint y: 147, endPoint x: 569, endPoint y: 206, distance: 231.2
click at [564, 204] on div "−17% Дитяча Валіза-каталка Для подорожі — Песик-Турист Battat Kids Ride-On Toy …" at bounding box center [462, 202] width 236 height 185
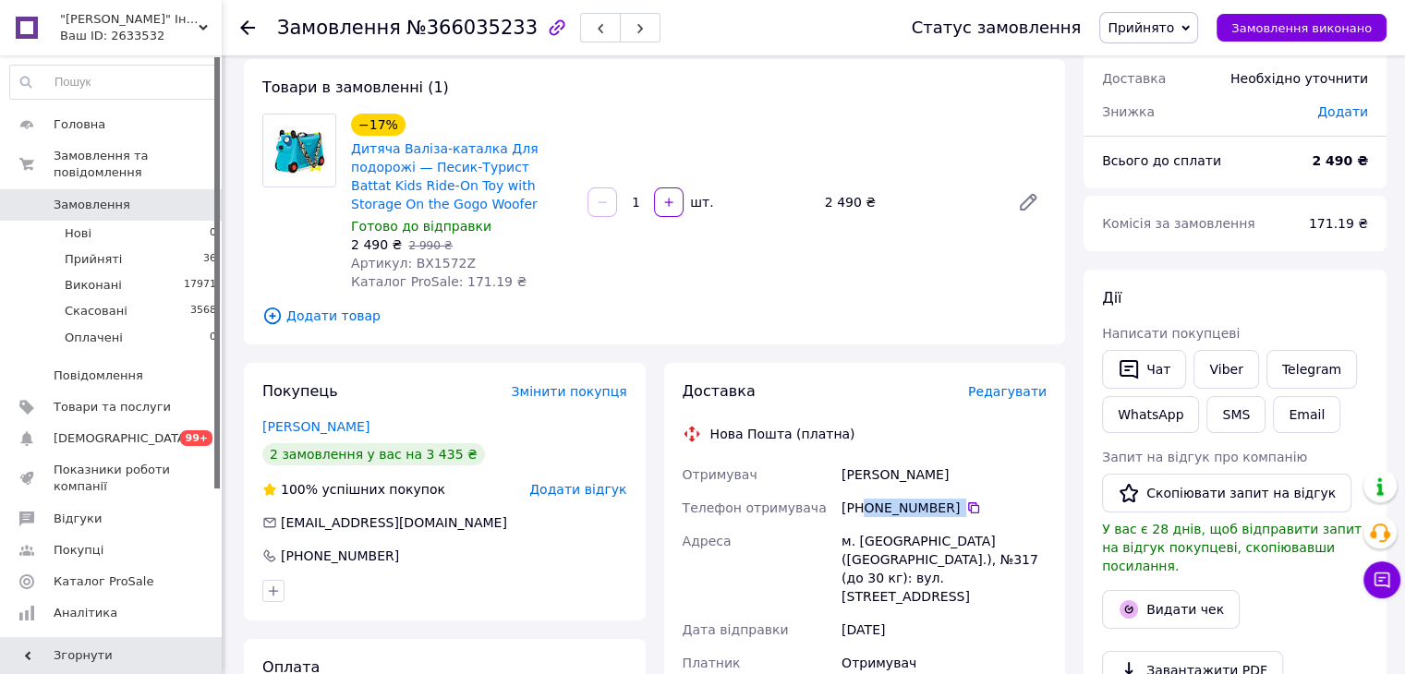
drag, startPoint x: 993, startPoint y: 478, endPoint x: 864, endPoint y: 485, distance: 128.5
click at [864, 491] on div "[PHONE_NUMBER]" at bounding box center [944, 507] width 212 height 33
drag, startPoint x: 858, startPoint y: 519, endPoint x: 883, endPoint y: 522, distance: 25.1
click at [883, 525] on div "м. [GEOGRAPHIC_DATA] ([GEOGRAPHIC_DATA].), №317 (до 30 кг): вул. [STREET_ADDRES…" at bounding box center [944, 569] width 212 height 89
drag, startPoint x: 912, startPoint y: 453, endPoint x: 843, endPoint y: 455, distance: 69.3
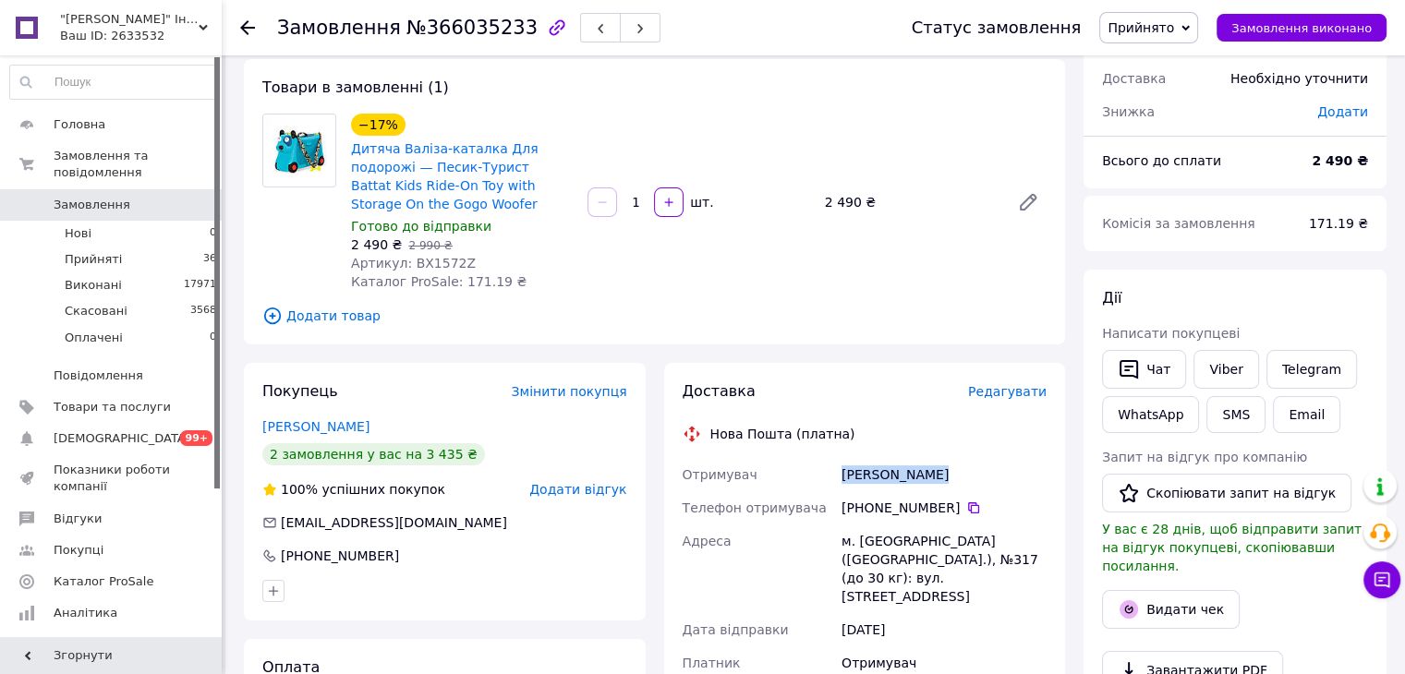
click at [843, 458] on div "[PERSON_NAME]" at bounding box center [944, 474] width 212 height 33
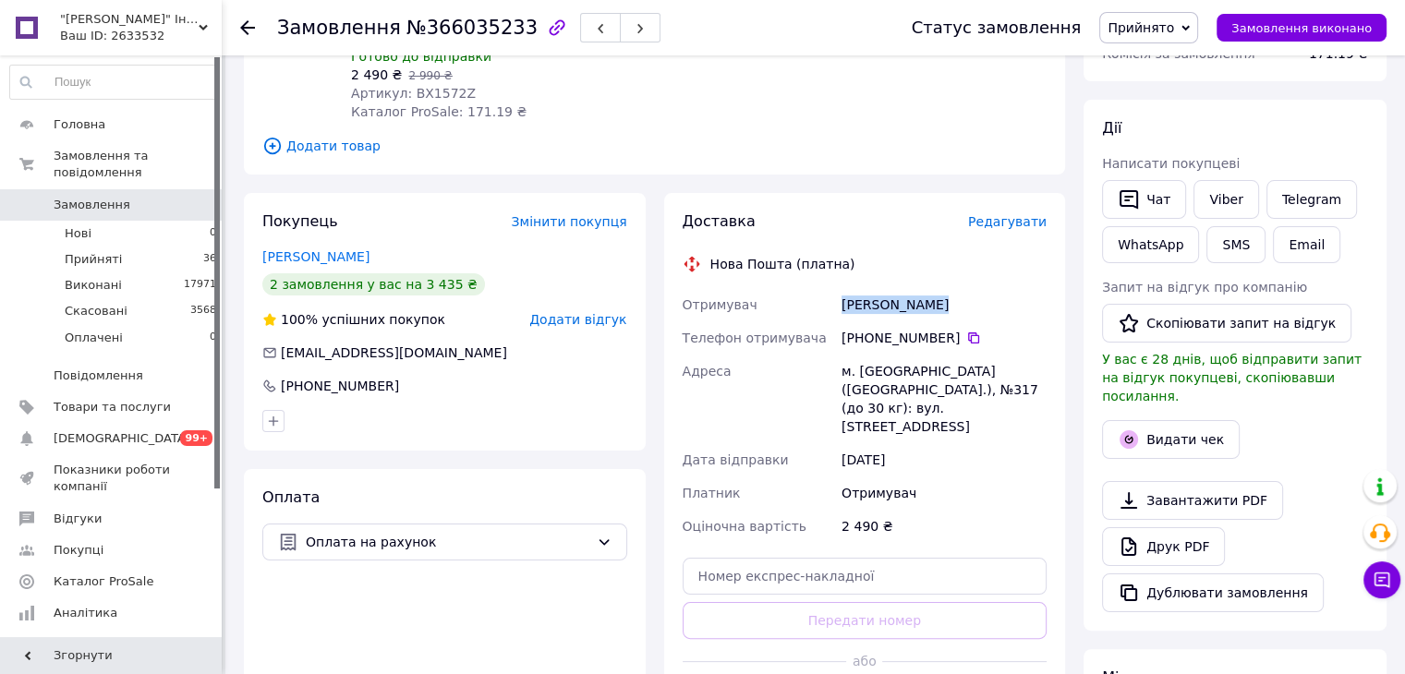
scroll to position [369, 0]
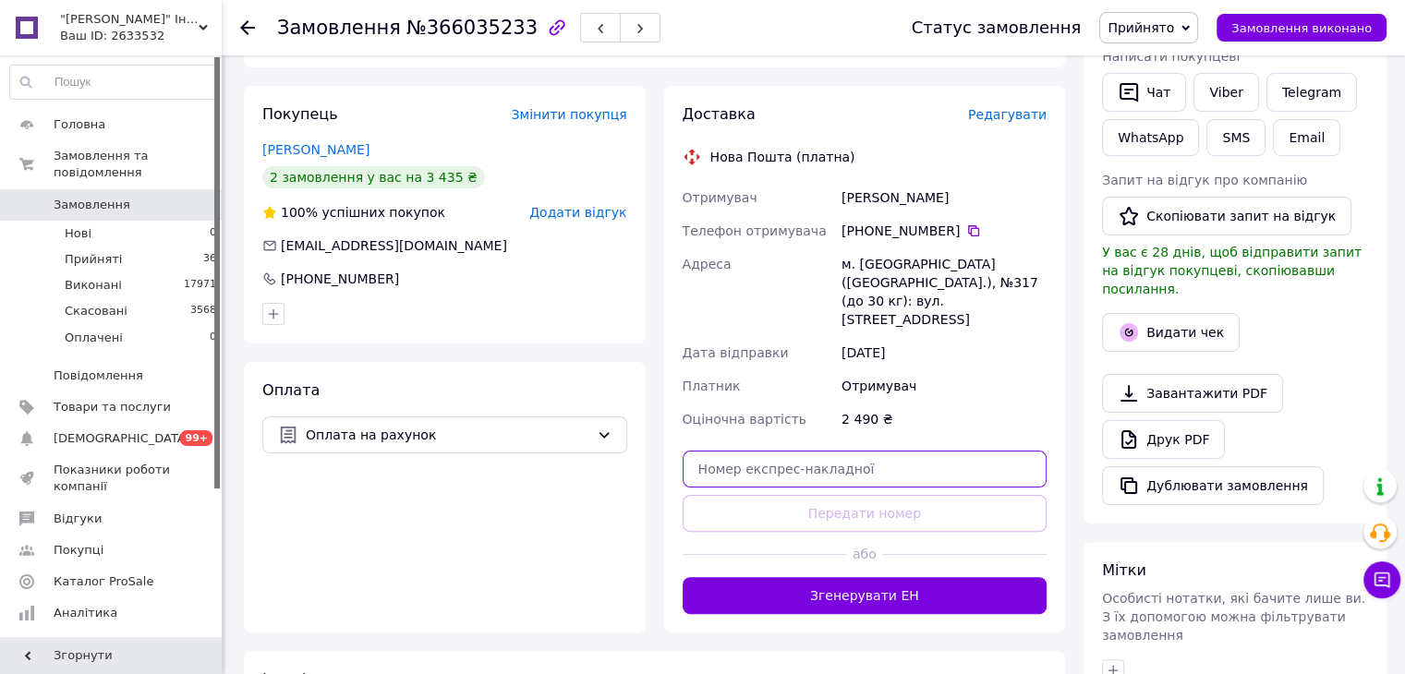
click at [820, 451] on input "text" at bounding box center [864, 469] width 365 height 37
paste input "20451269262169"
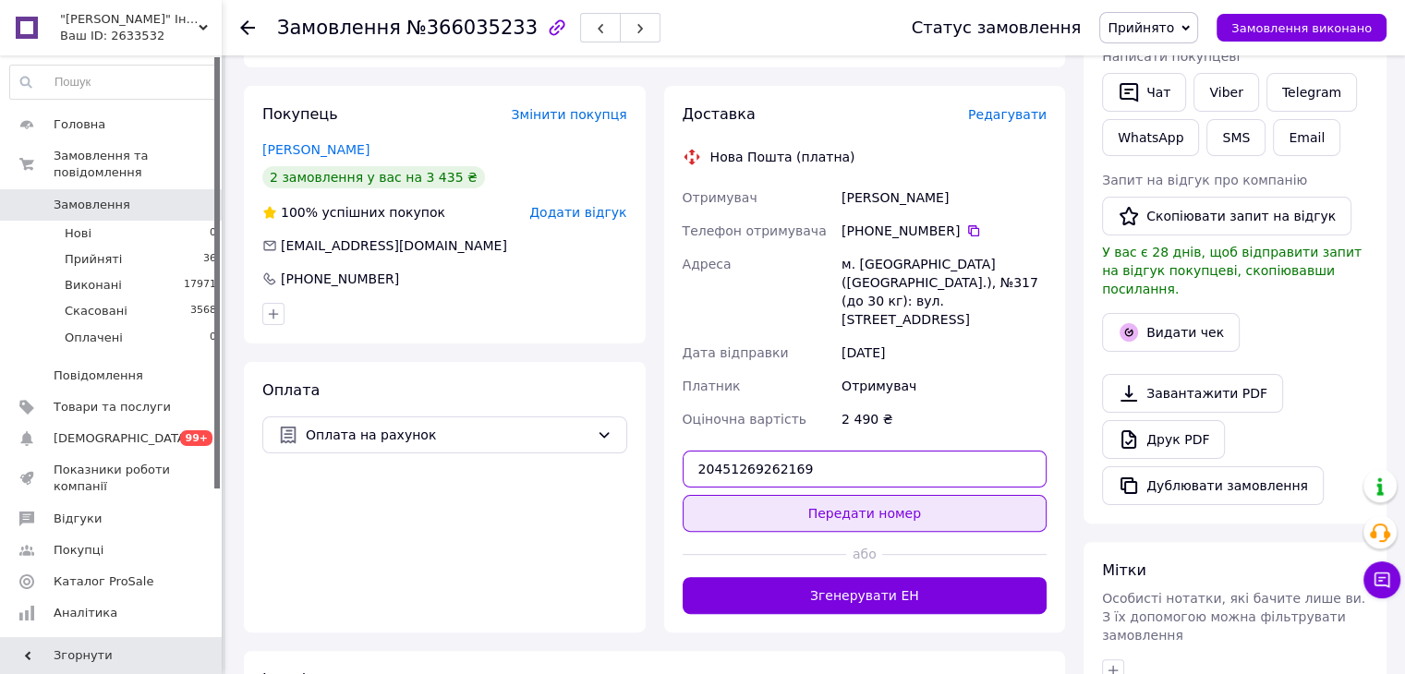
type input "20451269262169"
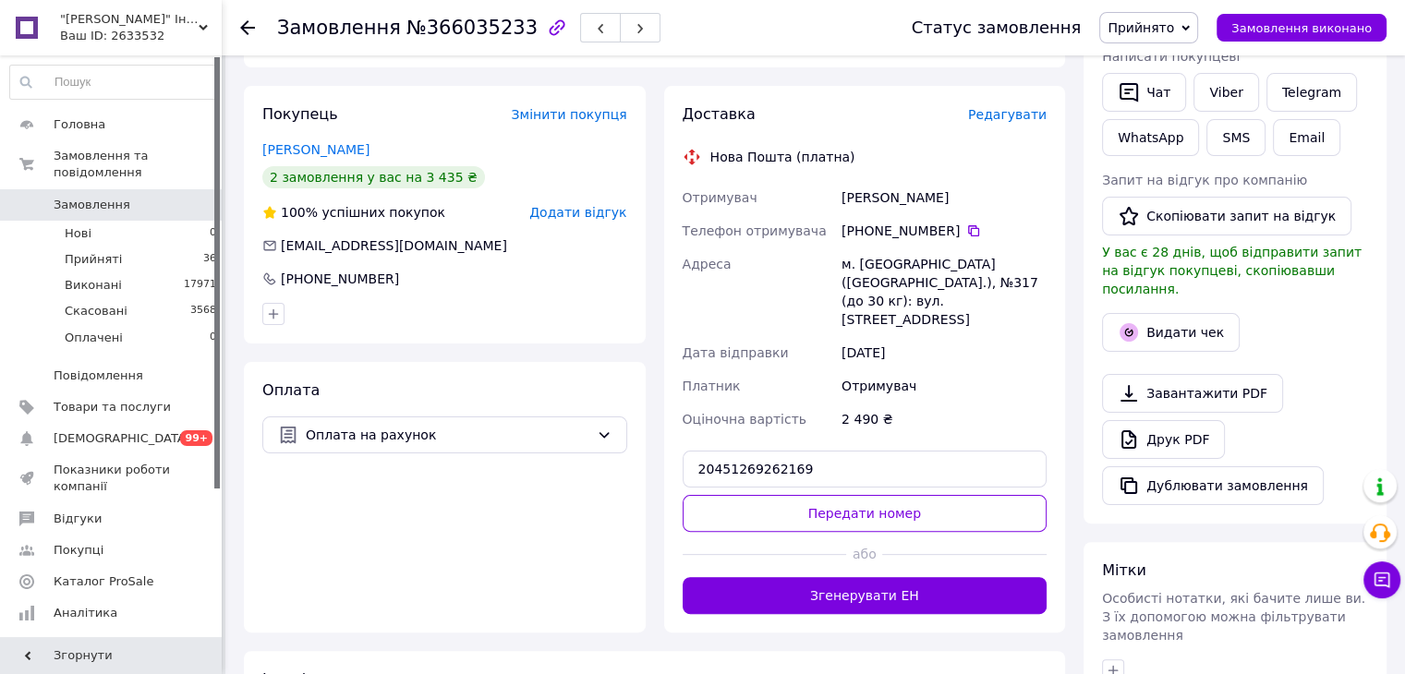
click at [815, 495] on button "Передати номер" at bounding box center [864, 513] width 365 height 37
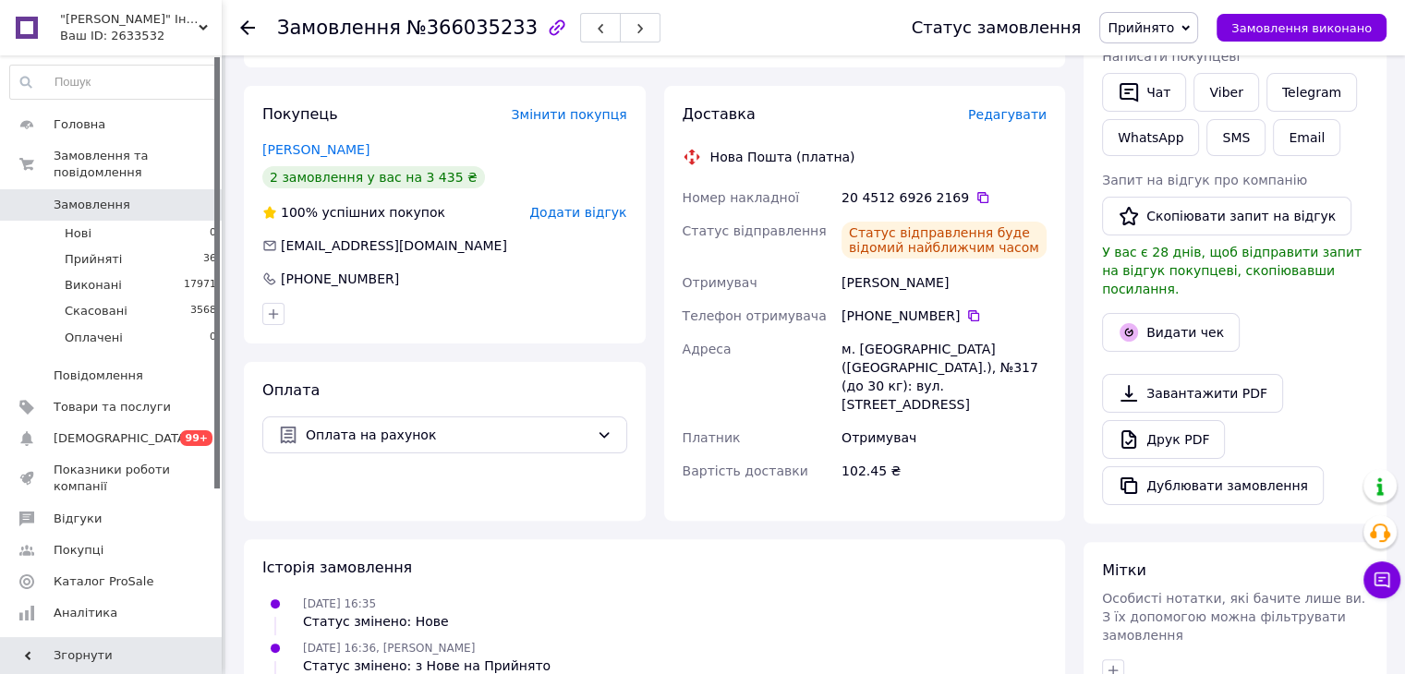
click at [248, 21] on icon at bounding box center [247, 27] width 15 height 15
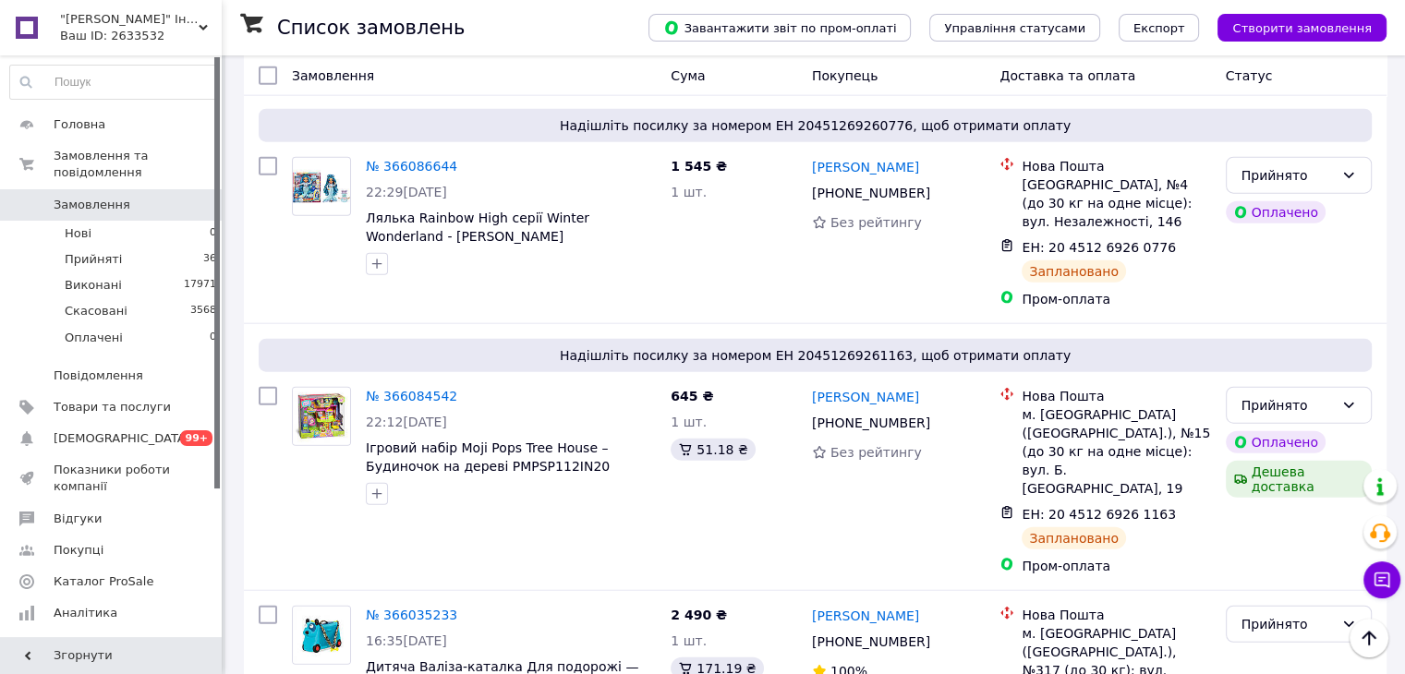
scroll to position [4433, 0]
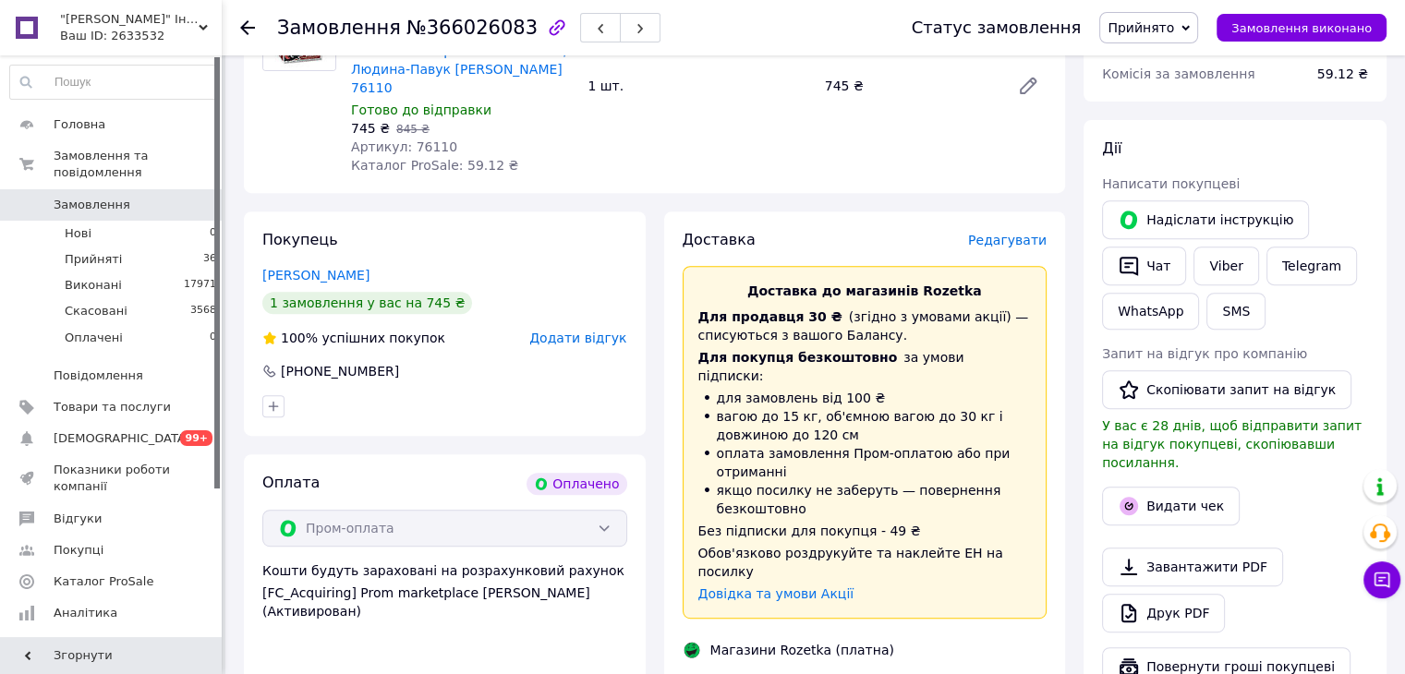
scroll to position [567, 0]
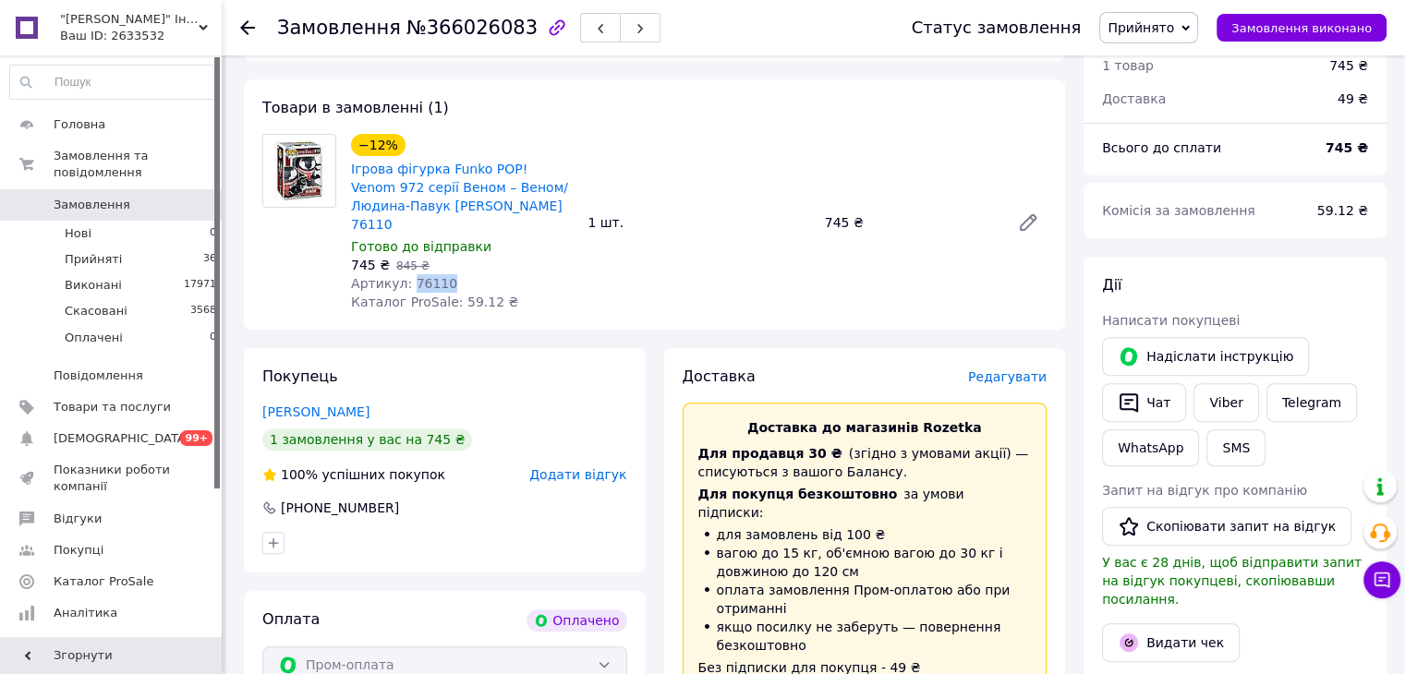
drag, startPoint x: 408, startPoint y: 265, endPoint x: 465, endPoint y: 256, distance: 57.1
click at [465, 274] on div "Артикул: 76110" at bounding box center [462, 283] width 222 height 18
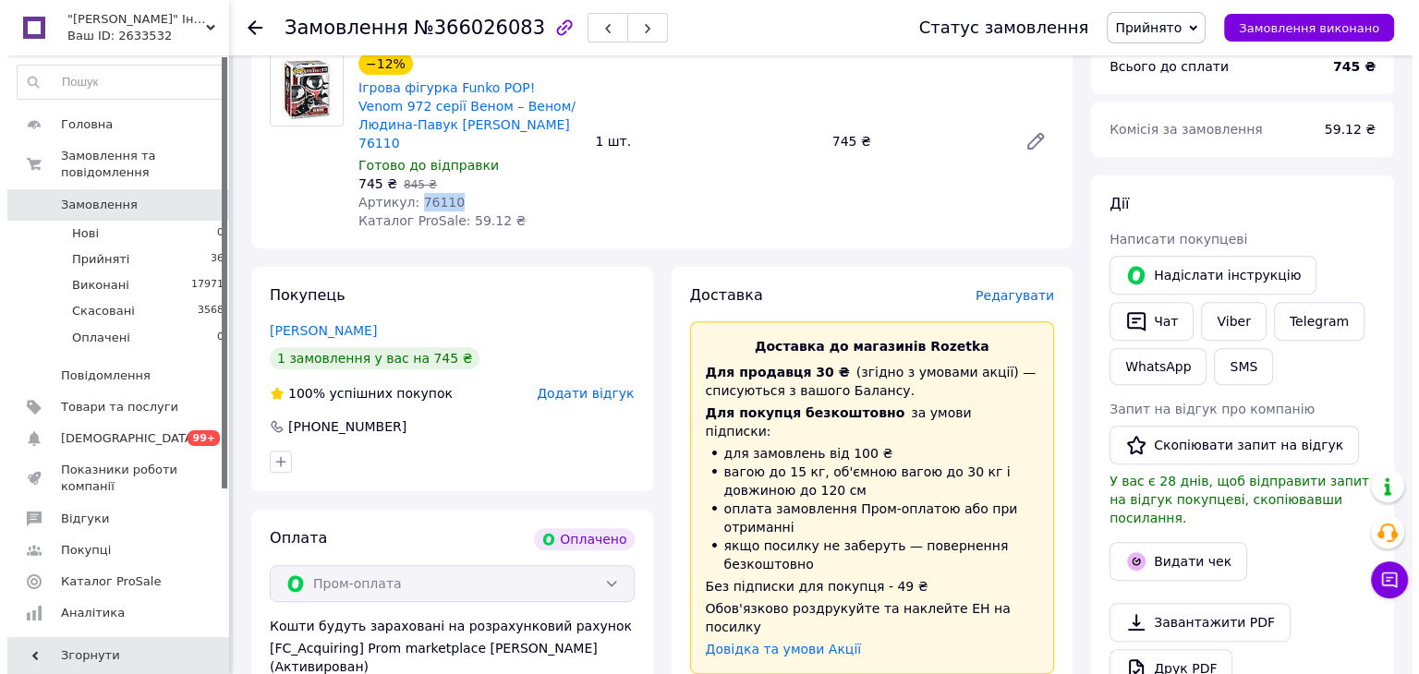
scroll to position [844, 0]
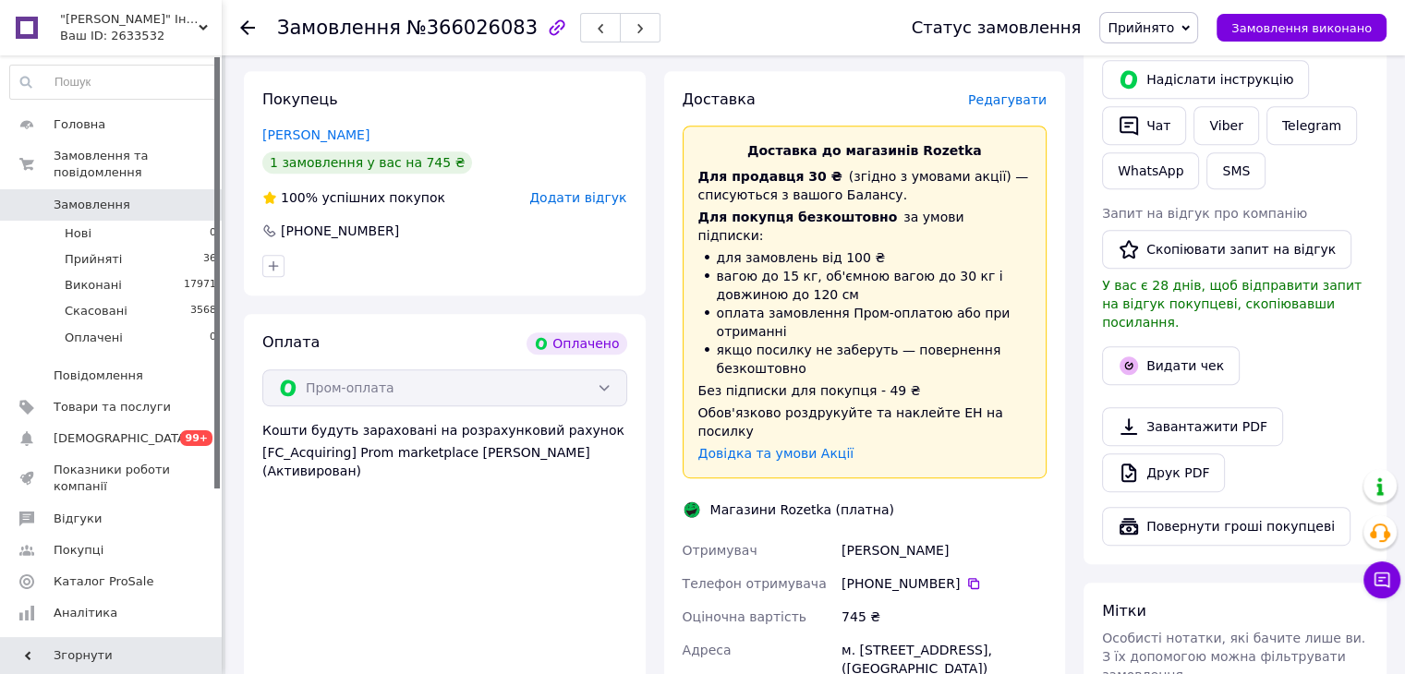
drag, startPoint x: 942, startPoint y: 494, endPoint x: 839, endPoint y: 511, distance: 104.8
click at [845, 534] on div "[PERSON_NAME]" at bounding box center [944, 550] width 212 height 33
click at [1031, 92] on span "Редагувати" at bounding box center [1007, 99] width 79 height 15
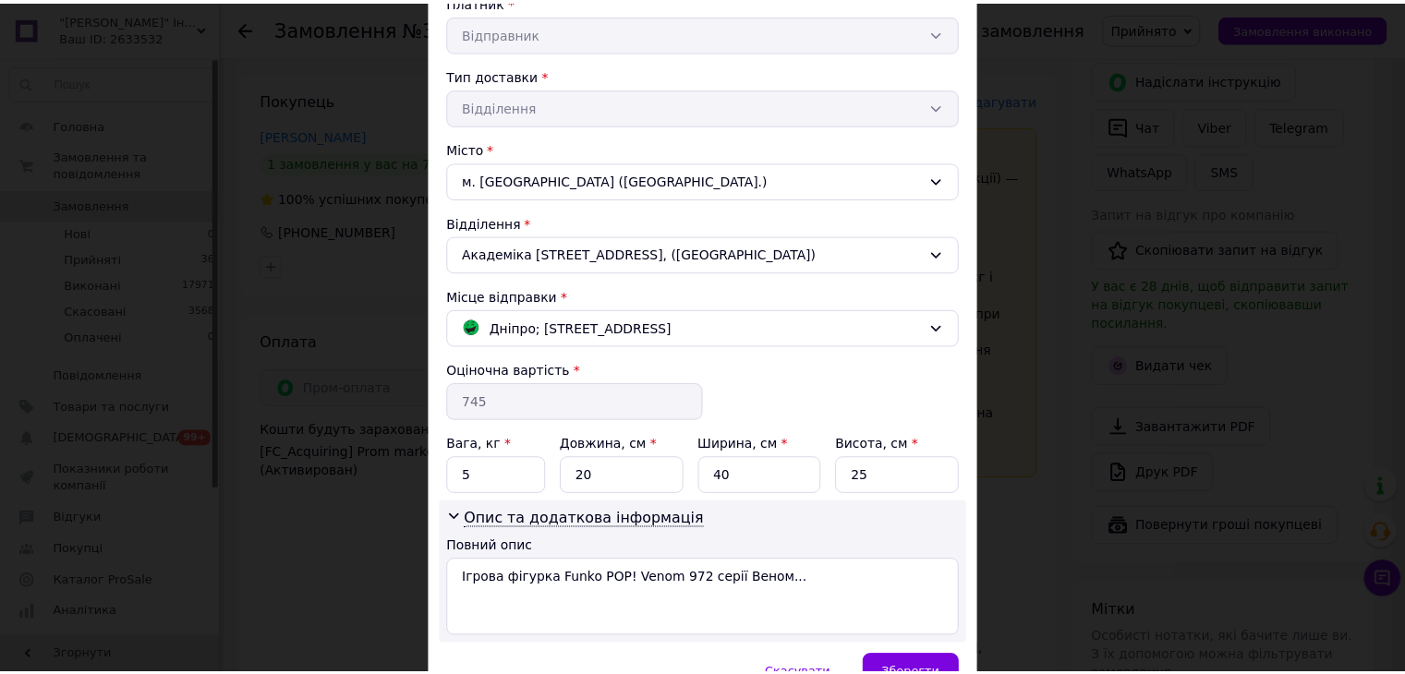
scroll to position [466, 0]
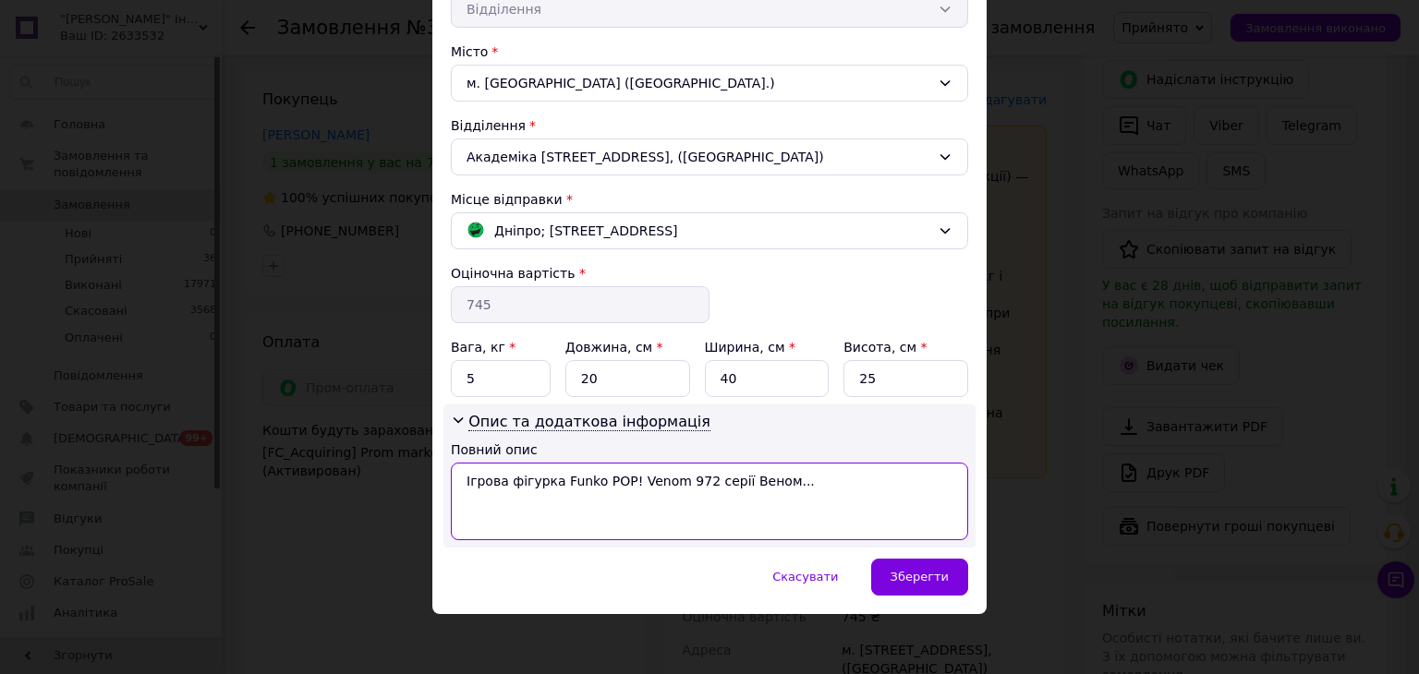
drag, startPoint x: 456, startPoint y: 484, endPoint x: 886, endPoint y: 426, distance: 433.4
click at [887, 424] on div "Опис та додаткова інформація Повний опис Ігрова фігурка Funko POP! Venom 972 се…" at bounding box center [709, 476] width 532 height 143
paste textarea "№КЗ-1041736"
type textarea "№КЗ-1041736"
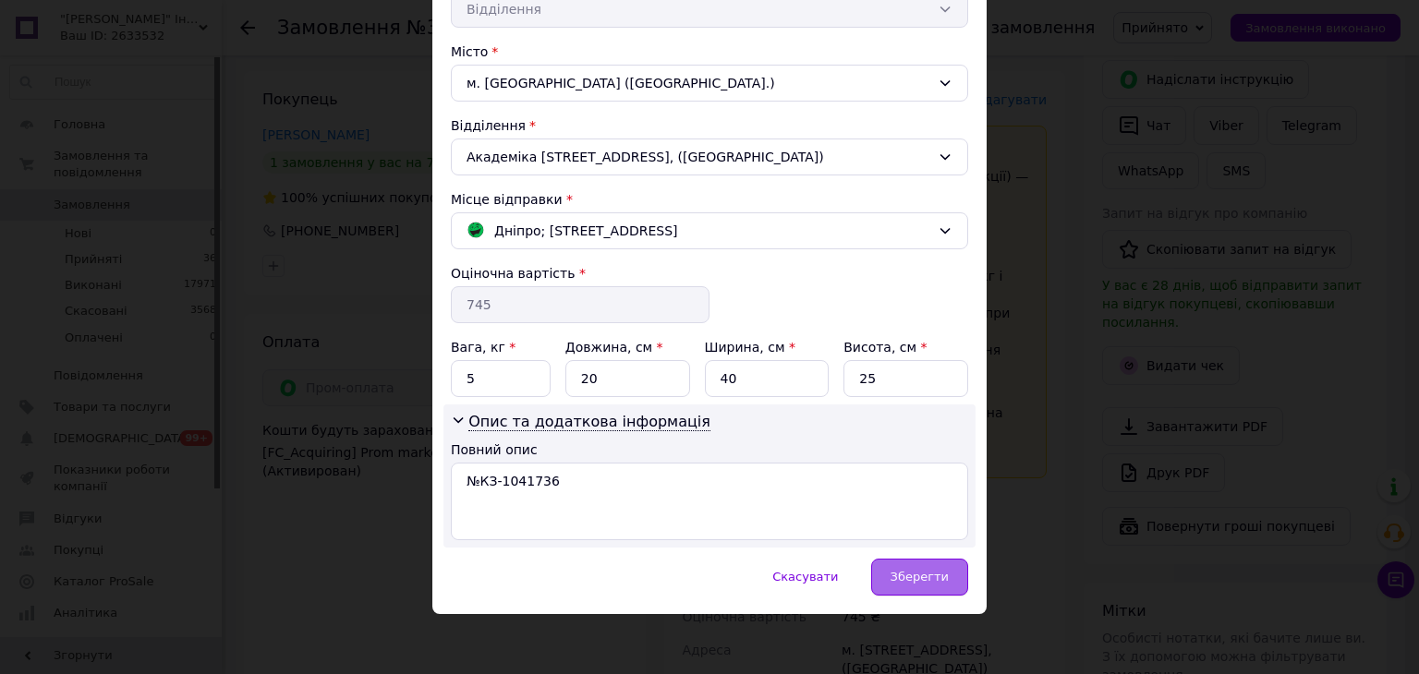
click at [895, 573] on div "Зберегти" at bounding box center [919, 577] width 97 height 37
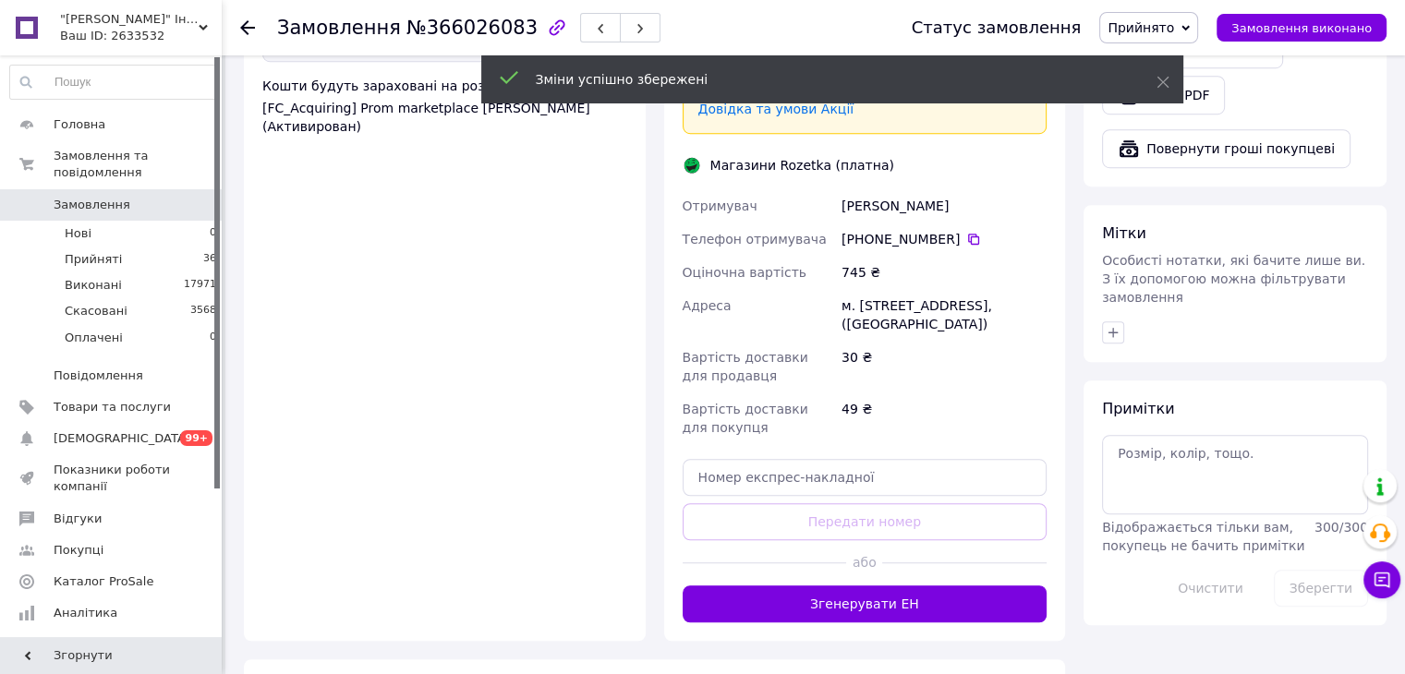
scroll to position [1214, 0]
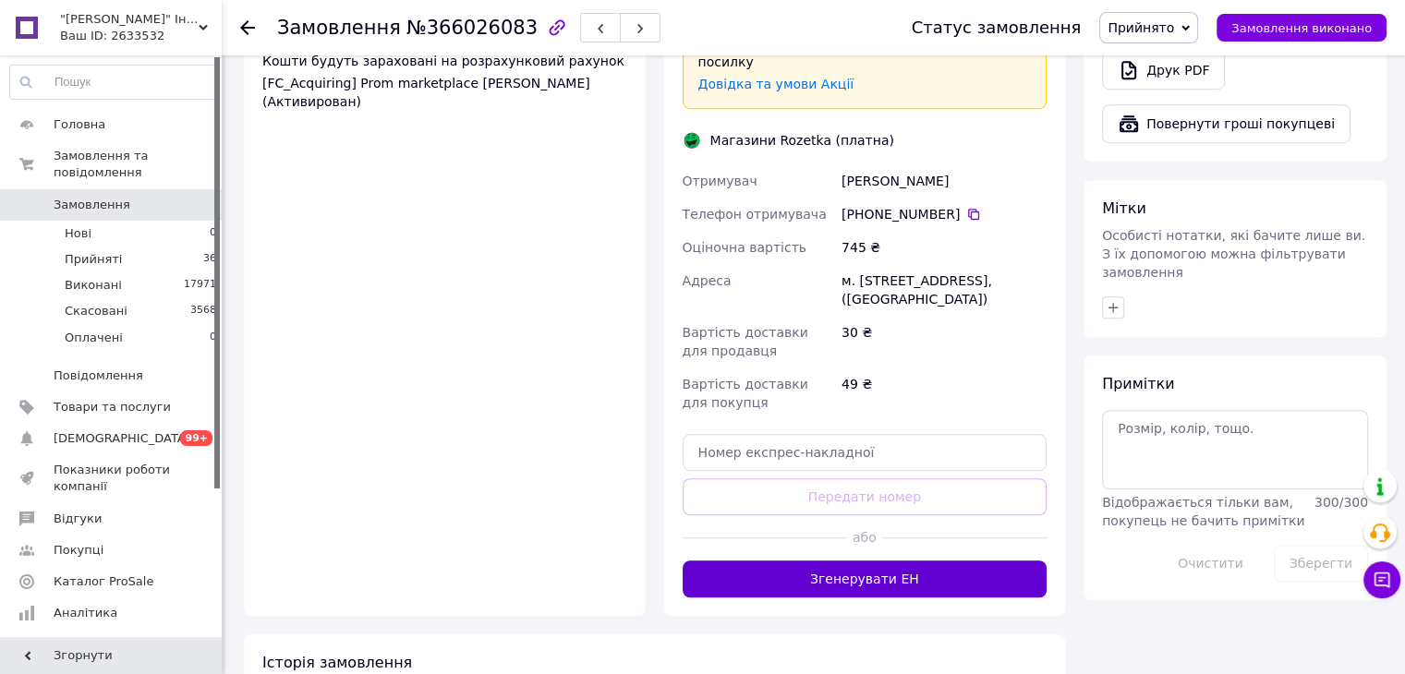
click at [872, 561] on button "Згенерувати ЕН" at bounding box center [864, 579] width 365 height 37
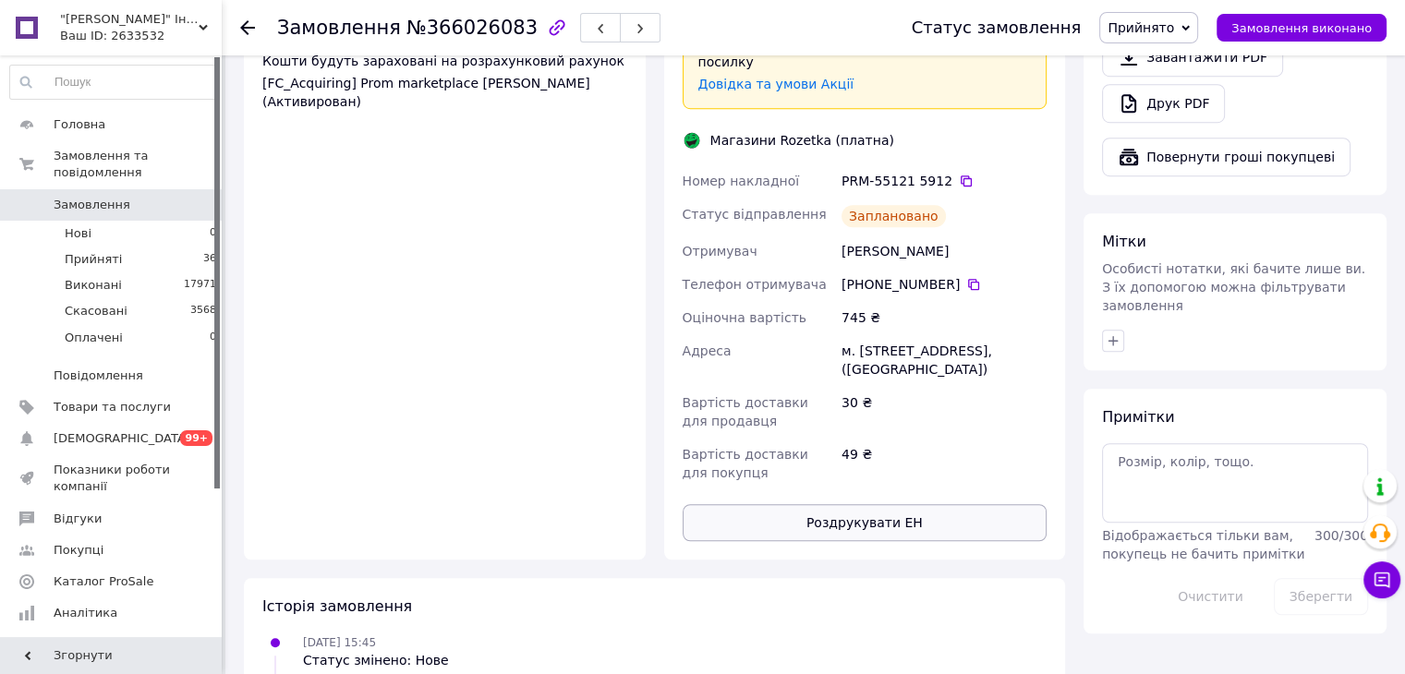
click at [868, 504] on button "Роздрукувати ЕН" at bounding box center [864, 522] width 365 height 37
click at [247, 23] on icon at bounding box center [247, 27] width 15 height 15
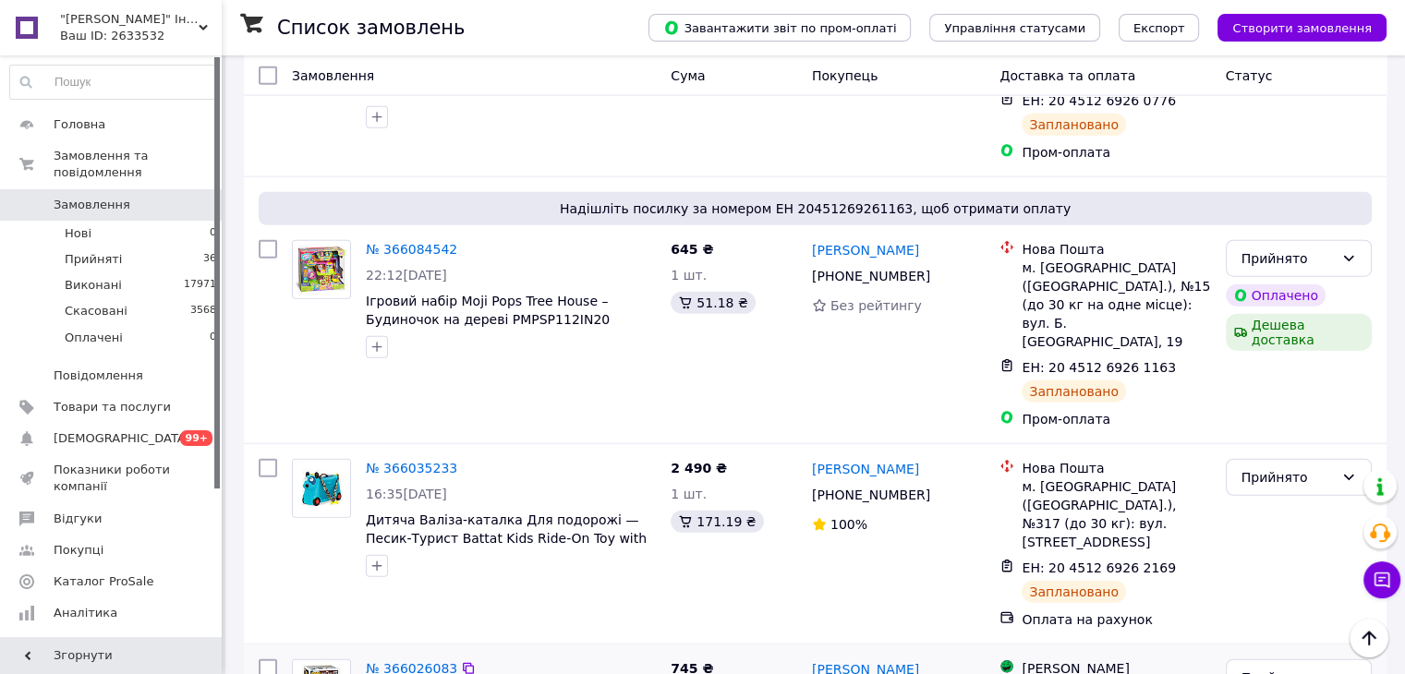
scroll to position [4618, 0]
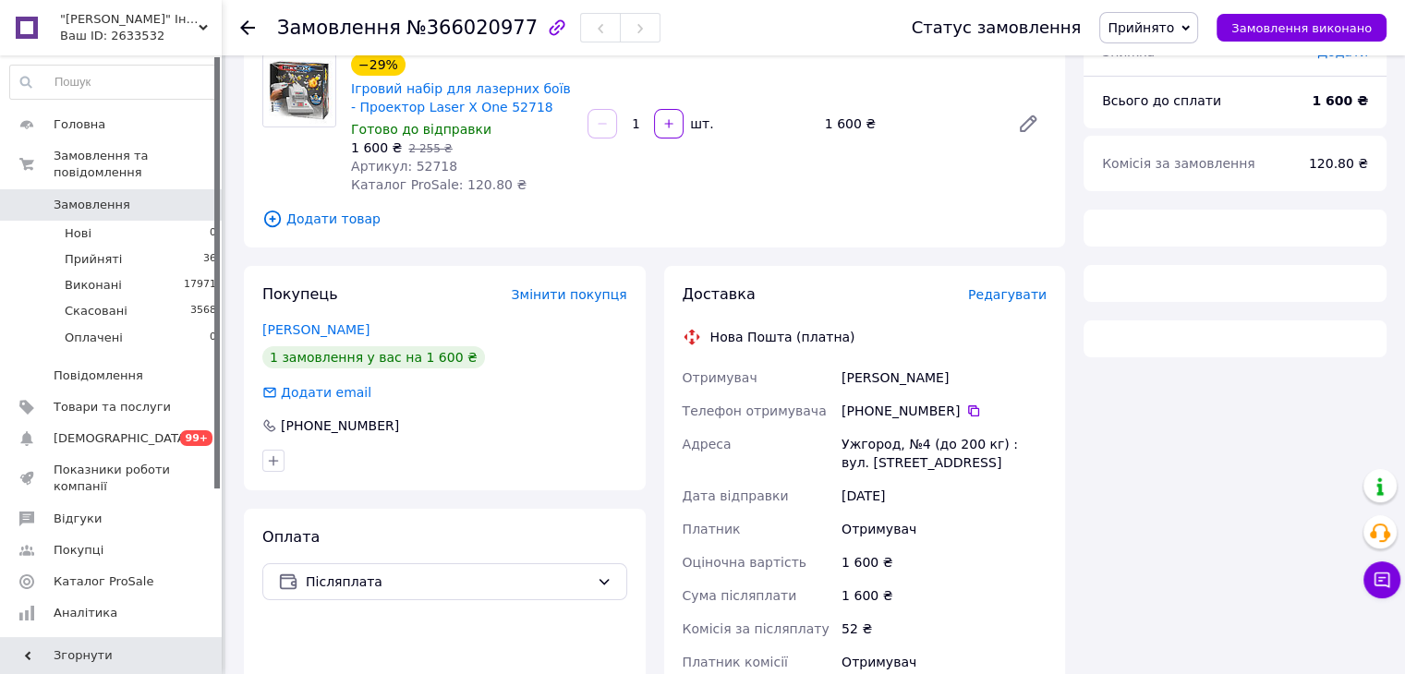
scroll to position [169, 0]
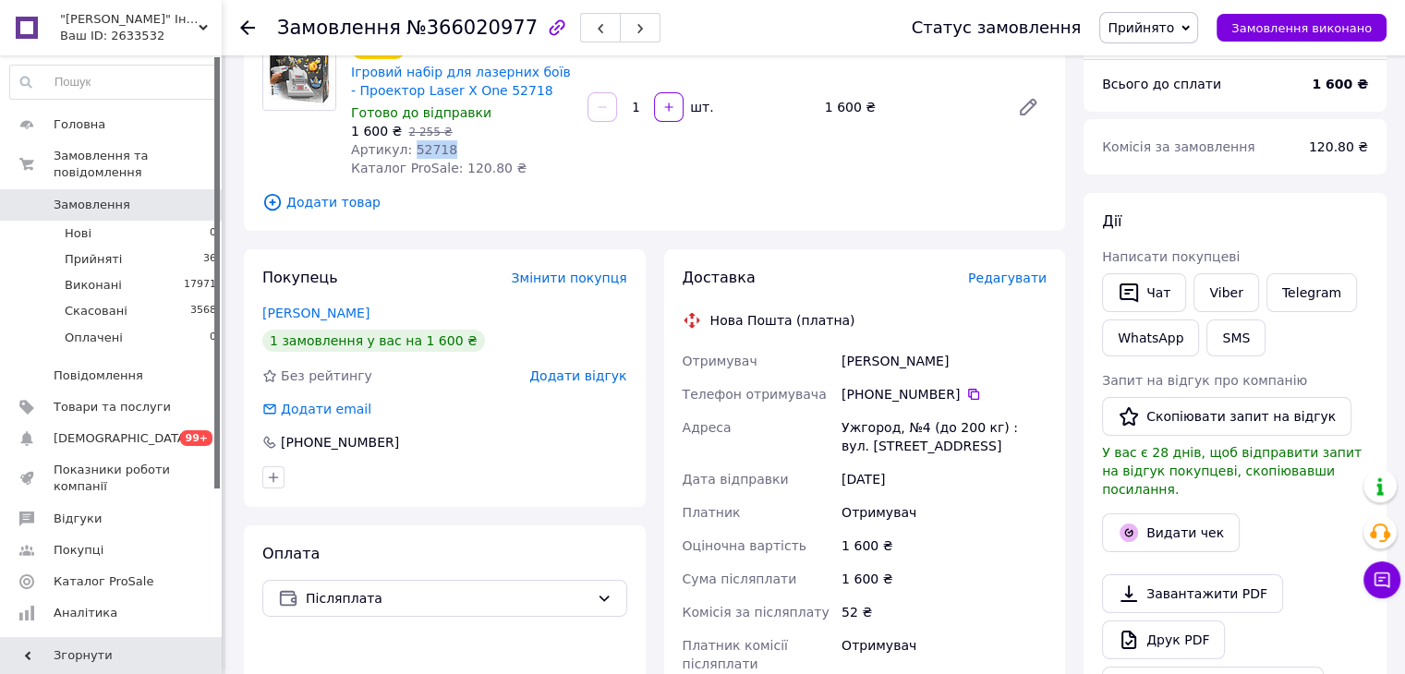
drag, startPoint x: 406, startPoint y: 153, endPoint x: 447, endPoint y: 152, distance: 40.6
click at [447, 152] on div "Артикул: 52718" at bounding box center [462, 149] width 222 height 18
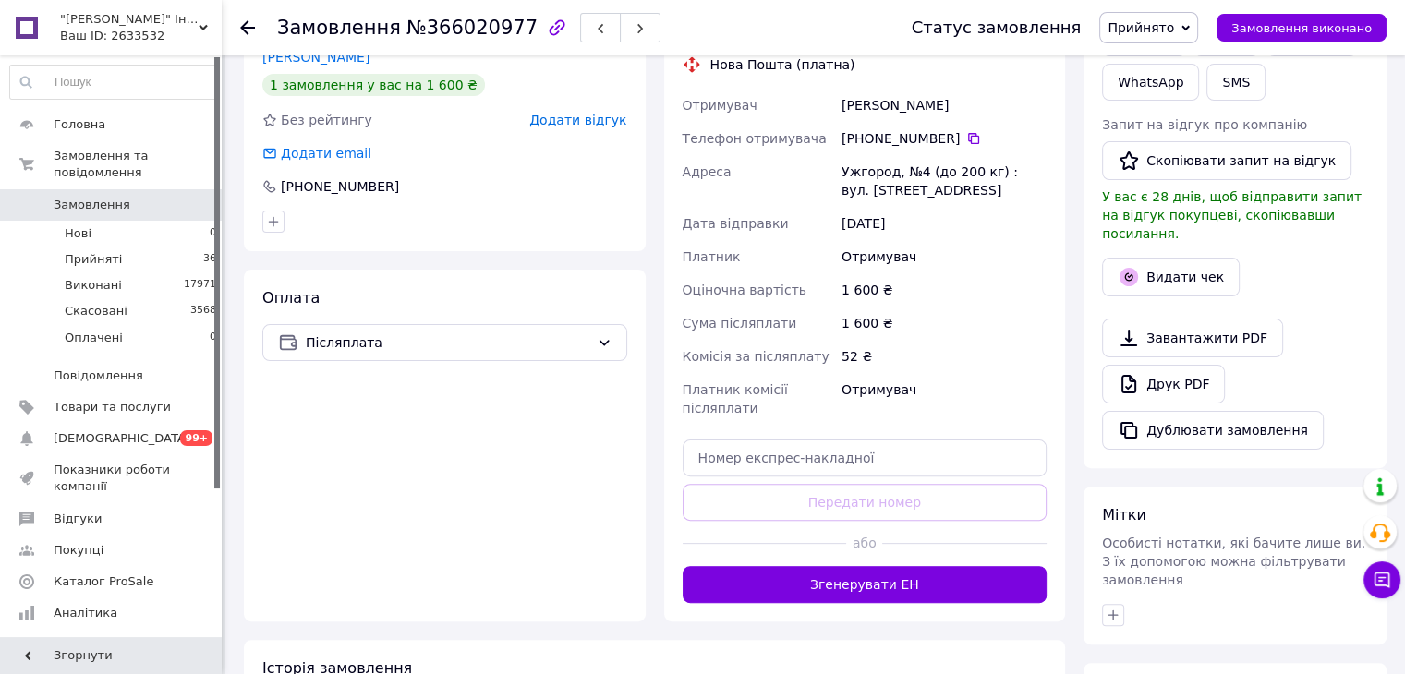
scroll to position [446, 0]
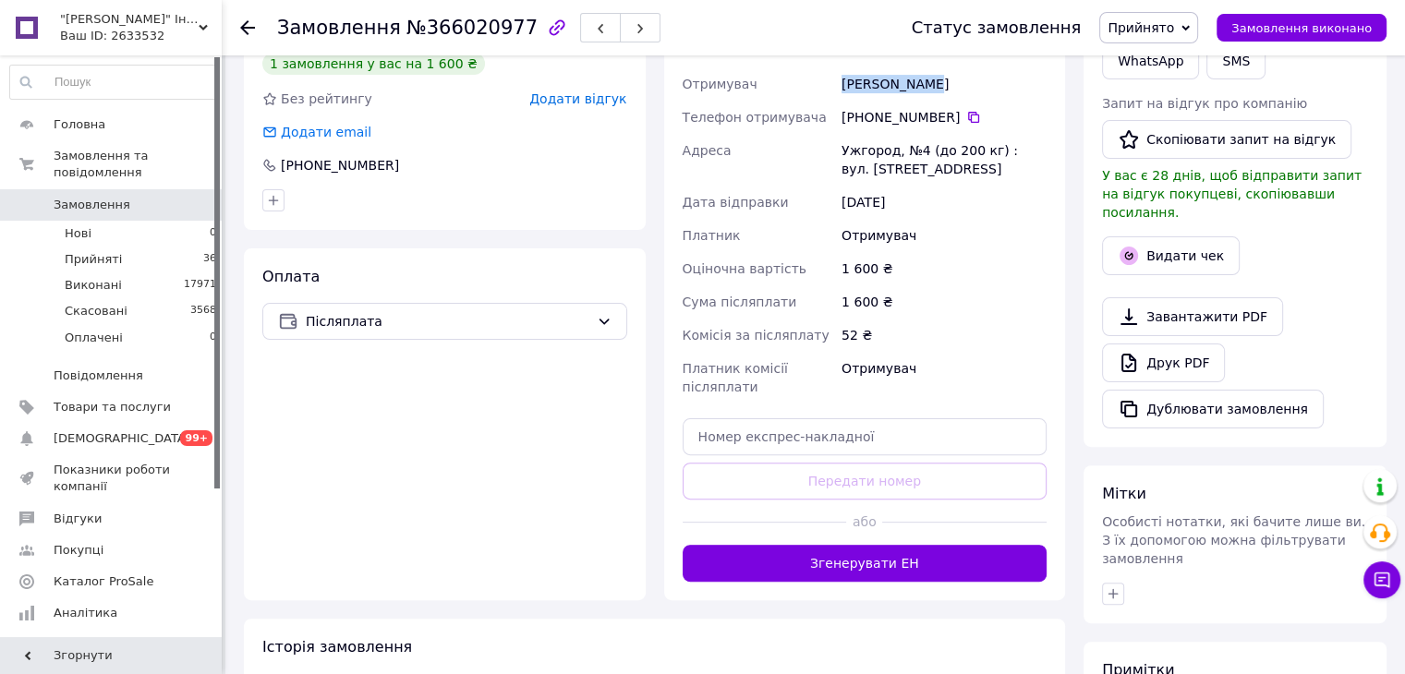
drag, startPoint x: 931, startPoint y: 83, endPoint x: 814, endPoint y: 91, distance: 117.5
click at [814, 91] on div "Отримувач [PERSON_NAME] Телефон отримувача +380 95 344 94 [GEOGRAPHIC_DATA], №4…" at bounding box center [865, 235] width 372 height 336
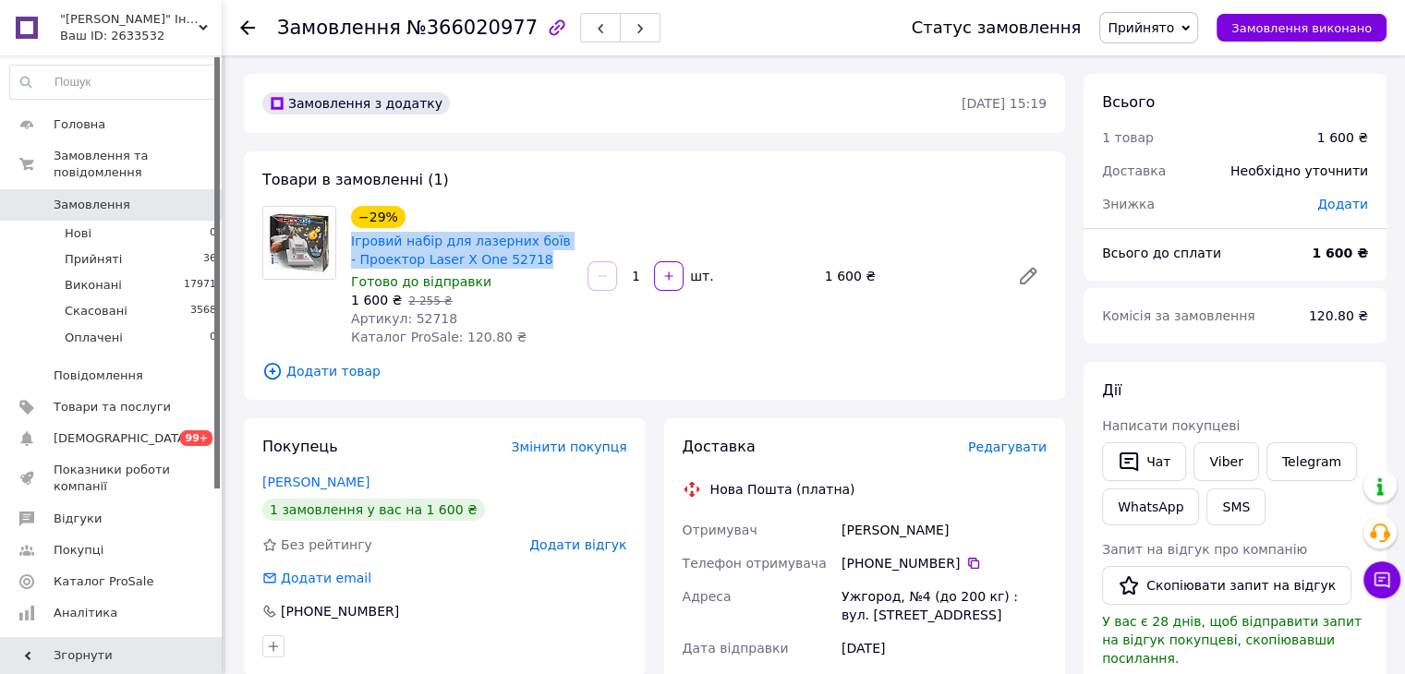
drag, startPoint x: 345, startPoint y: 242, endPoint x: 532, endPoint y: 266, distance: 188.1
click at [545, 271] on div "−29% Ігровий набір для лазерних боїв - Проектор Laser X One 52718 Готово до від…" at bounding box center [462, 276] width 236 height 148
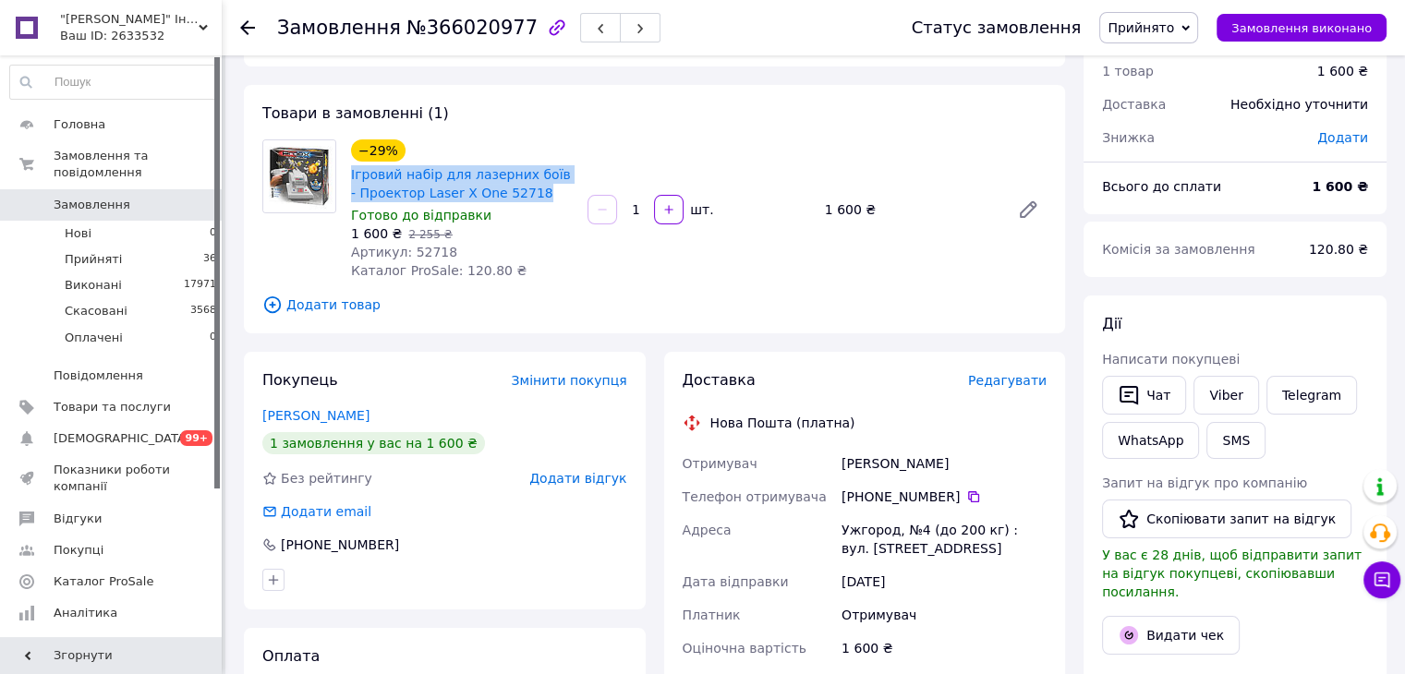
scroll to position [277, 0]
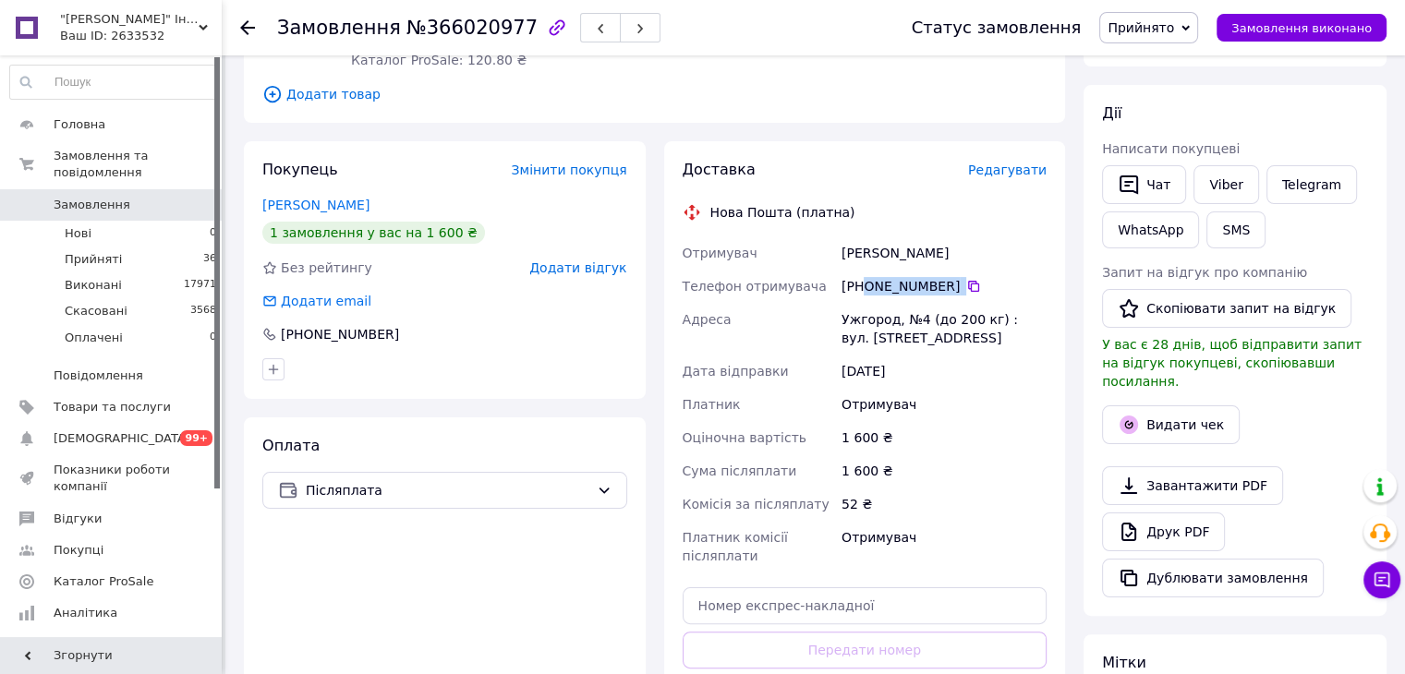
drag, startPoint x: 986, startPoint y: 280, endPoint x: 862, endPoint y: 280, distance: 124.7
click at [862, 280] on div "[PHONE_NUMBER]" at bounding box center [943, 286] width 205 height 18
drag, startPoint x: 928, startPoint y: 249, endPoint x: 840, endPoint y: 252, distance: 87.8
click at [840, 252] on div "[PERSON_NAME]" at bounding box center [944, 252] width 212 height 33
drag, startPoint x: 837, startPoint y: 317, endPoint x: 888, endPoint y: 321, distance: 51.0
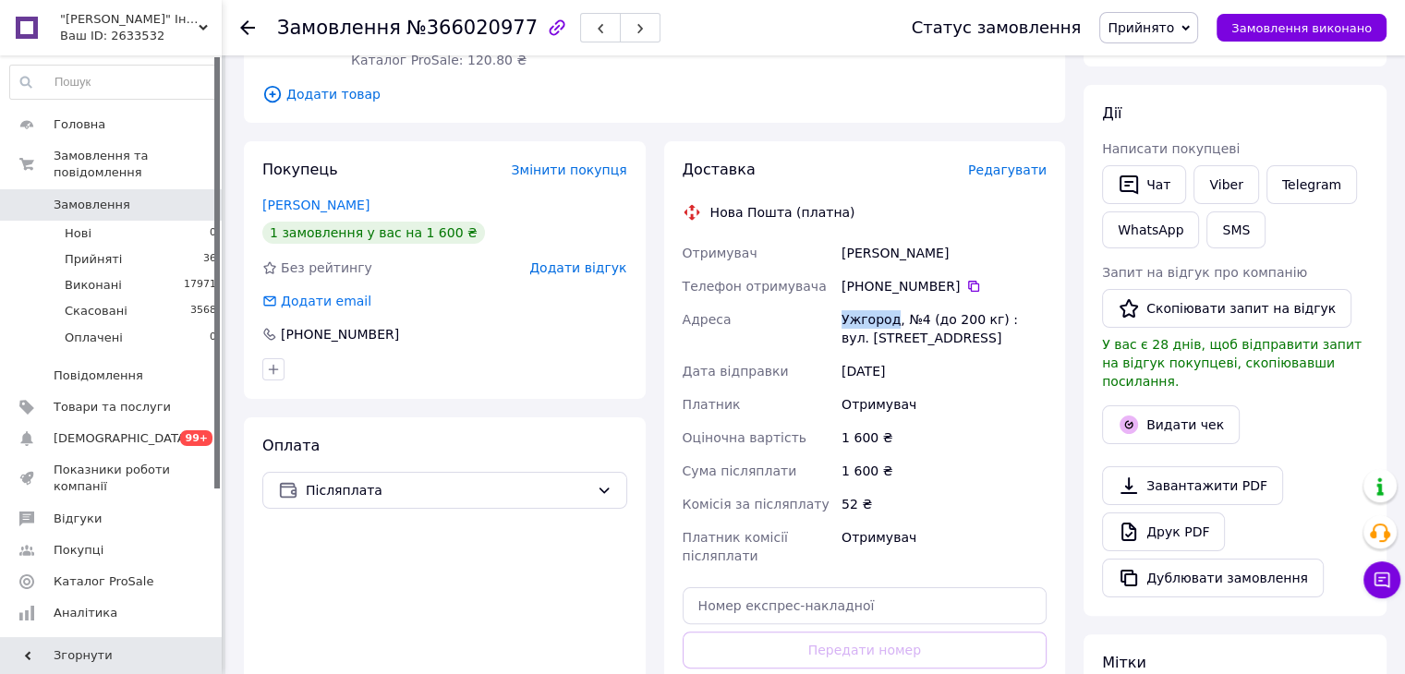
click at [890, 321] on div "Отримувач [PERSON_NAME] Телефон отримувача +380 95 344 94 [GEOGRAPHIC_DATA], №4…" at bounding box center [865, 404] width 372 height 336
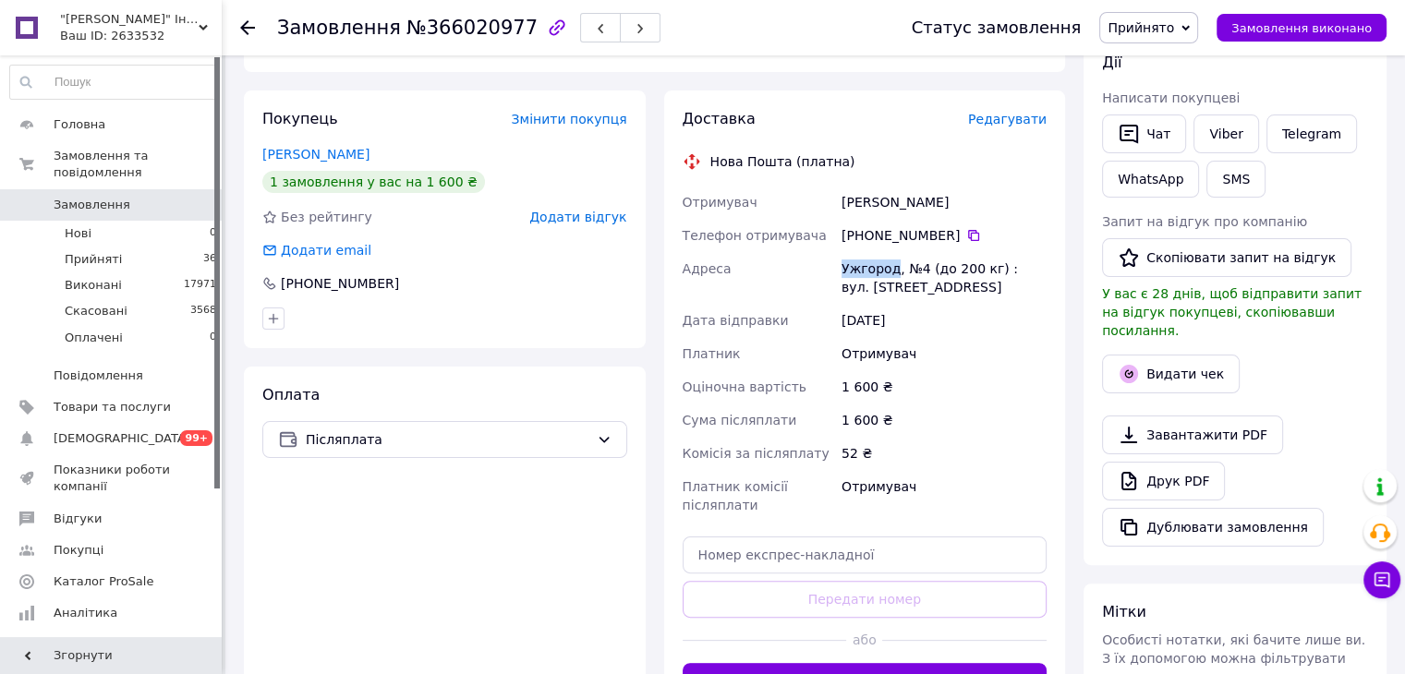
scroll to position [369, 0]
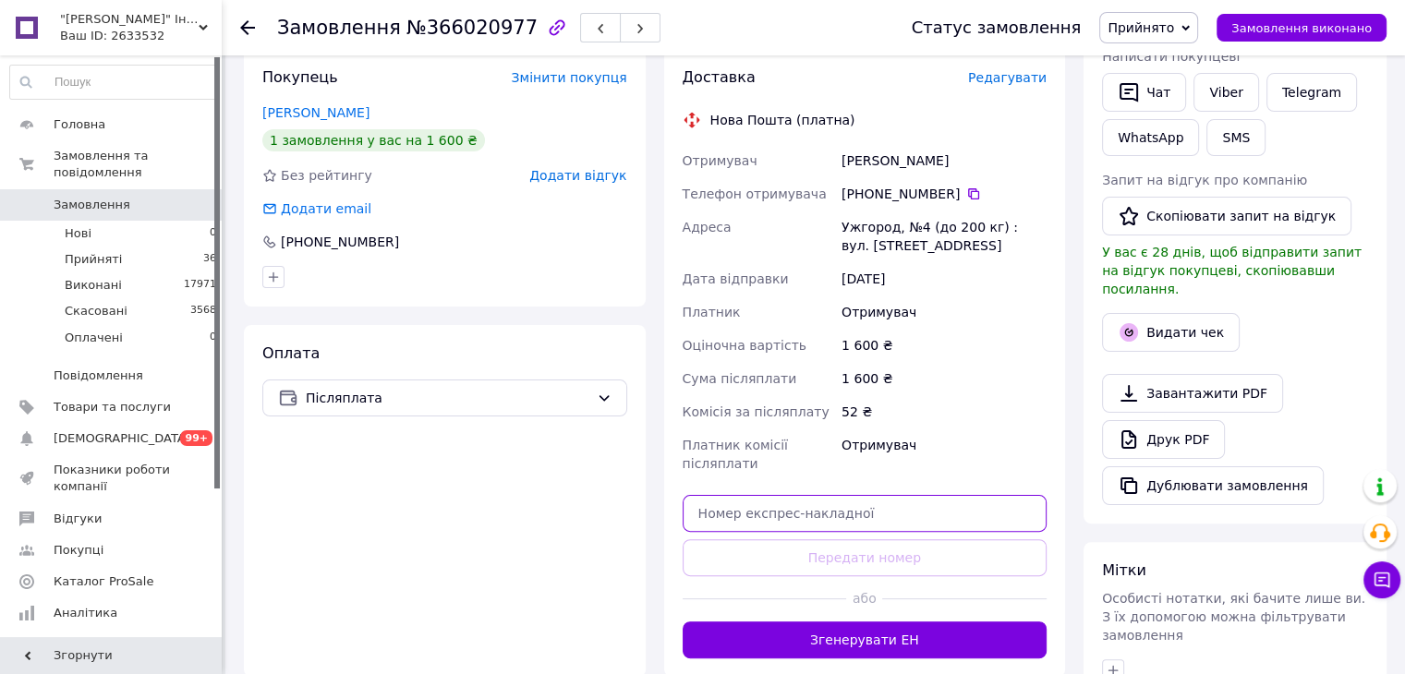
click at [772, 507] on input "text" at bounding box center [864, 513] width 365 height 37
paste input "20451269263640"
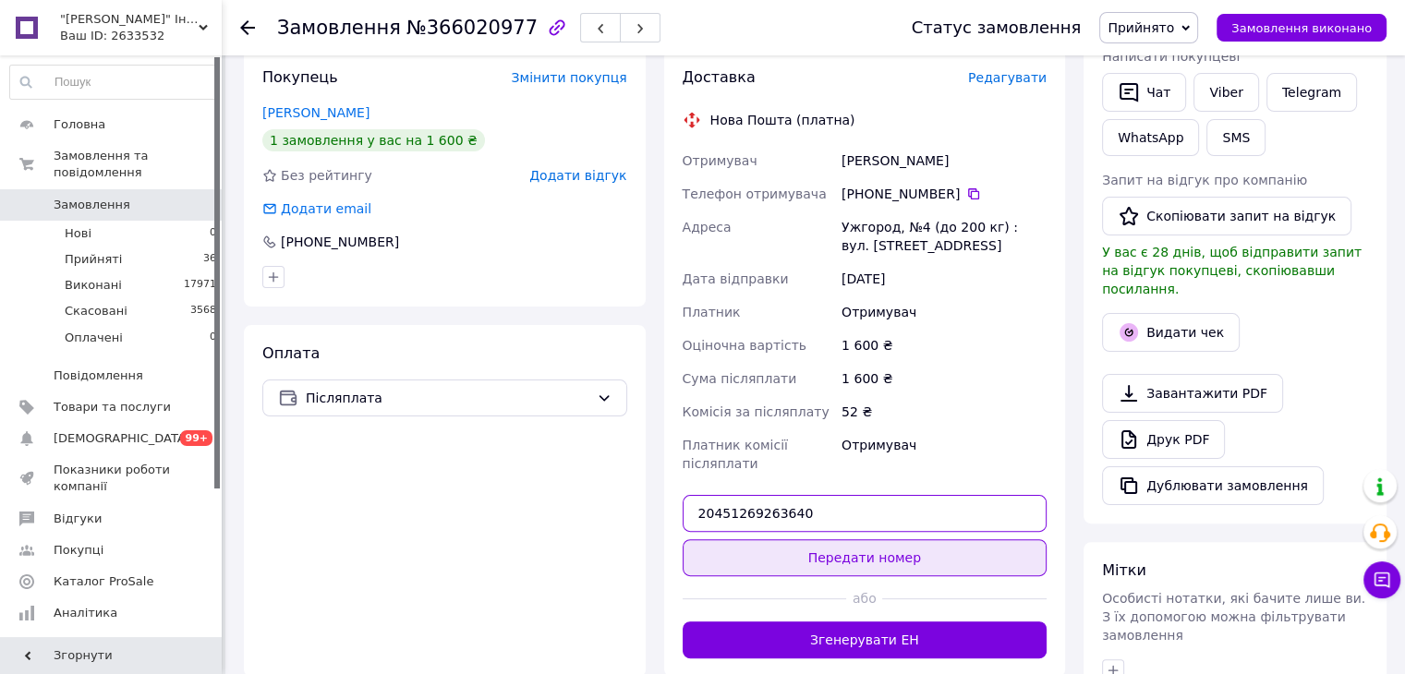
type input "20451269263640"
click at [788, 547] on button "Передати номер" at bounding box center [864, 557] width 365 height 37
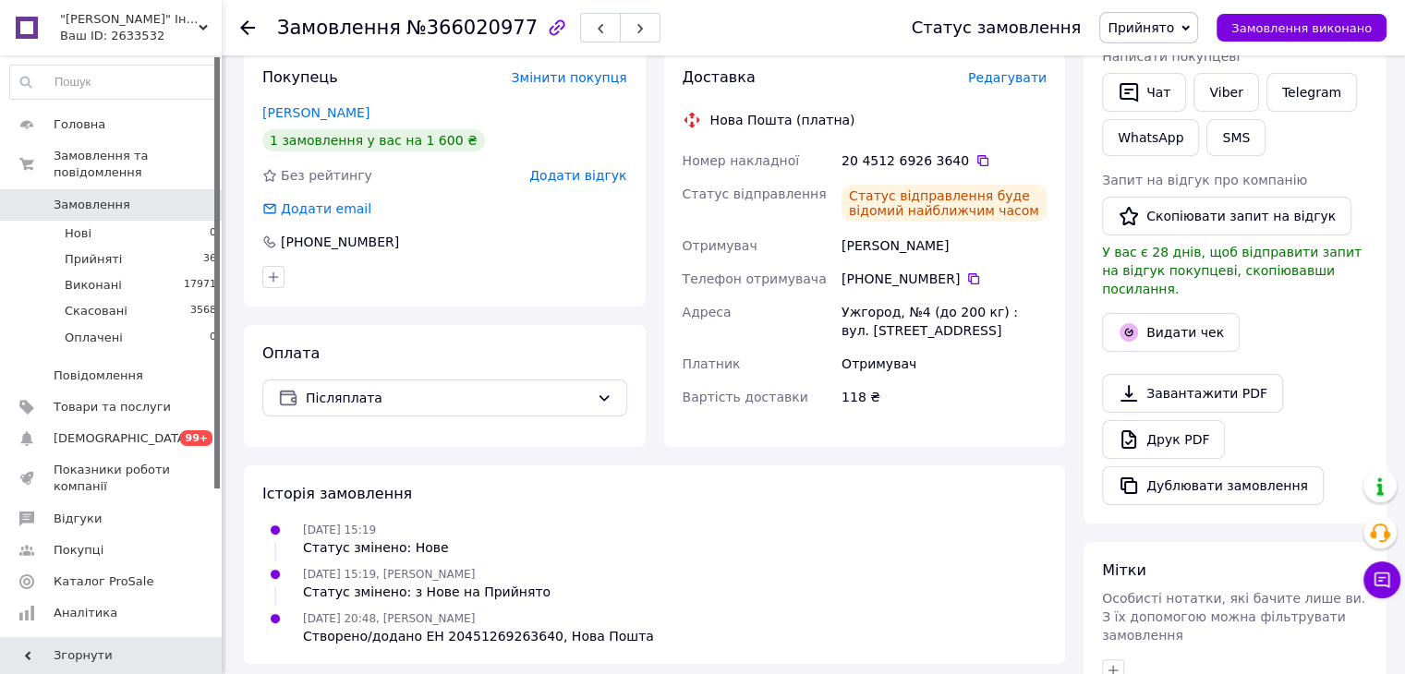
drag, startPoint x: 251, startPoint y: 22, endPoint x: 255, endPoint y: 134, distance: 111.8
click at [249, 23] on icon at bounding box center [247, 27] width 15 height 15
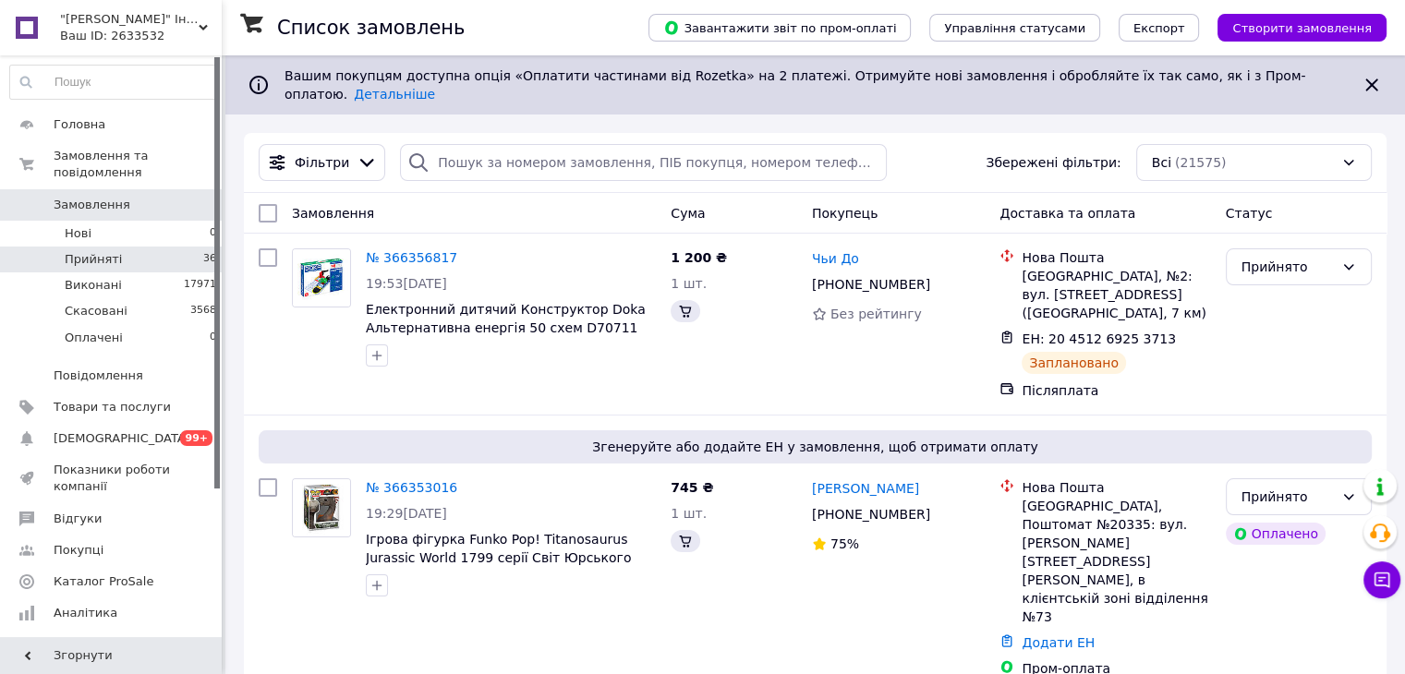
click at [160, 247] on li "Прийняті 36" at bounding box center [113, 260] width 227 height 26
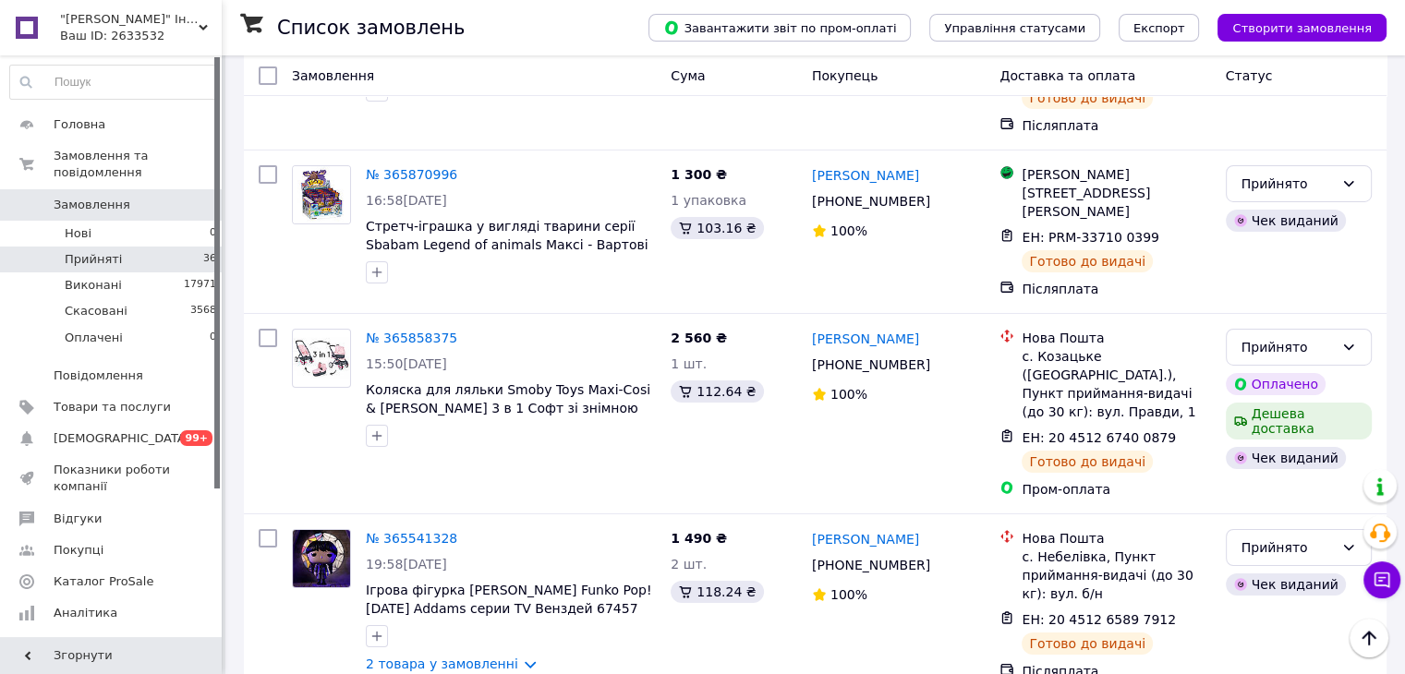
scroll to position [6431, 0]
